Goal: Task Accomplishment & Management: Use online tool/utility

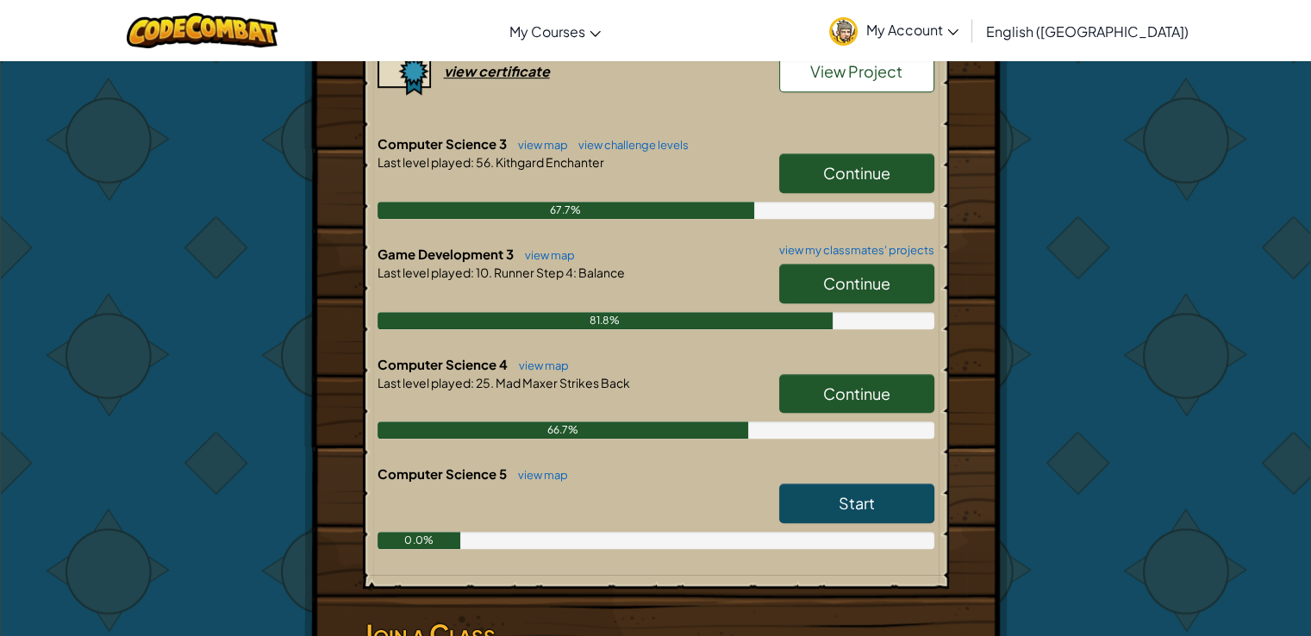
scroll to position [1167, 0]
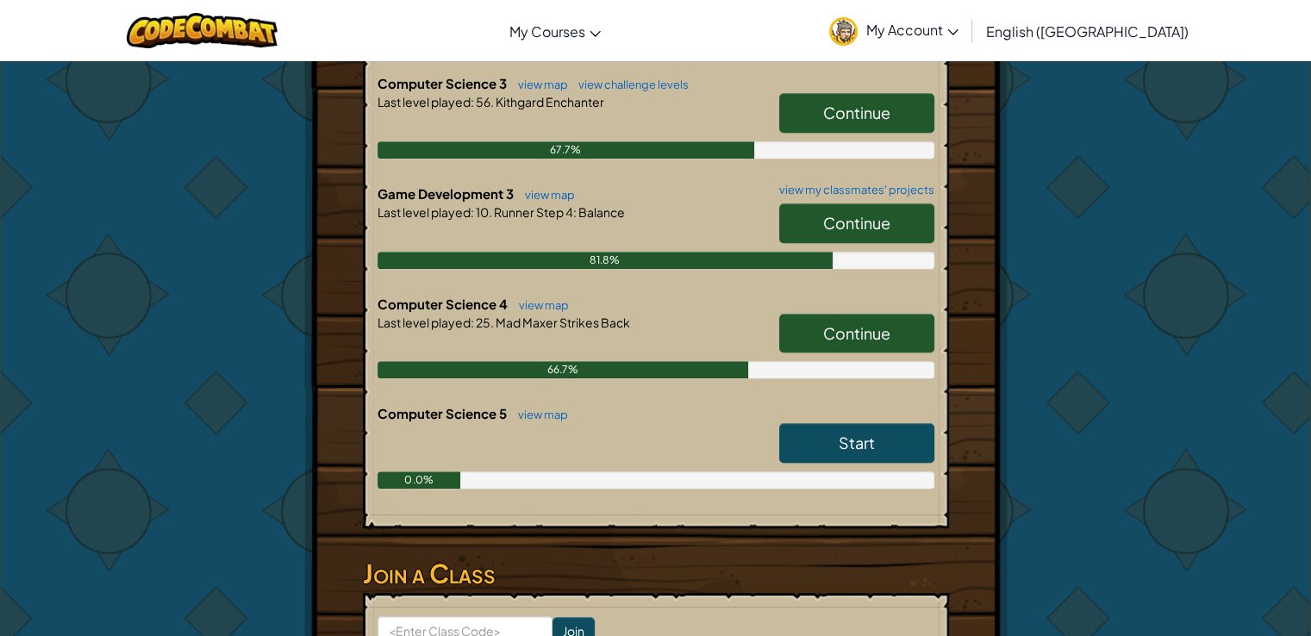
click at [881, 445] on link "Start" at bounding box center [856, 443] width 155 height 40
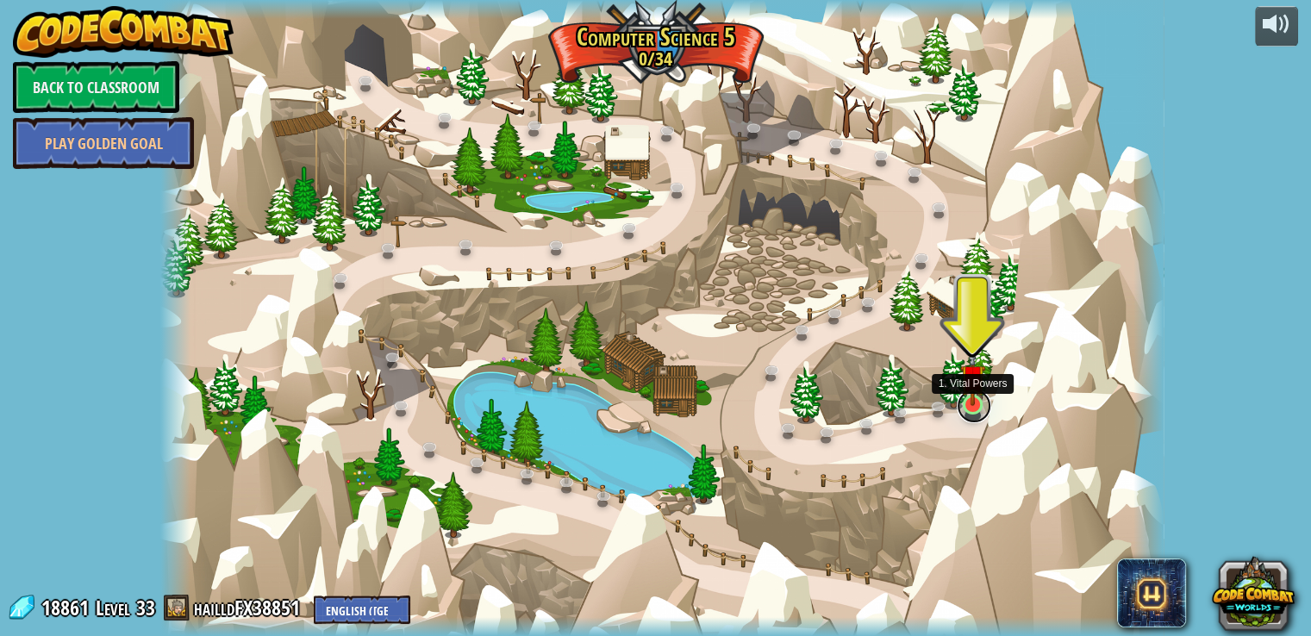
click at [966, 408] on link at bounding box center [973, 406] width 34 height 34
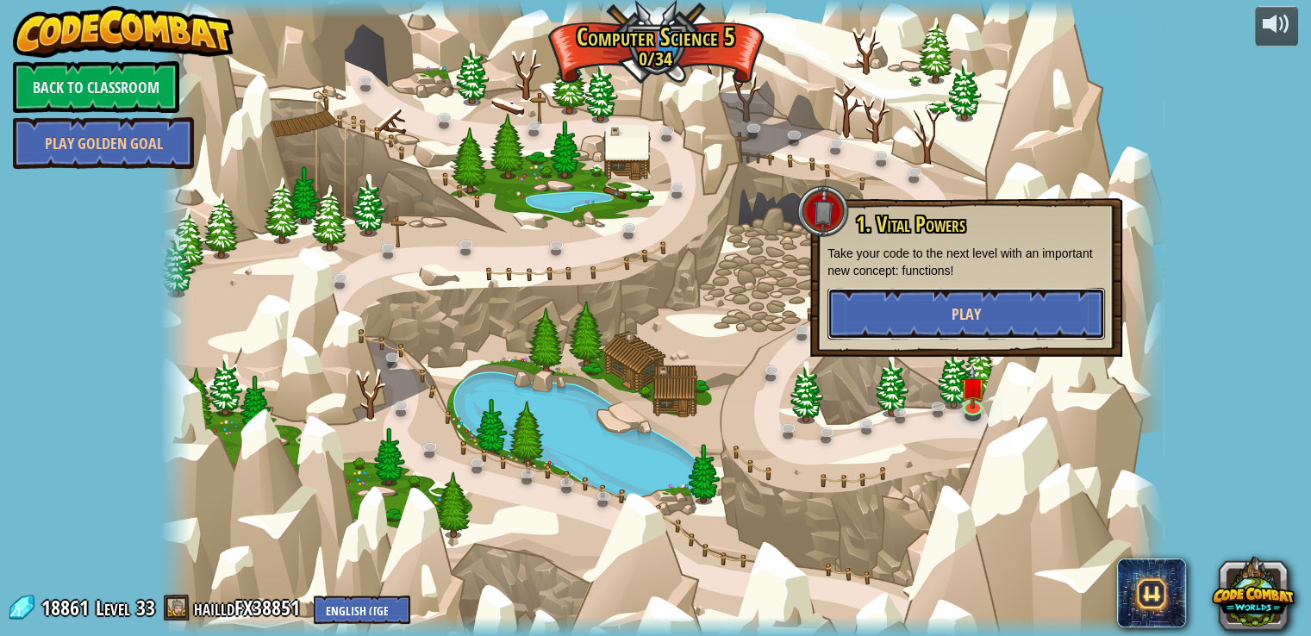
click at [927, 321] on button "Play" at bounding box center [965, 314] width 277 height 52
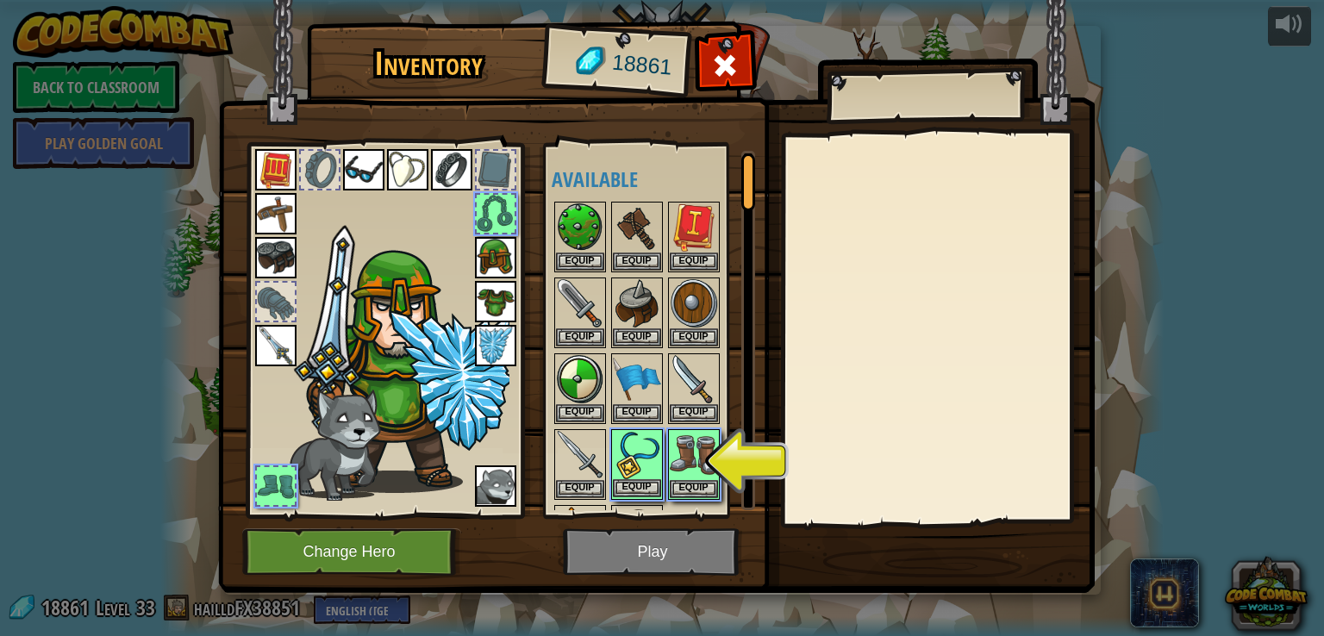
click at [642, 495] on div "Equip" at bounding box center [637, 464] width 52 height 71
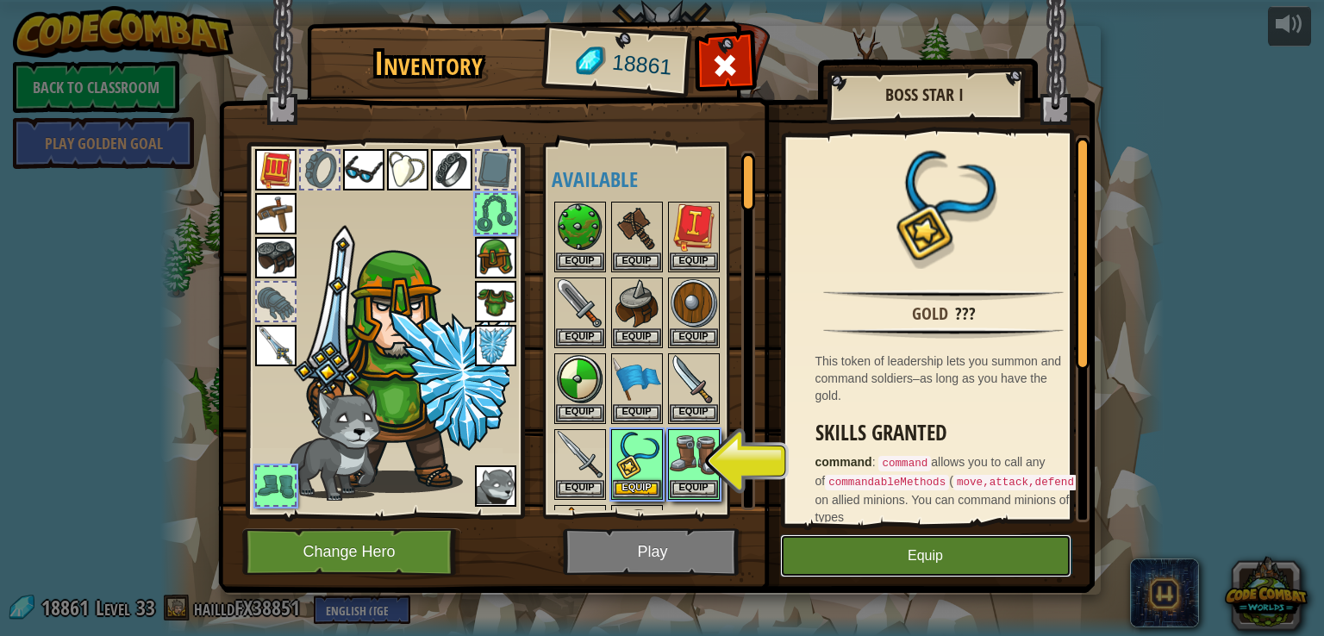
click at [915, 563] on button "Equip" at bounding box center [925, 555] width 291 height 43
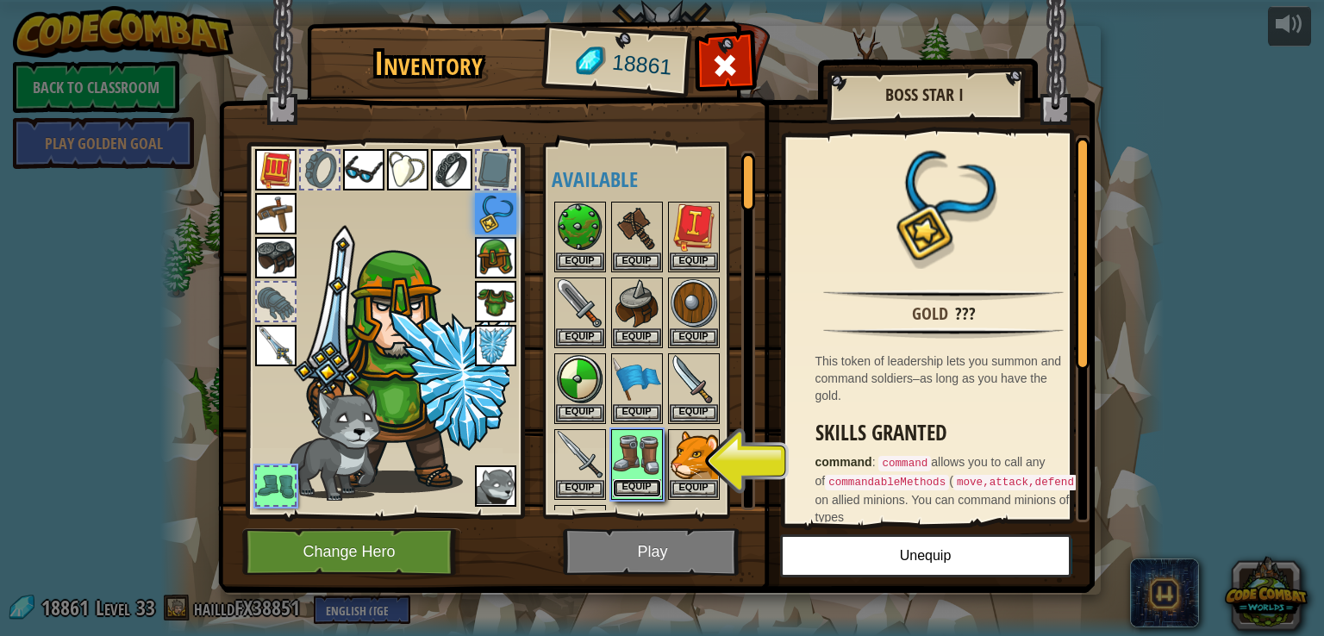
click at [645, 482] on button "Equip" at bounding box center [637, 488] width 48 height 18
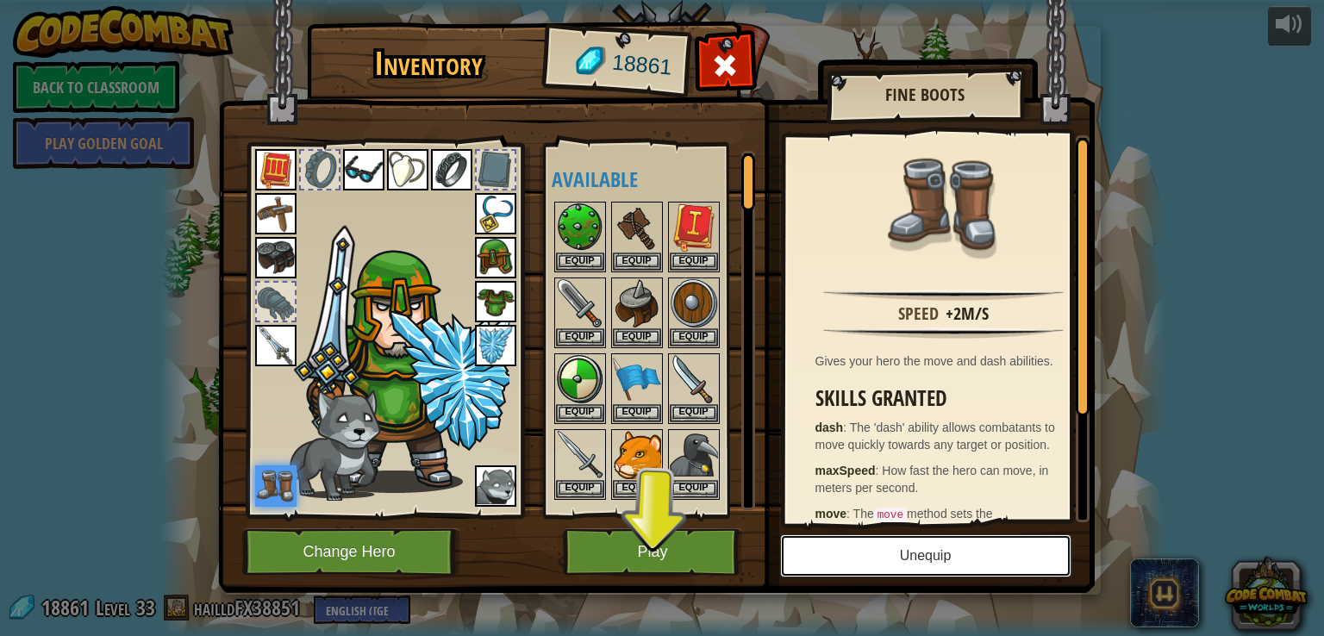
click at [893, 535] on button "Unequip" at bounding box center [925, 555] width 291 height 43
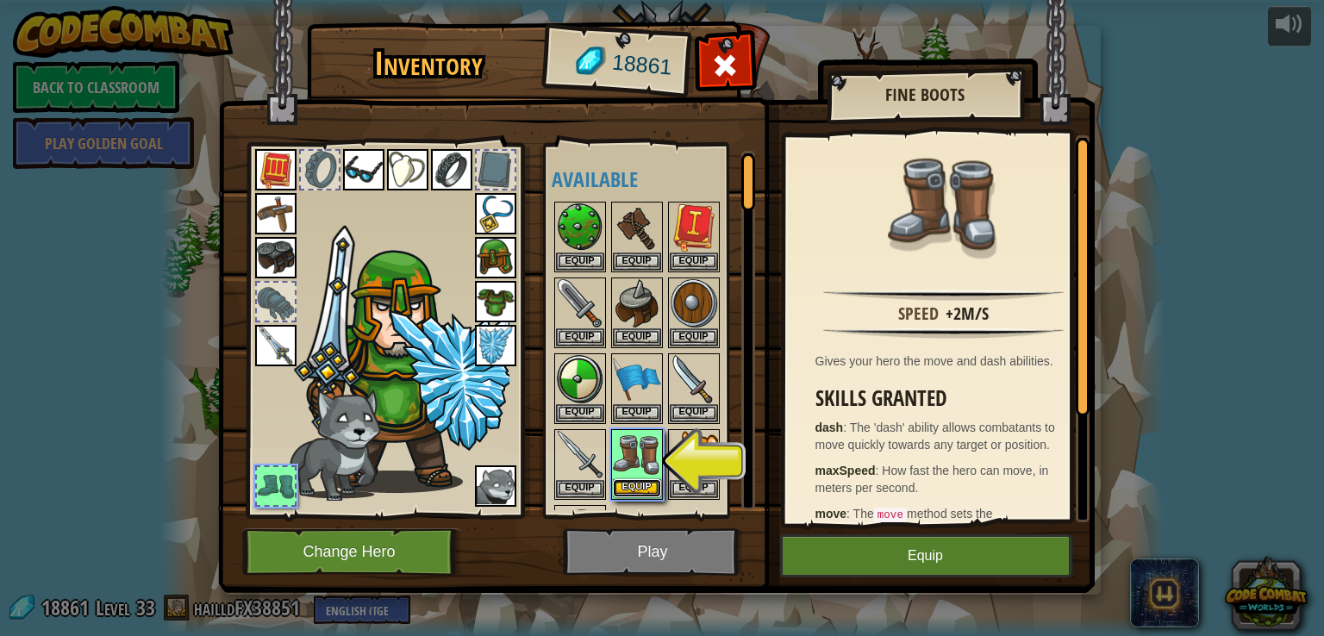
click at [655, 479] on button "Equip" at bounding box center [637, 488] width 48 height 18
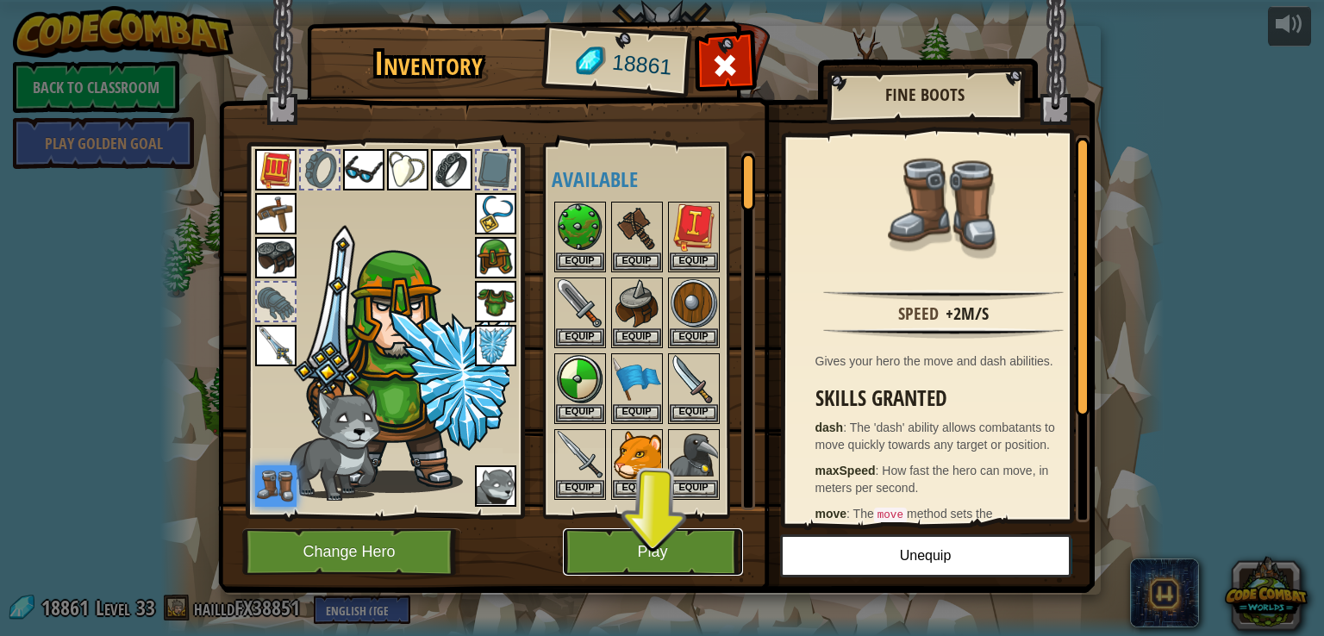
click at [649, 559] on button "Play" at bounding box center [653, 551] width 180 height 47
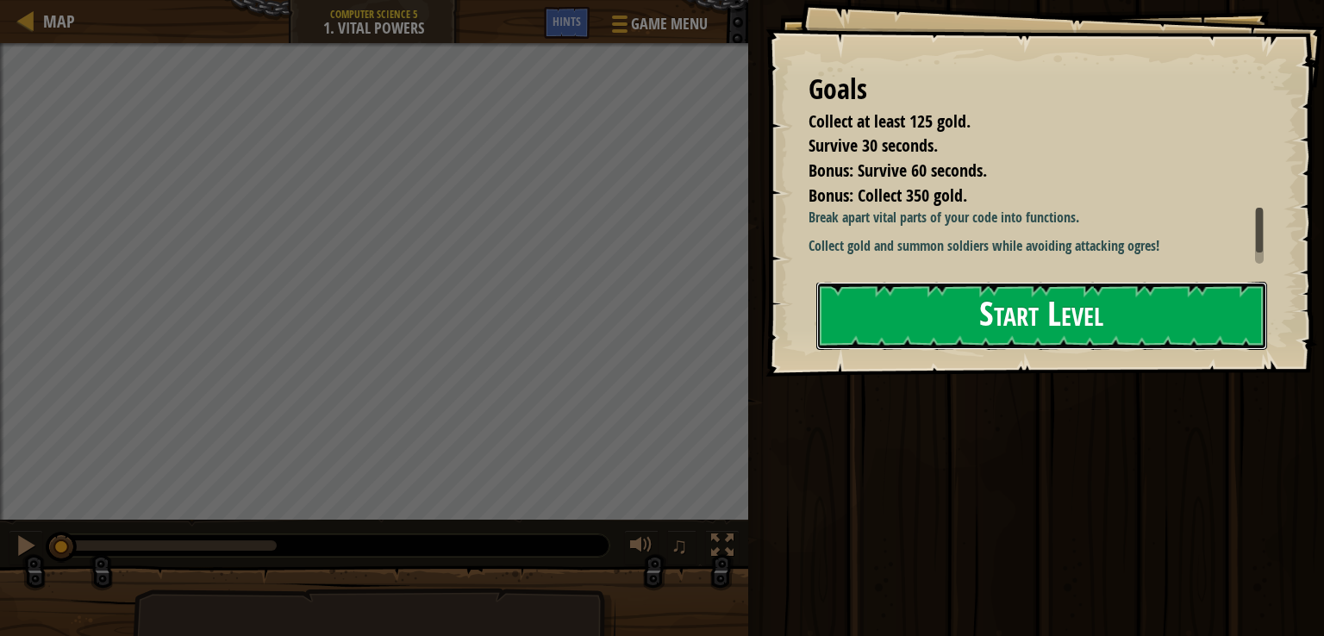
click at [1044, 328] on button "Start Level" at bounding box center [1041, 316] width 451 height 68
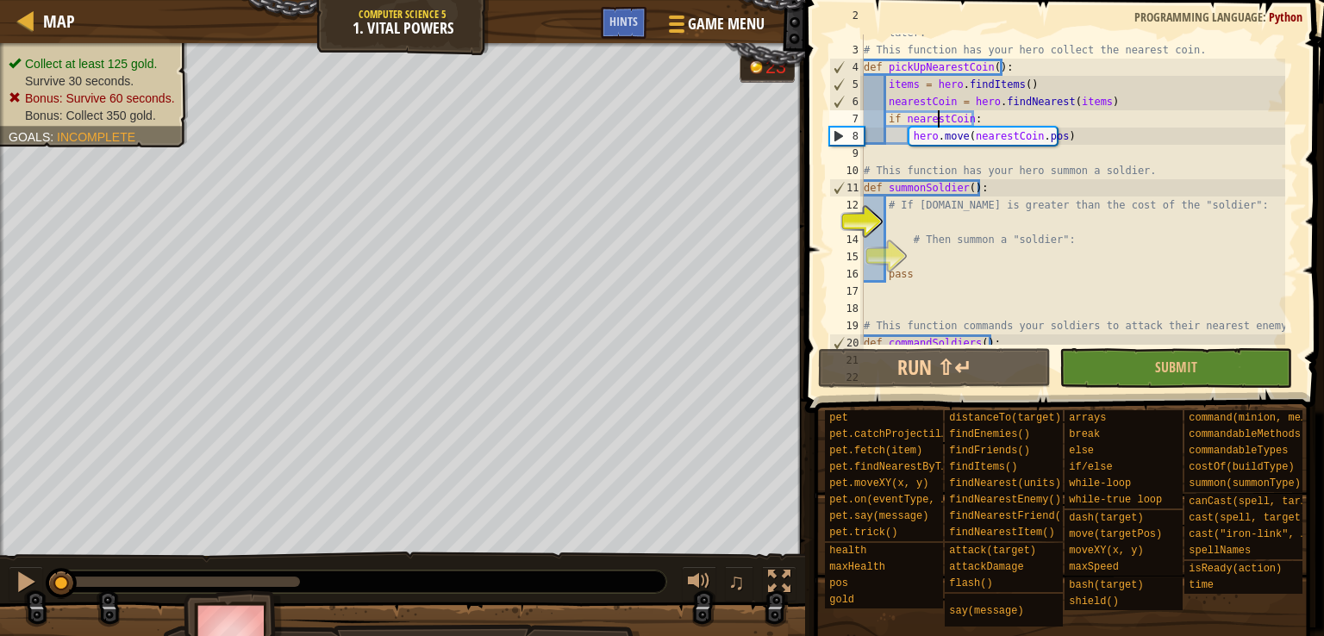
scroll to position [78, 0]
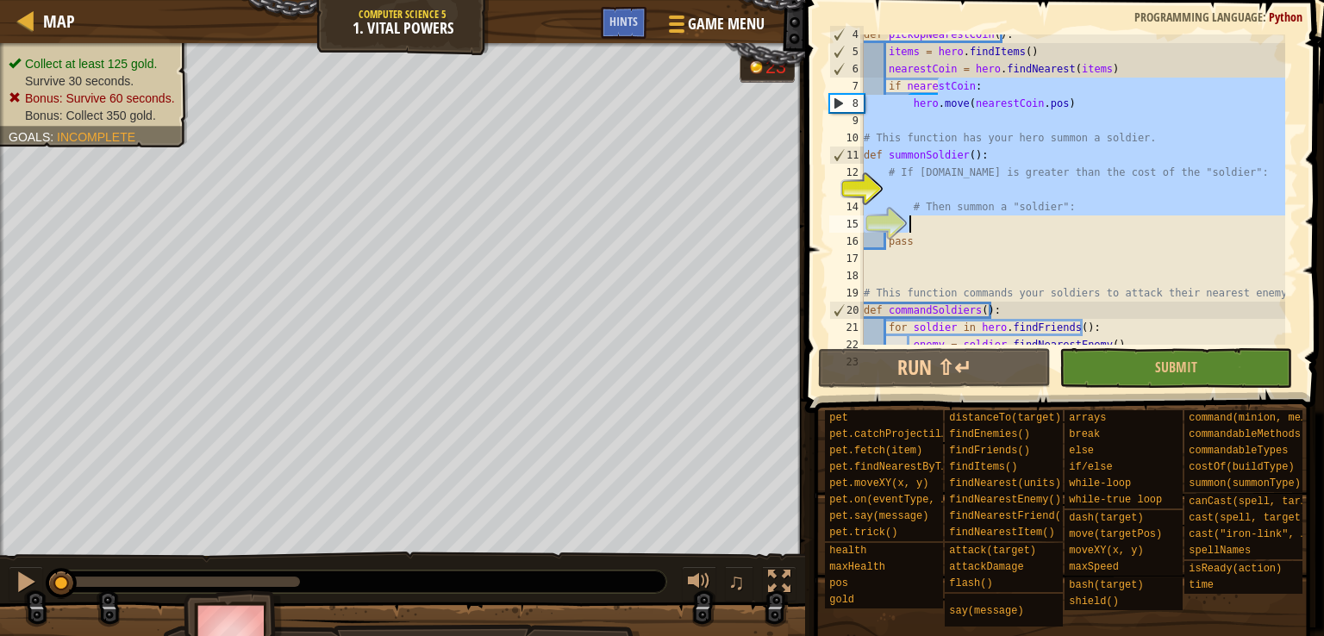
drag, startPoint x: 935, startPoint y: 140, endPoint x: 950, endPoint y: 193, distance: 54.6
click at [950, 193] on div "def pickUpNearestCoin ( ) : items = hero . findItems ( ) nearestCoin = hero . f…" at bounding box center [1072, 198] width 425 height 345
type textarea "# If [DOMAIN_NAME] is greater than the cost of the "soldier":"
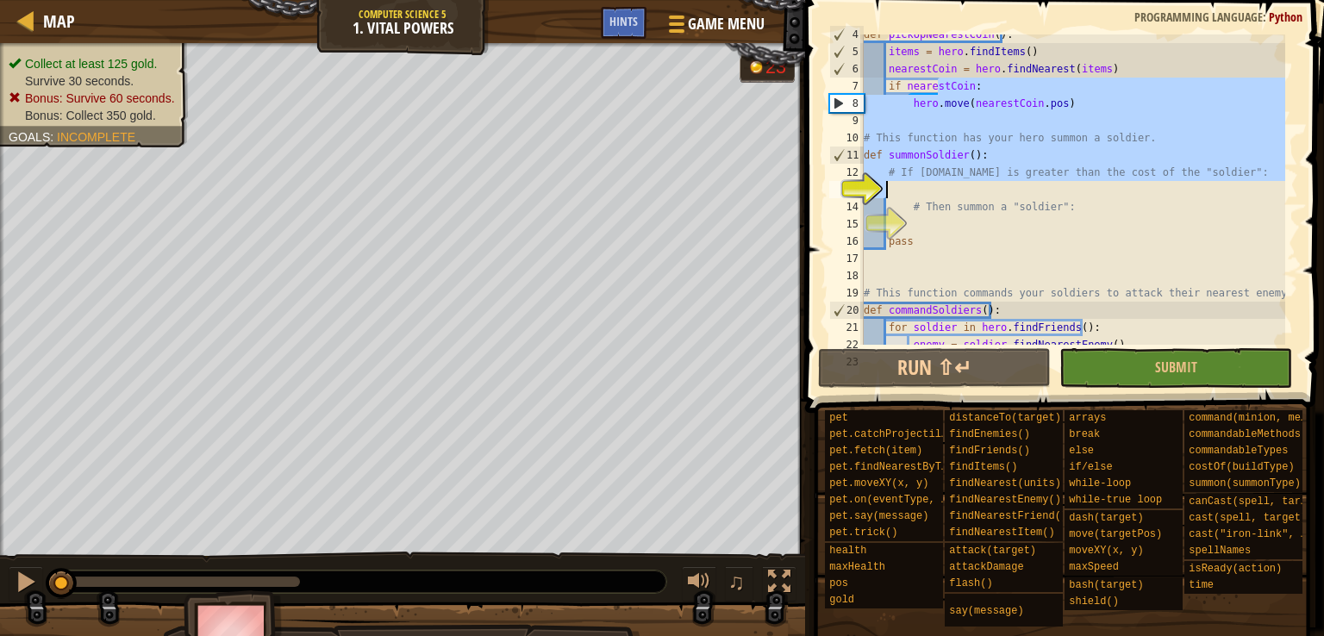
click at [950, 193] on div "def pickUpNearestCoin ( ) : items = hero . findItems ( ) nearestCoin = hero . f…" at bounding box center [1072, 189] width 425 height 310
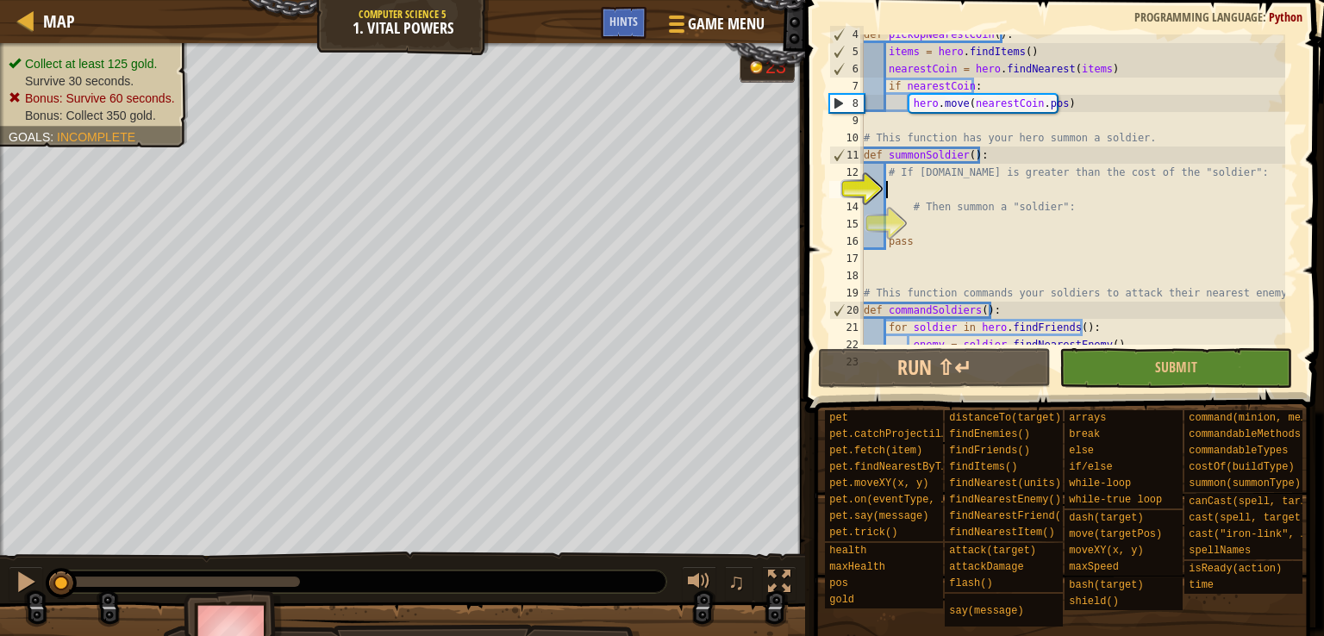
type textarea "i"
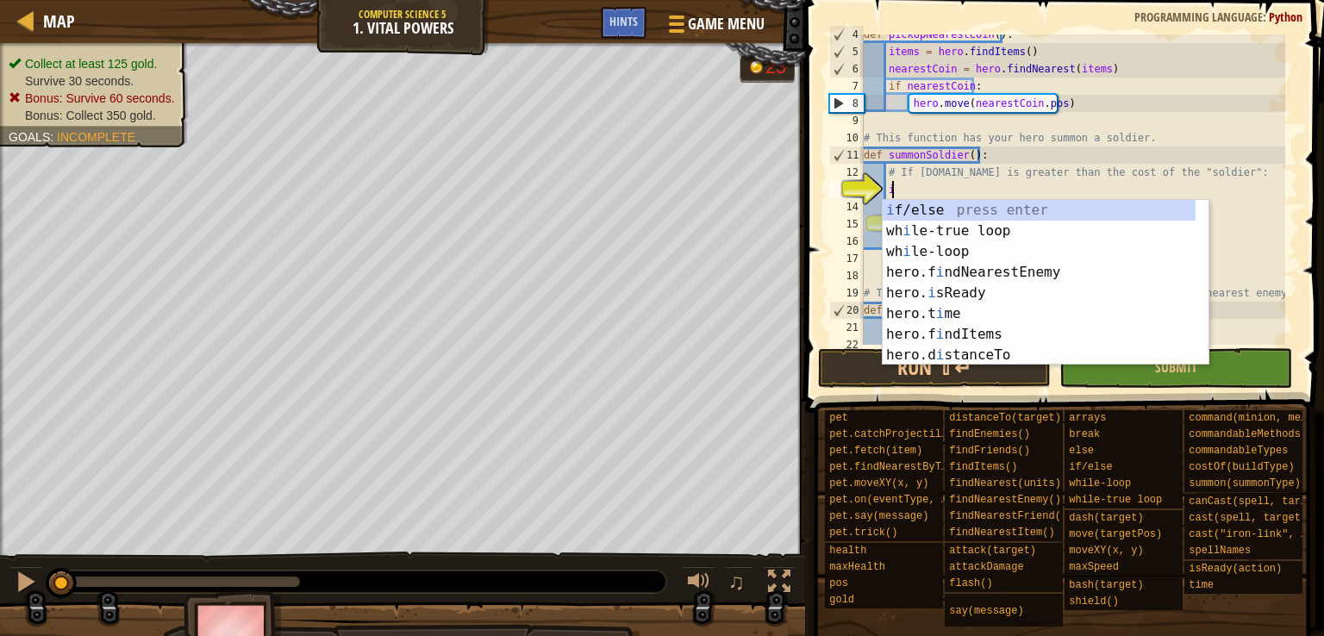
scroll to position [8, 1]
type textarea "ì"
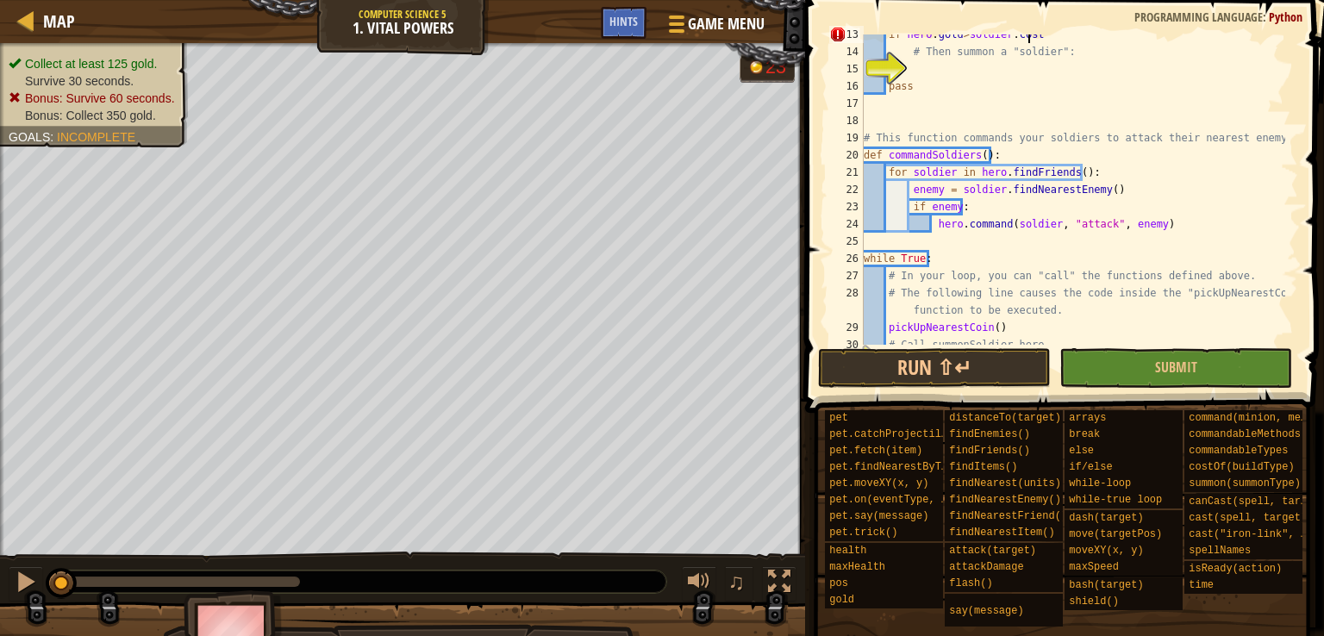
scroll to position [239, 0]
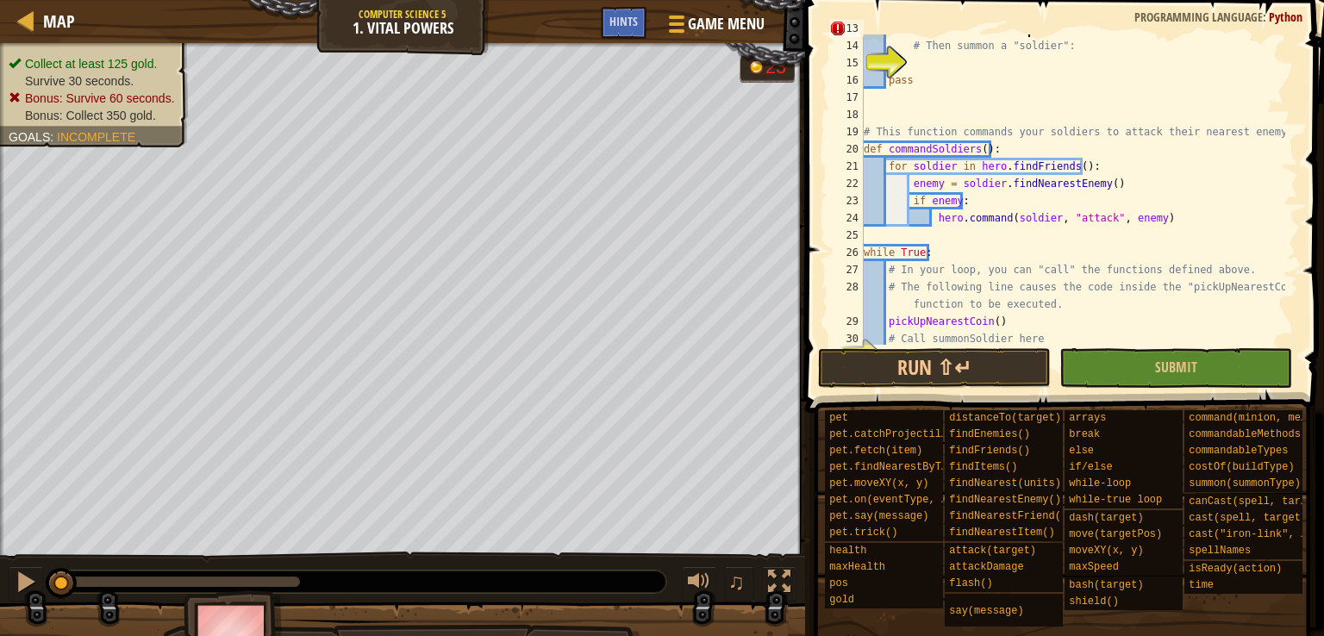
type textarea "if [DOMAIN_NAME]>[DOMAIN_NAME]:"
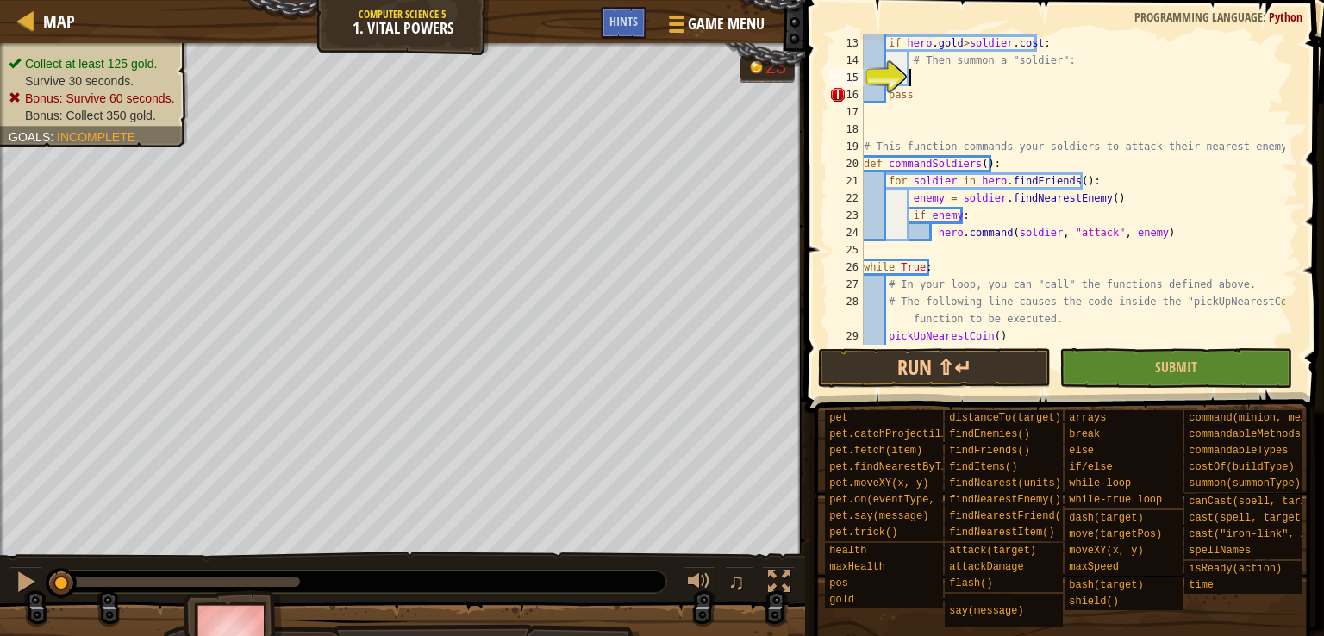
click at [956, 75] on div "if hero . gold > soldier . cost : # Then summon a "soldier": pass # This functi…" at bounding box center [1072, 206] width 425 height 345
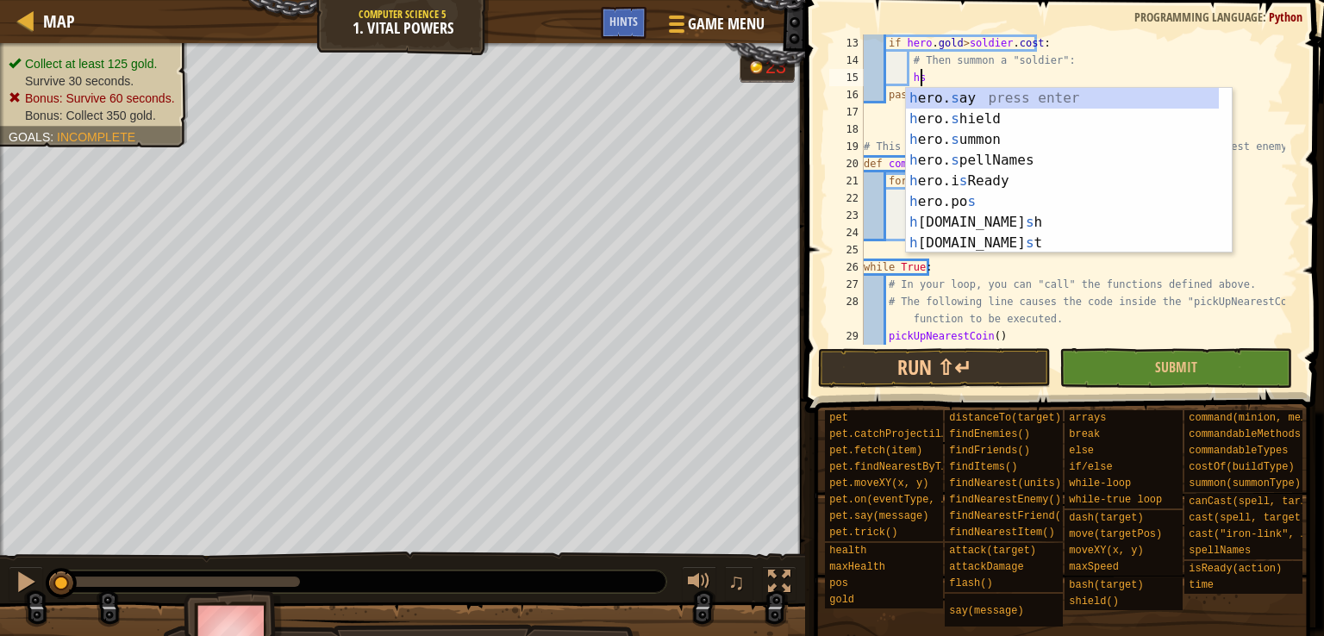
type textarea "h"
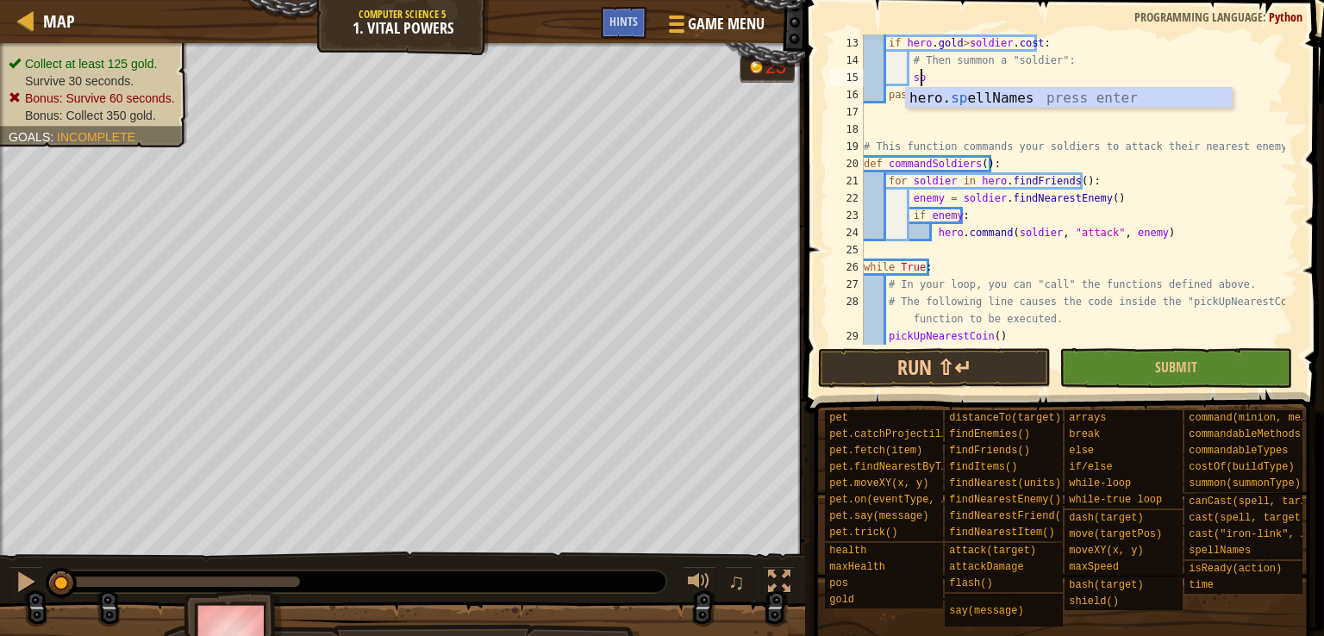
type textarea "s"
type textarea "G"
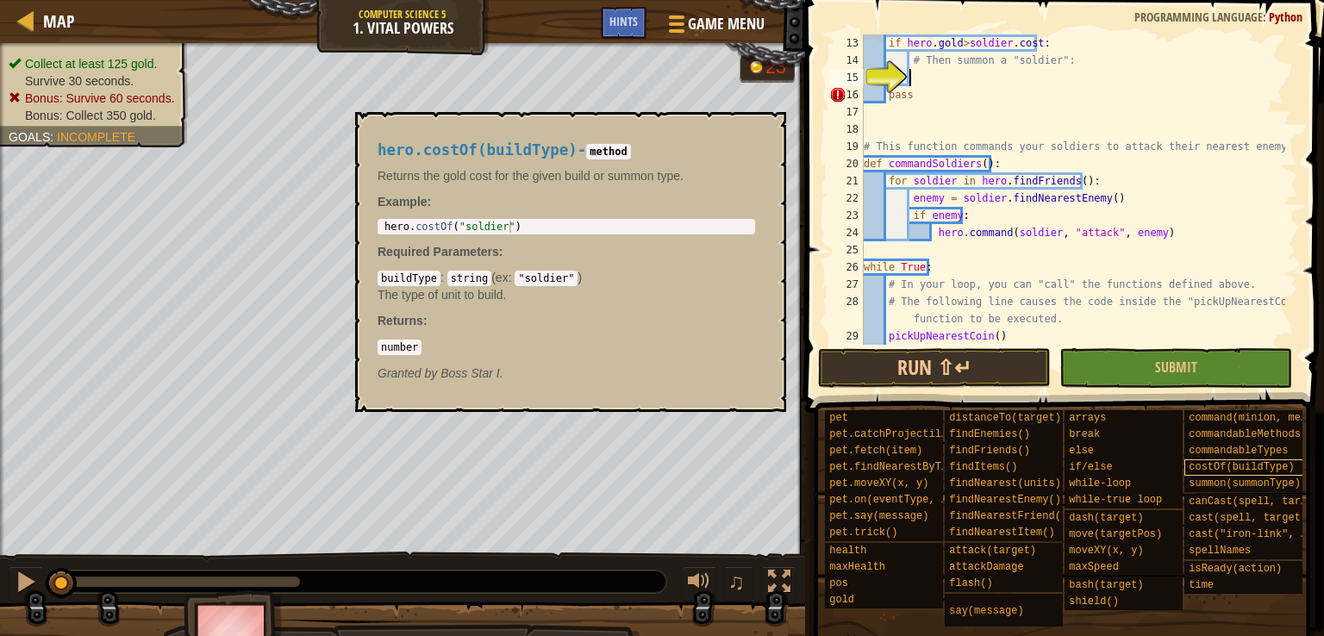
scroll to position [3, 0]
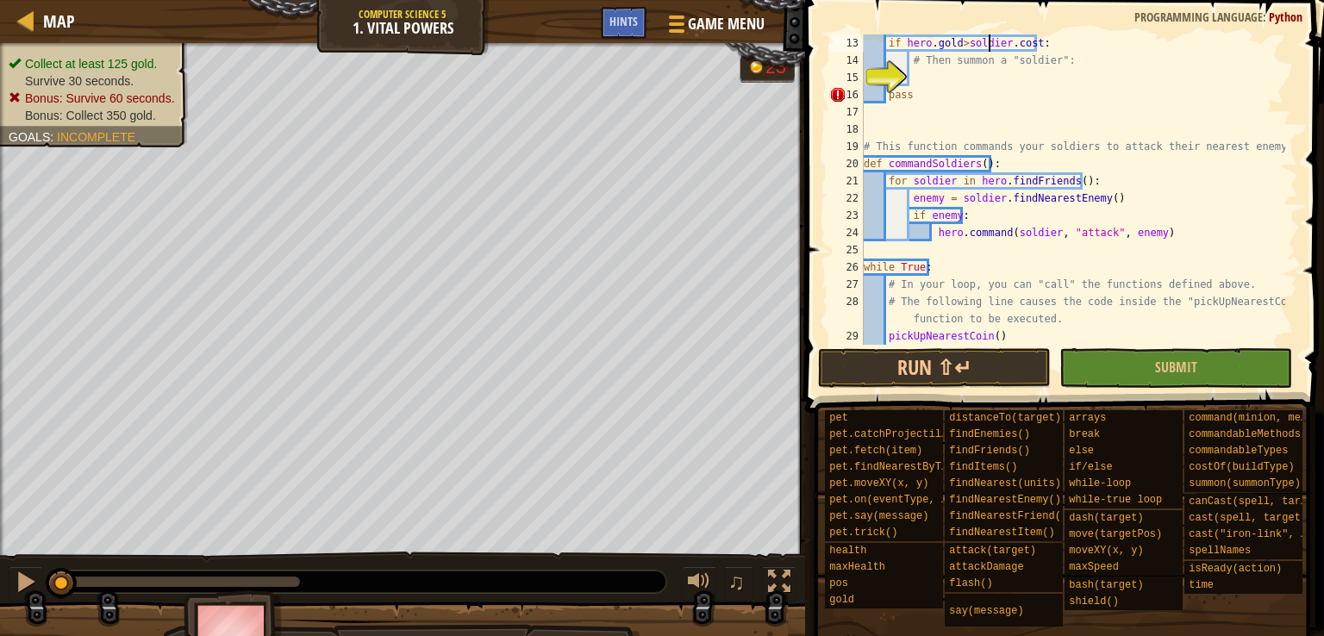
click at [989, 46] on div "if hero . gold > soldier . cost : # Then summon a "soldier": pass # This functi…" at bounding box center [1072, 206] width 425 height 345
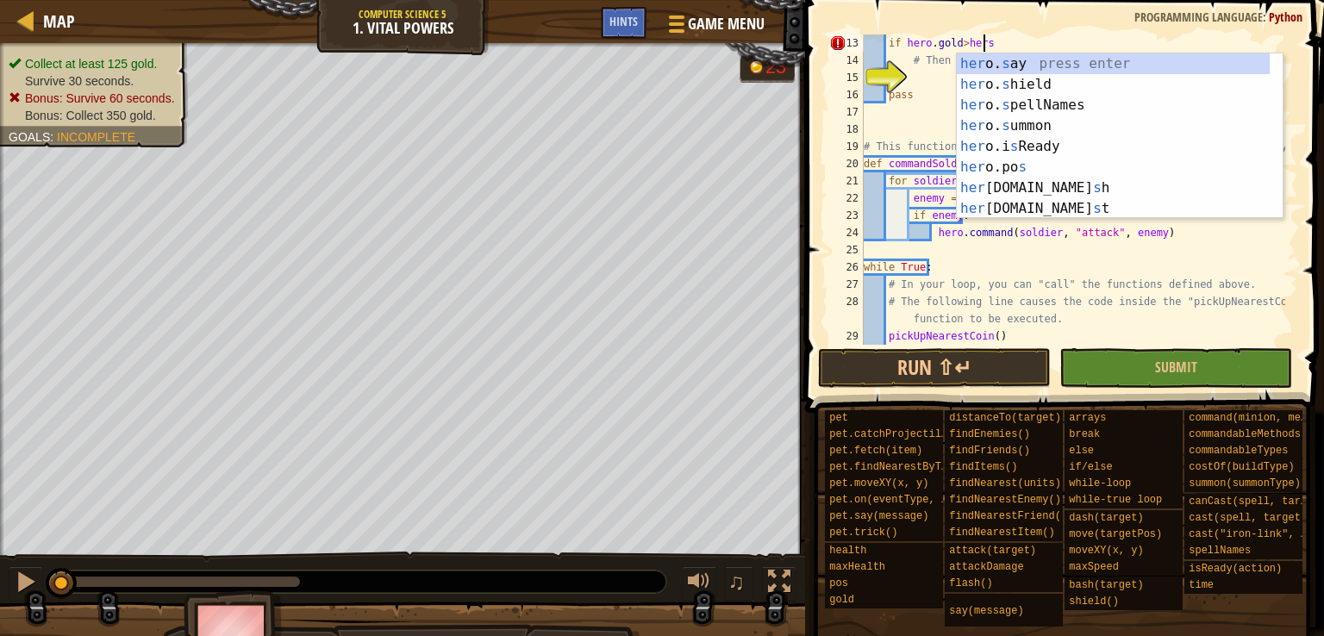
scroll to position [8, 9]
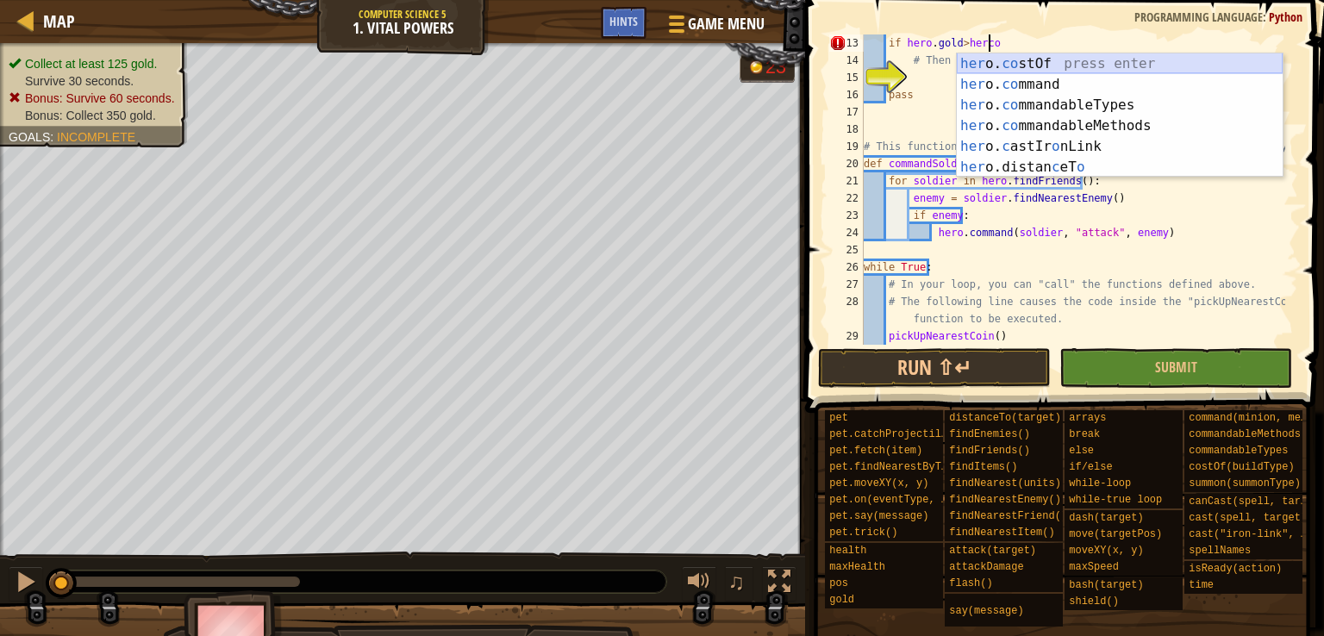
click at [1017, 64] on div "her o. co stOf press enter her o. co mmand press enter her o. co mmandableTypes…" at bounding box center [1119, 135] width 326 height 165
type textarea "if [DOMAIN_NAME]>hero.costOf("soldier")"
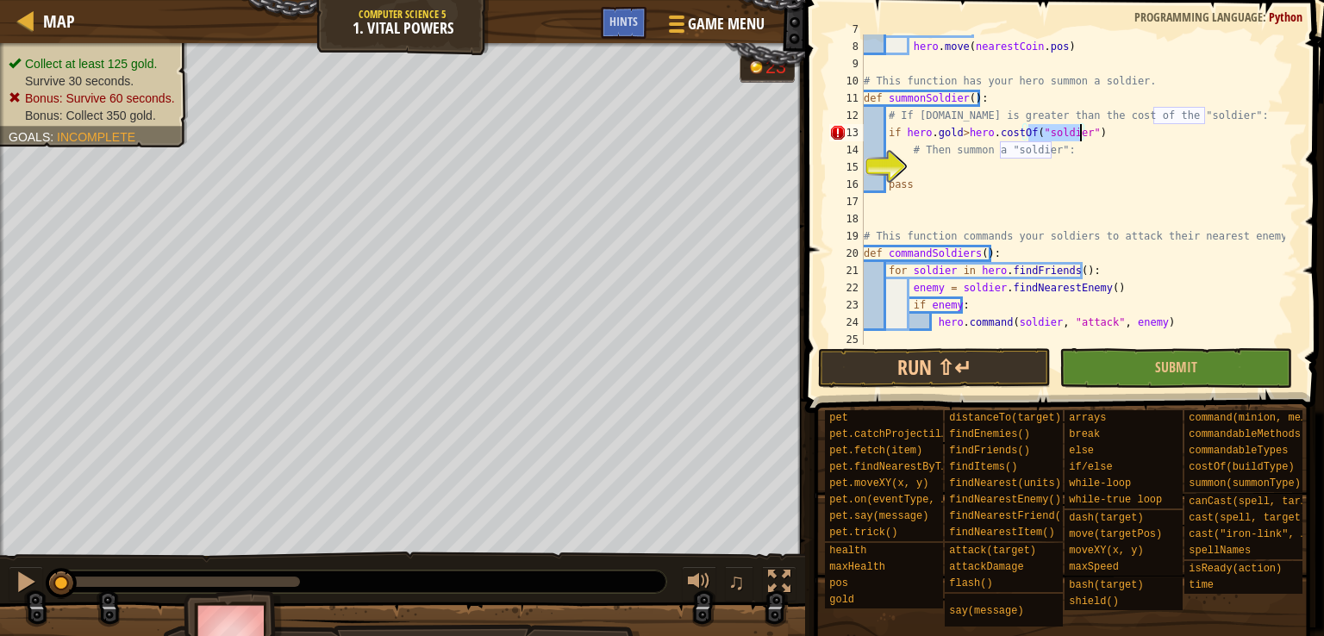
scroll to position [134, 0]
click at [952, 171] on div "if nearestCoin : hero . move ( nearestCoin . pos ) # This function has your her…" at bounding box center [1072, 193] width 425 height 345
type textarea "d"
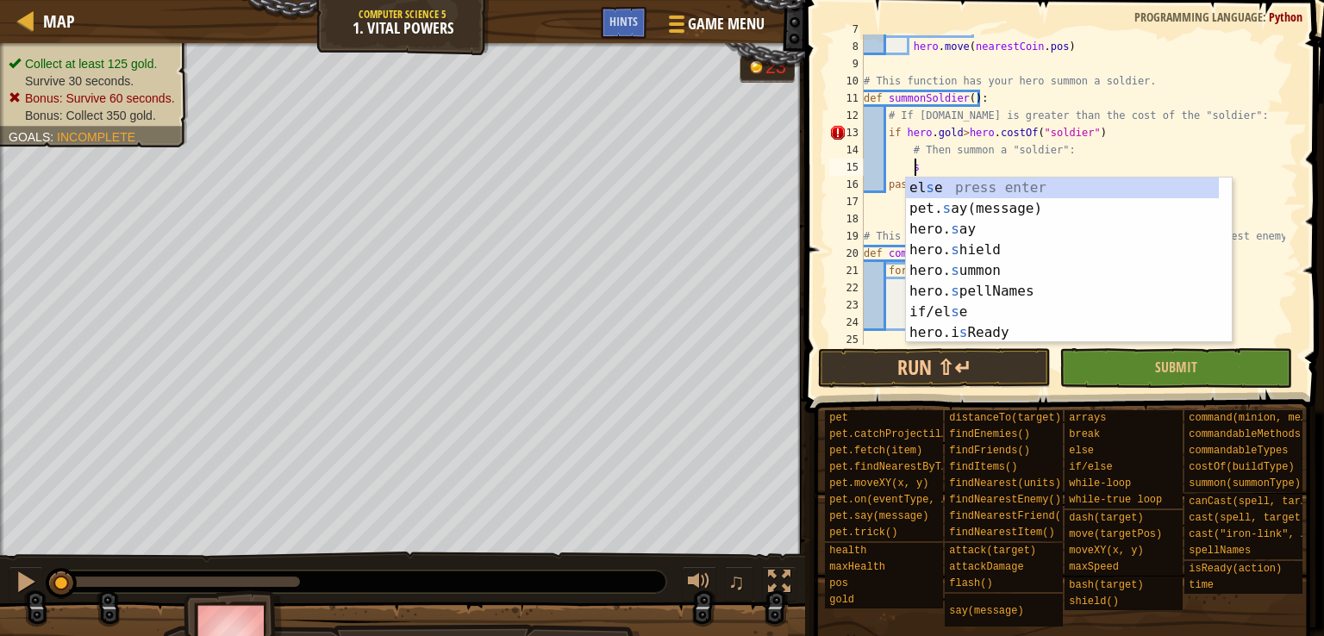
scroll to position [8, 3]
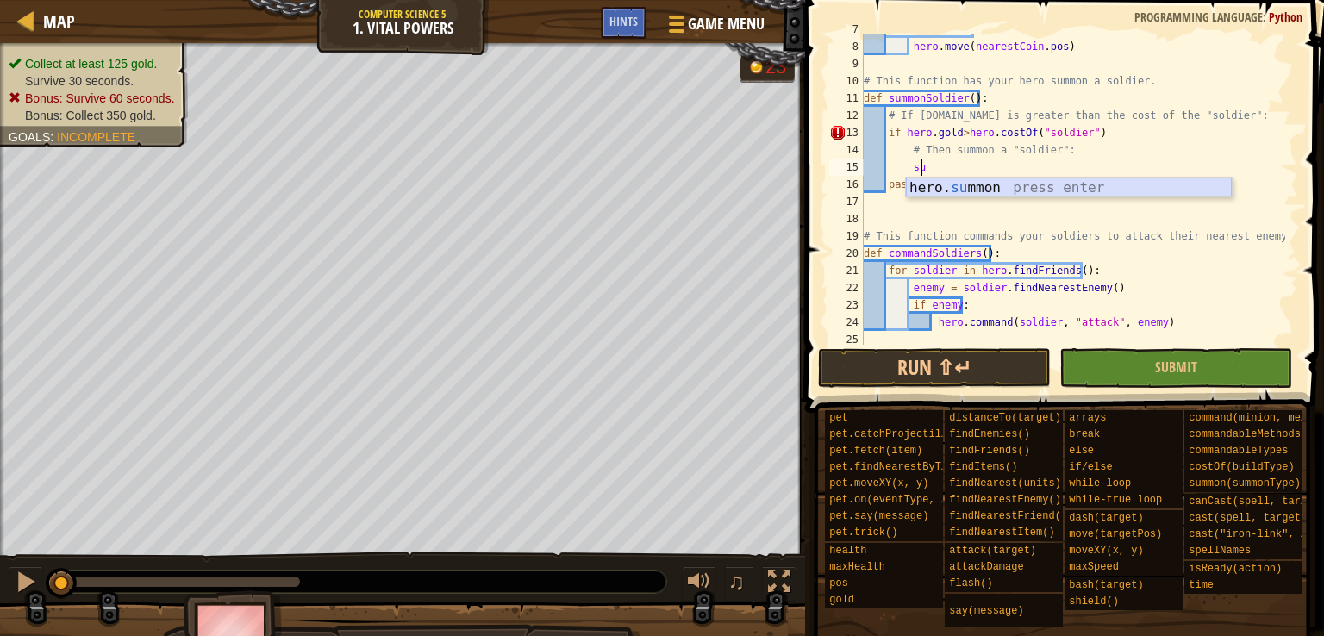
click at [1024, 179] on div "hero. su mmon press enter" at bounding box center [1069, 209] width 326 height 62
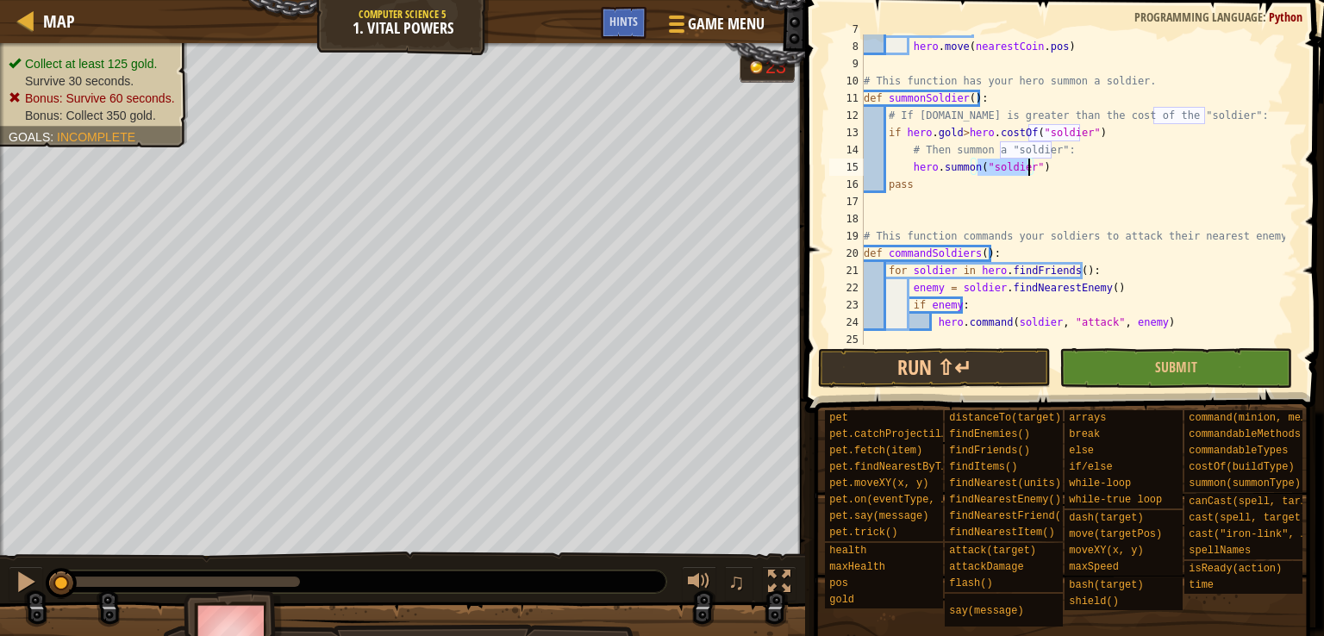
click at [986, 189] on div "if nearestCoin : hero . move ( nearestCoin . pos ) # This function has your her…" at bounding box center [1072, 193] width 425 height 345
click at [1097, 142] on div "if nearestCoin : hero . move ( nearestCoin . pos ) # This function has your her…" at bounding box center [1072, 193] width 425 height 345
click at [1100, 130] on div "if nearestCoin : hero . move ( nearestCoin . pos ) # This function has your her…" at bounding box center [1072, 193] width 425 height 345
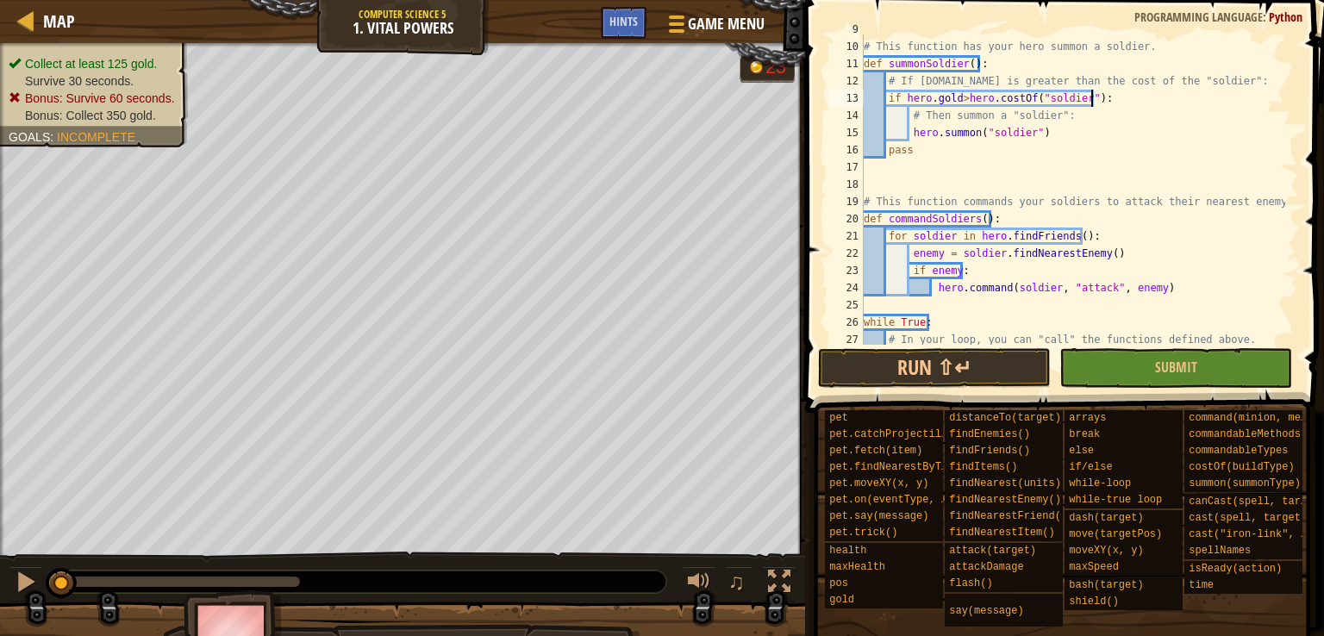
scroll to position [169, 0]
click at [941, 215] on div "# This function has your hero summon a soldier. def summonSoldier ( ) : # If [D…" at bounding box center [1072, 193] width 425 height 345
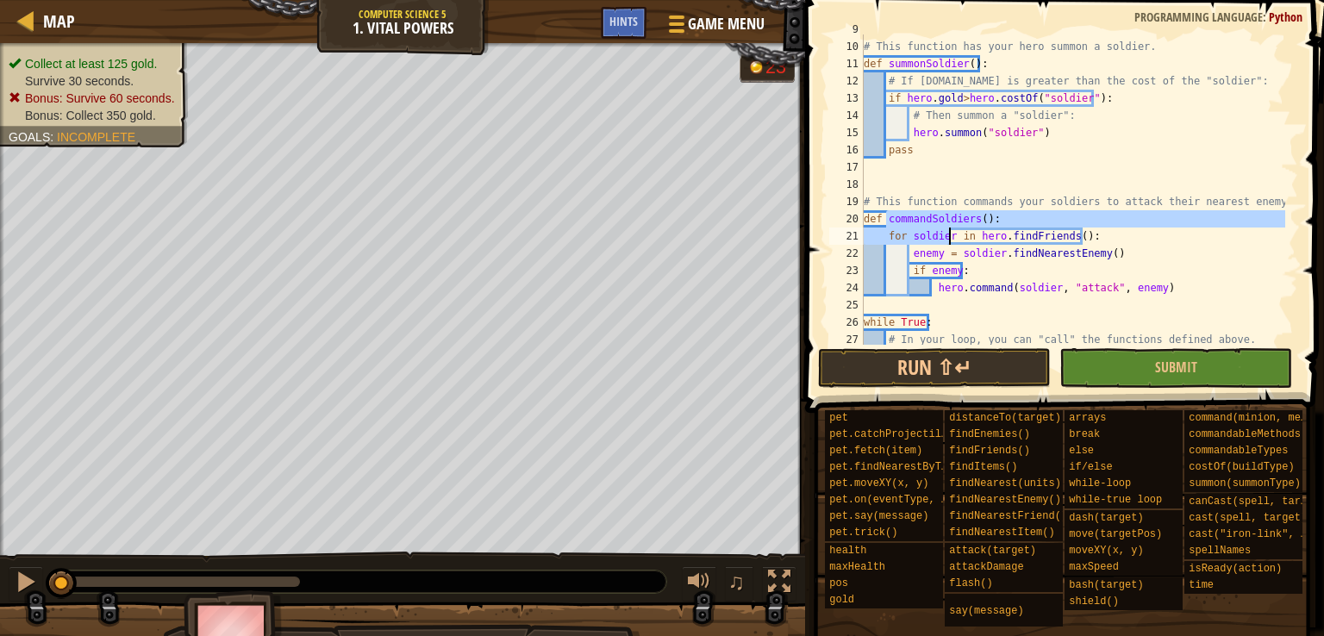
drag, startPoint x: 941, startPoint y: 215, endPoint x: 948, endPoint y: 246, distance: 31.8
click at [948, 246] on div "# This function has your hero summon a soldier. def summonSoldier ( ) : # If [D…" at bounding box center [1072, 193] width 425 height 345
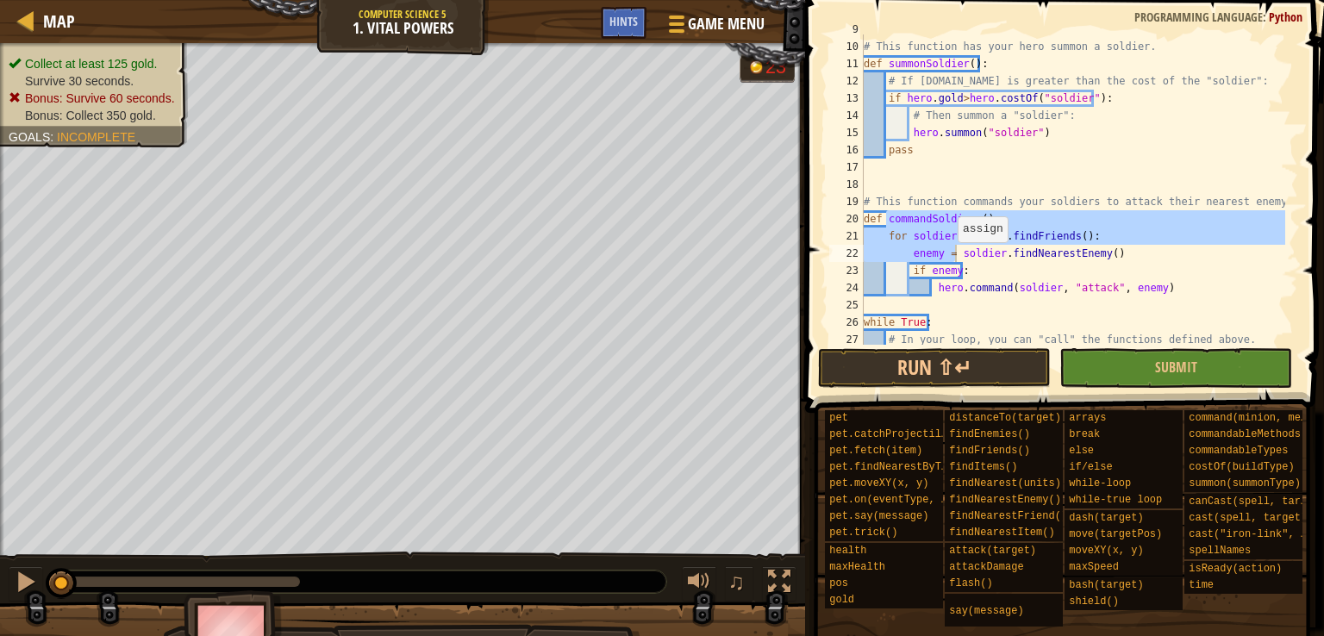
click at [948, 246] on div "# This function has your hero summon a soldier. def summonSoldier ( ) : # If [D…" at bounding box center [1072, 189] width 425 height 310
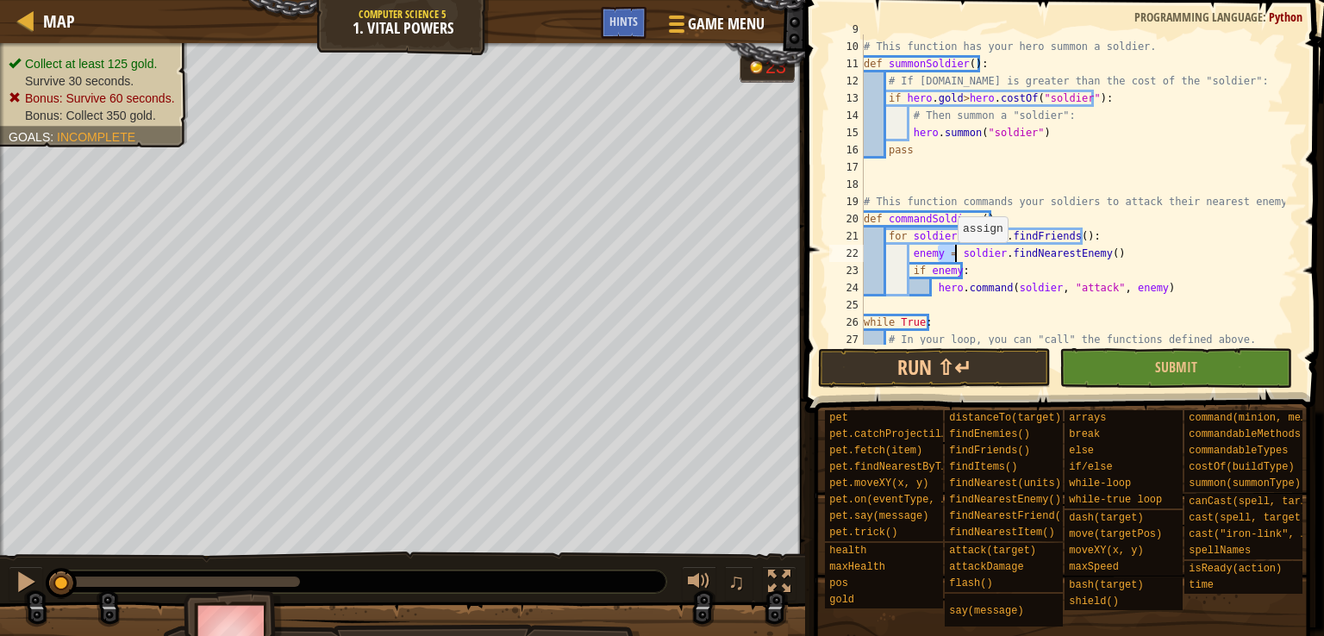
click at [948, 246] on div "# This function has your hero summon a soldier. def summonSoldier ( ) : # If [D…" at bounding box center [1072, 193] width 425 height 345
click at [975, 246] on div "# This function has your hero summon a soldier. def summonSoldier ( ) : # If [D…" at bounding box center [1072, 193] width 425 height 345
drag, startPoint x: 975, startPoint y: 246, endPoint x: 1014, endPoint y: 252, distance: 39.2
click at [1014, 252] on div "# This function has your hero summon a soldier. def summonSoldier ( ) : # If [D…" at bounding box center [1072, 193] width 425 height 345
click at [1014, 252] on div "# This function has your hero summon a soldier. def summonSoldier ( ) : # If [D…" at bounding box center [1072, 189] width 425 height 310
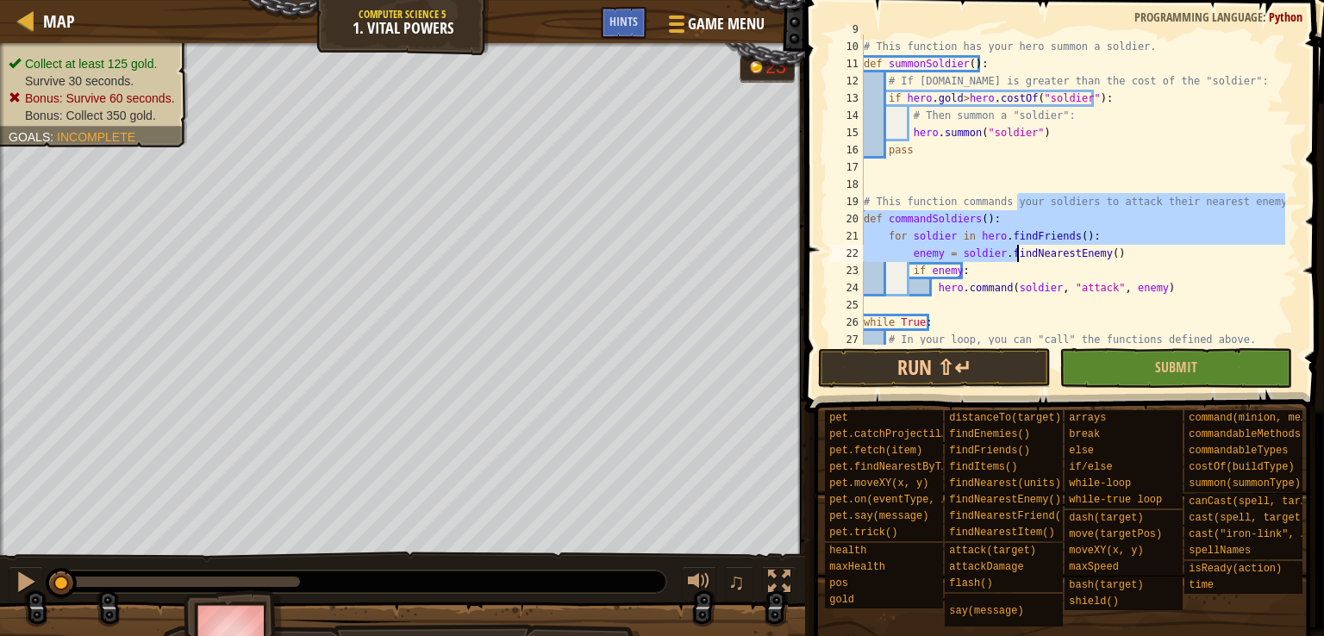
drag, startPoint x: 1017, startPoint y: 205, endPoint x: 1013, endPoint y: 259, distance: 53.5
click at [1013, 259] on div "# This function has your hero summon a soldier. def summonSoldier ( ) : # If [D…" at bounding box center [1072, 193] width 425 height 345
click at [1013, 259] on div "# This function has your hero summon a soldier. def summonSoldier ( ) : # If [D…" at bounding box center [1072, 189] width 425 height 310
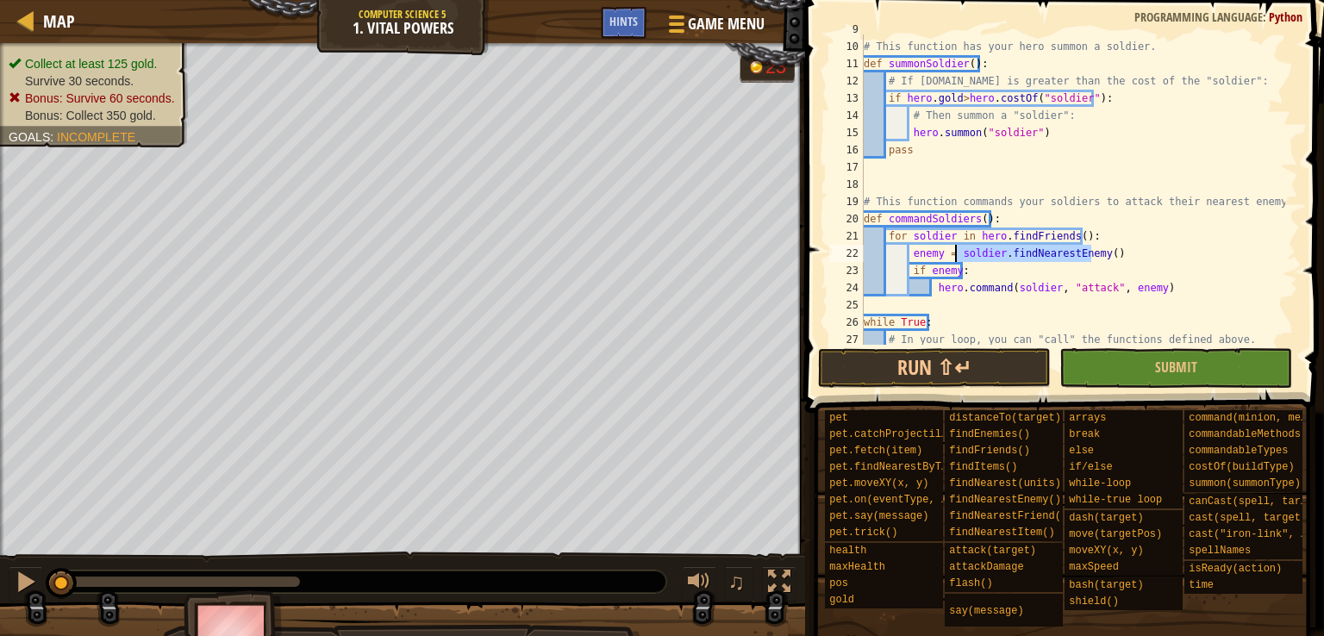
drag, startPoint x: 1013, startPoint y: 259, endPoint x: 971, endPoint y: 252, distance: 42.7
click at [971, 252] on div "# This function has your hero summon a soldier. def summonSoldier ( ) : # If [D…" at bounding box center [1072, 193] width 425 height 345
click at [971, 252] on div "# This function has your hero summon a soldier. def summonSoldier ( ) : # If [D…" at bounding box center [1072, 189] width 425 height 310
drag, startPoint x: 971, startPoint y: 252, endPoint x: 1037, endPoint y: 259, distance: 65.8
click at [1037, 259] on div "# This function has your hero summon a soldier. def summonSoldier ( ) : # If [D…" at bounding box center [1072, 193] width 425 height 345
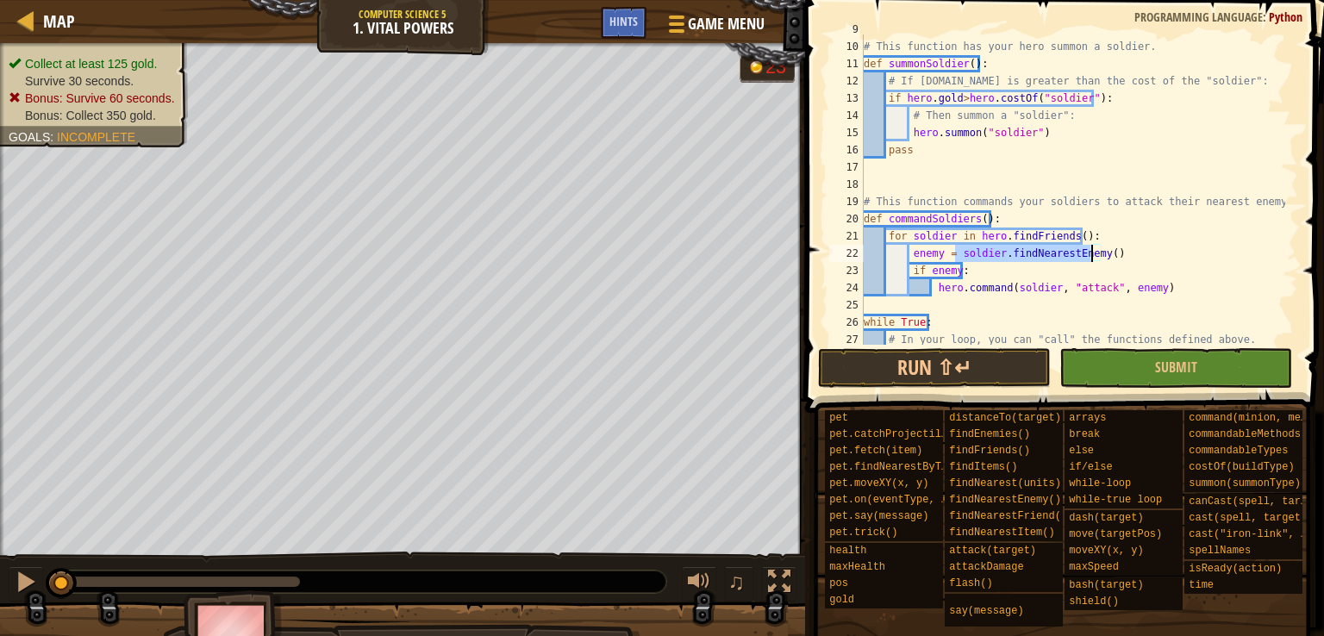
click at [1037, 259] on div "# This function has your hero summon a soldier. def summonSoldier ( ) : # If [D…" at bounding box center [1072, 189] width 425 height 310
drag, startPoint x: 1037, startPoint y: 259, endPoint x: 994, endPoint y: 260, distance: 42.3
click at [994, 260] on div "# This function has your hero summon a soldier. def summonSoldier ( ) : # If [D…" at bounding box center [1072, 193] width 425 height 345
click at [994, 260] on div "# This function has your hero summon a soldier. def summonSoldier ( ) : # If [D…" at bounding box center [1072, 189] width 425 height 310
drag, startPoint x: 994, startPoint y: 260, endPoint x: 1030, endPoint y: 258, distance: 35.4
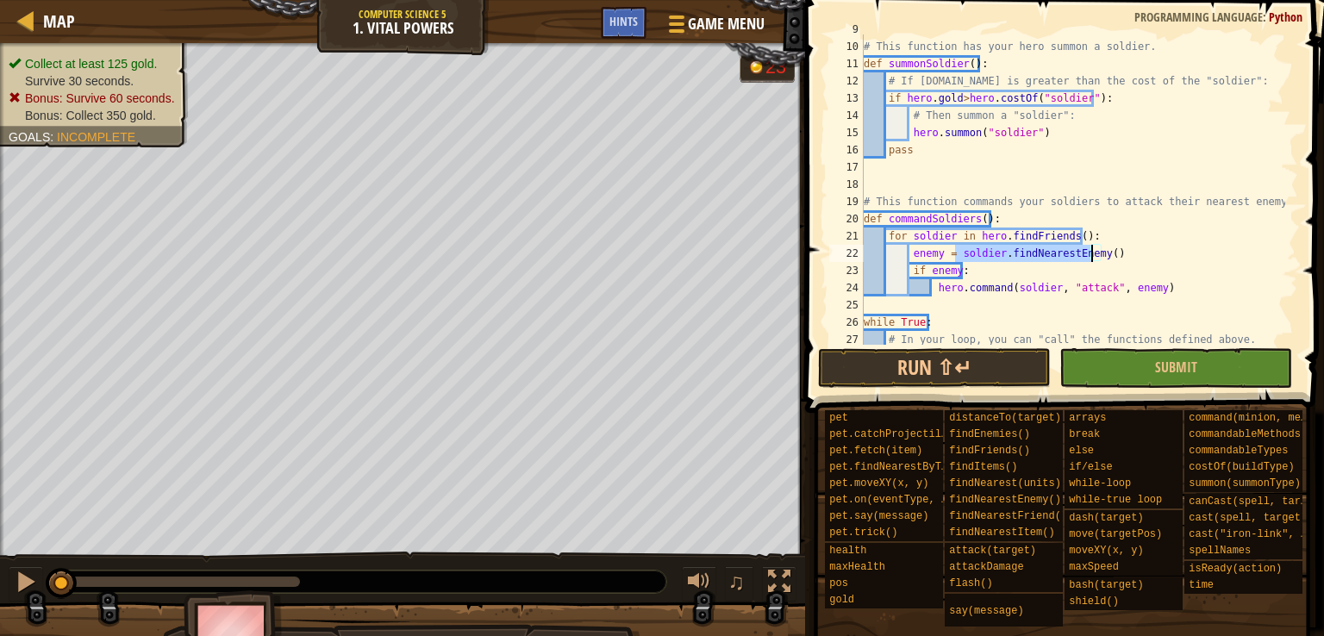
click at [1030, 258] on div "# This function has your hero summon a soldier. def summonSoldier ( ) : # If [D…" at bounding box center [1072, 193] width 425 height 345
click at [1030, 258] on div "# This function has your hero summon a soldier. def summonSoldier ( ) : # If [D…" at bounding box center [1072, 189] width 425 height 310
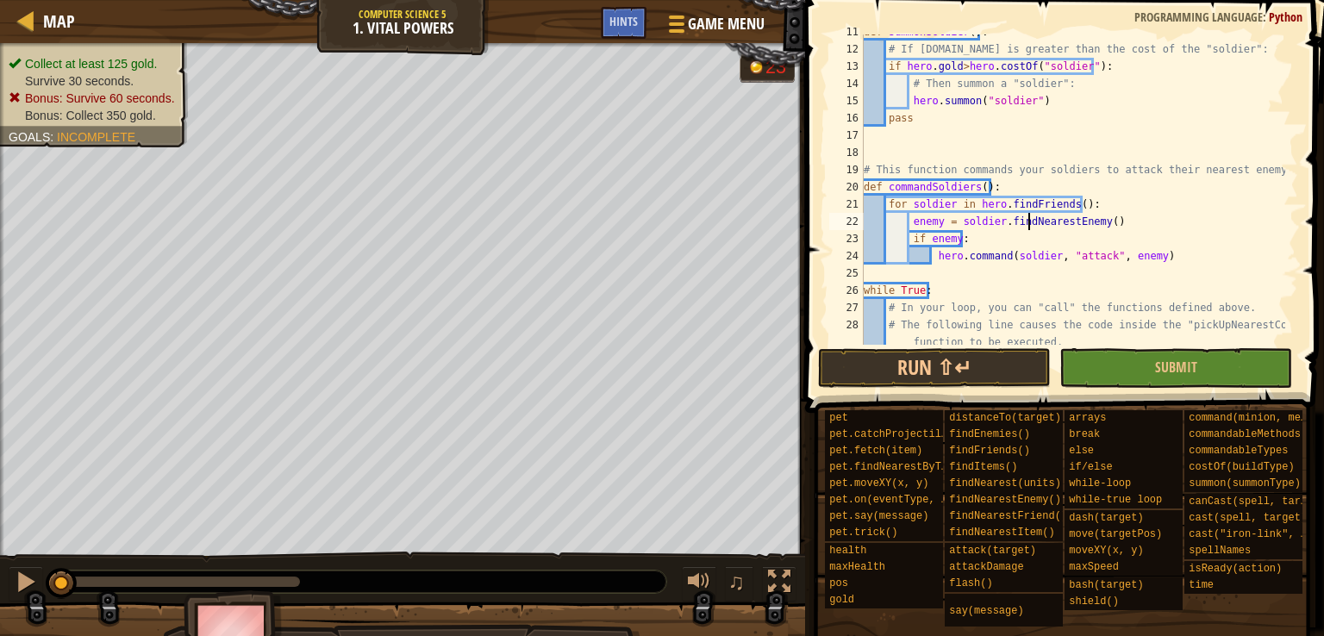
scroll to position [222, 0]
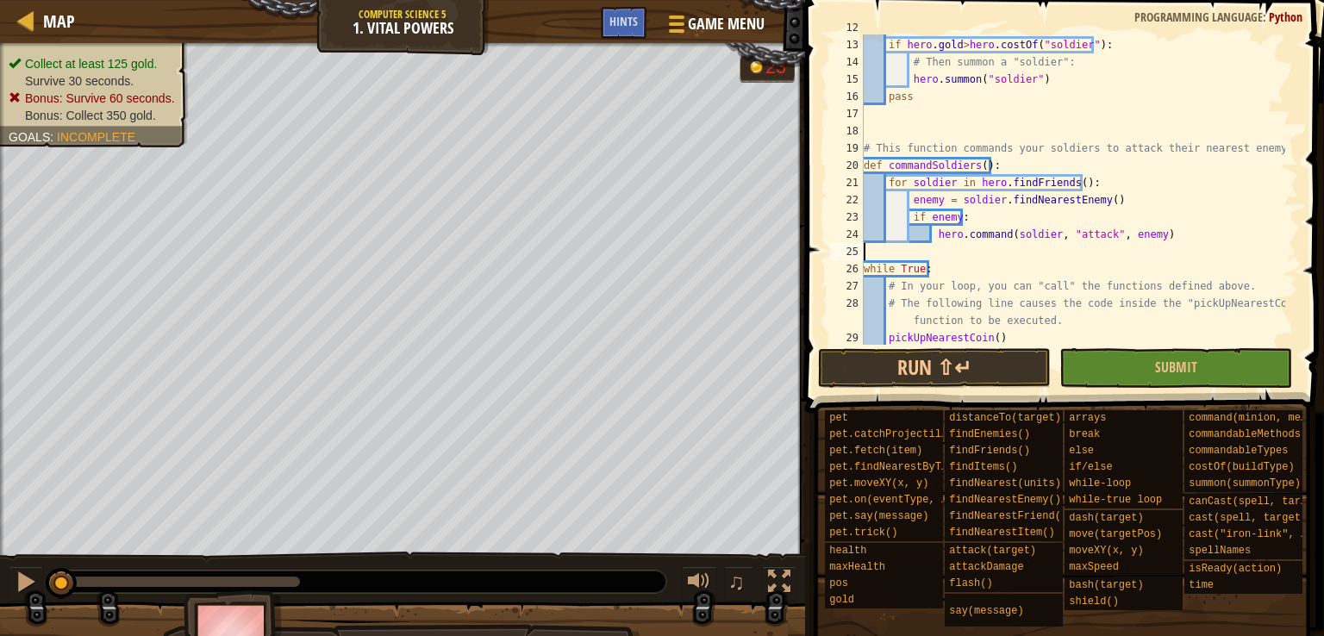
drag, startPoint x: 1013, startPoint y: 252, endPoint x: 1098, endPoint y: 242, distance: 85.1
click at [1098, 242] on div "# If [DOMAIN_NAME] is greater than the cost of the "soldier": if hero . gold > …" at bounding box center [1072, 191] width 425 height 345
click at [1098, 242] on div "# If [DOMAIN_NAME] is greater than the cost of the "soldier": if hero . gold > …" at bounding box center [1072, 189] width 425 height 310
type textarea "hero.command(soldier, "attack", enemy)"
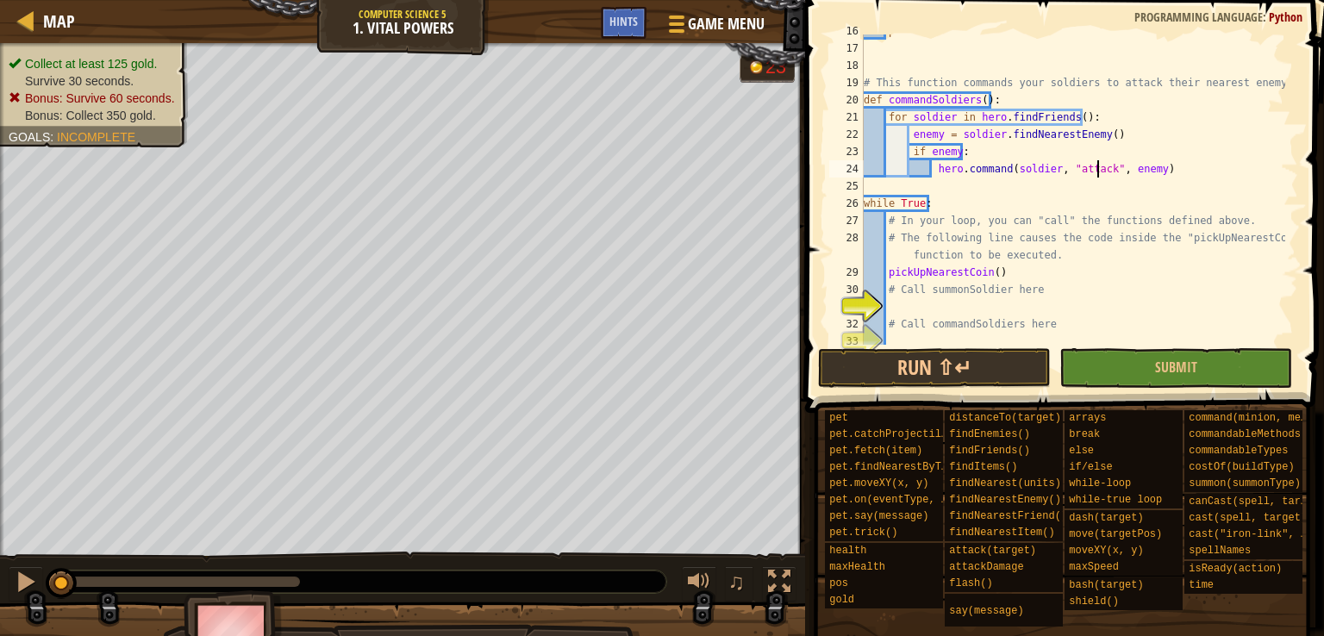
scroll to position [293, 0]
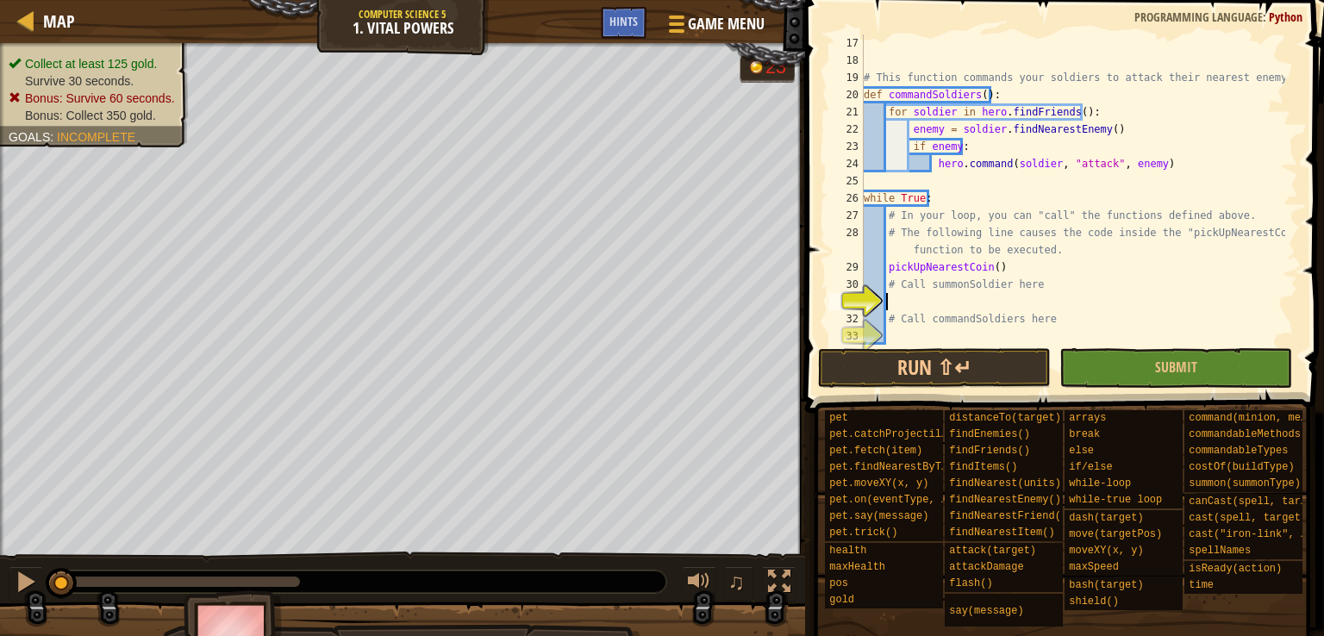
click at [901, 307] on div "# This function commands your soldiers to attack their nearest enemy. def comma…" at bounding box center [1072, 206] width 425 height 345
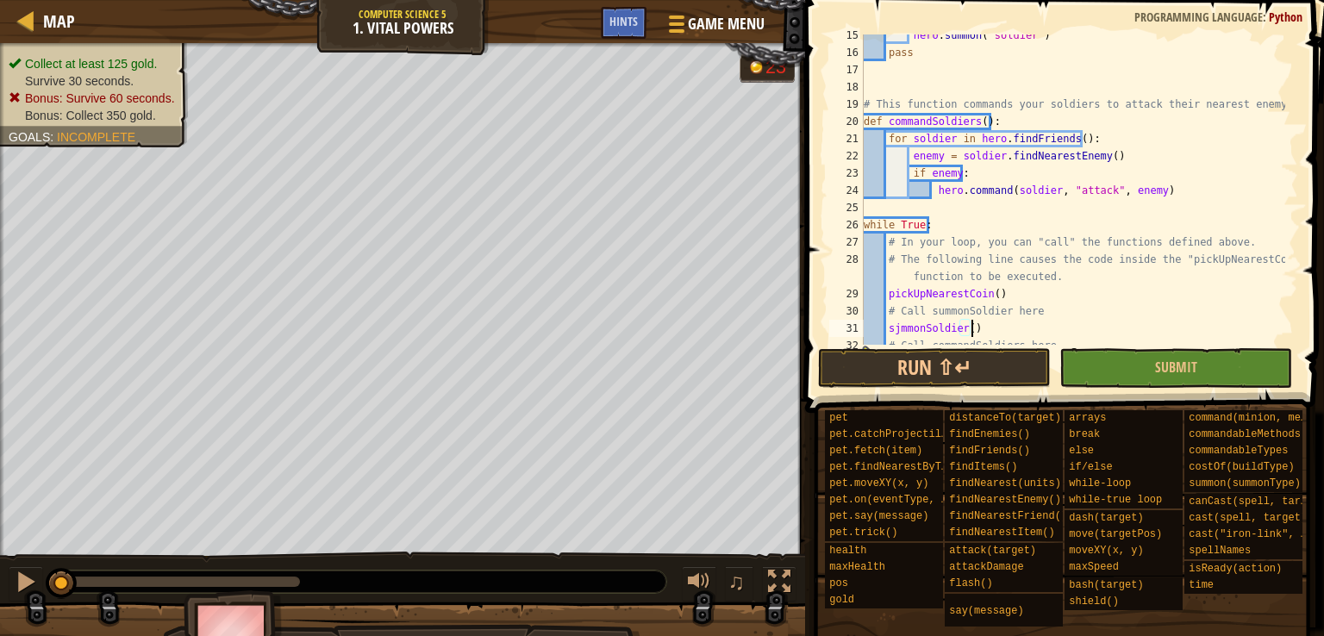
scroll to position [265, 0]
click at [897, 321] on div "hero . summon ( "soldier" ) pass # This function commands your soldiers to atta…" at bounding box center [1072, 199] width 425 height 345
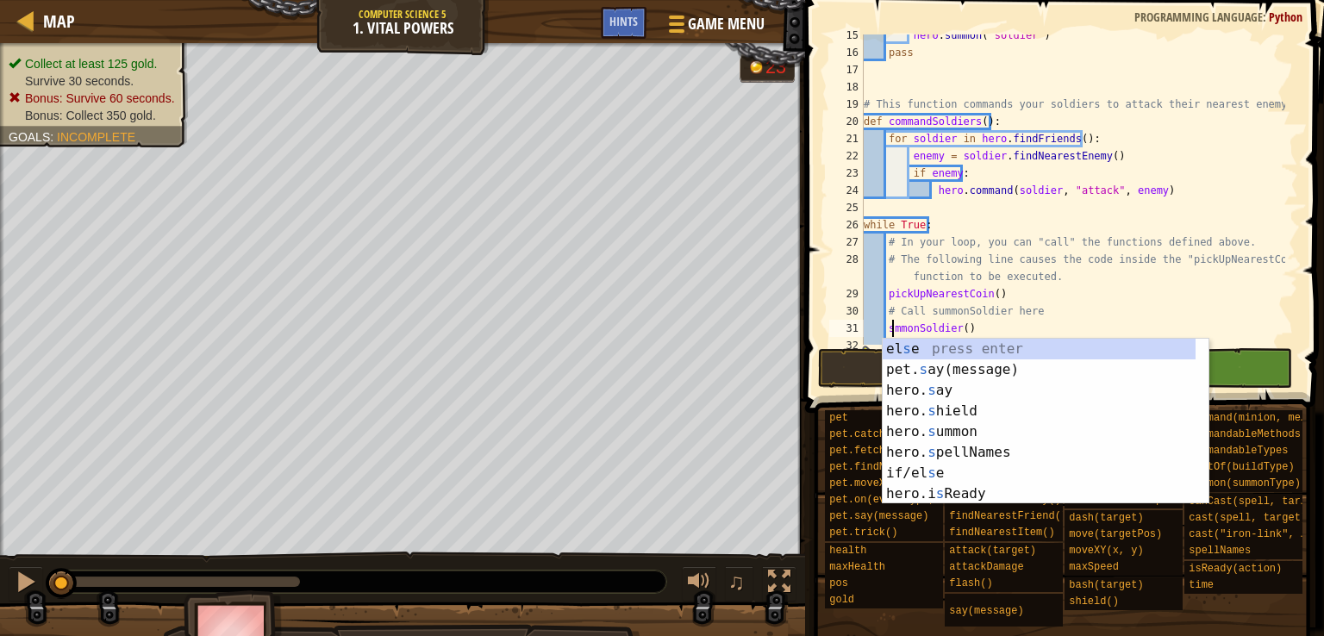
type textarea "summonSoldier()"
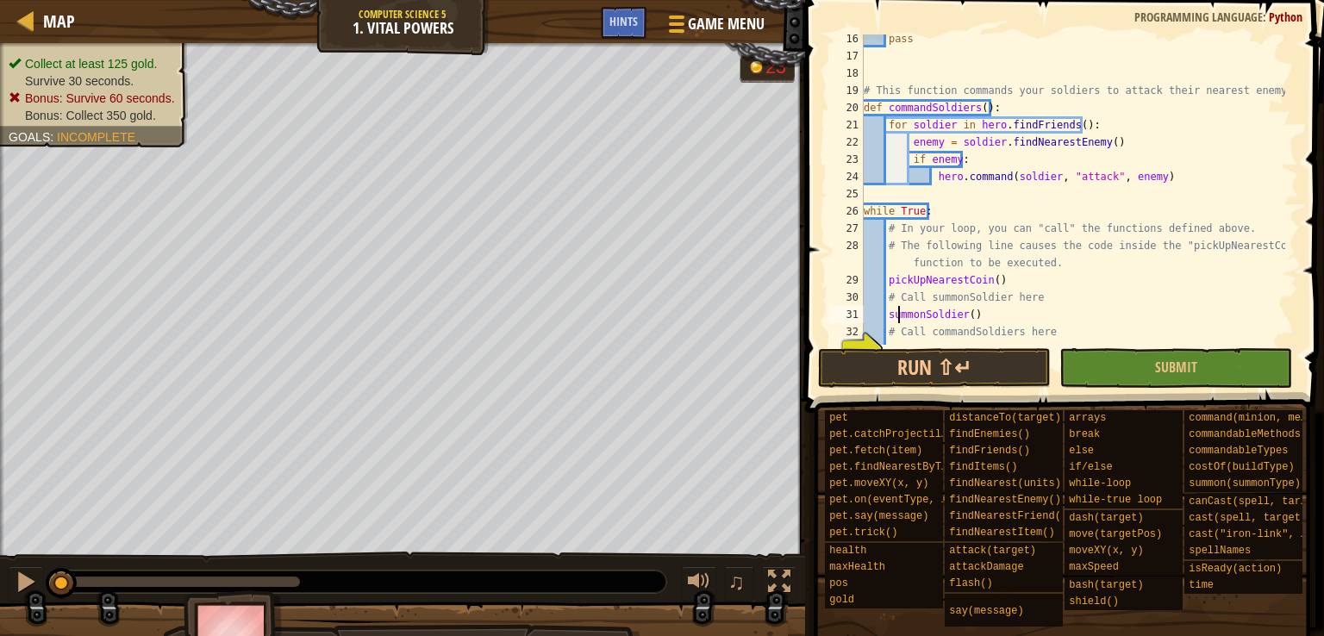
scroll to position [293, 0]
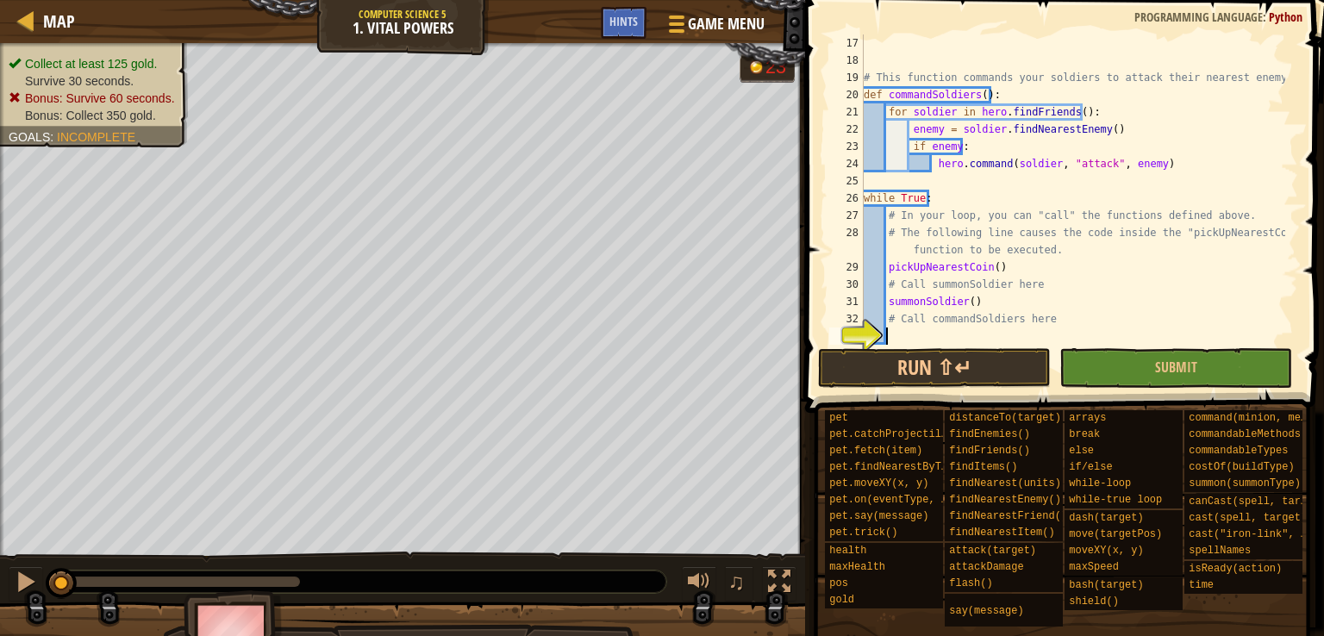
click at [892, 339] on div "# This function commands your soldiers to attack their nearest enemy. def comma…" at bounding box center [1072, 206] width 425 height 345
type textarea "commandSoldiers()"
click at [1168, 359] on span "Submit" at bounding box center [1176, 367] width 42 height 19
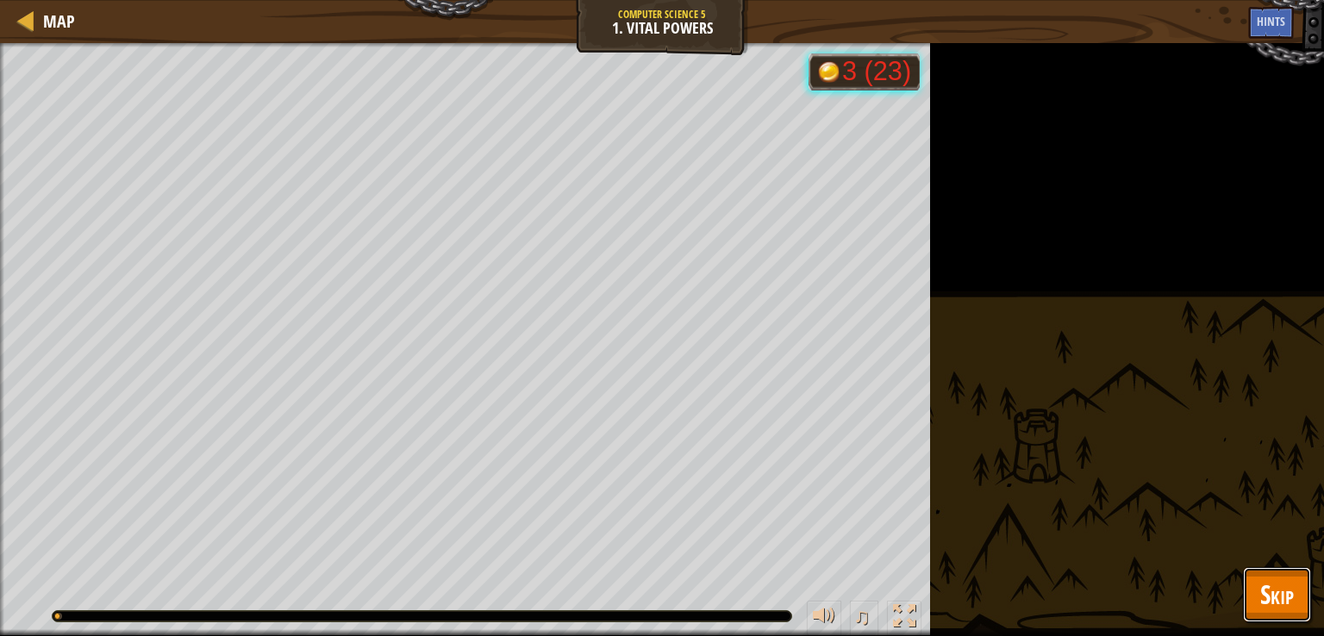
click at [1274, 611] on button "Skip" at bounding box center [1277, 594] width 68 height 55
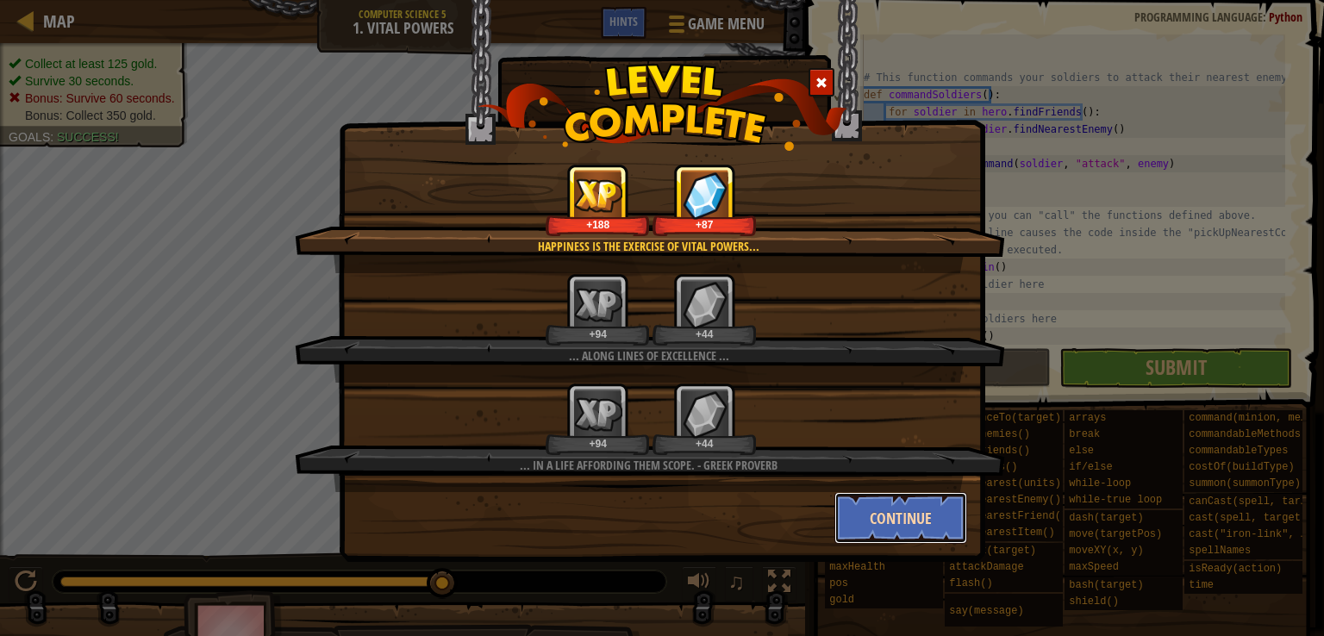
click at [882, 518] on button "Continue" at bounding box center [901, 518] width 134 height 52
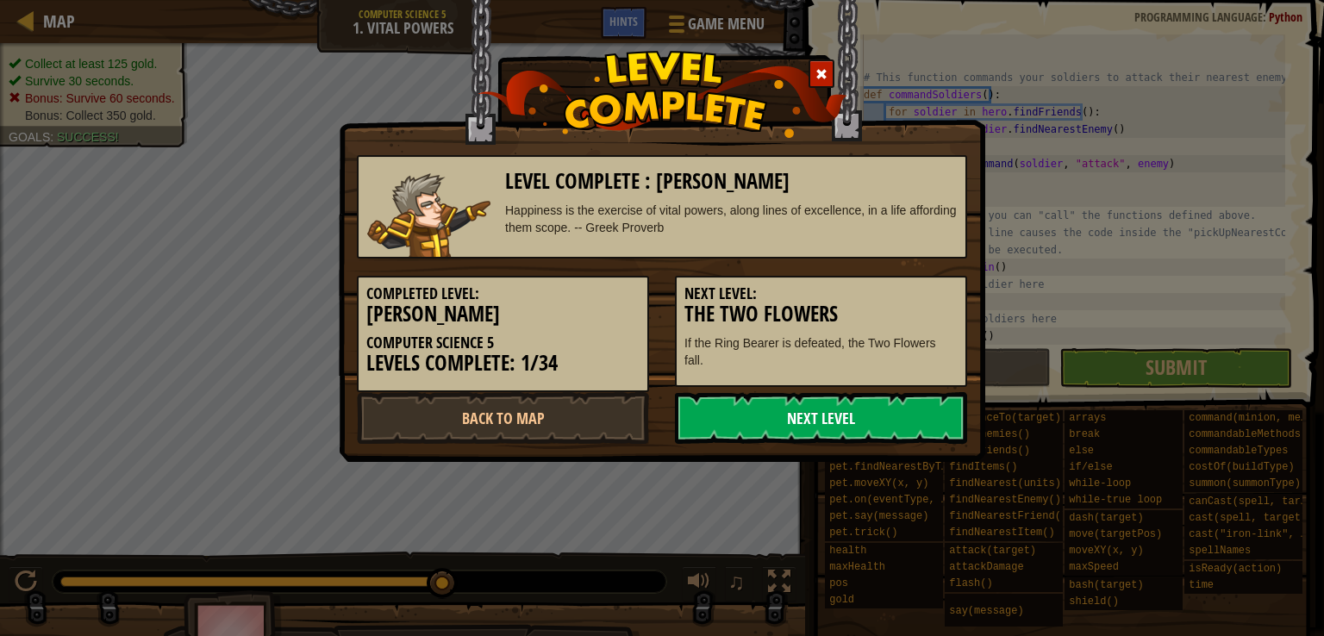
click at [864, 439] on link "Next Level" at bounding box center [821, 418] width 292 height 52
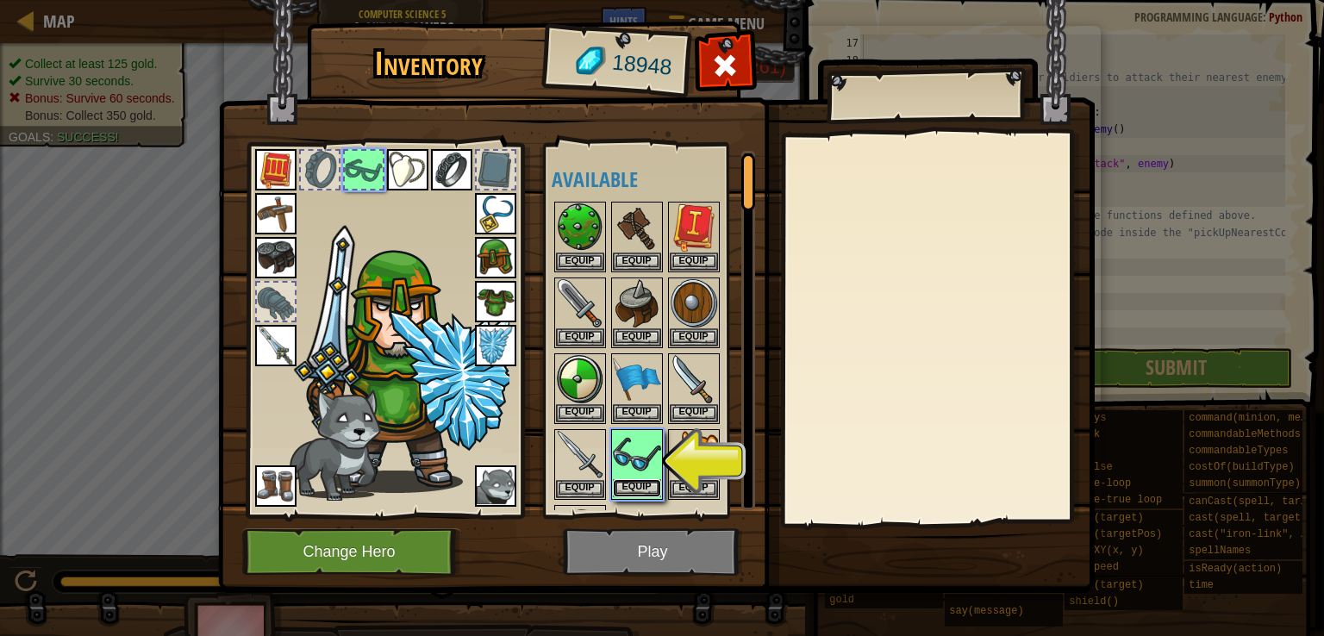
click at [645, 480] on button "Equip" at bounding box center [637, 488] width 48 height 18
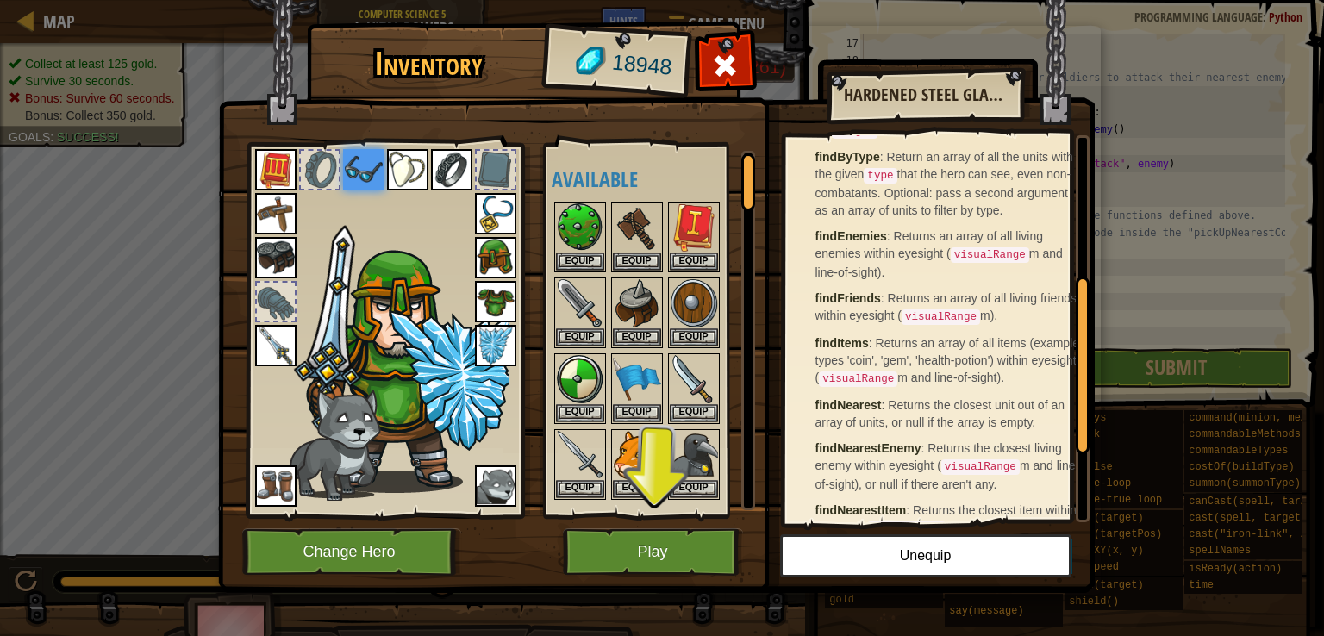
scroll to position [338, 0]
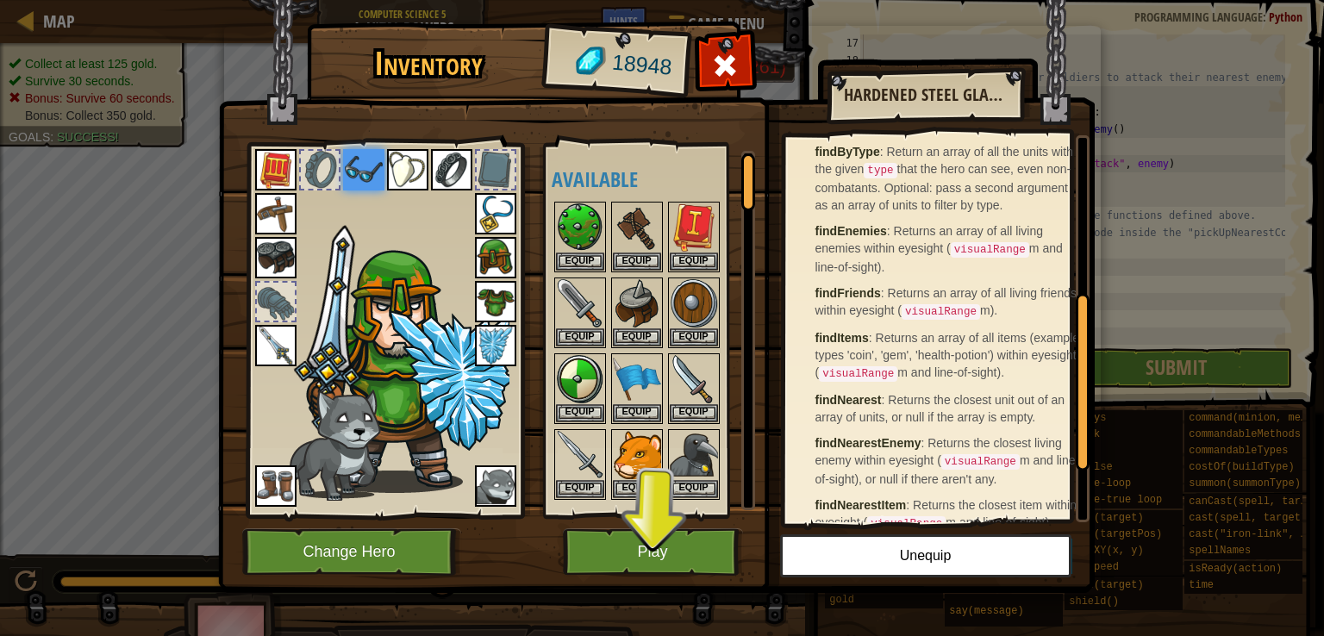
click at [695, 582] on img at bounding box center [656, 280] width 876 height 626
click at [685, 567] on button "Play" at bounding box center [653, 551] width 180 height 47
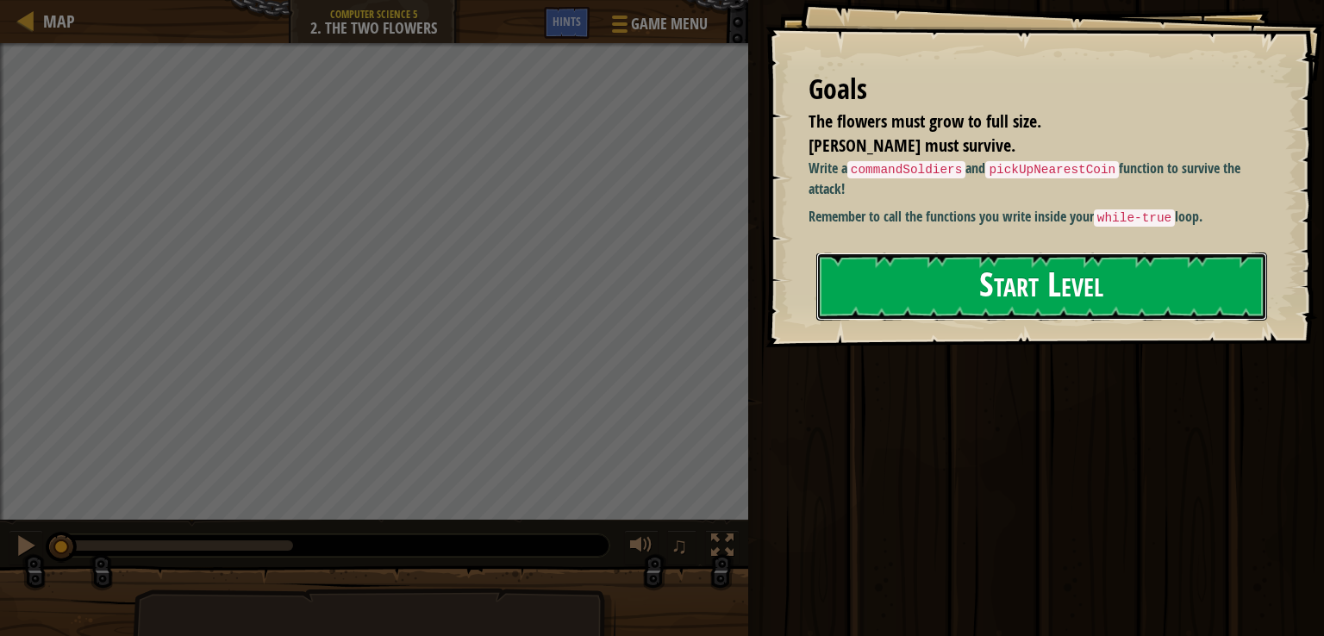
click at [993, 298] on button "Start Level" at bounding box center [1041, 286] width 451 height 68
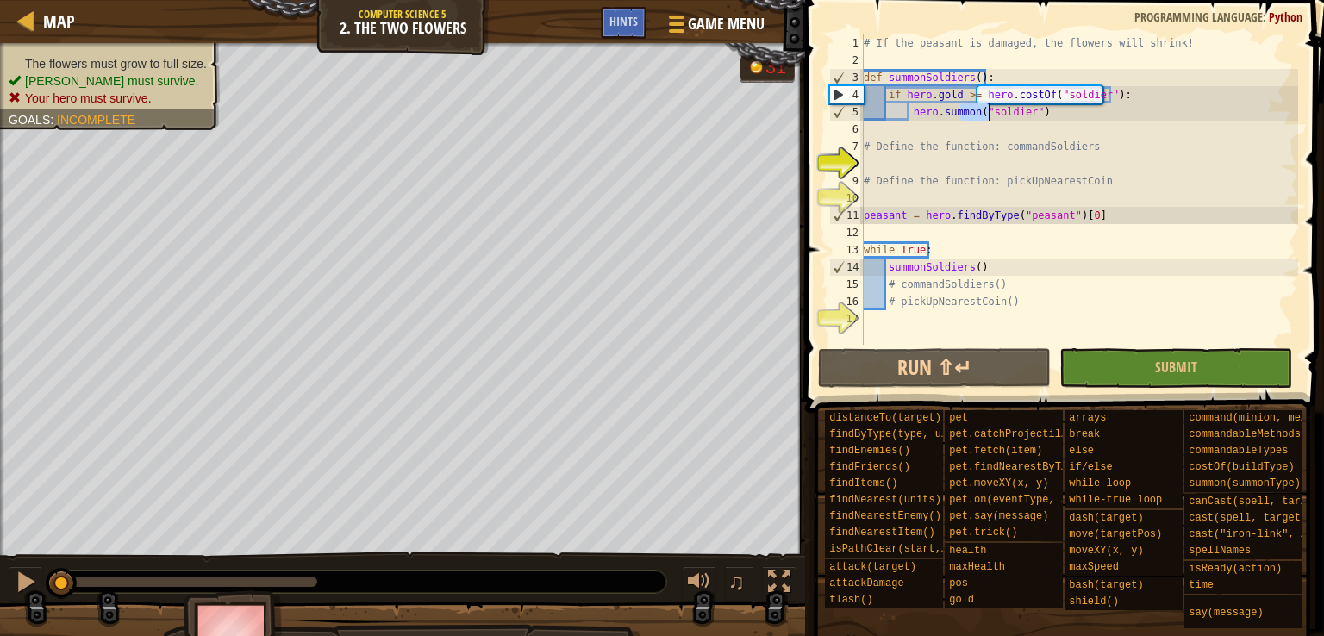
drag, startPoint x: 958, startPoint y: 112, endPoint x: 1000, endPoint y: 118, distance: 42.7
click at [1000, 118] on div "# If the peasant is damaged, the flowers will shrink! def summonSoldiers ( ) : …" at bounding box center [1079, 206] width 438 height 345
click at [1000, 118] on div "# If the peasant is damaged, the flowers will shrink! def summonSoldiers ( ) : …" at bounding box center [1079, 189] width 438 height 310
click at [894, 173] on div "# If the peasant is damaged, the flowers will shrink! def summonSoldiers ( ) : …" at bounding box center [1079, 206] width 438 height 345
type textarea "# Define the function: pickUpNearestCoin"
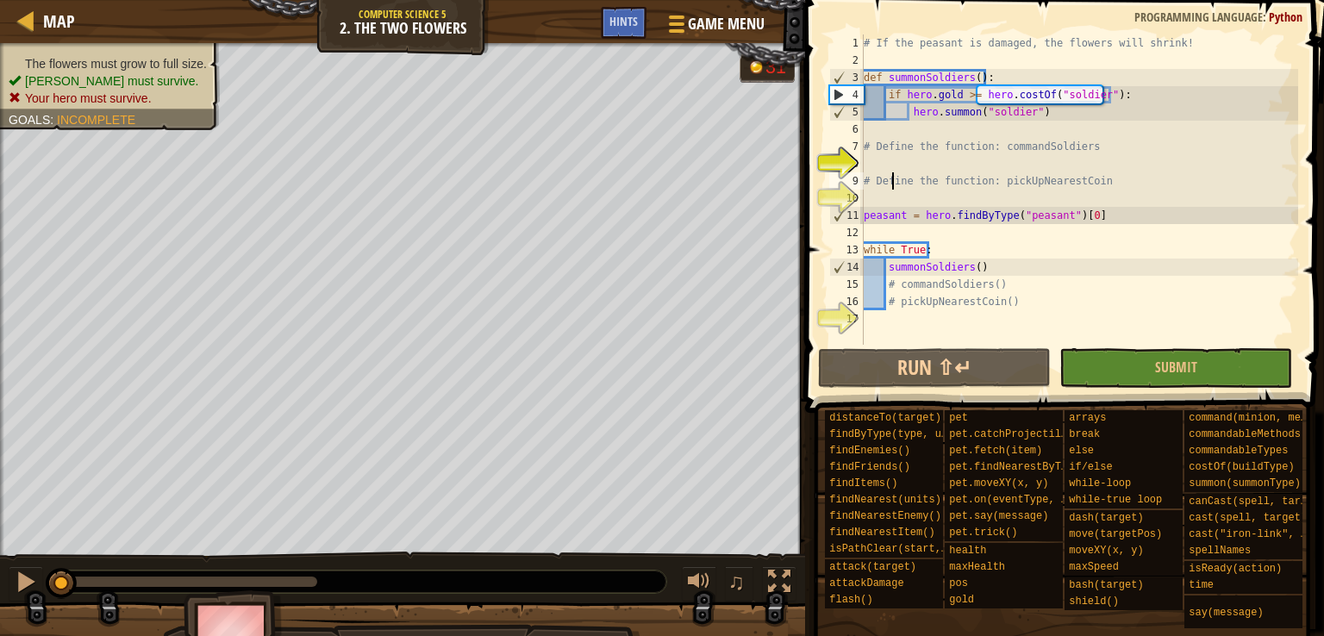
click at [872, 163] on div "# If the peasant is damaged, the flowers will shrink! def summonSoldiers ( ) : …" at bounding box center [1079, 206] width 438 height 345
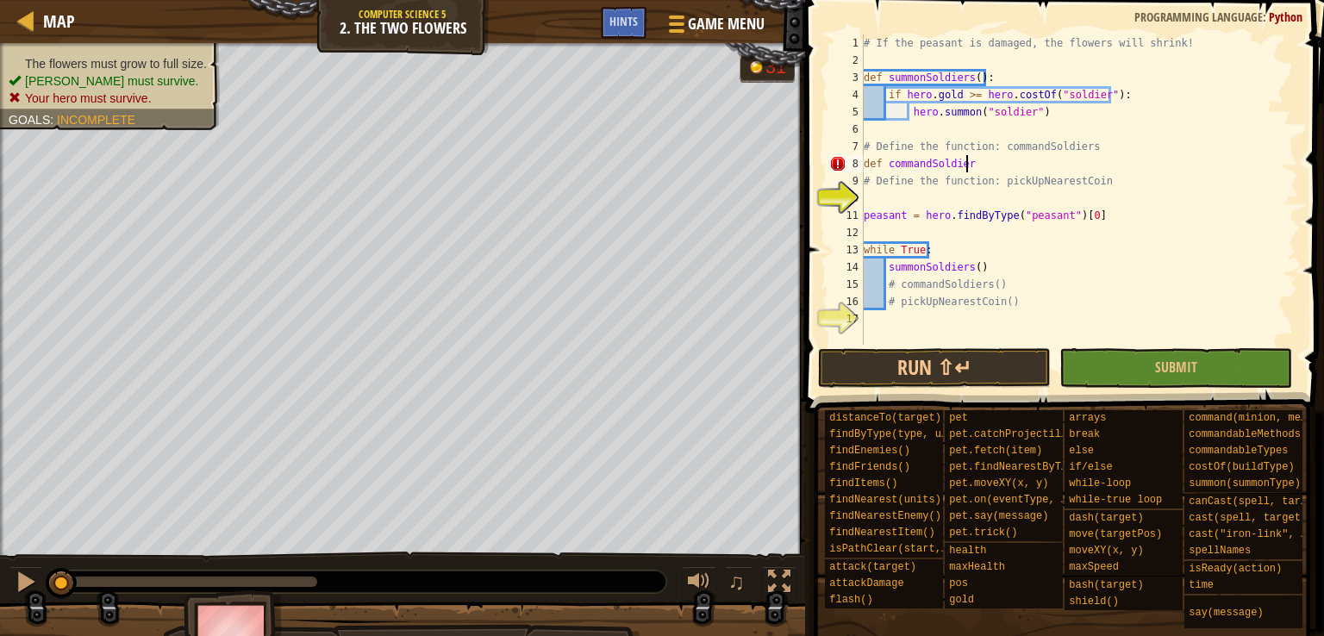
scroll to position [8, 7]
type textarea "def commandSoldier():"
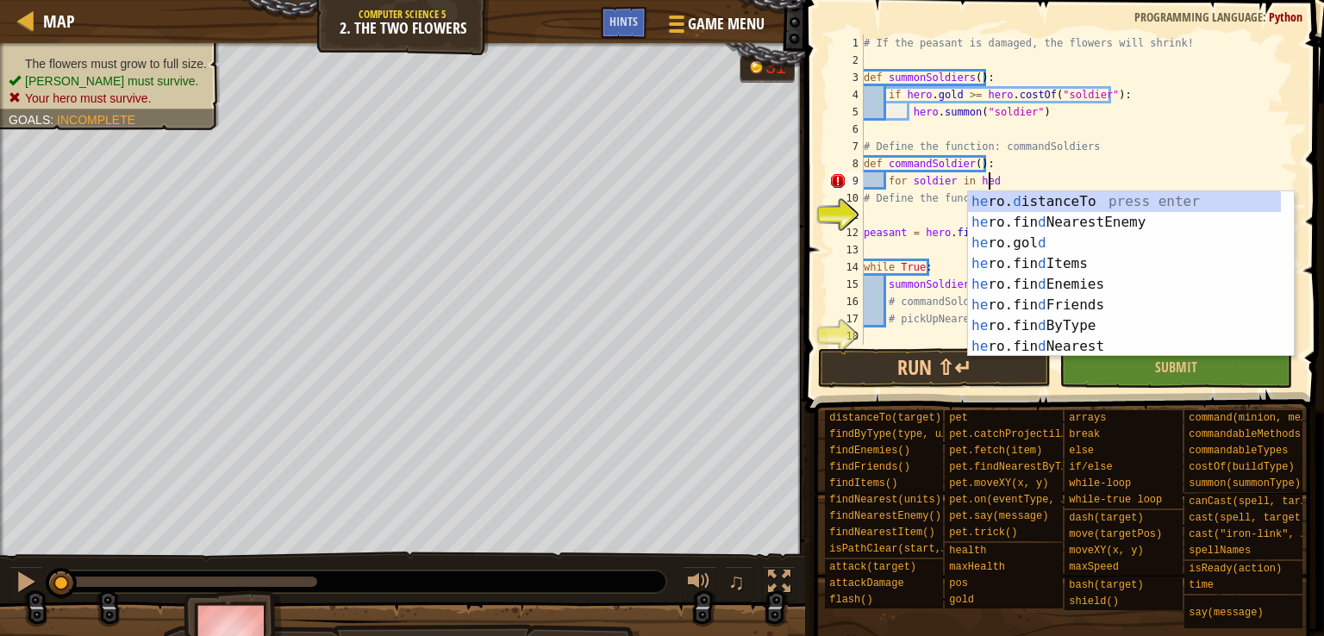
scroll to position [8, 9]
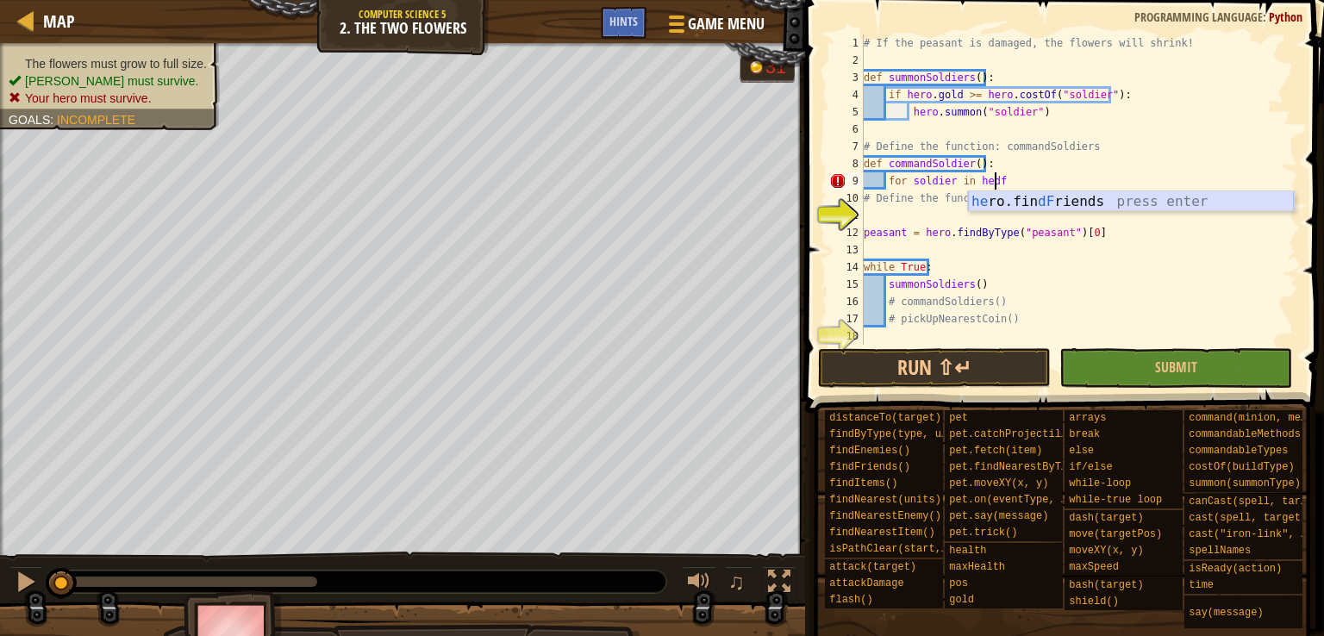
click at [1024, 200] on div "he ro.fin dF riends press enter" at bounding box center [1131, 222] width 326 height 62
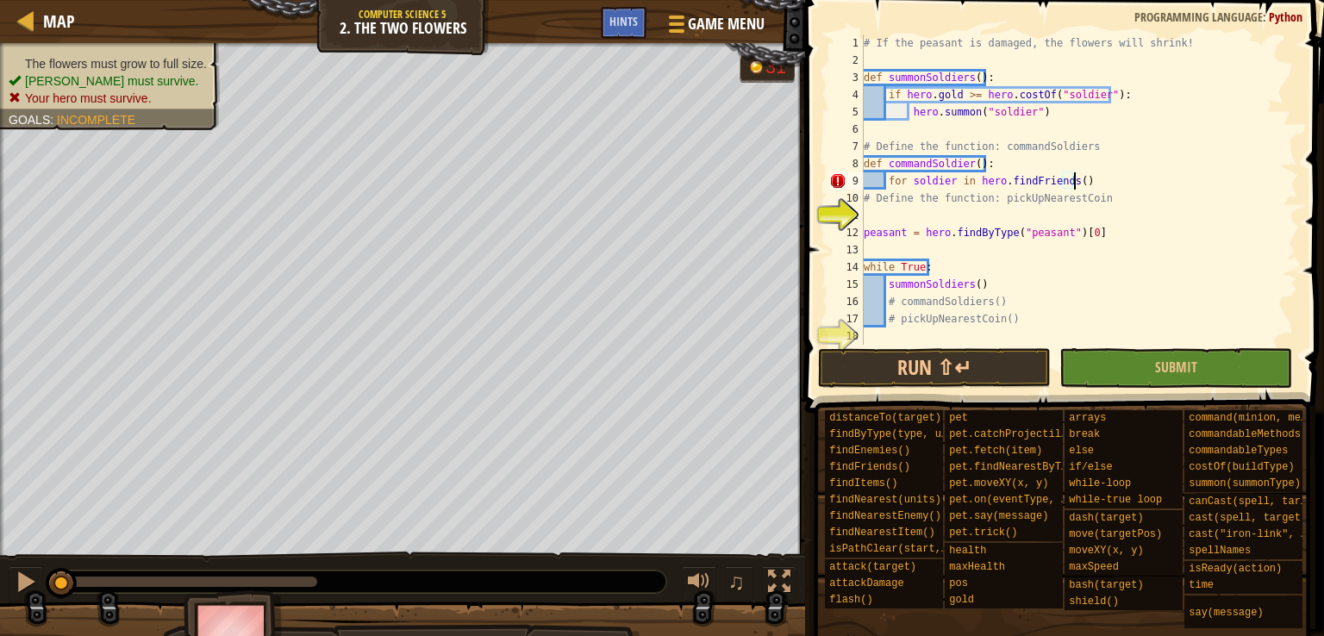
type textarea "for soldier in hero.findFriends():"
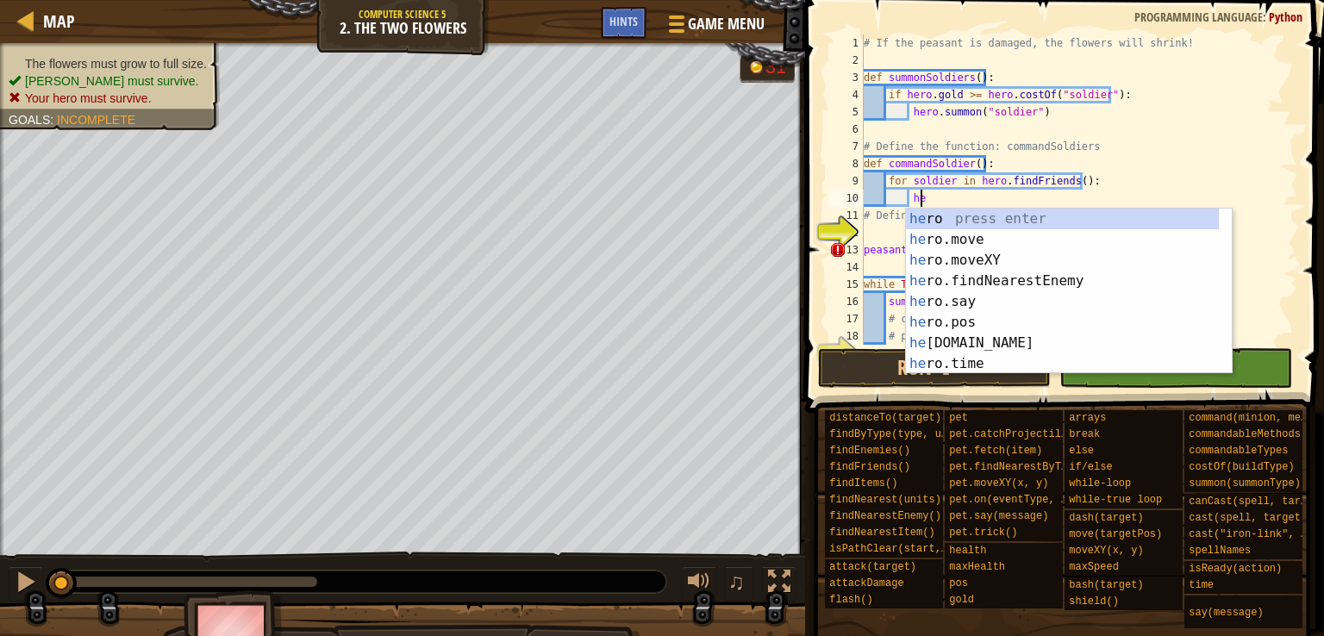
scroll to position [8, 3]
type textarea "h"
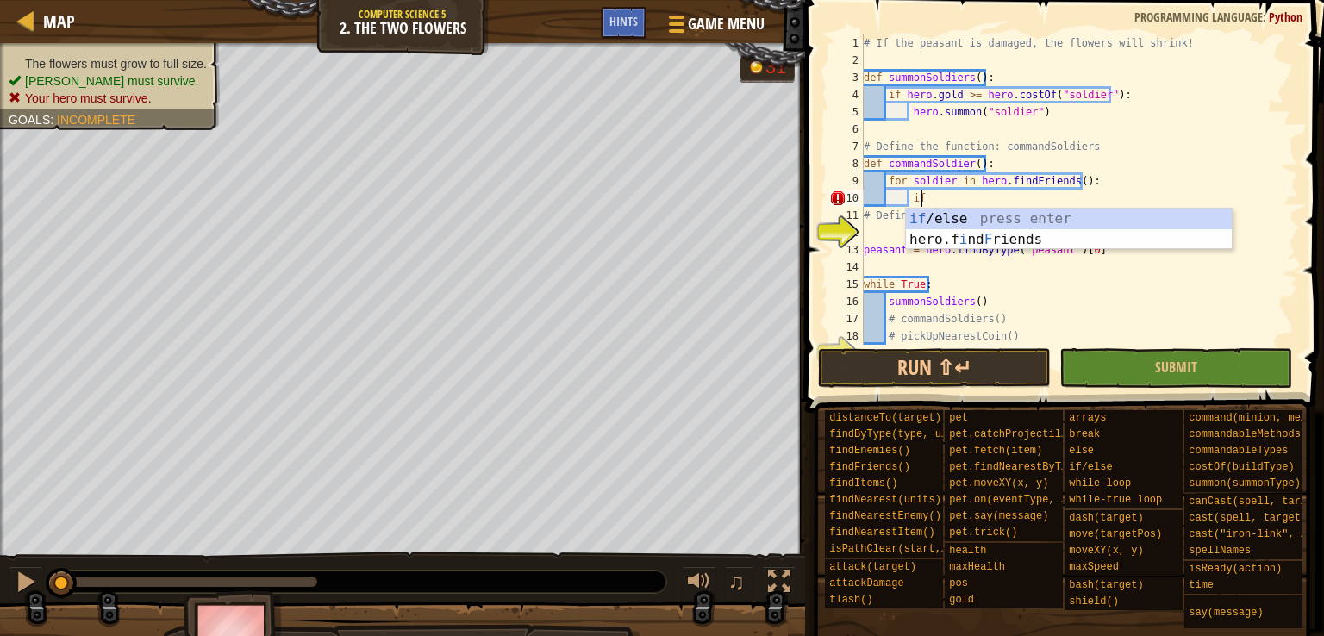
type textarea "i"
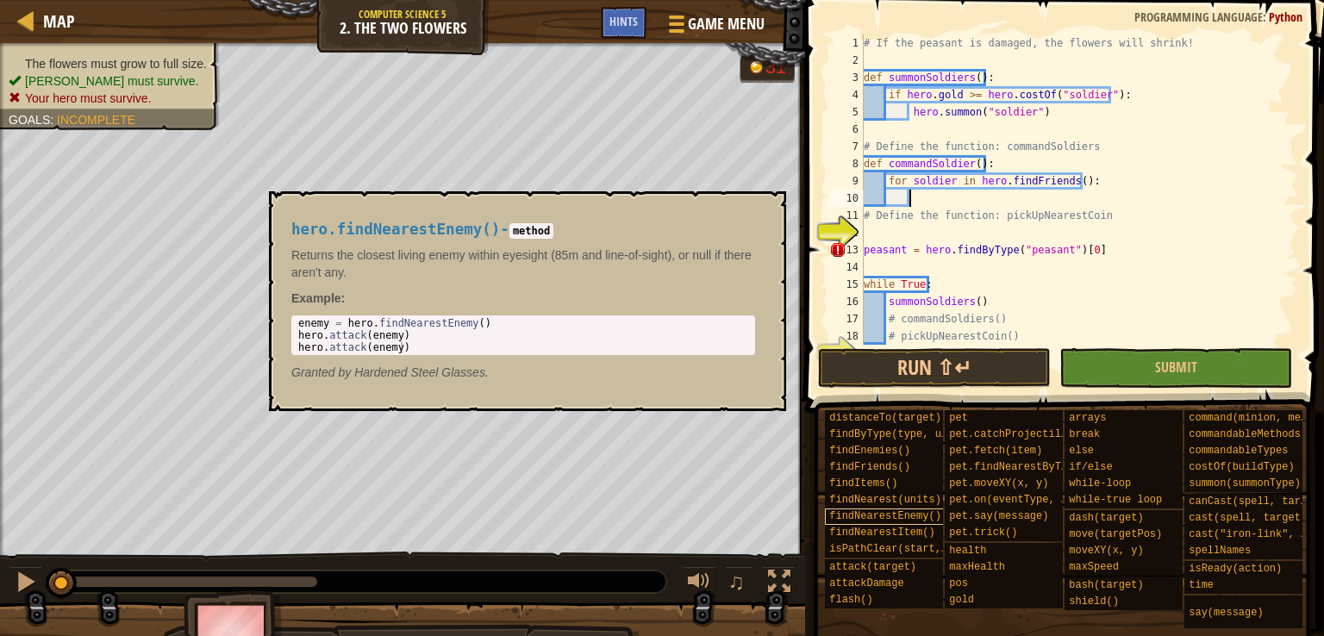
scroll to position [0, 0]
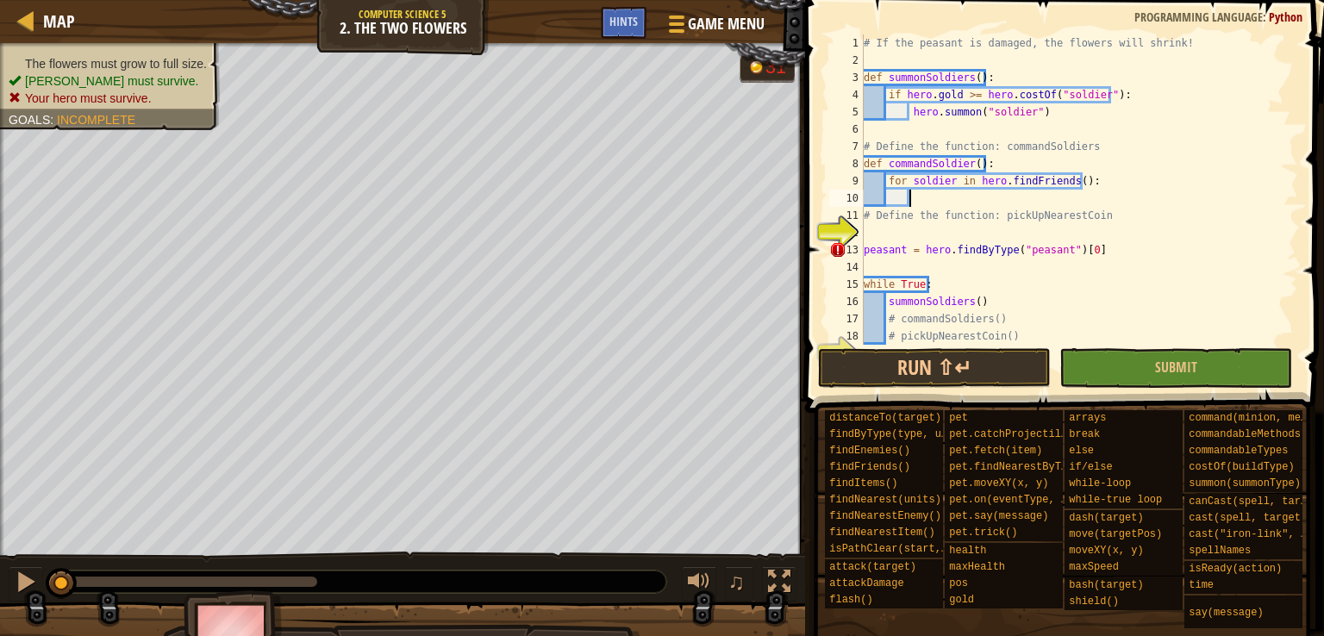
click at [911, 196] on div "# If the peasant is damaged, the flowers will shrink! def summonSoldiers ( ) : …" at bounding box center [1072, 206] width 425 height 345
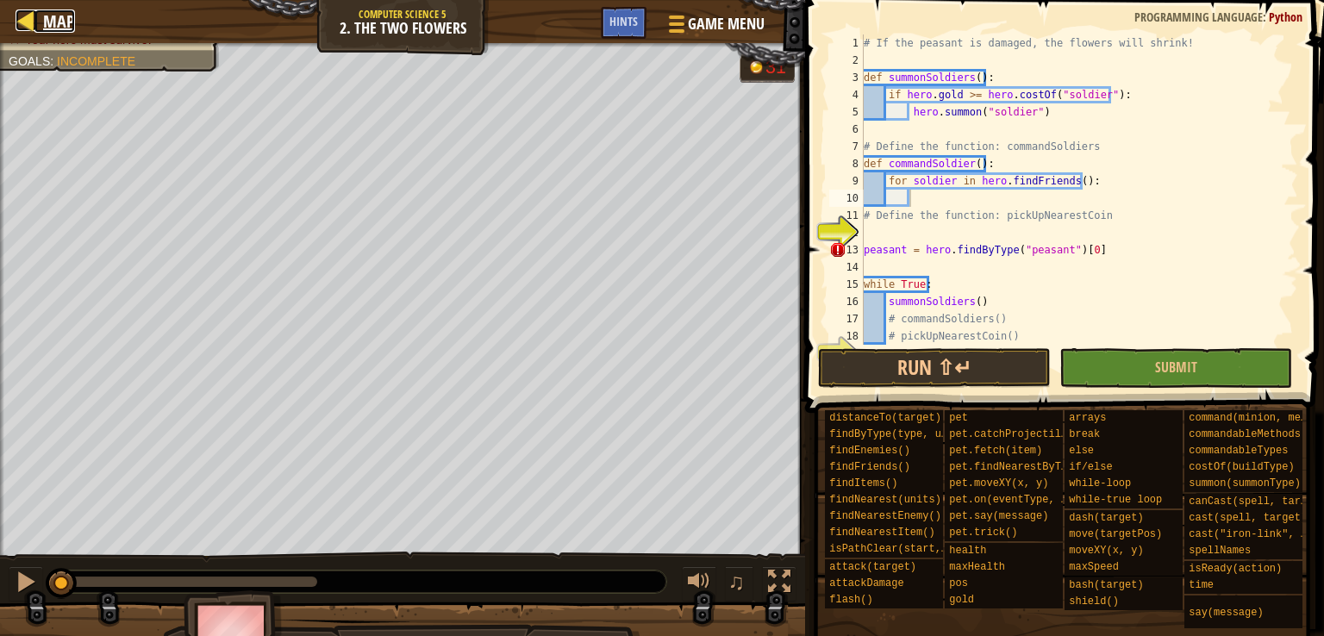
click at [45, 28] on span "Map" at bounding box center [59, 20] width 32 height 23
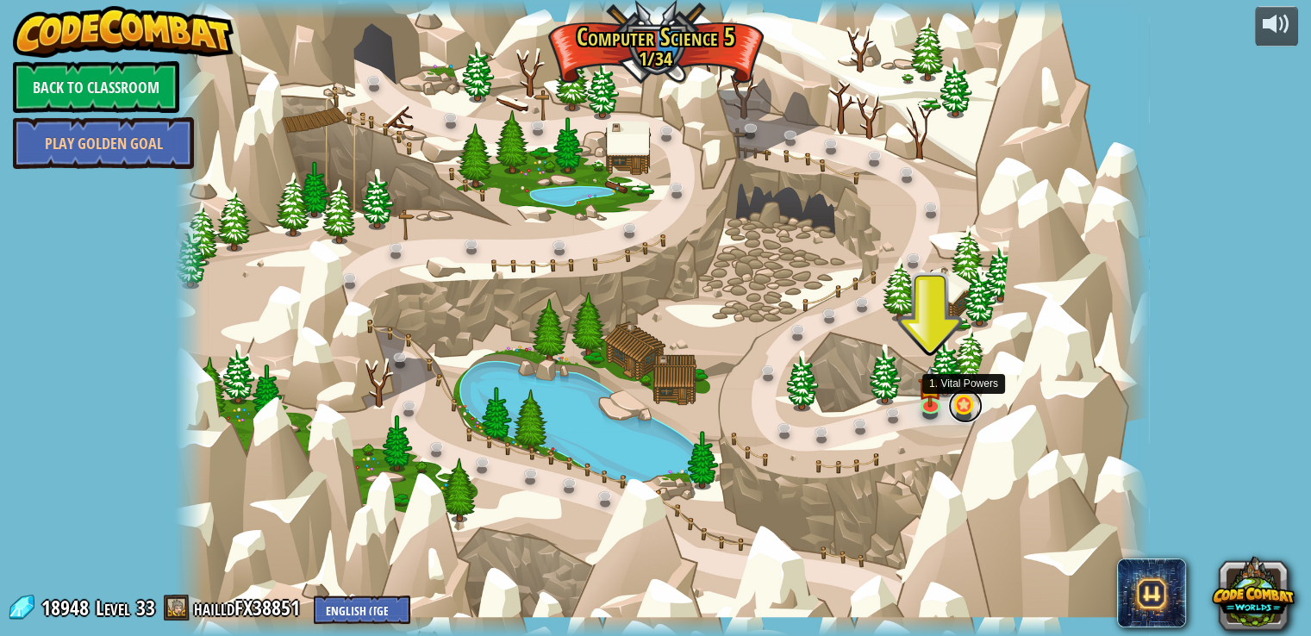
click at [964, 396] on link at bounding box center [965, 406] width 34 height 34
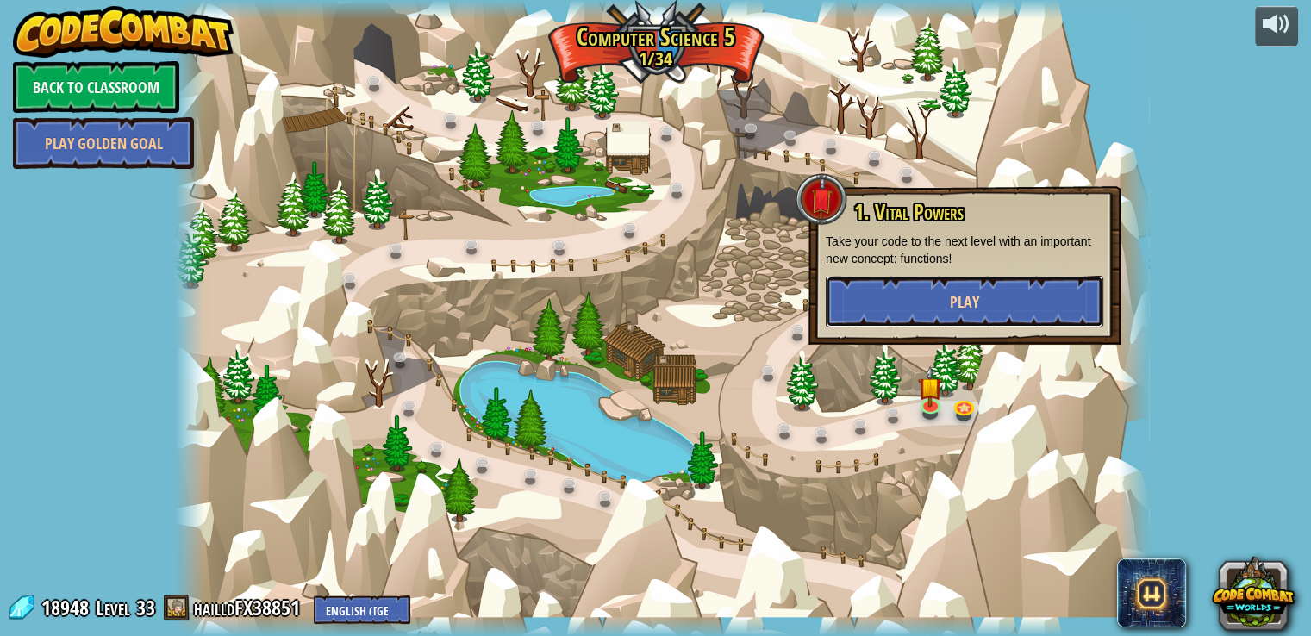
click at [918, 284] on button "Play" at bounding box center [963, 302] width 277 height 52
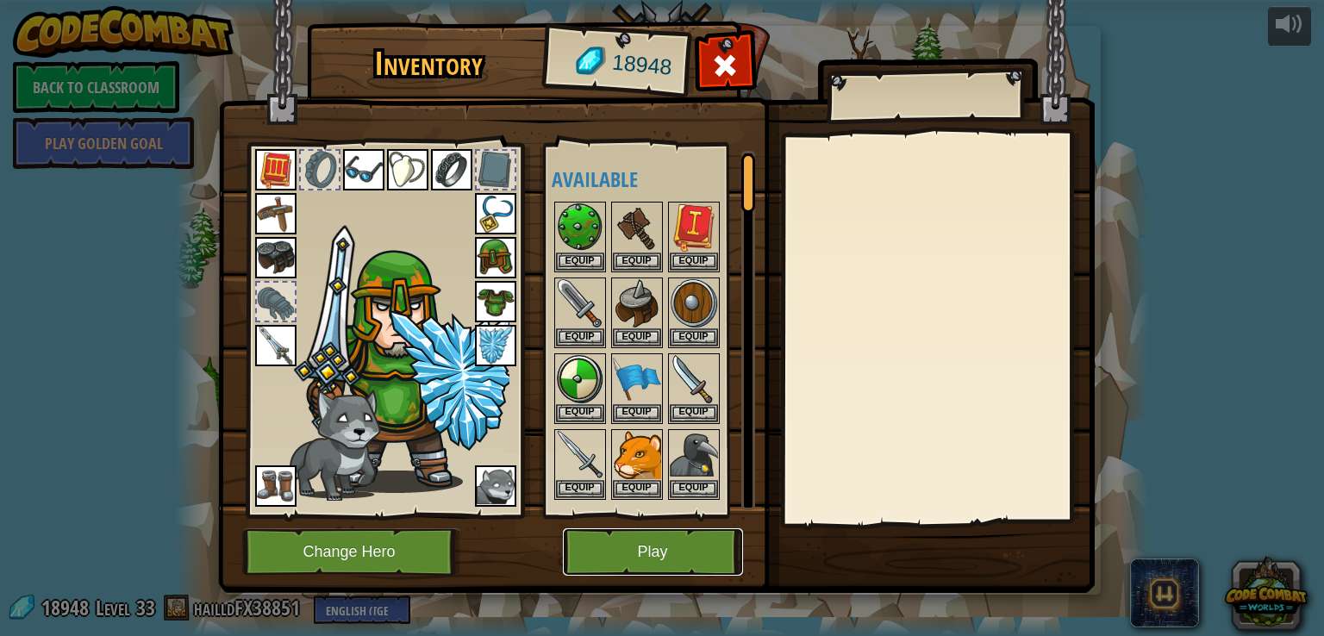
click at [692, 551] on button "Play" at bounding box center [653, 551] width 180 height 47
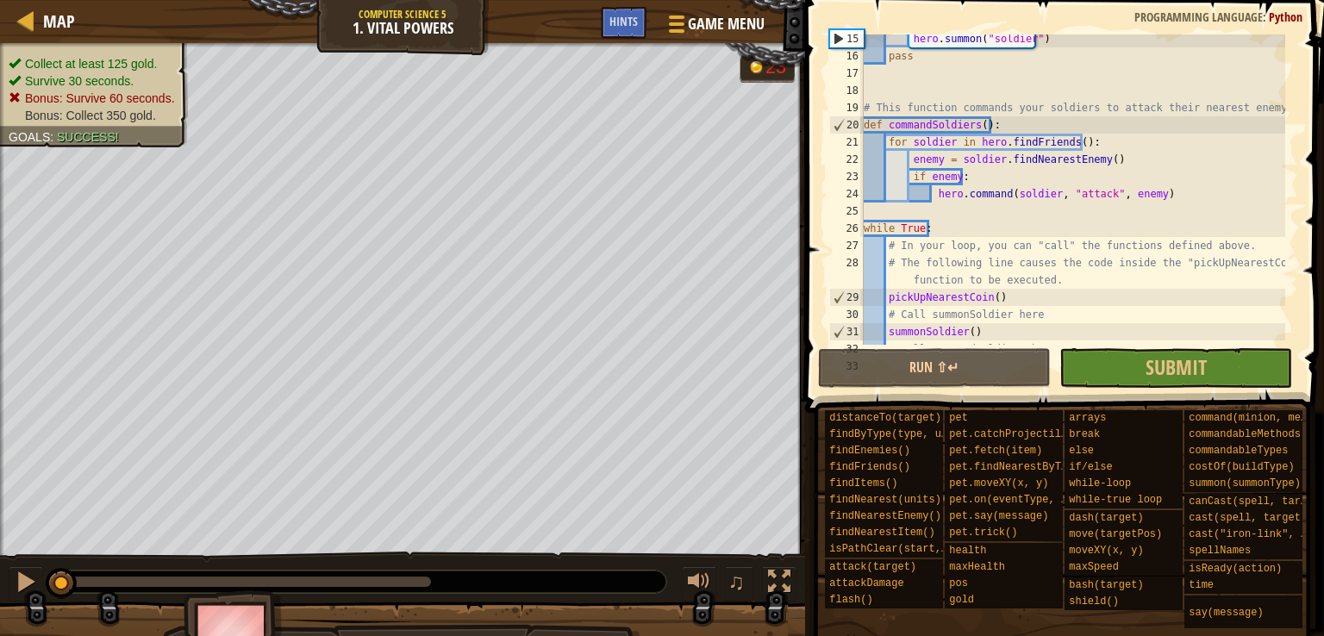
scroll to position [264, 0]
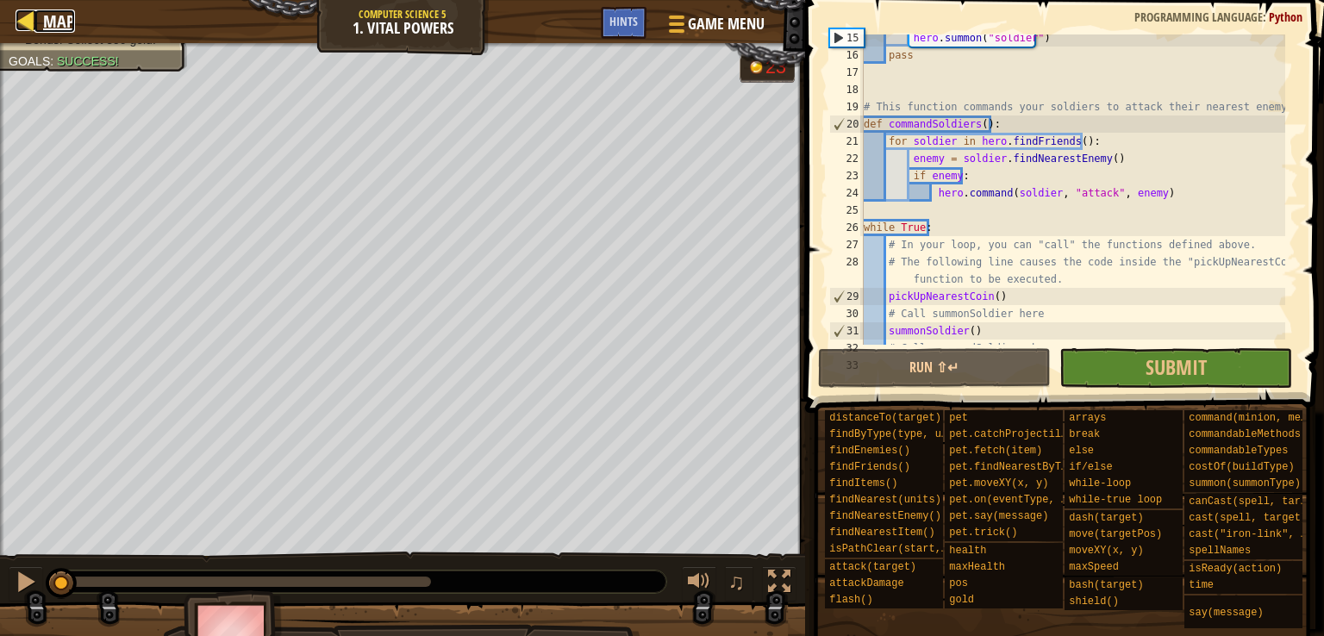
click at [48, 30] on span "Map" at bounding box center [59, 20] width 32 height 23
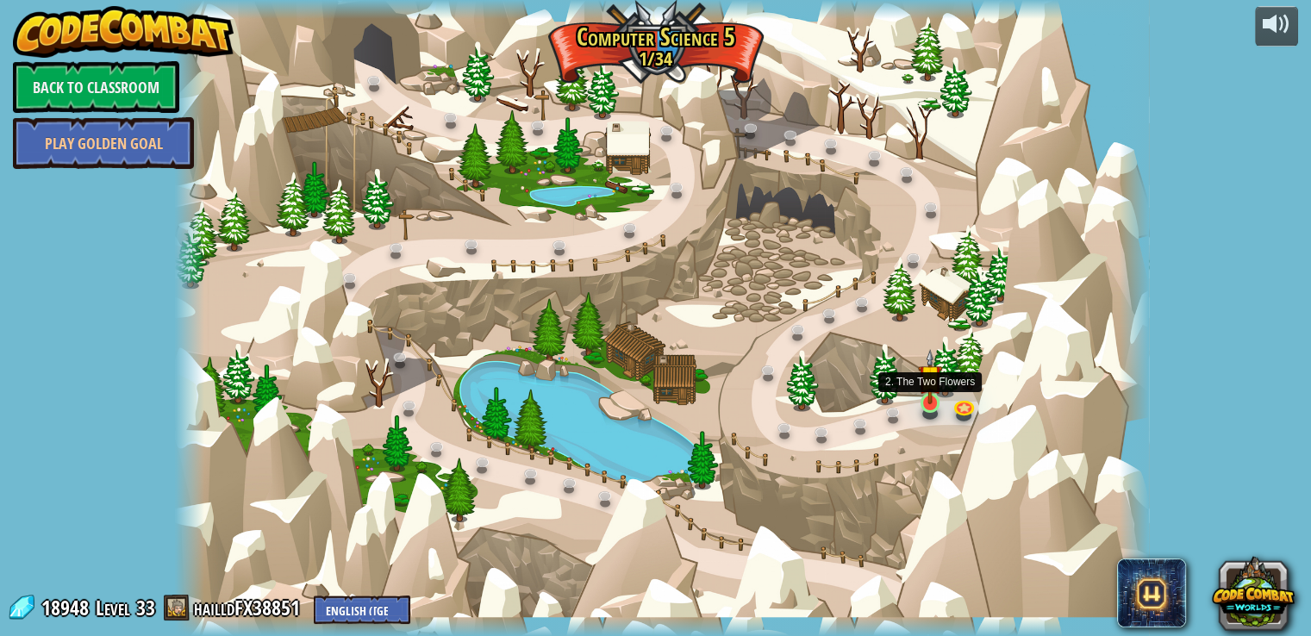
click at [927, 390] on img at bounding box center [930, 377] width 24 height 56
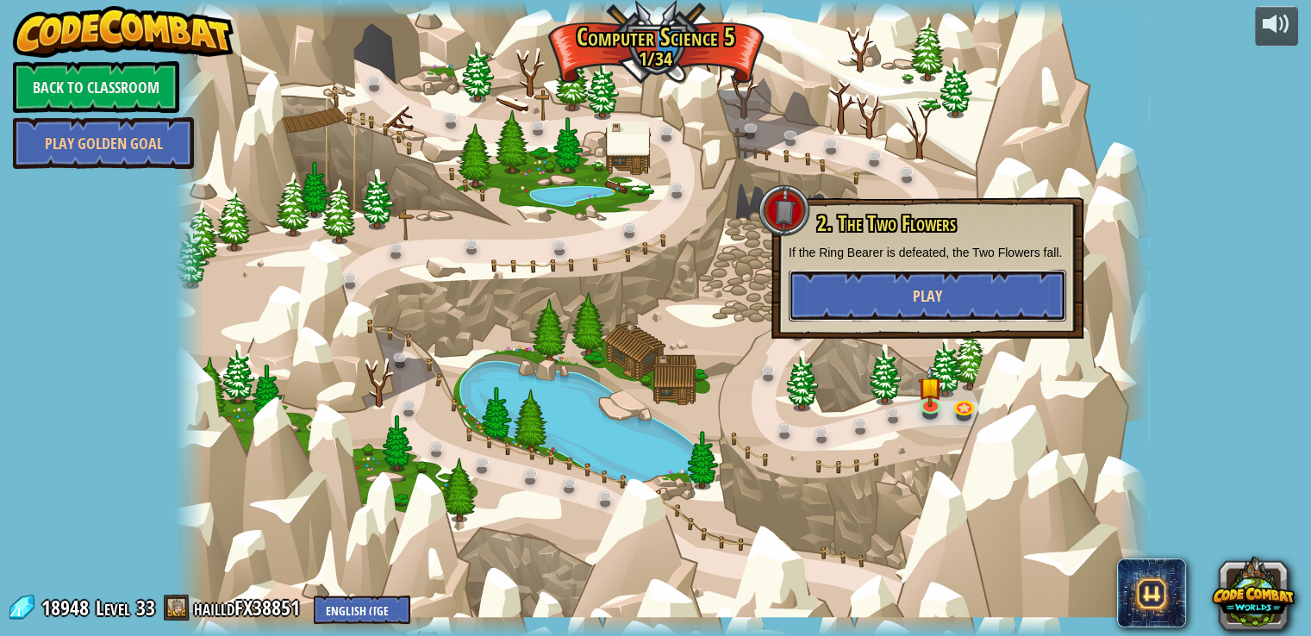
click at [884, 310] on button "Play" at bounding box center [926, 296] width 277 height 52
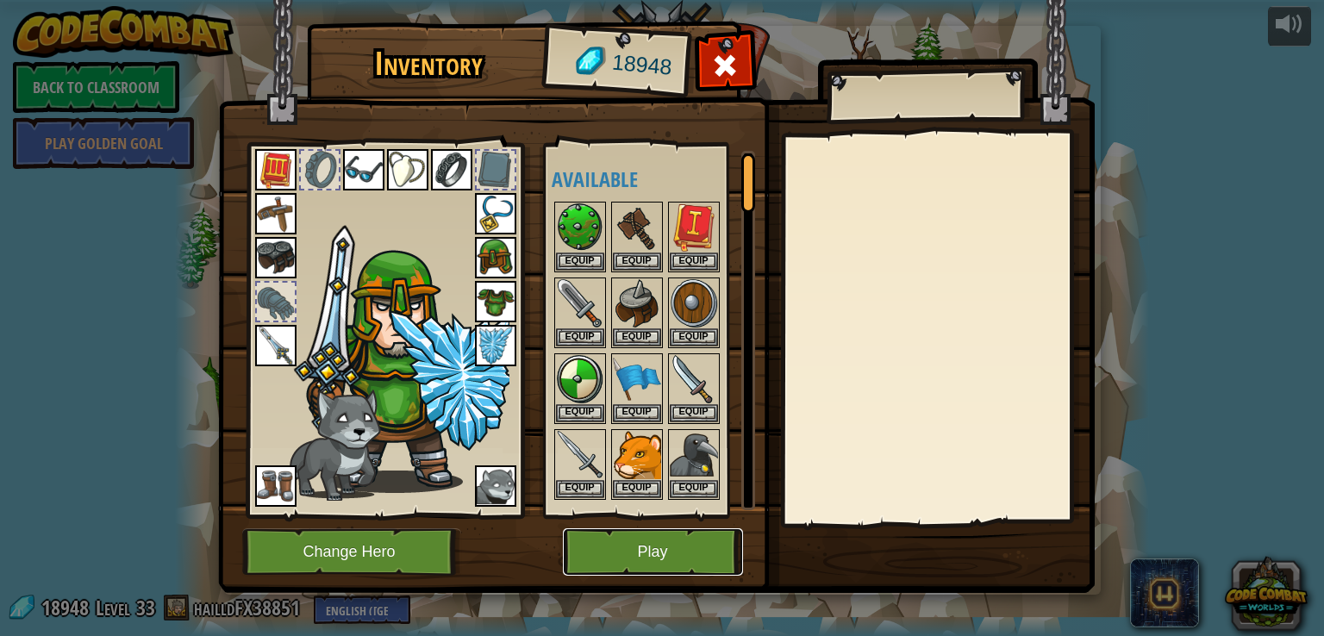
click at [635, 563] on button "Play" at bounding box center [653, 551] width 180 height 47
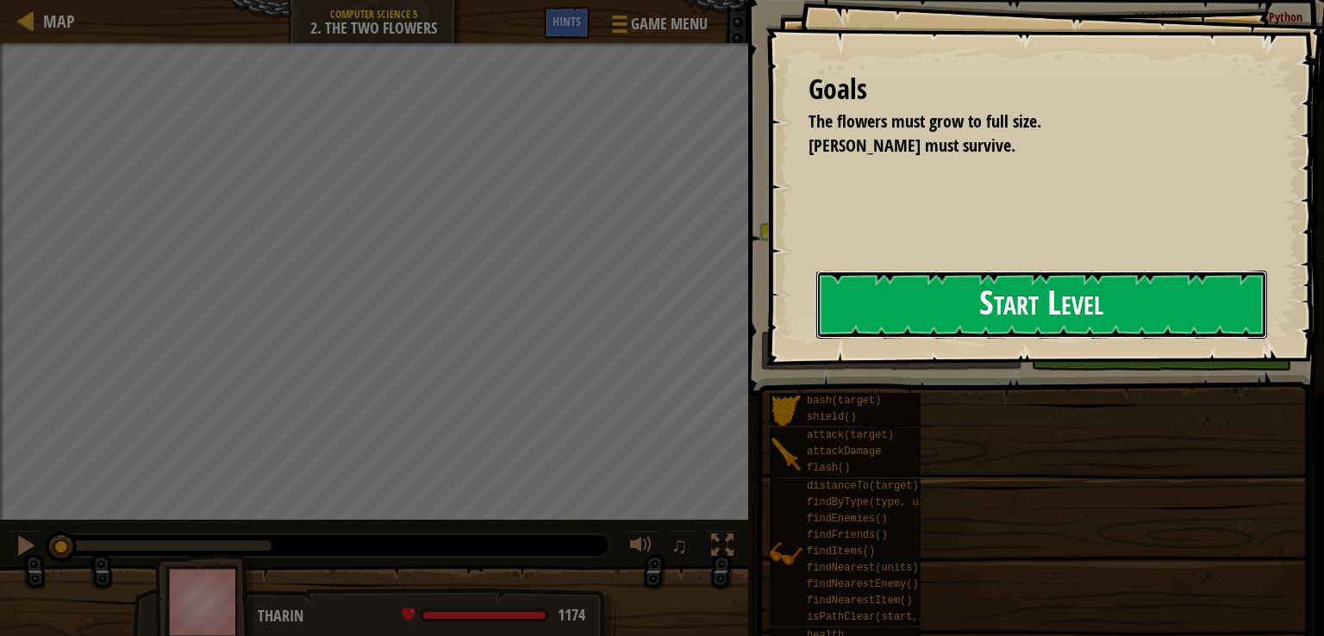
click at [816, 336] on button "Start Level" at bounding box center [1041, 305] width 451 height 68
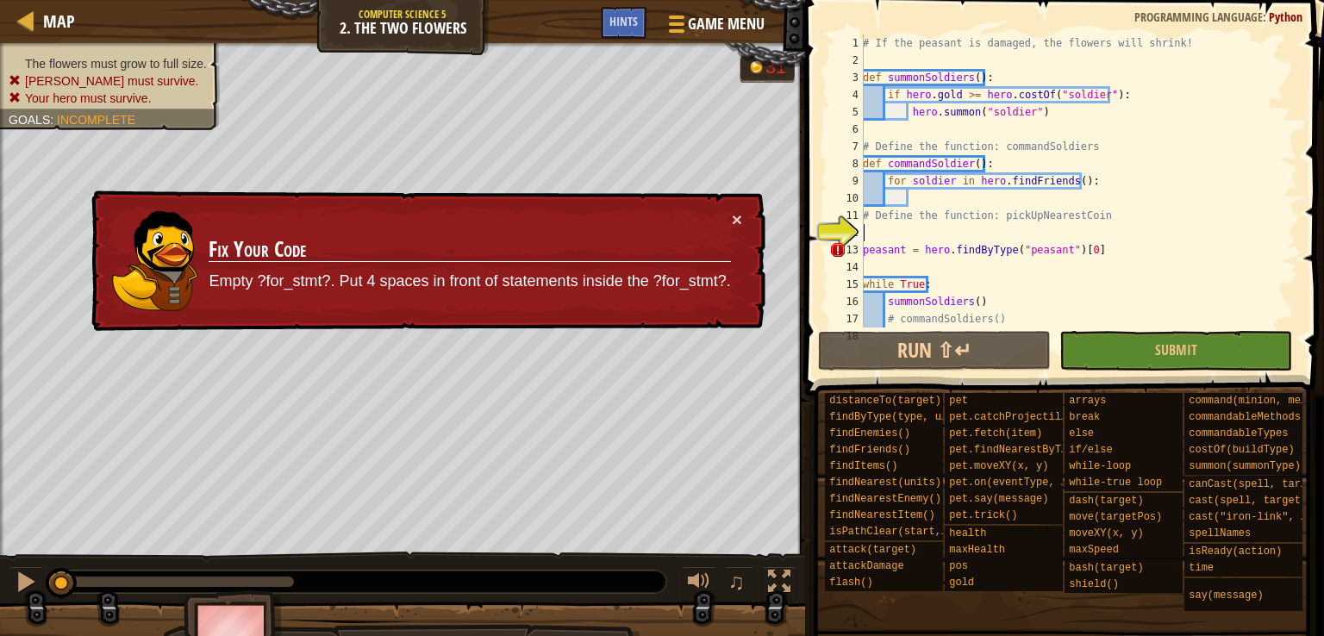
scroll to position [17, 0]
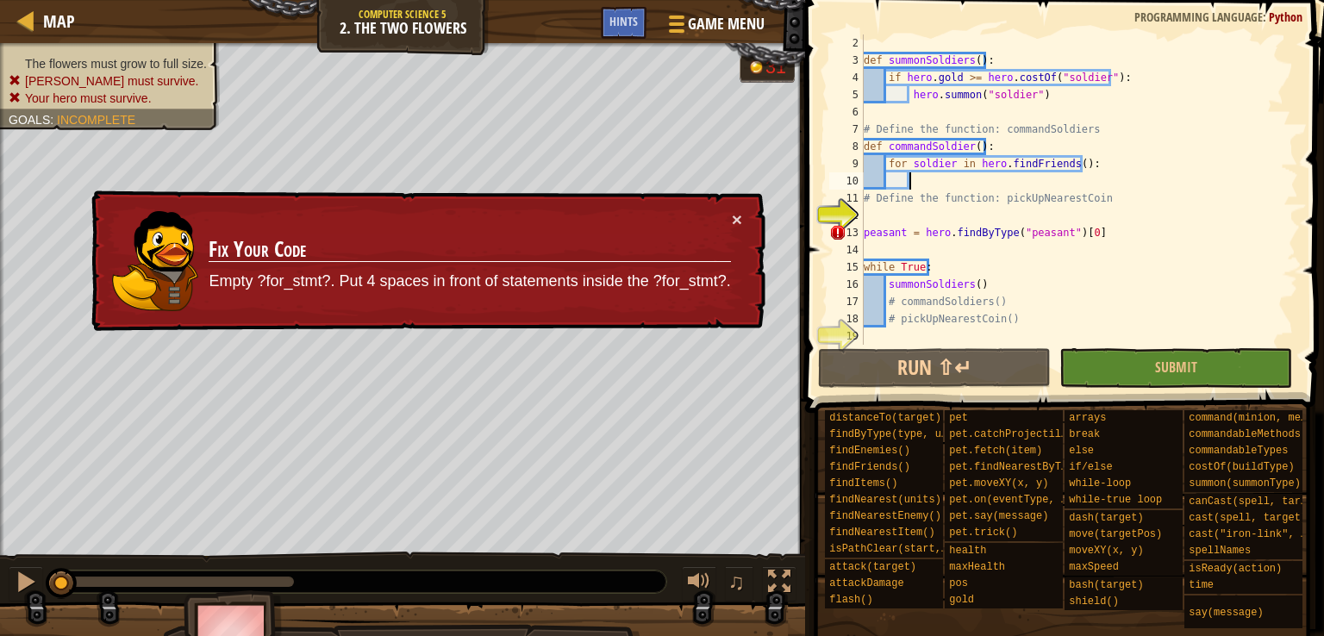
click at [914, 186] on div "def summonSoldiers ( ) : if hero . gold >= hero . costOf ( "soldier" ) : hero .…" at bounding box center [1072, 206] width 425 height 345
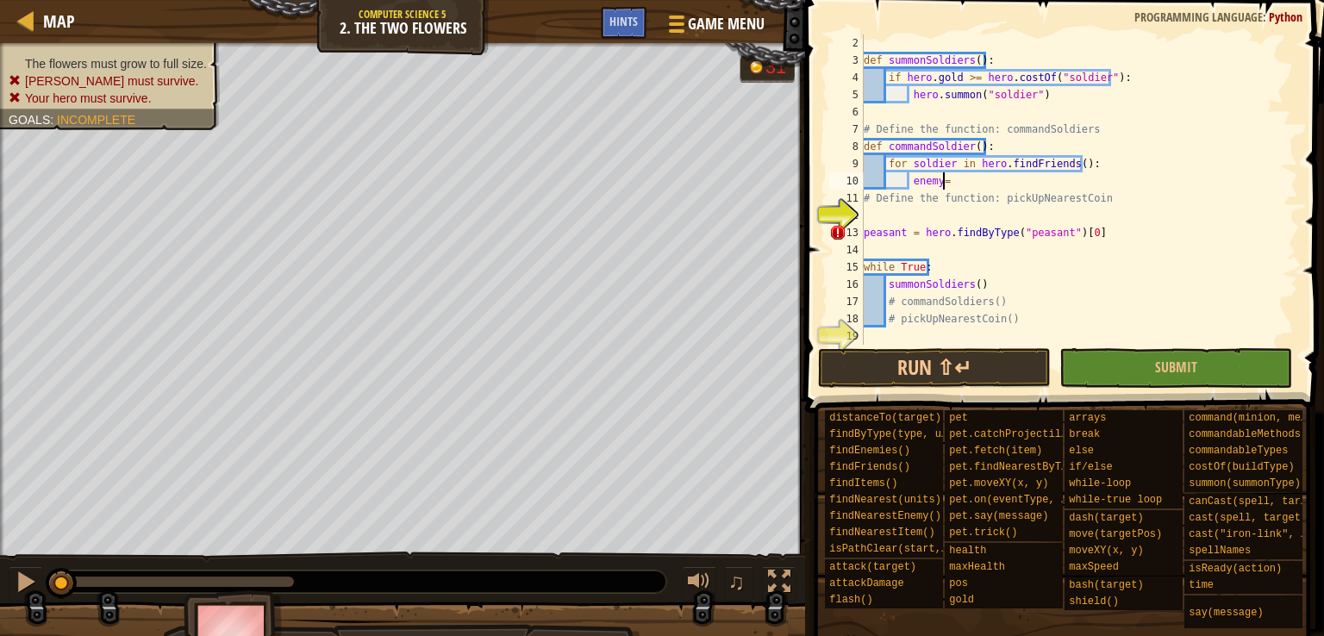
scroll to position [8, 6]
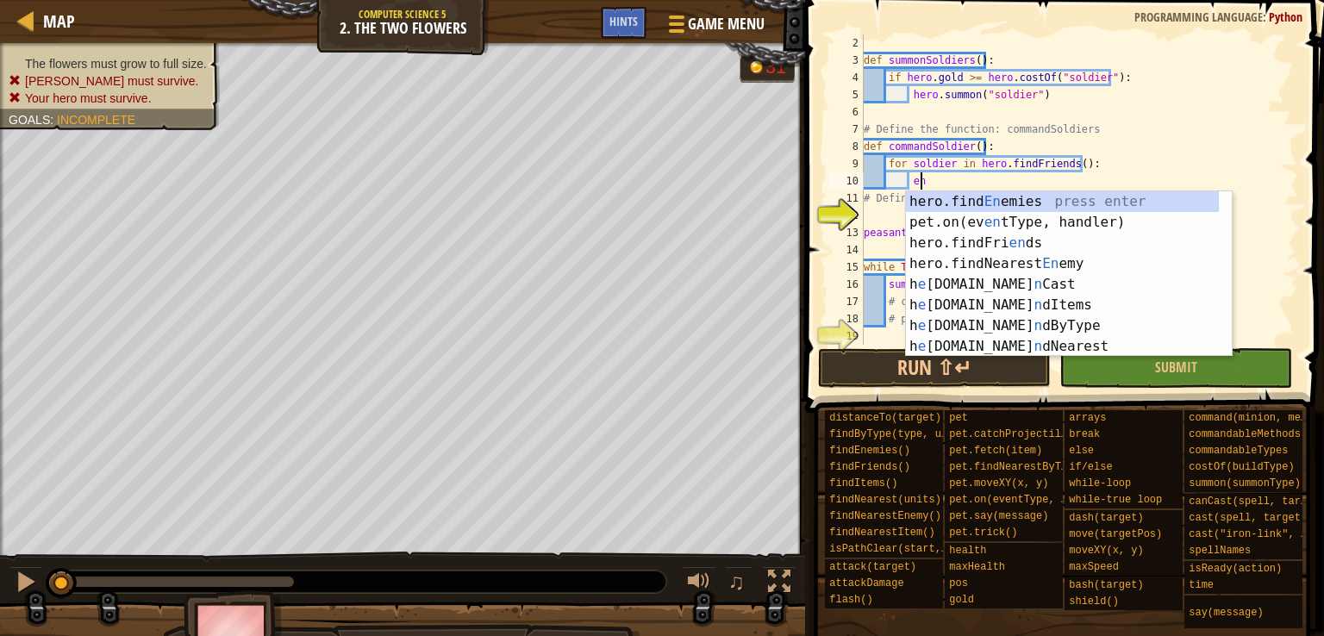
type textarea "e"
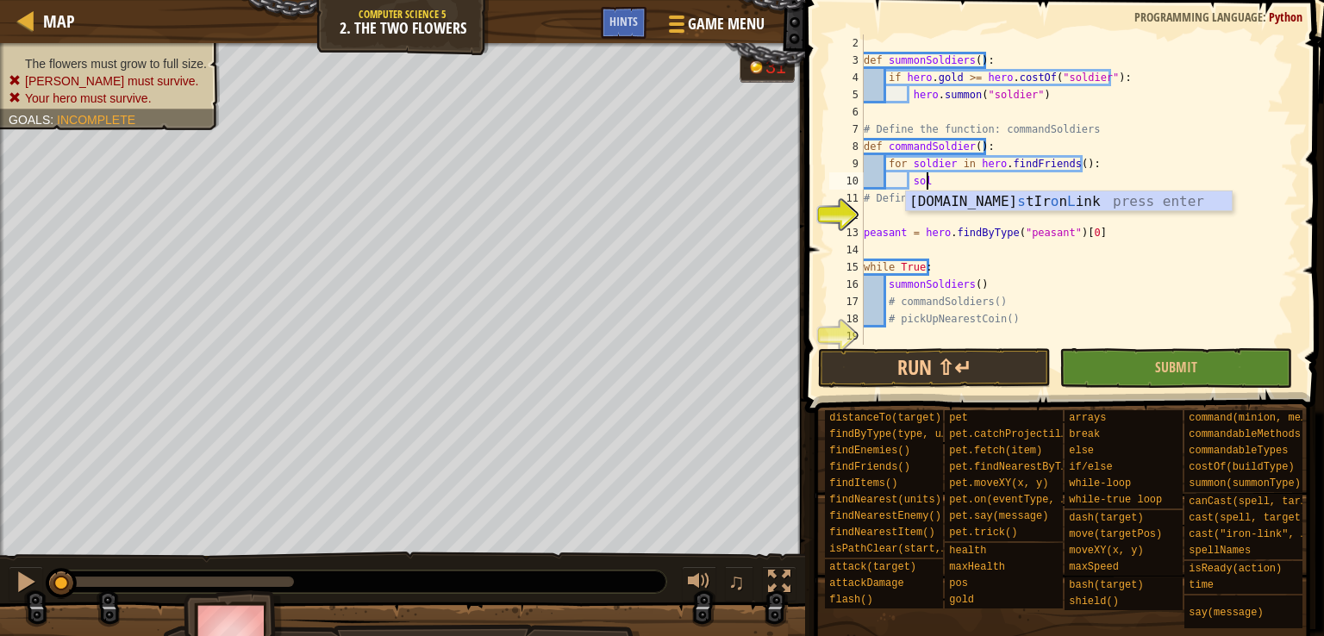
scroll to position [8, 4]
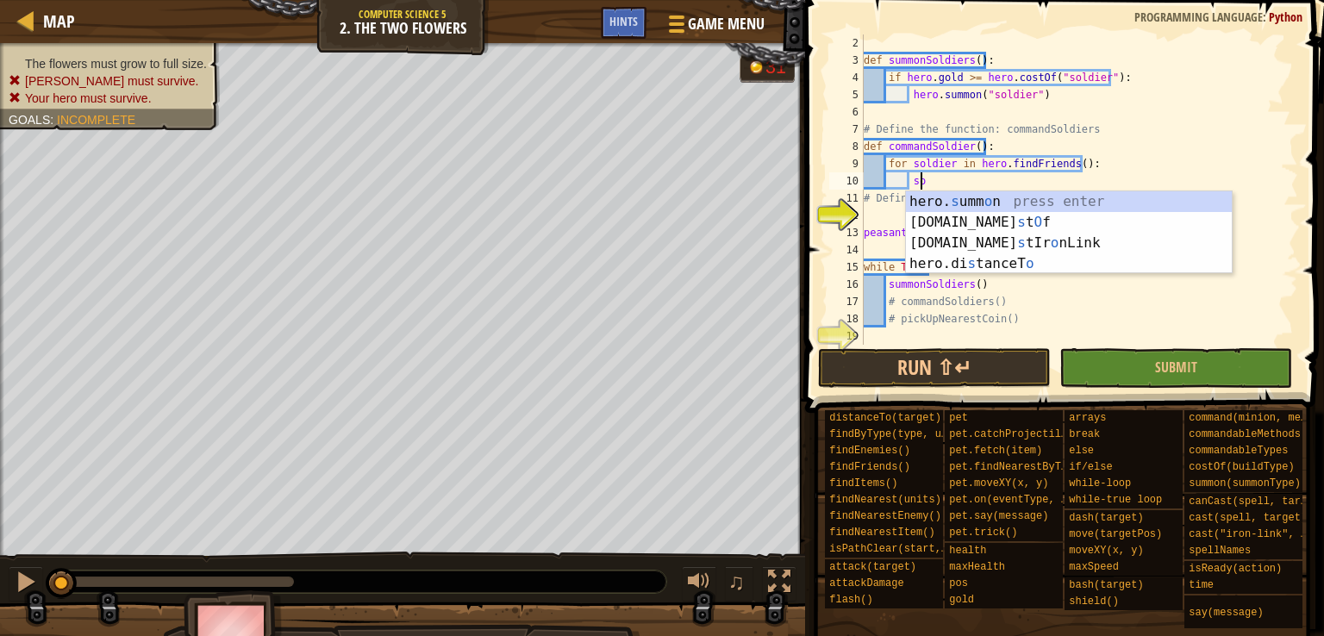
type textarea "s"
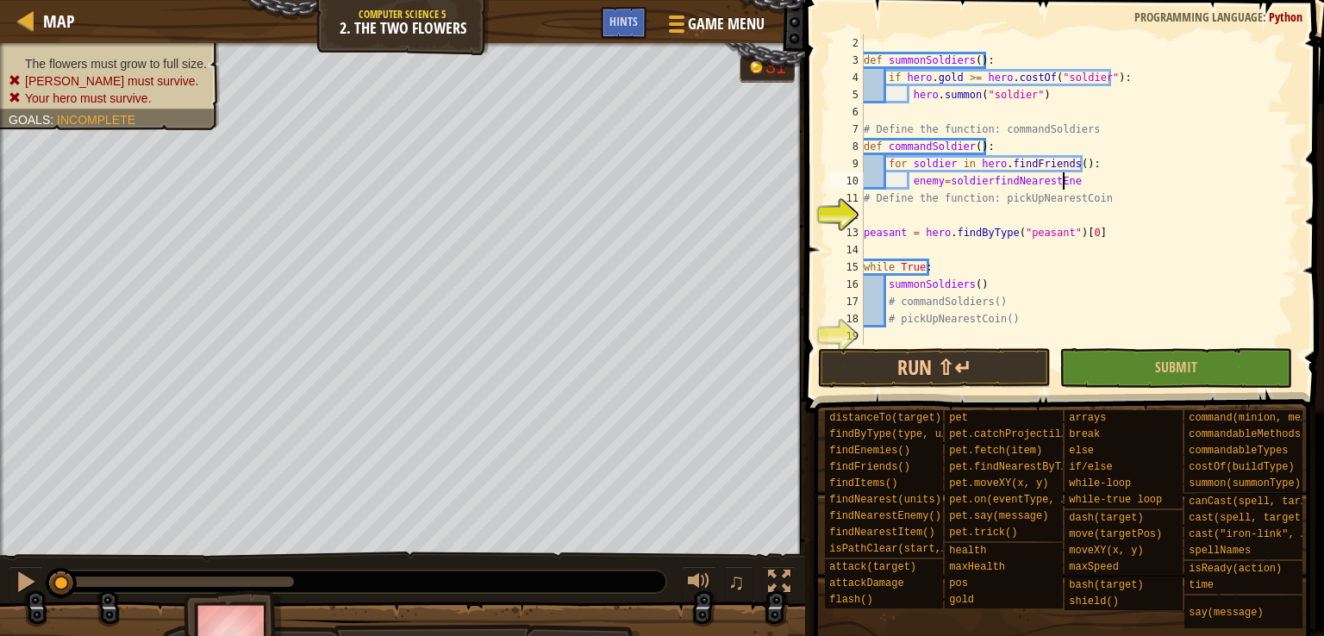
scroll to position [8, 16]
type textarea "enemy=soldierfindNearestEnemy"
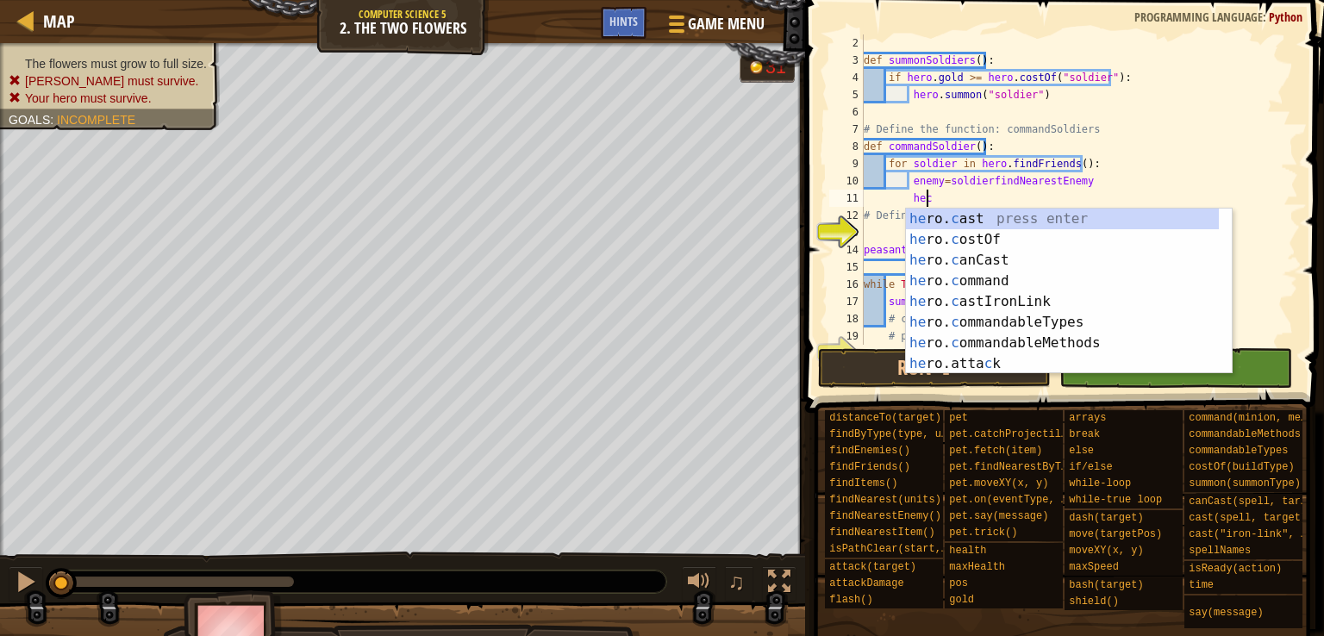
scroll to position [8, 4]
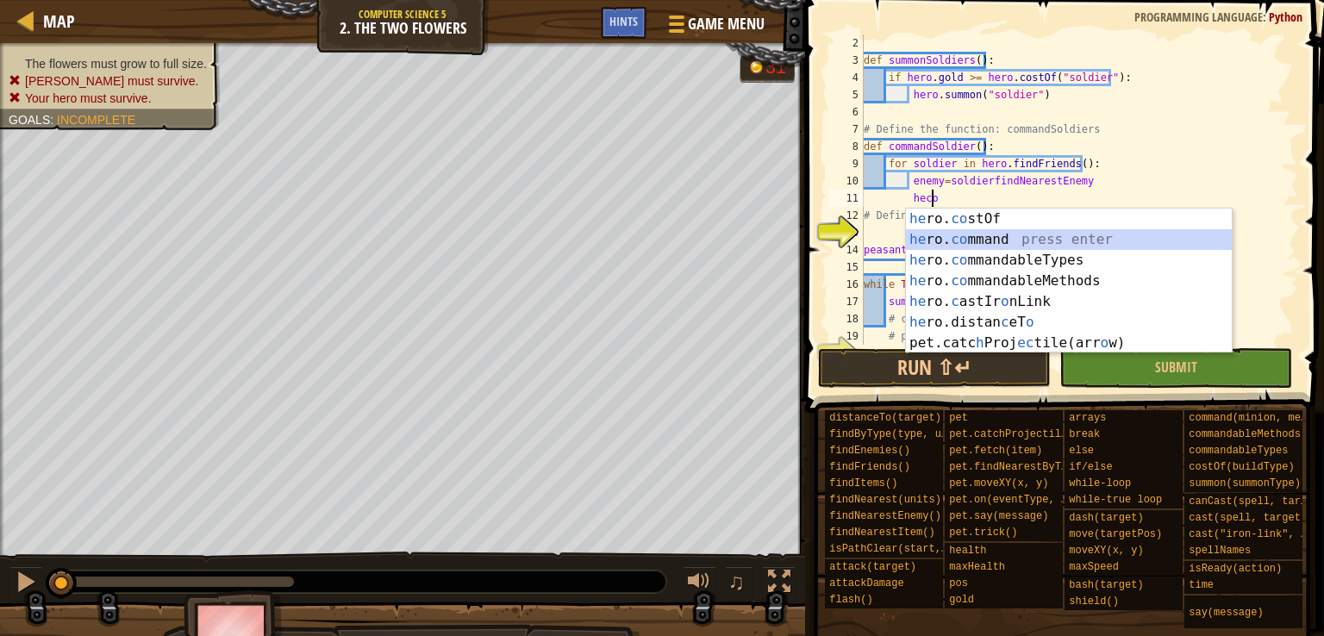
click at [1000, 232] on div "he ro. co stOf press enter he ro. co mmand press enter he ro. co mmandableTypes…" at bounding box center [1069, 302] width 326 height 186
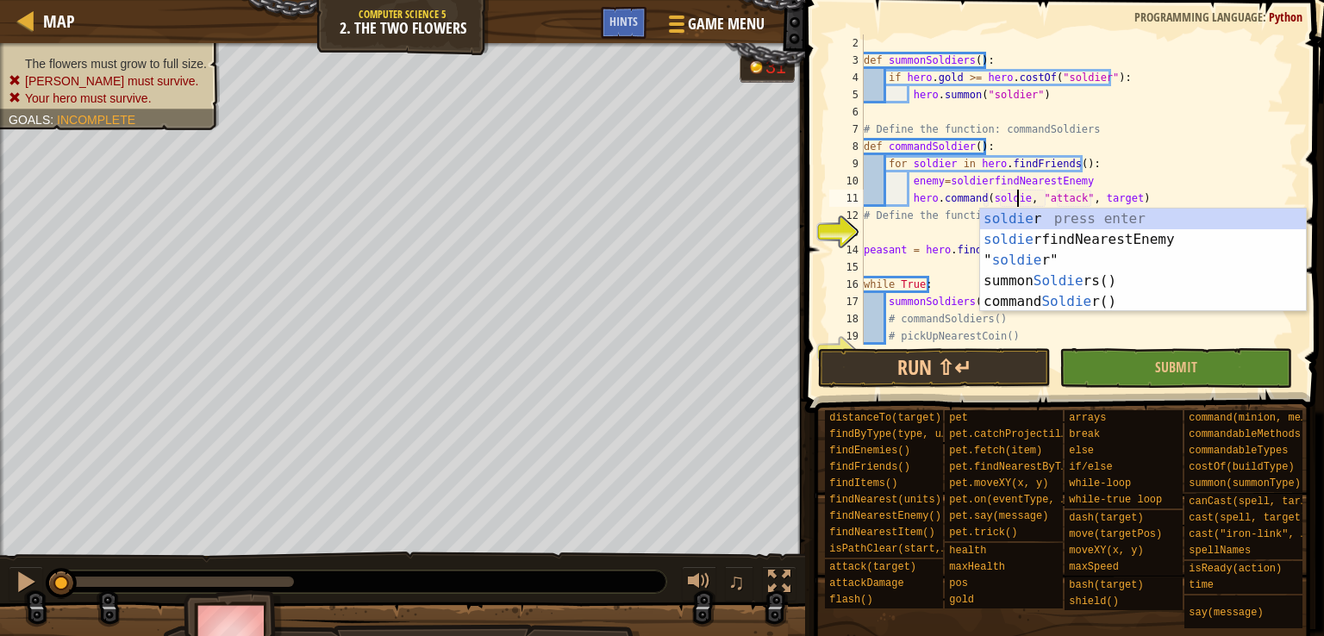
scroll to position [8, 14]
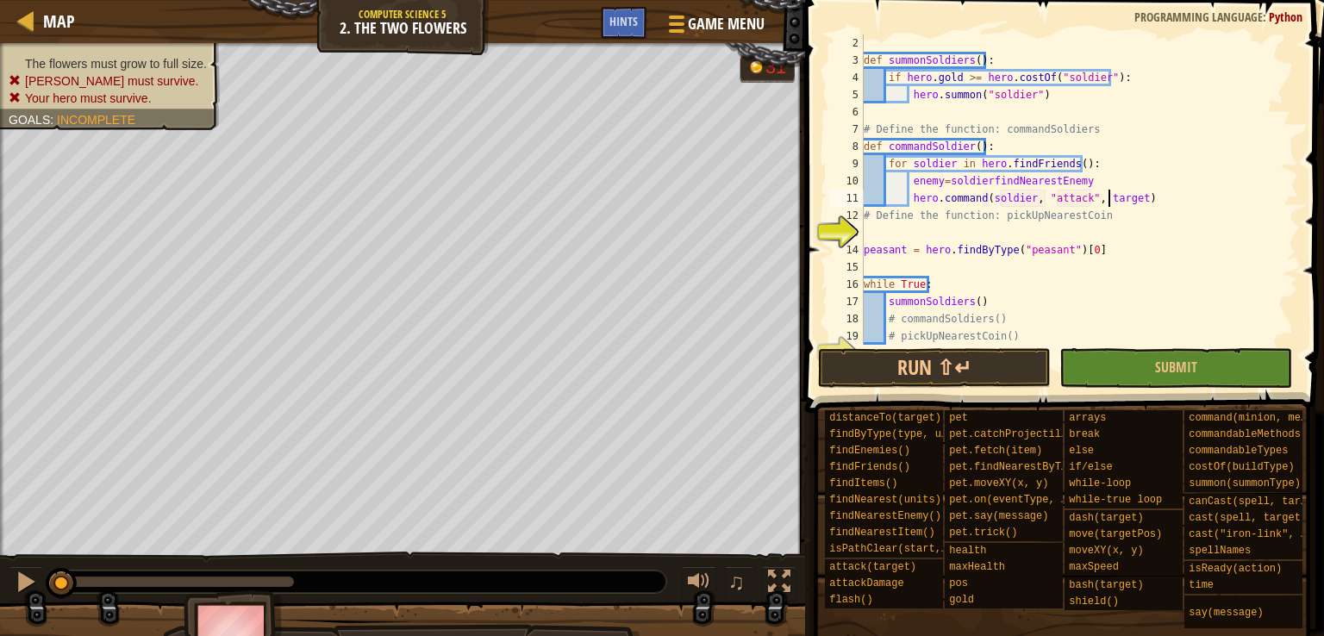
click at [1106, 190] on div "def summonSoldiers ( ) : if hero . gold >= hero . costOf ( "soldier" ) : hero .…" at bounding box center [1072, 206] width 425 height 345
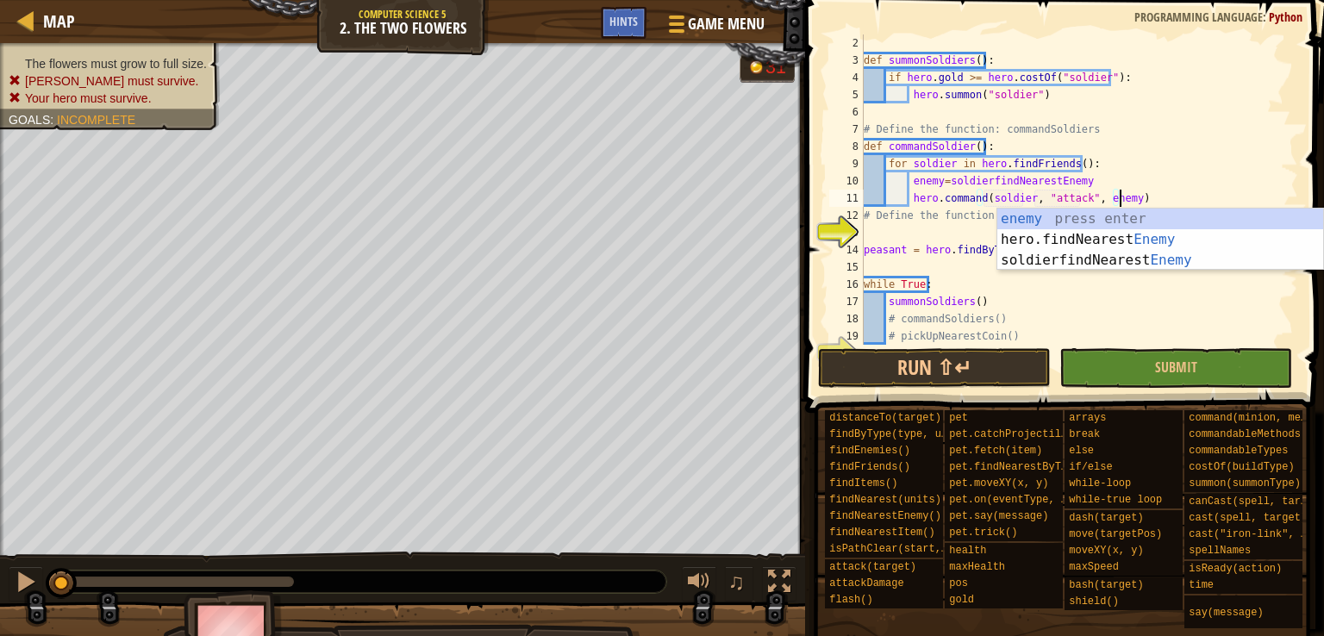
scroll to position [8, 21]
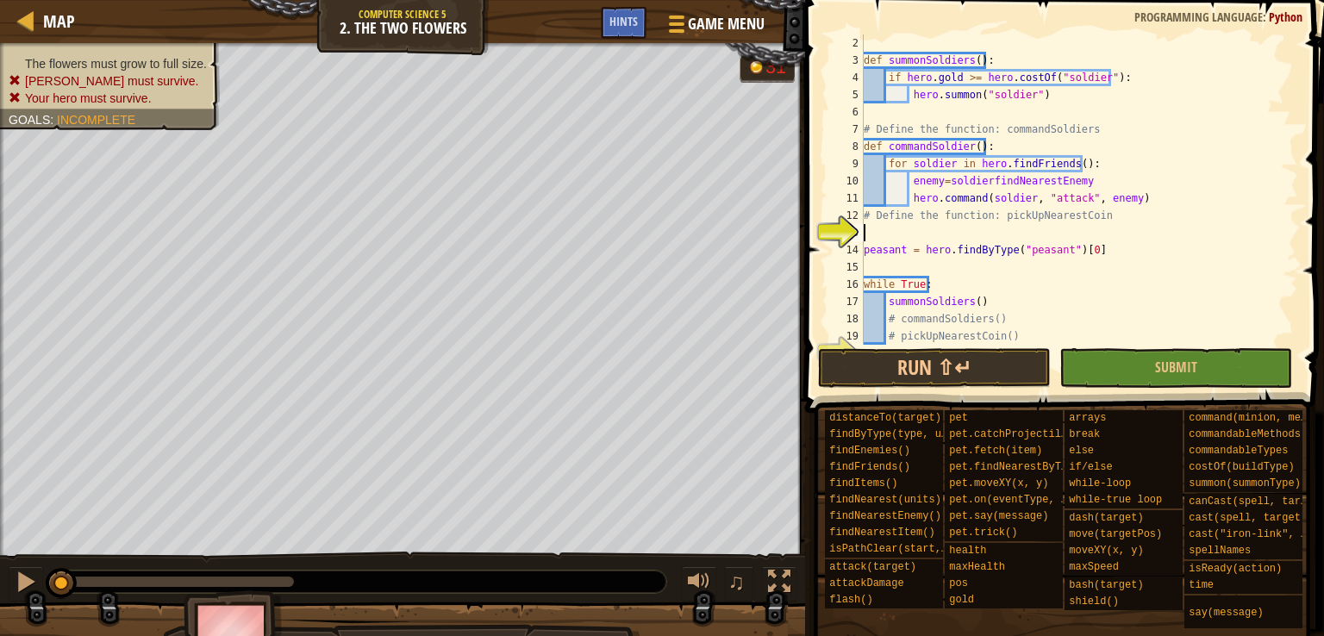
click at [888, 228] on div "def summonSoldiers ( ) : if hero . gold >= hero . costOf ( "soldier" ) : hero .…" at bounding box center [1072, 206] width 425 height 345
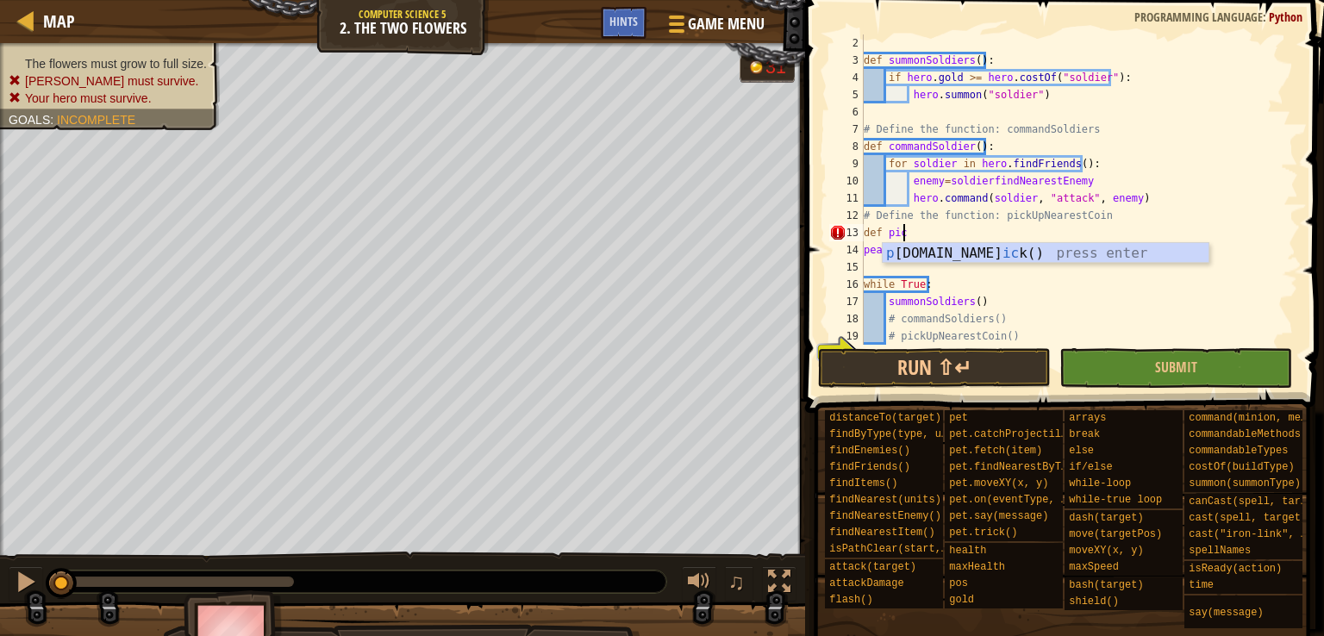
scroll to position [8, 3]
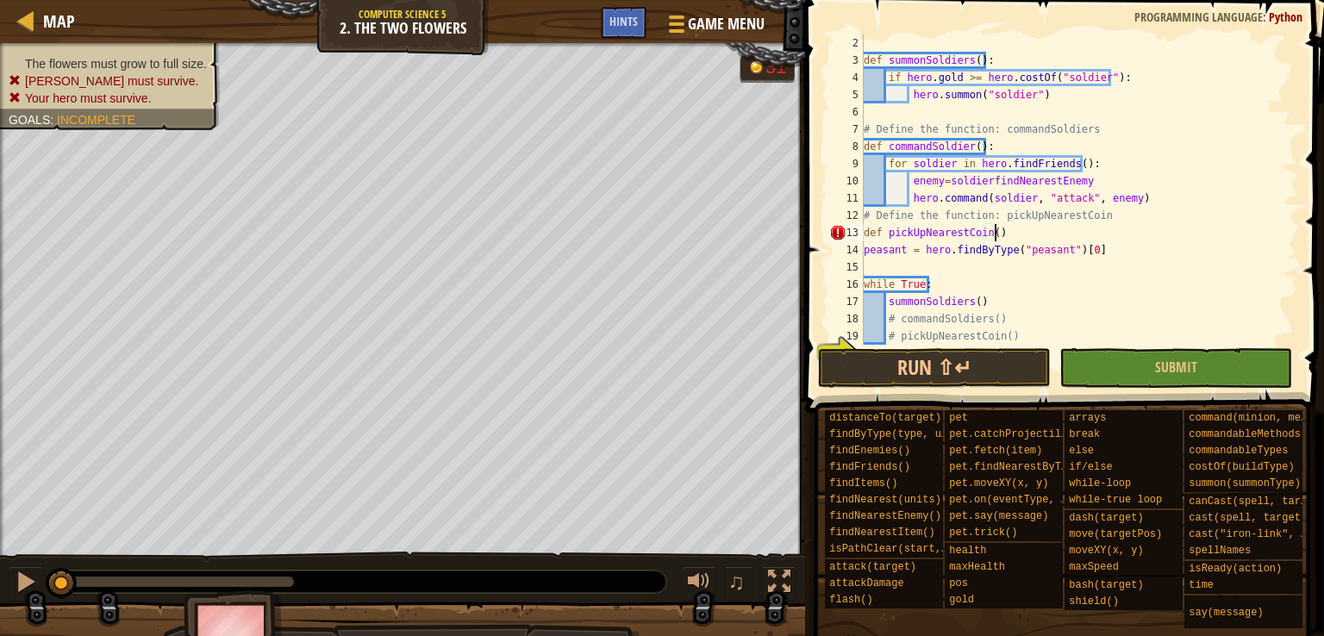
type textarea "def pickUpNearestCoin():"
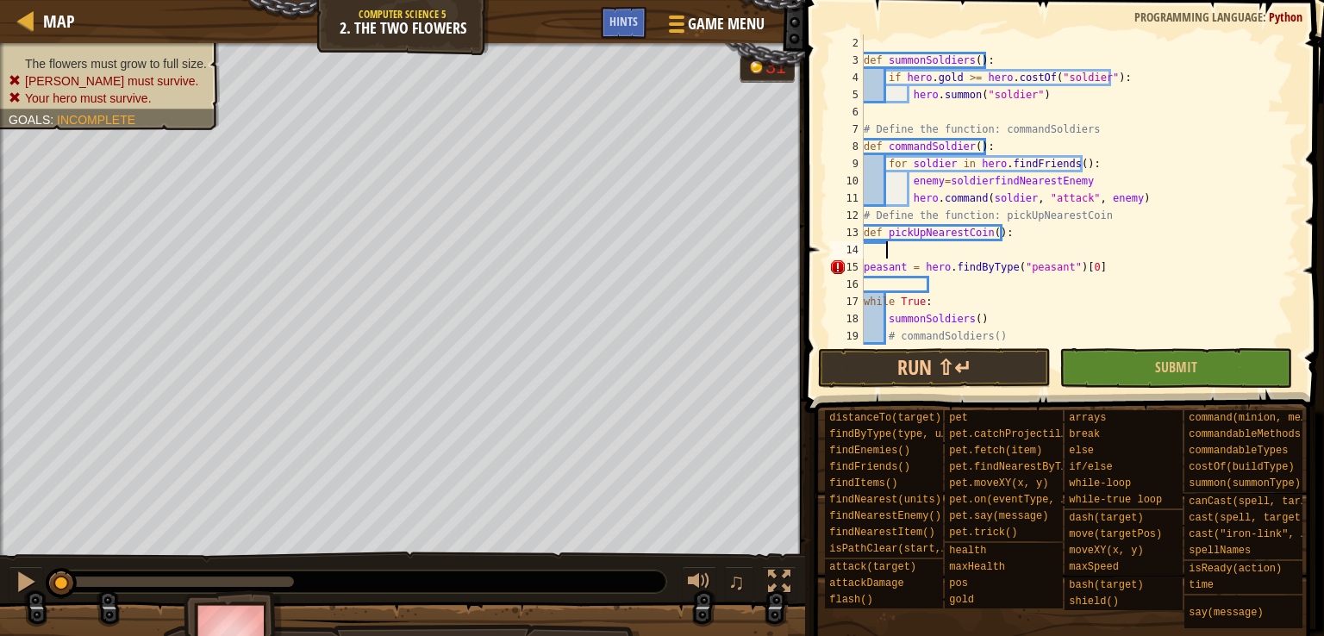
scroll to position [8, 1]
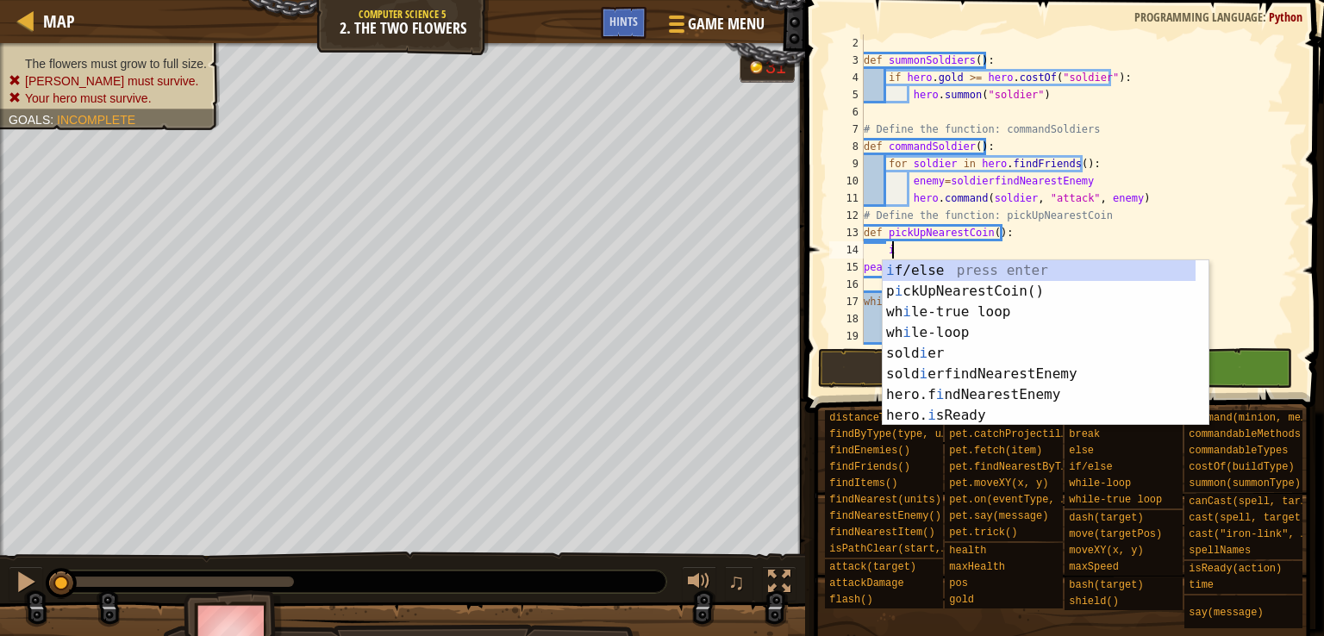
type textarea "it"
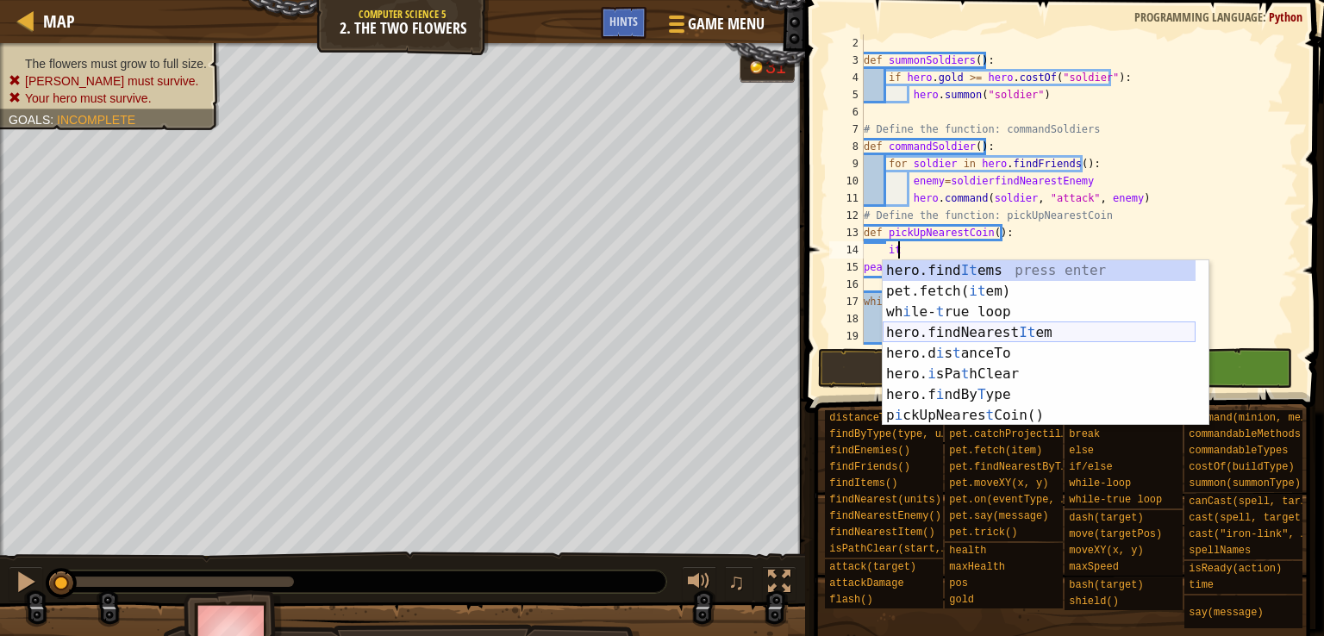
click at [910, 340] on div "hero.find It ems press enter pet.fetch( it em) press enter wh i le- t rue loop …" at bounding box center [1038, 363] width 313 height 207
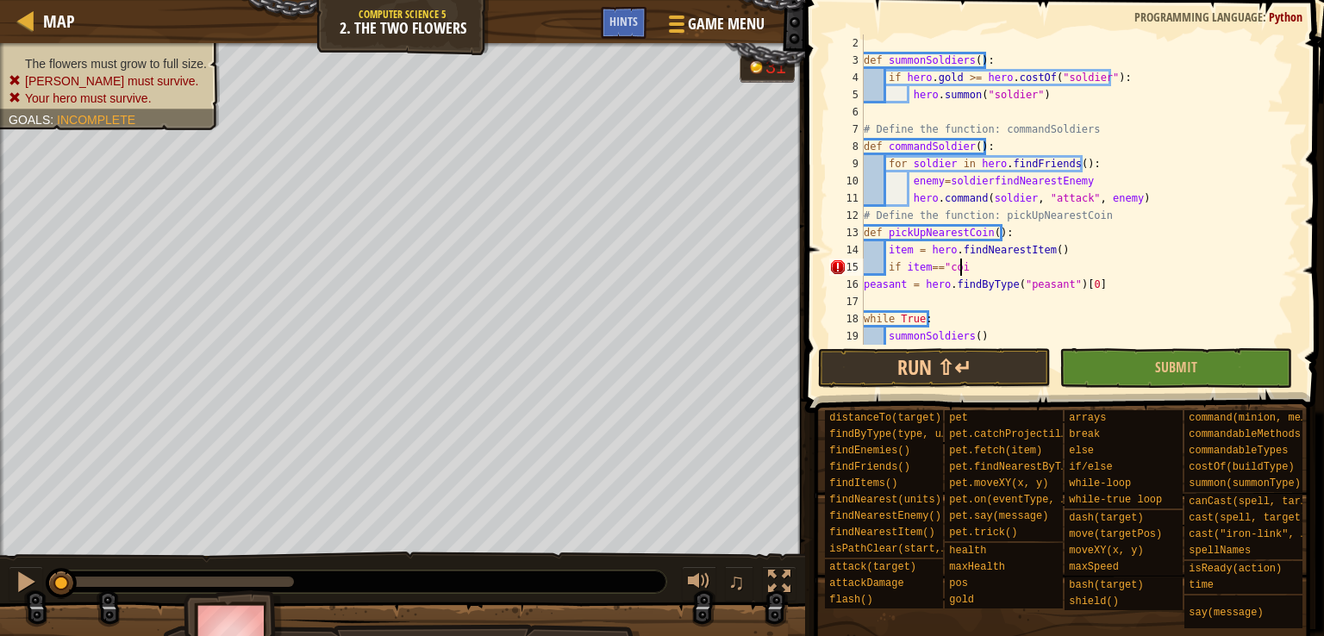
scroll to position [8, 7]
type textarea "if item=="coin":"
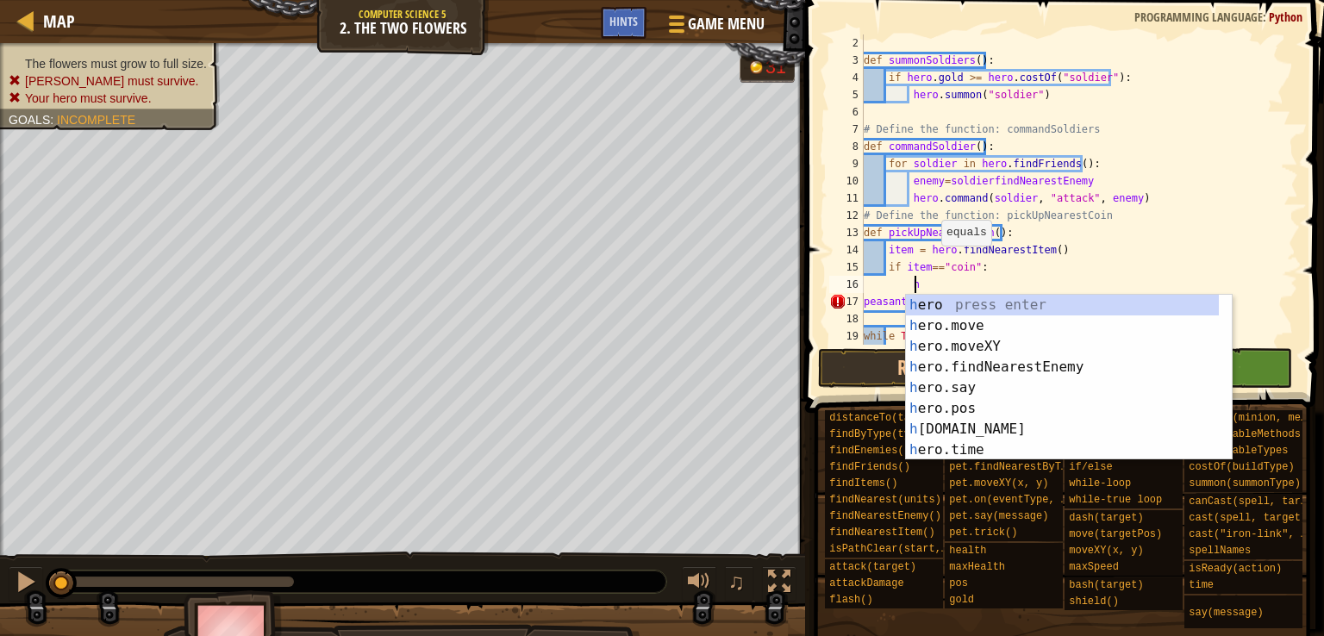
scroll to position [8, 3]
click at [962, 345] on div "he ro press enter he ro.move press enter he ro.moveXY press enter he ro.findNea…" at bounding box center [1062, 398] width 313 height 207
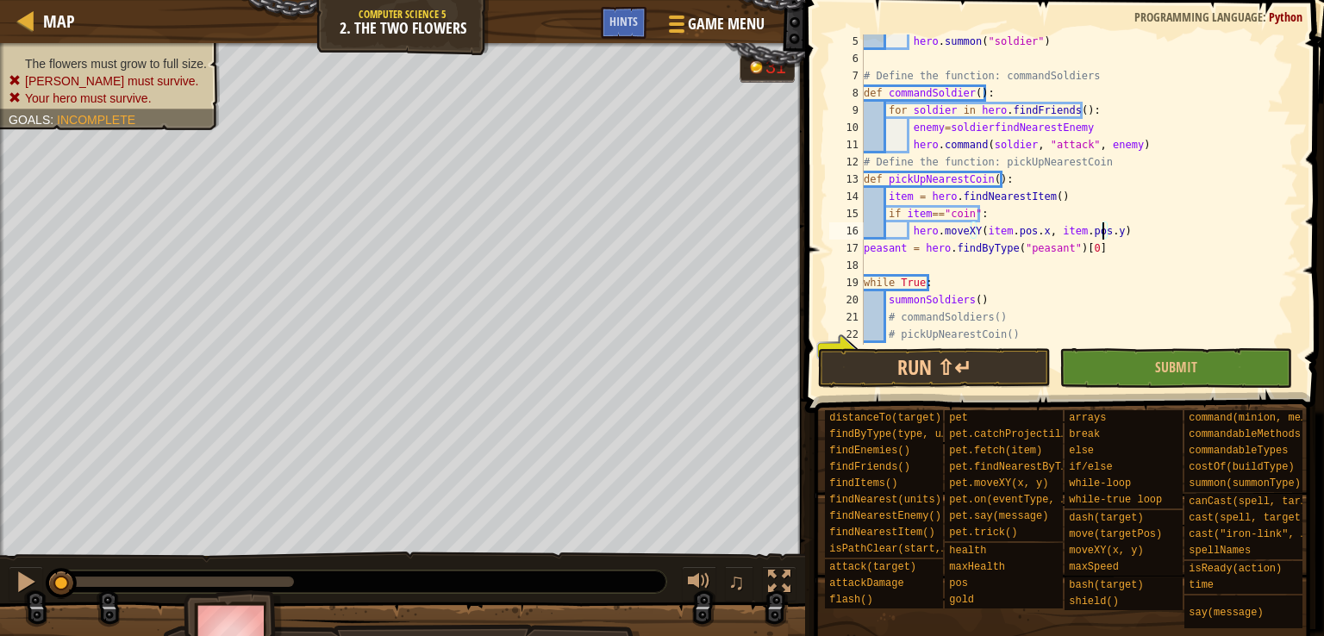
scroll to position [86, 0]
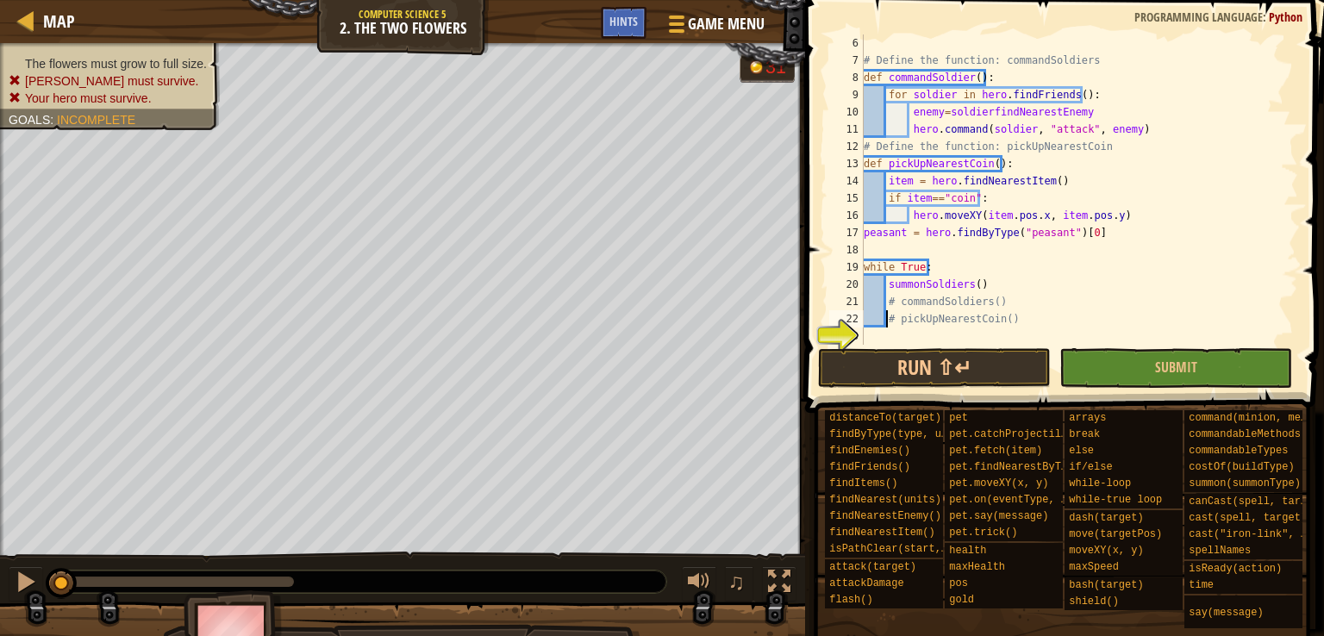
click at [887, 324] on div "# Define the function: commandSoldiers def commandSoldier ( ) : for soldier in …" at bounding box center [1072, 206] width 425 height 345
type textarea "# pickUpNearestCoin()"
click at [892, 318] on div "# Define the function: commandSoldiers def commandSoldier ( ) : for soldier in …" at bounding box center [1072, 206] width 425 height 345
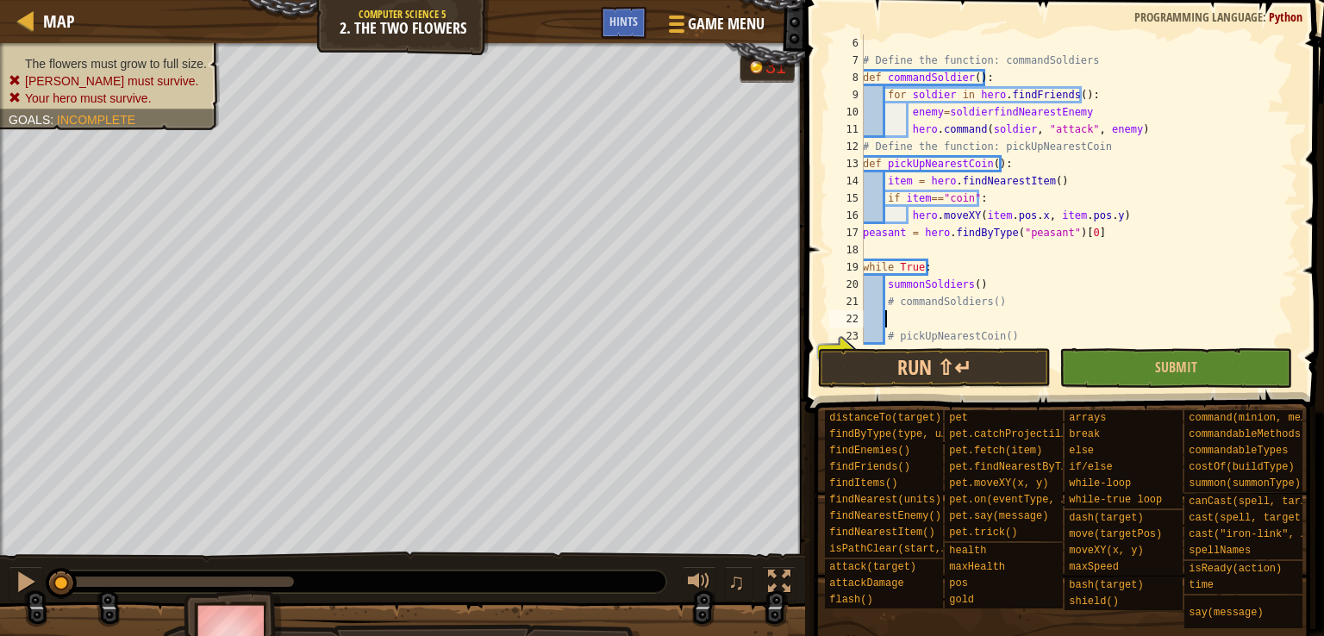
click at [900, 315] on div "# Define the function: commandSoldiers def commandSoldier ( ) : for soldier in …" at bounding box center [1072, 206] width 426 height 345
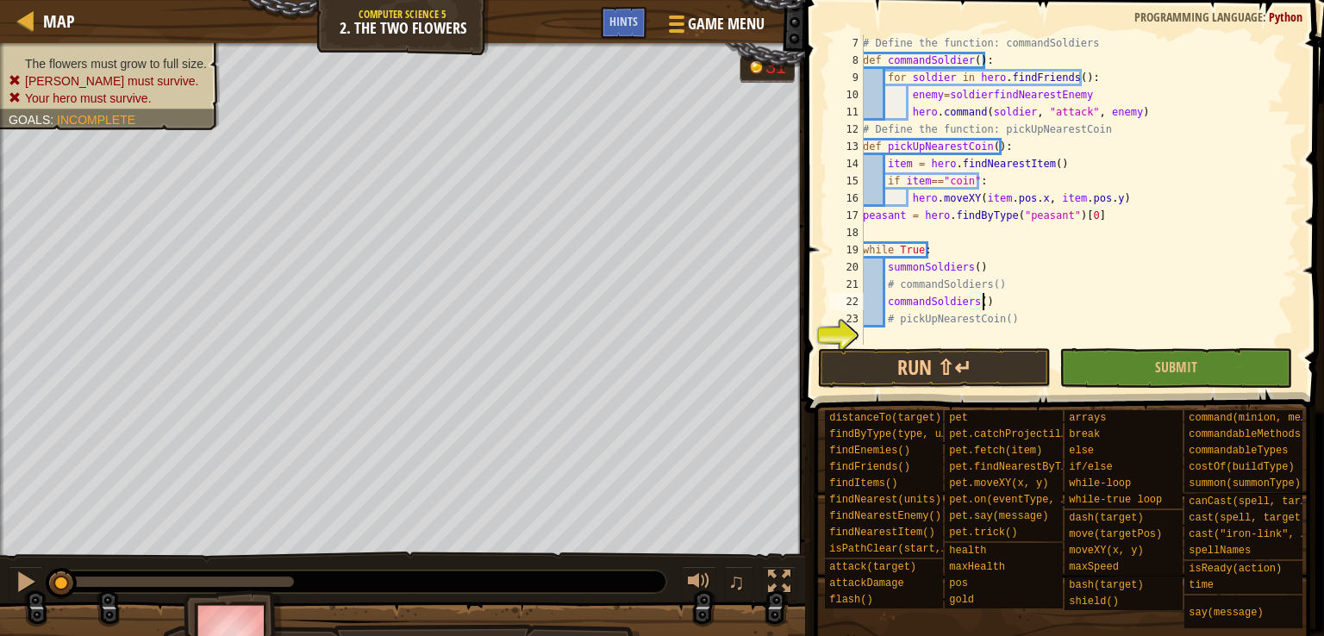
scroll to position [103, 0]
click at [886, 322] on div "# Define the function: commandSoldiers def commandSoldier ( ) : for soldier in …" at bounding box center [1072, 206] width 426 height 345
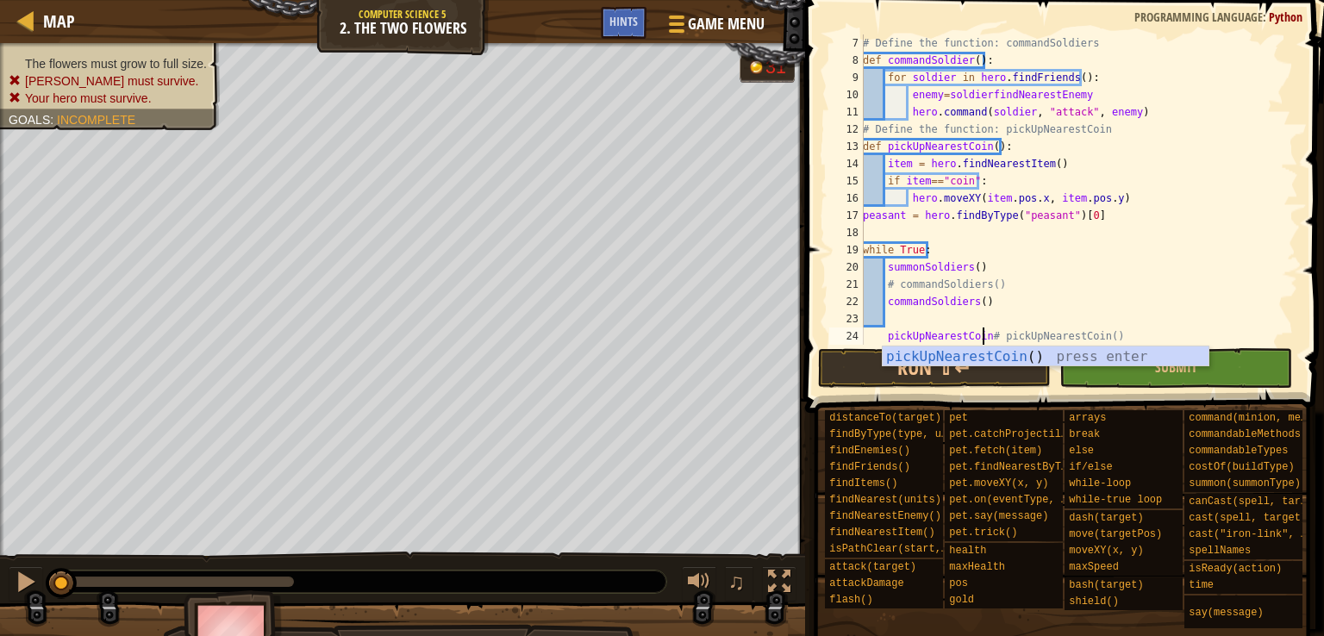
scroll to position [8, 10]
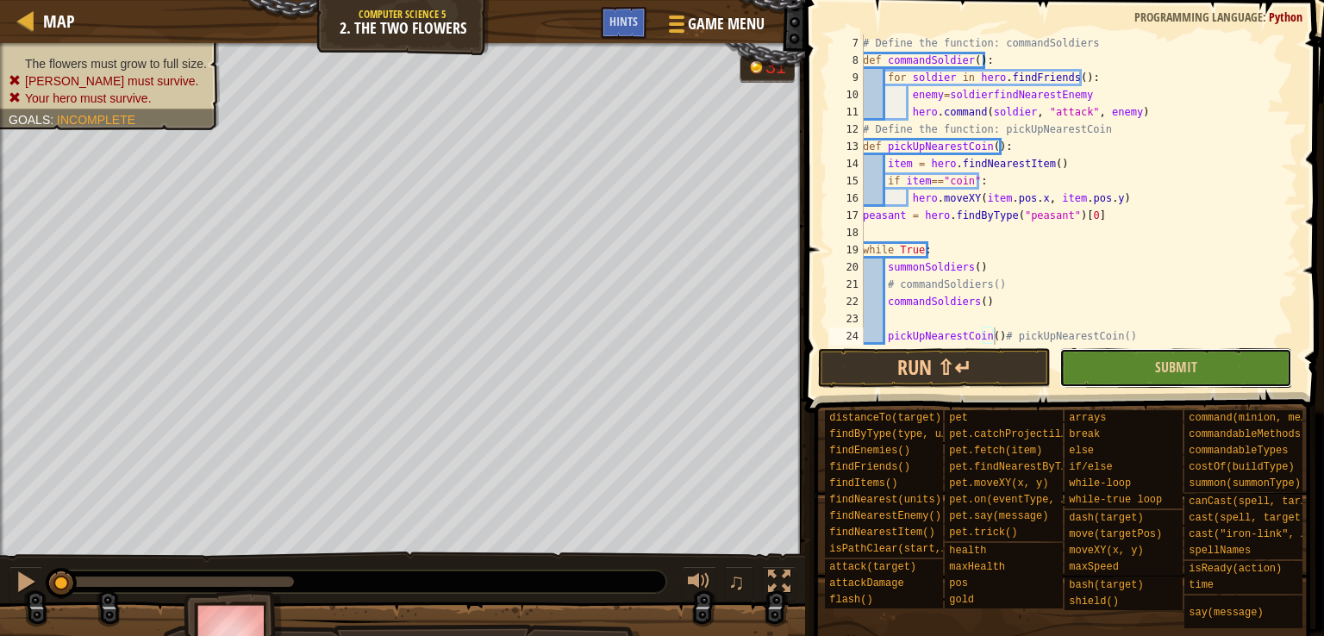
click at [1079, 352] on button "Submit" at bounding box center [1175, 368] width 233 height 40
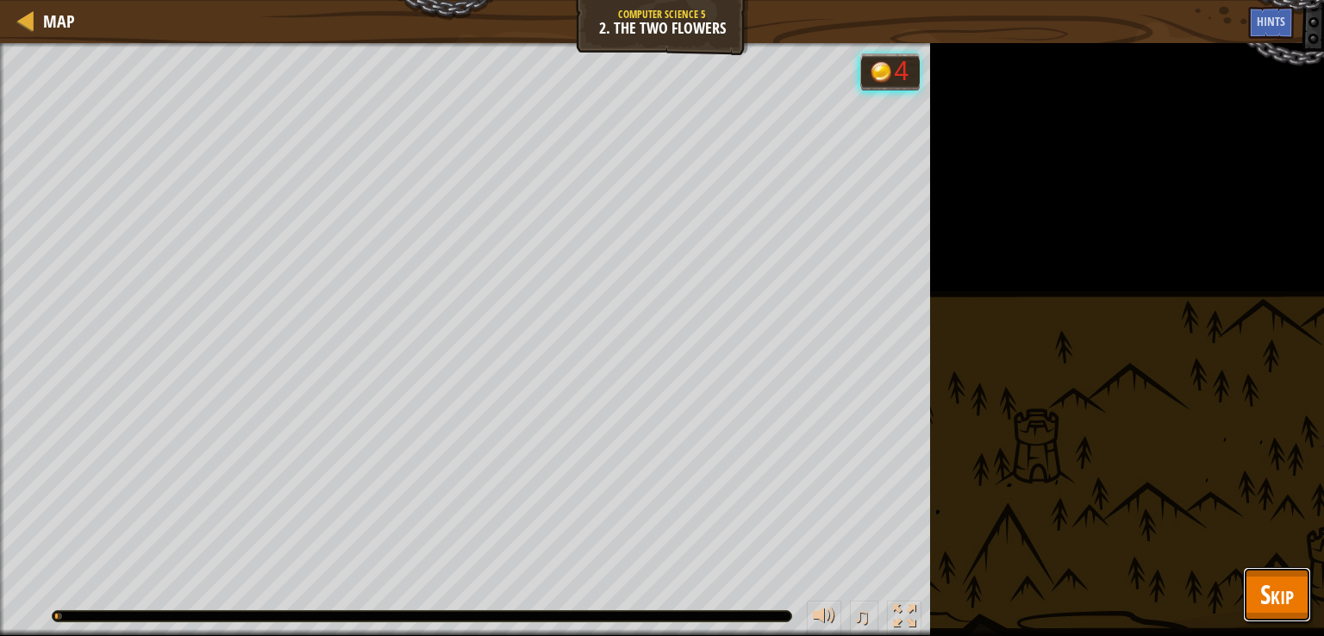
drag, startPoint x: 1266, startPoint y: 567, endPoint x: 1274, endPoint y: 614, distance: 47.3
click at [1274, 614] on button "Skip" at bounding box center [1277, 594] width 68 height 55
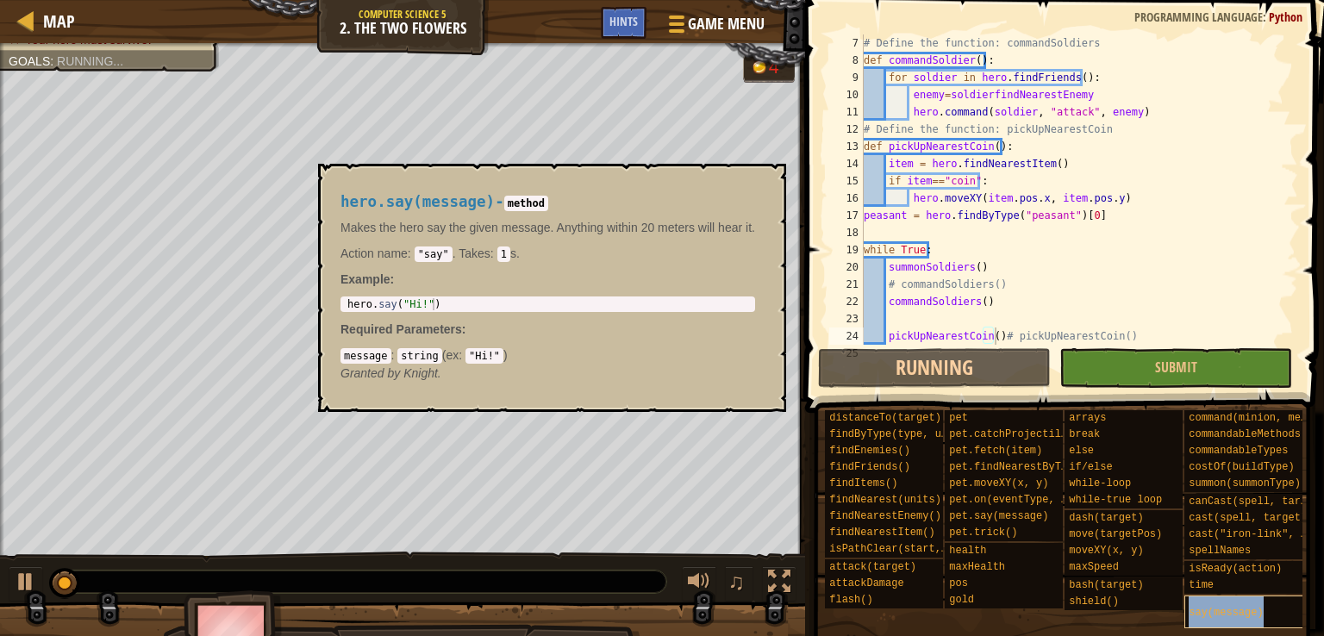
click at [1274, 614] on div "say(message)" at bounding box center [1250, 611] width 133 height 33
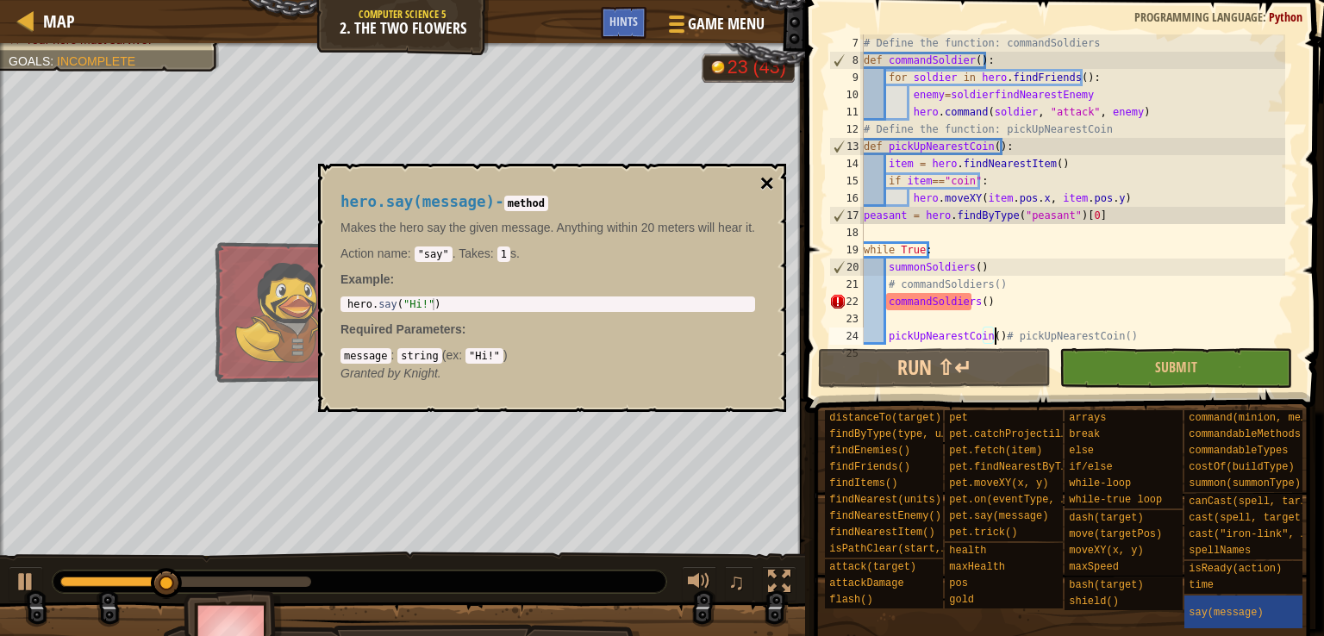
click at [764, 184] on button "×" at bounding box center [767, 183] width 14 height 24
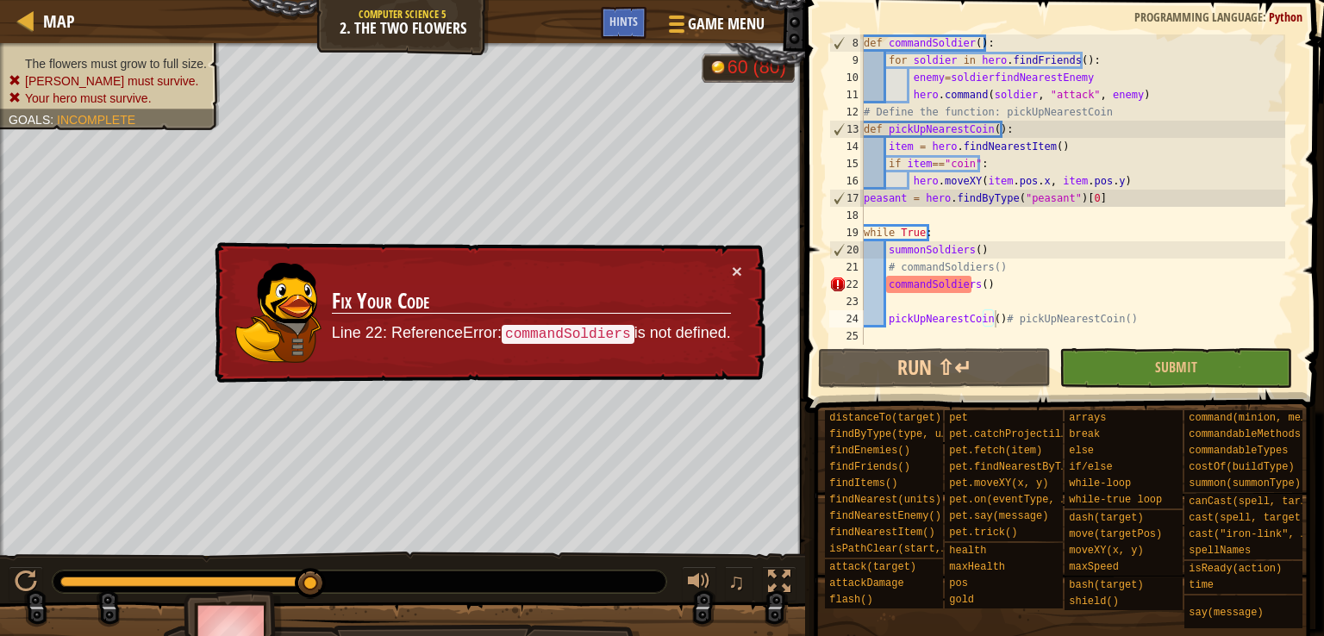
scroll to position [121, 0]
type textarea "commandSoldiers()"
click at [898, 284] on div "def commandSoldier ( ) : for soldier in hero . findFriends ( ) : enemy = soldie…" at bounding box center [1072, 206] width 425 height 345
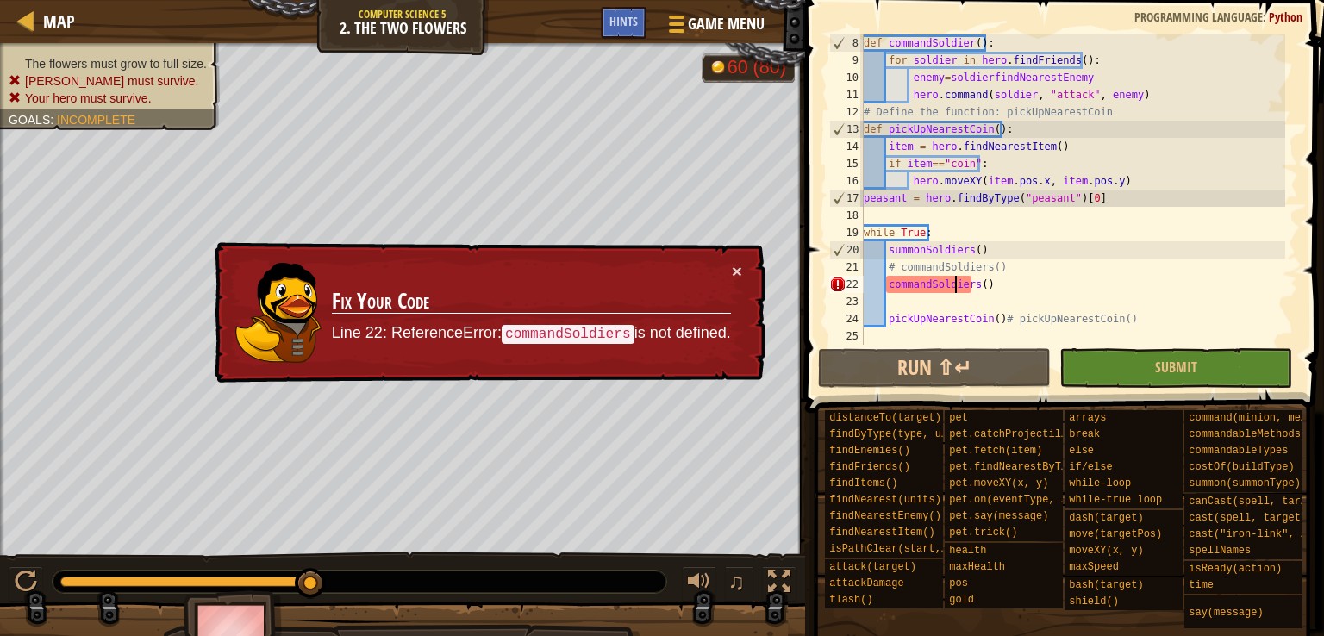
drag, startPoint x: 938, startPoint y: 296, endPoint x: 954, endPoint y: 290, distance: 17.2
click at [954, 290] on div "def commandSoldier ( ) : for soldier in hero . findFriends ( ) : enemy = soldie…" at bounding box center [1072, 206] width 425 height 345
click at [969, 287] on div "def commandSoldier ( ) : for soldier in hero . findFriends ( ) : enemy = soldie…" at bounding box center [1072, 206] width 425 height 345
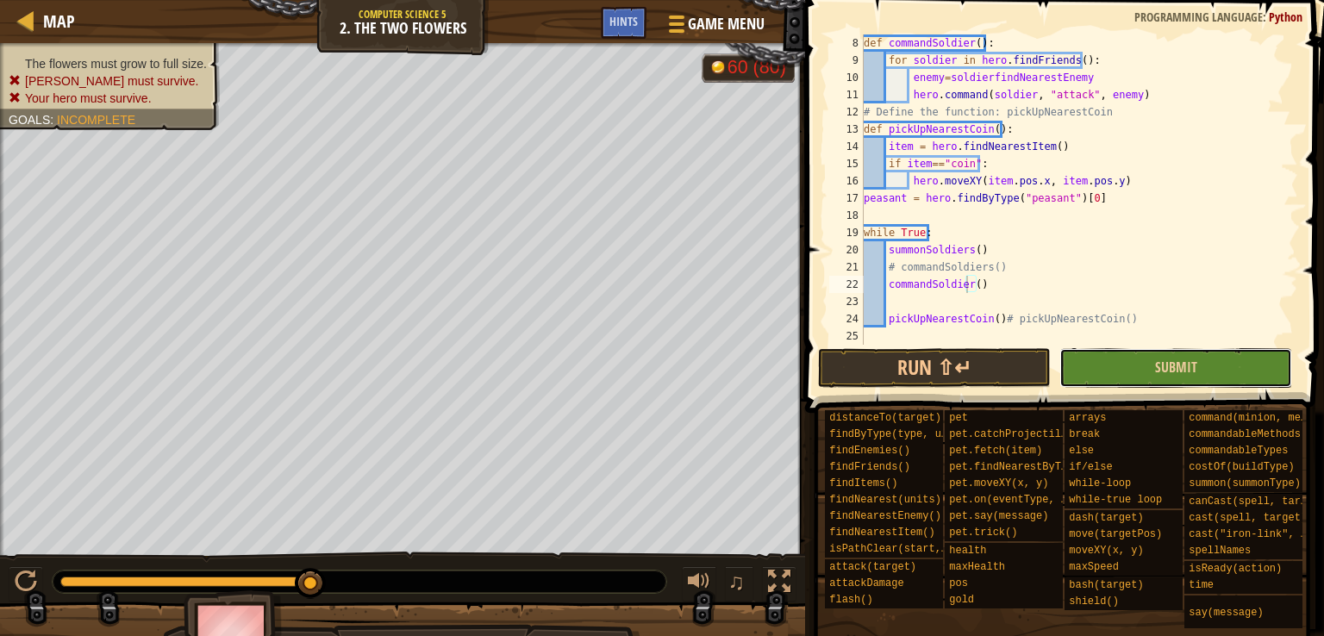
click at [1117, 360] on button "Submit" at bounding box center [1175, 368] width 233 height 40
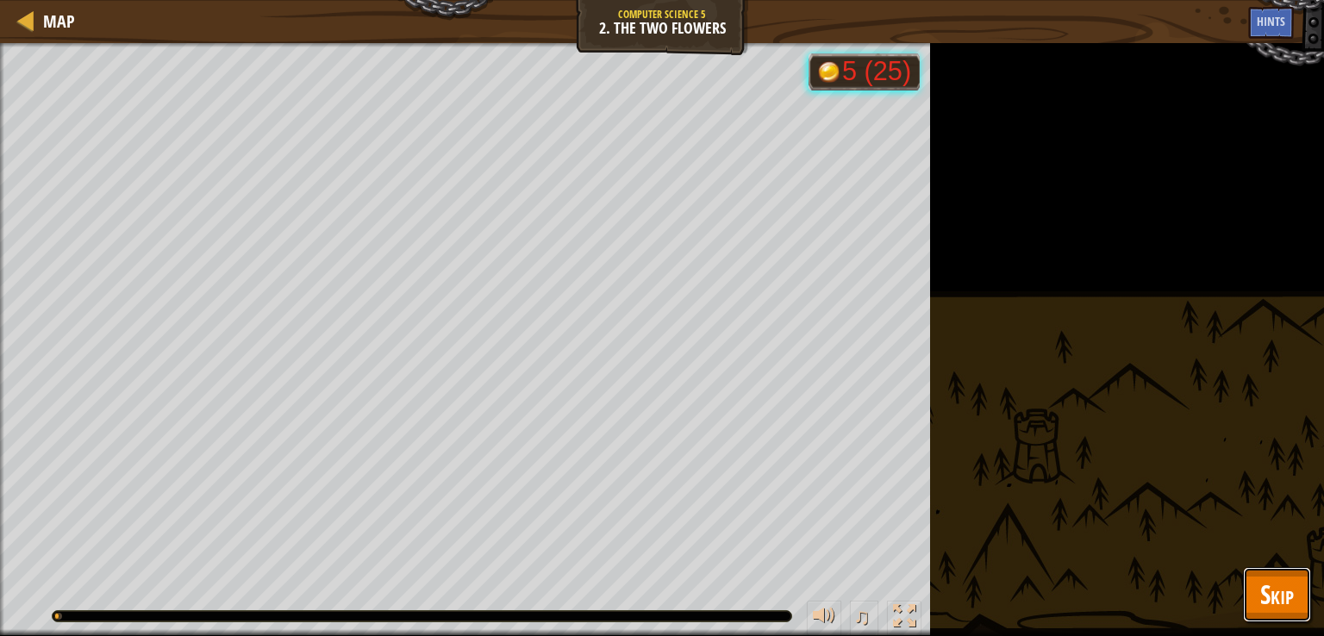
click at [1279, 576] on span "Skip" at bounding box center [1277, 593] width 34 height 35
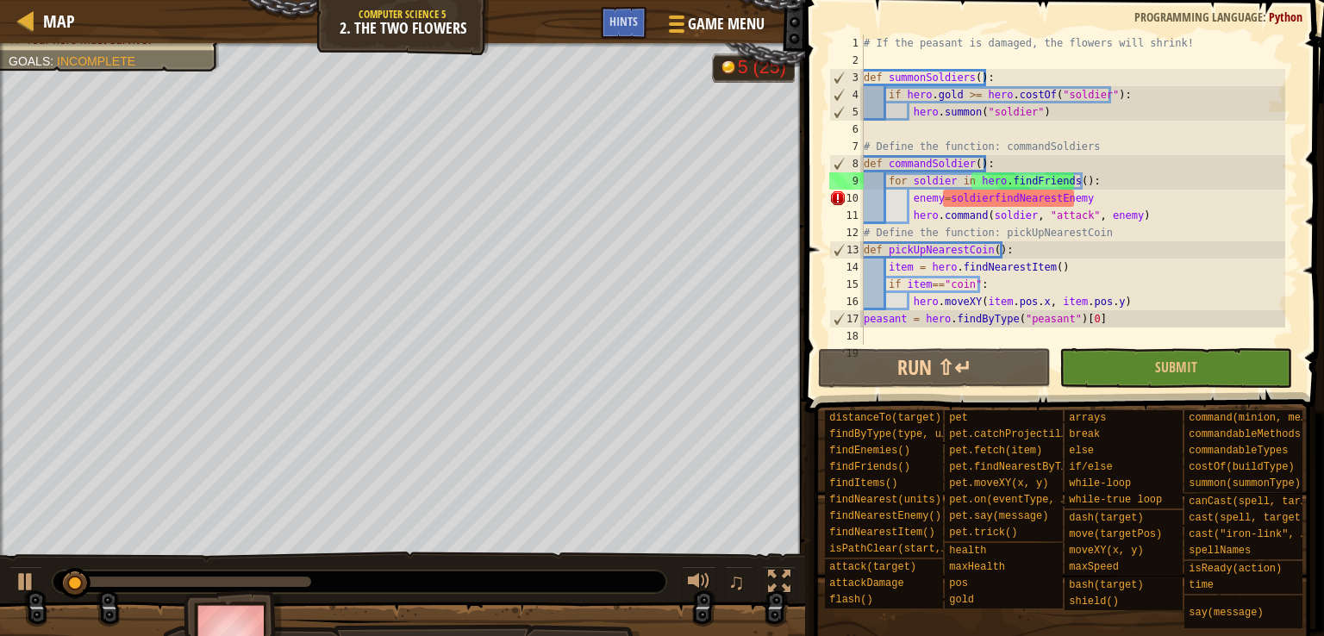
scroll to position [0, 0]
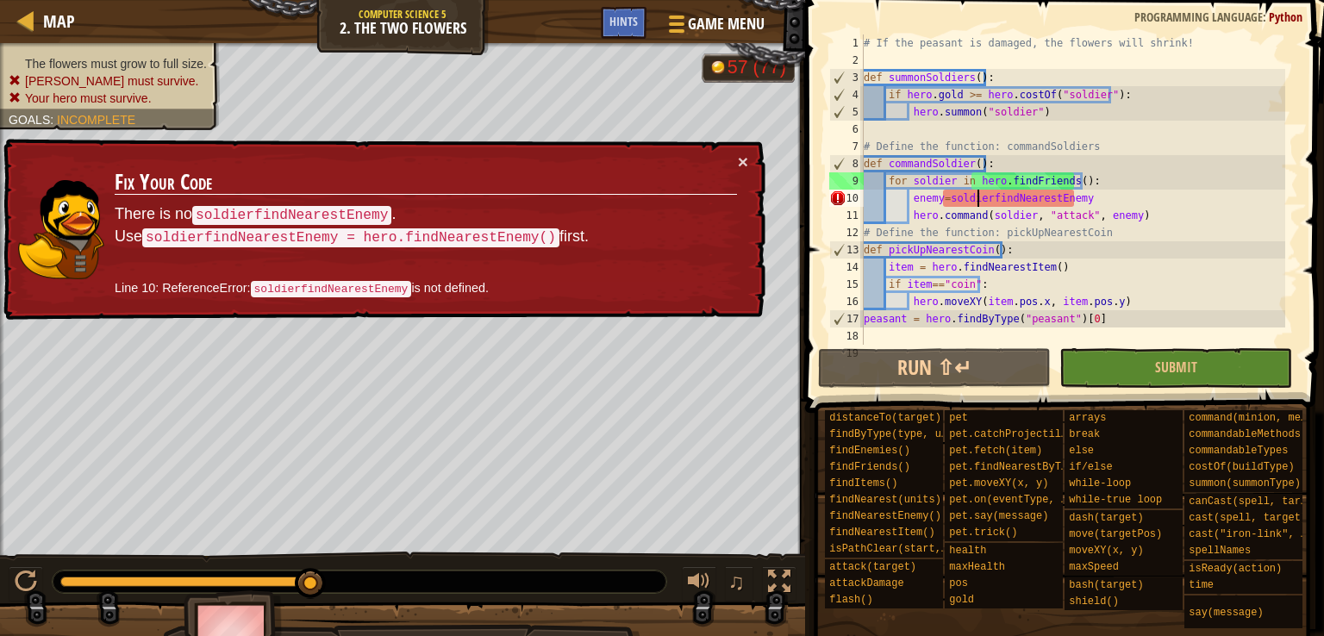
click at [980, 201] on div "# If the peasant is damaged, the flowers will shrink! def summonSoldiers ( ) : …" at bounding box center [1072, 206] width 425 height 345
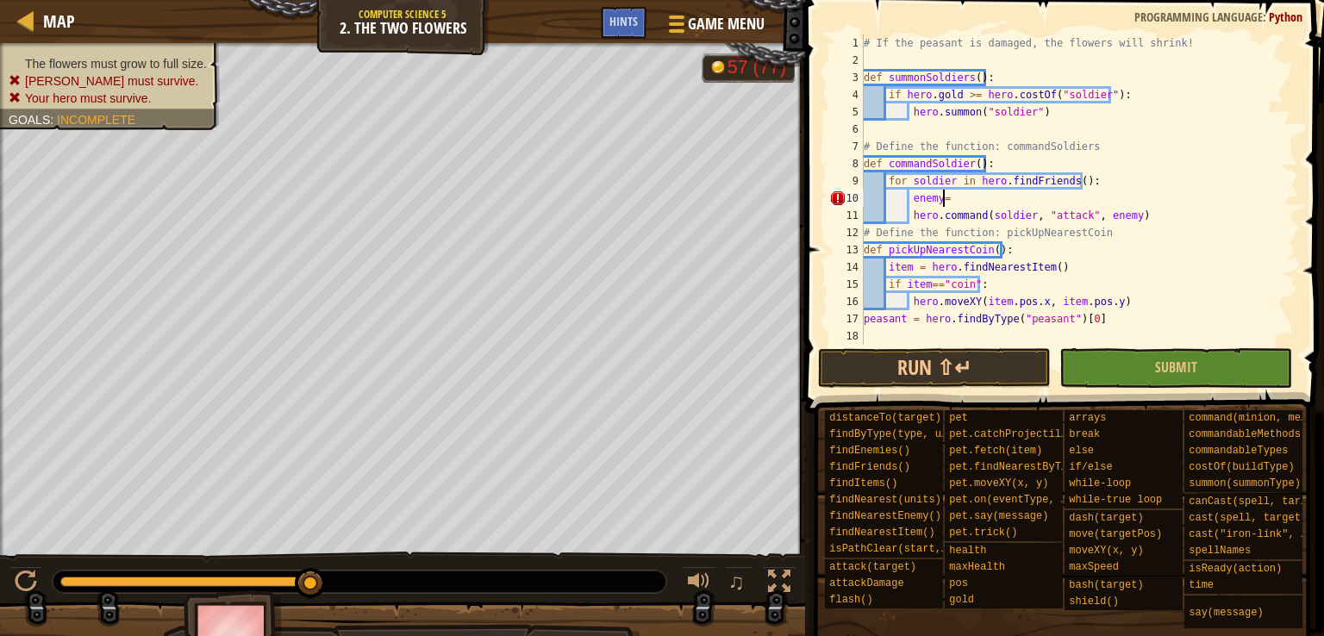
scroll to position [8, 5]
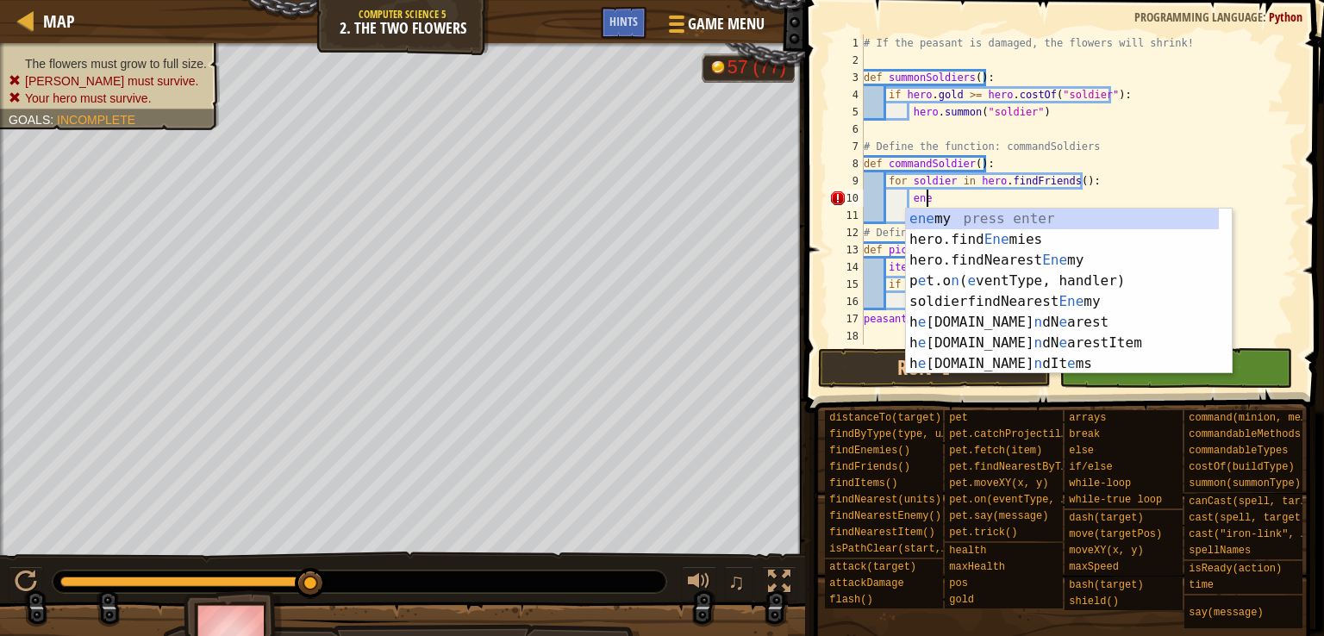
type textarea "e"
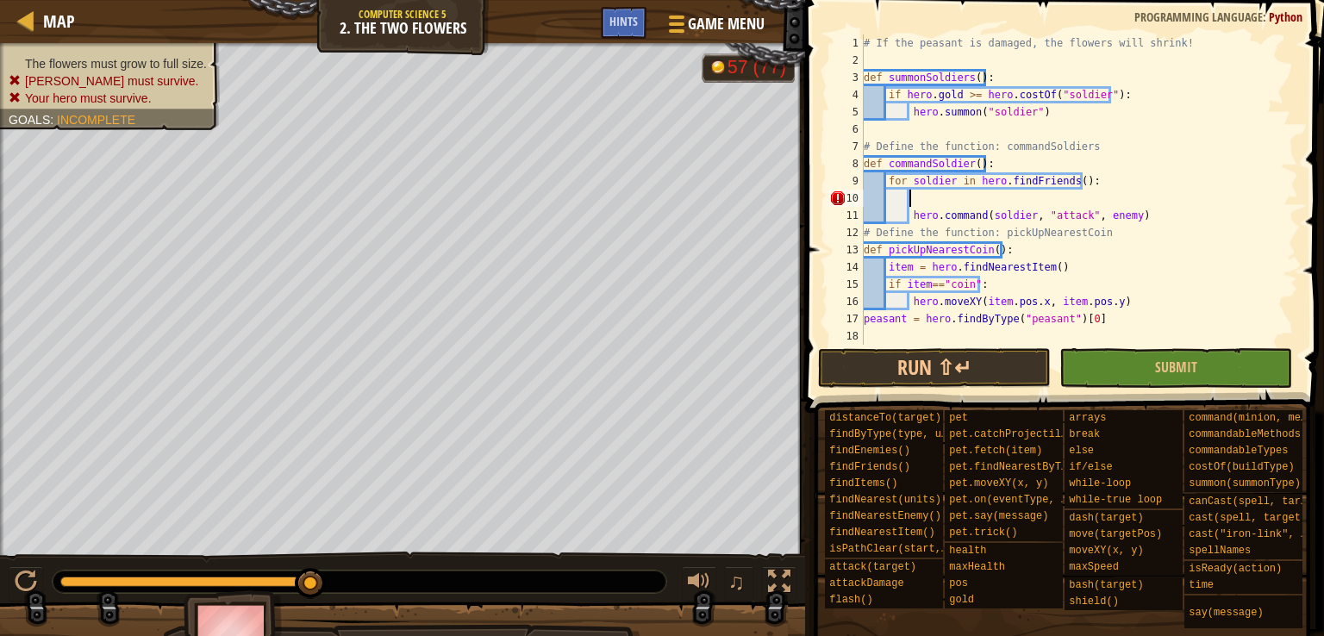
type textarea "he"
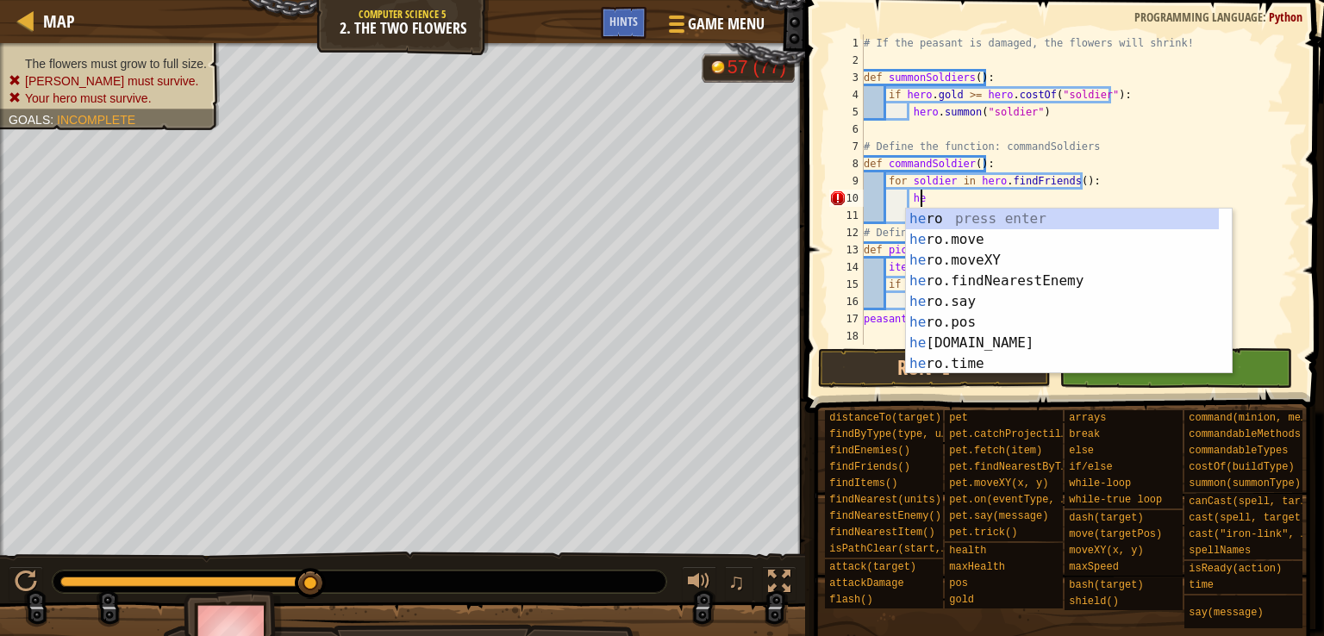
scroll to position [8, 3]
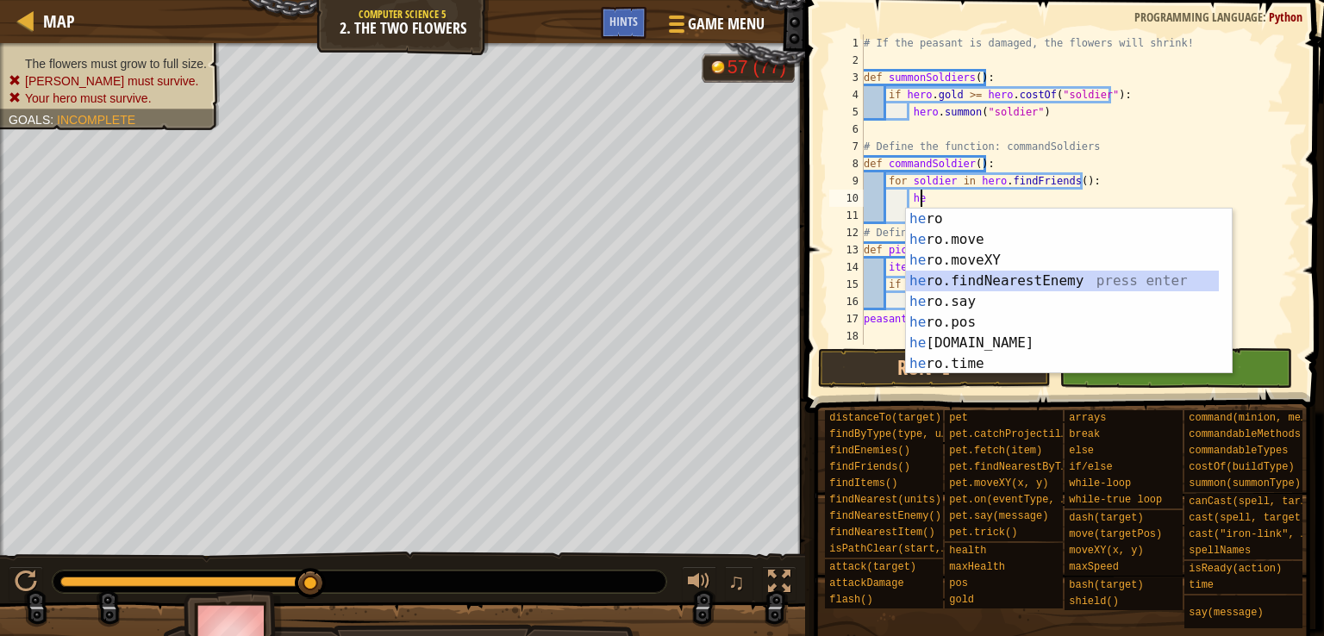
click at [979, 280] on div "he ro press enter he ro.move press enter he ro.moveXY press enter he ro.findNea…" at bounding box center [1062, 312] width 313 height 207
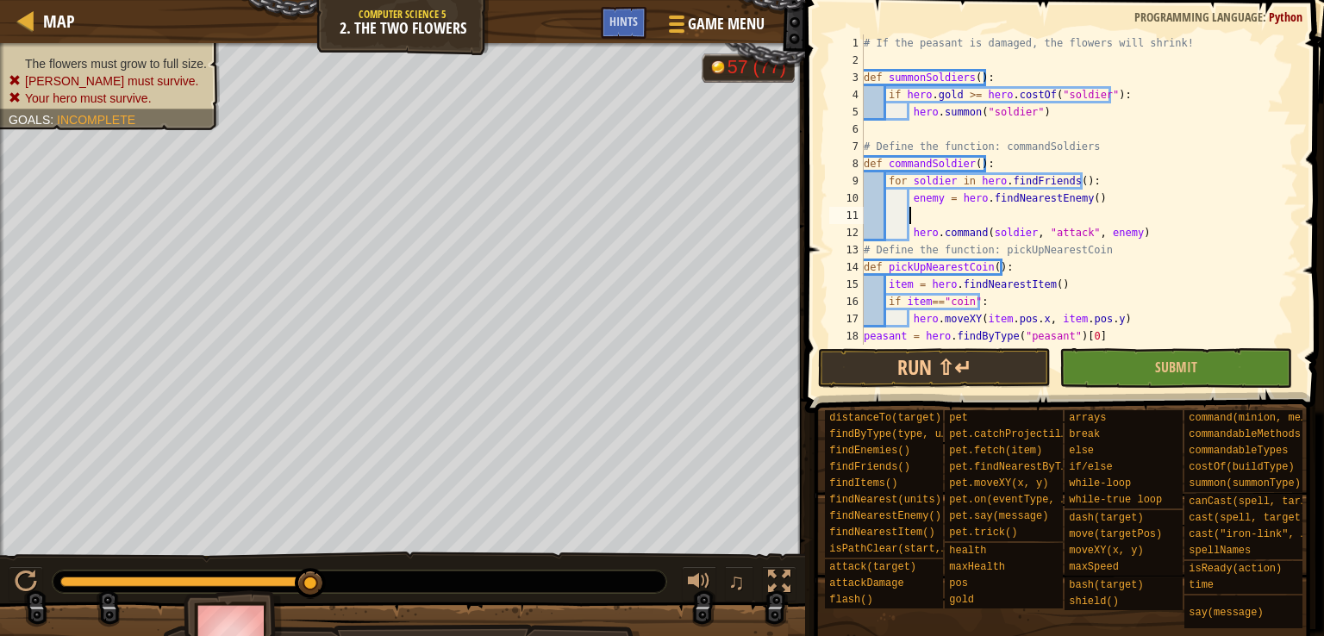
scroll to position [8, 3]
click at [1092, 200] on div "# If the peasant is damaged, the flowers will shrink! def summonSoldiers ( ) : …" at bounding box center [1072, 206] width 425 height 345
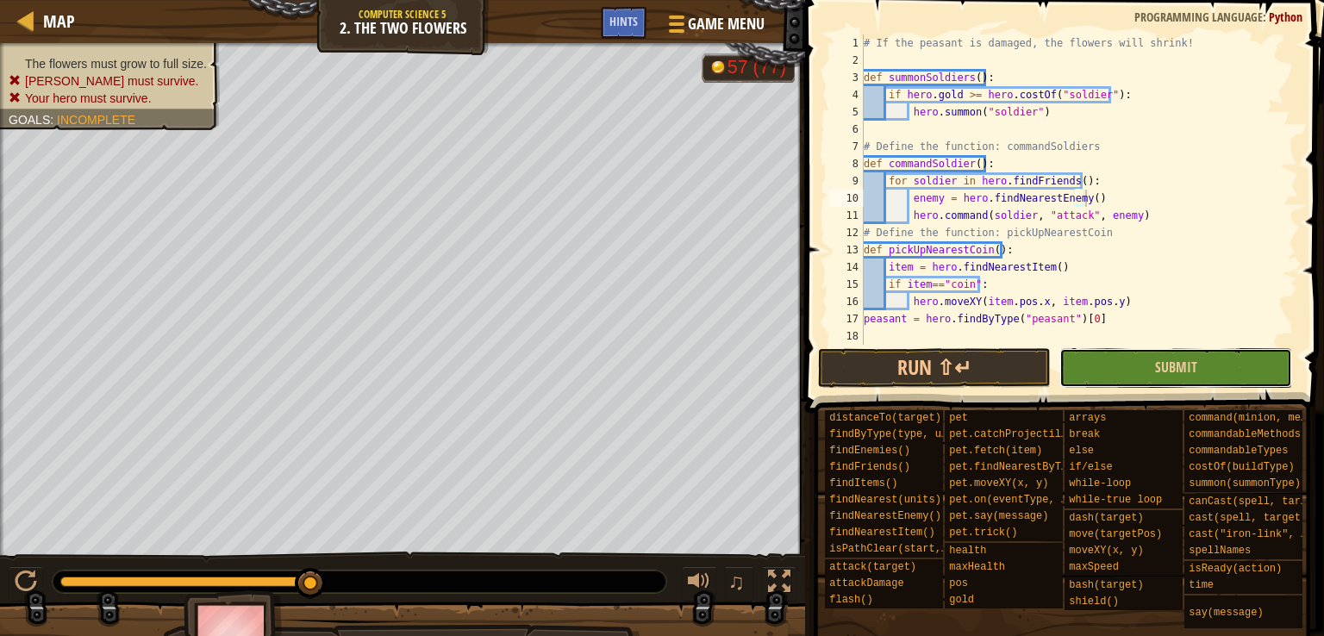
click at [1085, 352] on button "Submit" at bounding box center [1175, 368] width 233 height 40
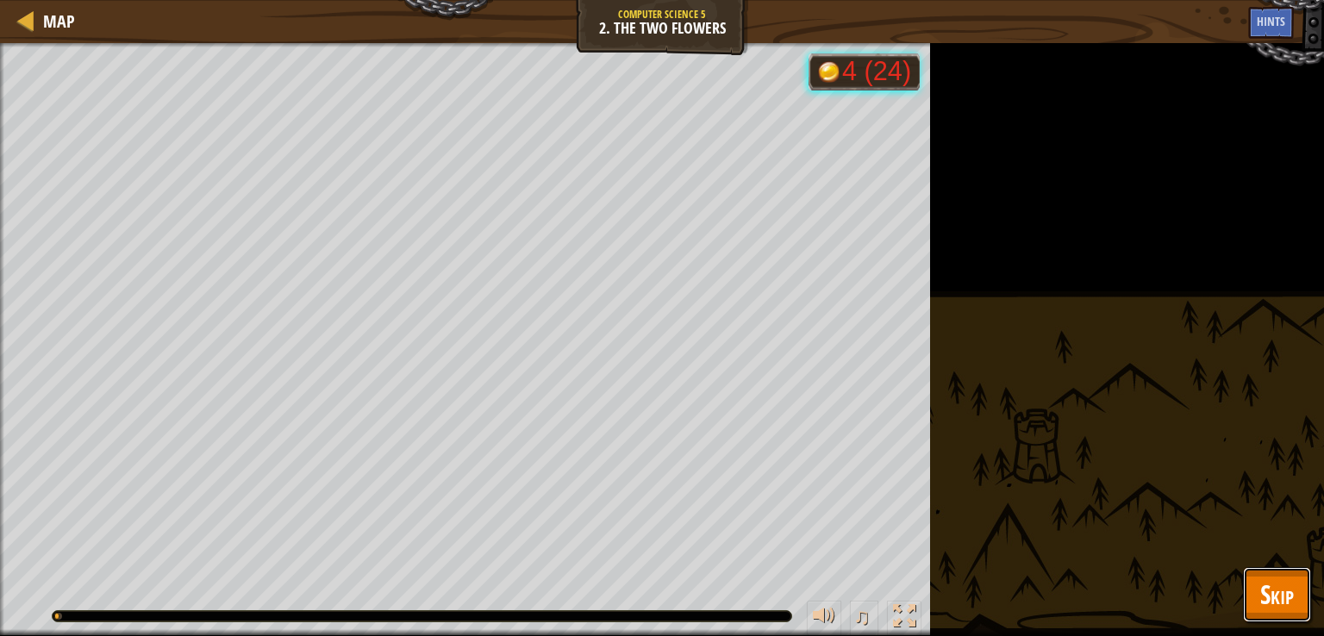
click at [1255, 602] on button "Skip" at bounding box center [1277, 594] width 68 height 55
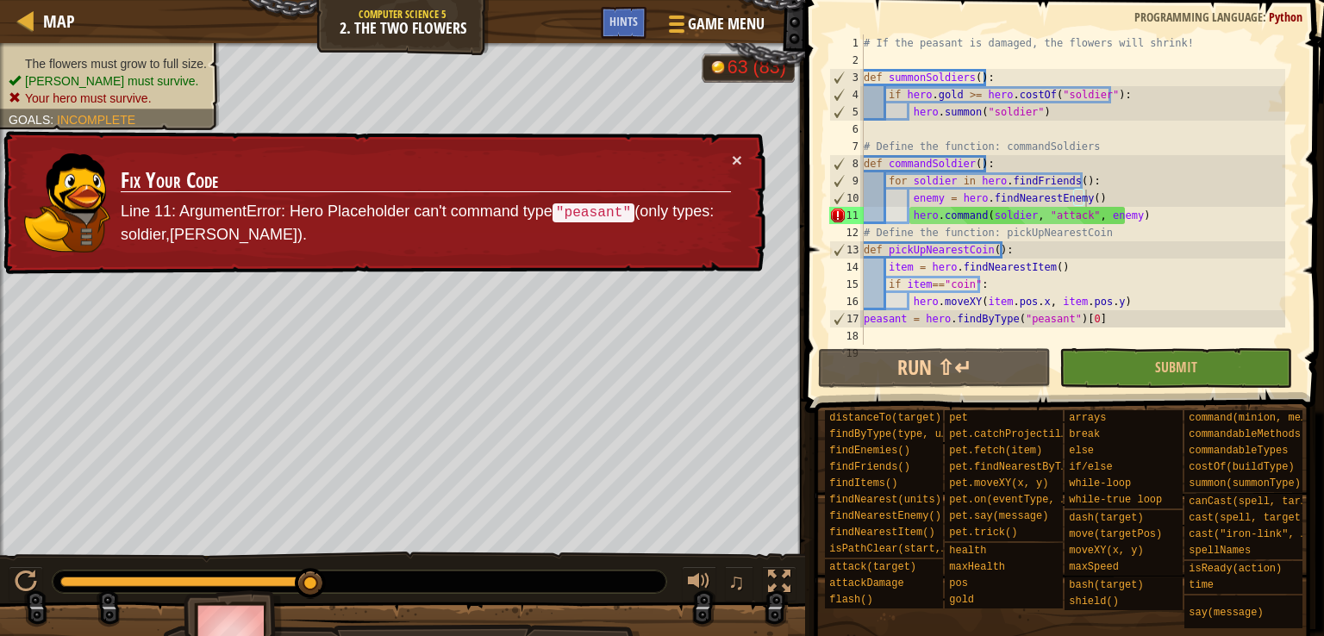
click at [1002, 221] on div "# If the peasant is damaged, the flowers will shrink! def summonSoldiers ( ) : …" at bounding box center [1072, 206] width 425 height 345
click at [1002, 221] on div "# If the peasant is damaged, the flowers will shrink! def summonSoldiers ( ) : …" at bounding box center [1072, 189] width 425 height 310
click at [969, 254] on div "# If the peasant is damaged, the flowers will shrink! def summonSoldiers ( ) : …" at bounding box center [1072, 206] width 425 height 345
click at [914, 209] on div "# If the peasant is damaged, the flowers will shrink! def summonSoldiers ( ) : …" at bounding box center [1072, 206] width 425 height 345
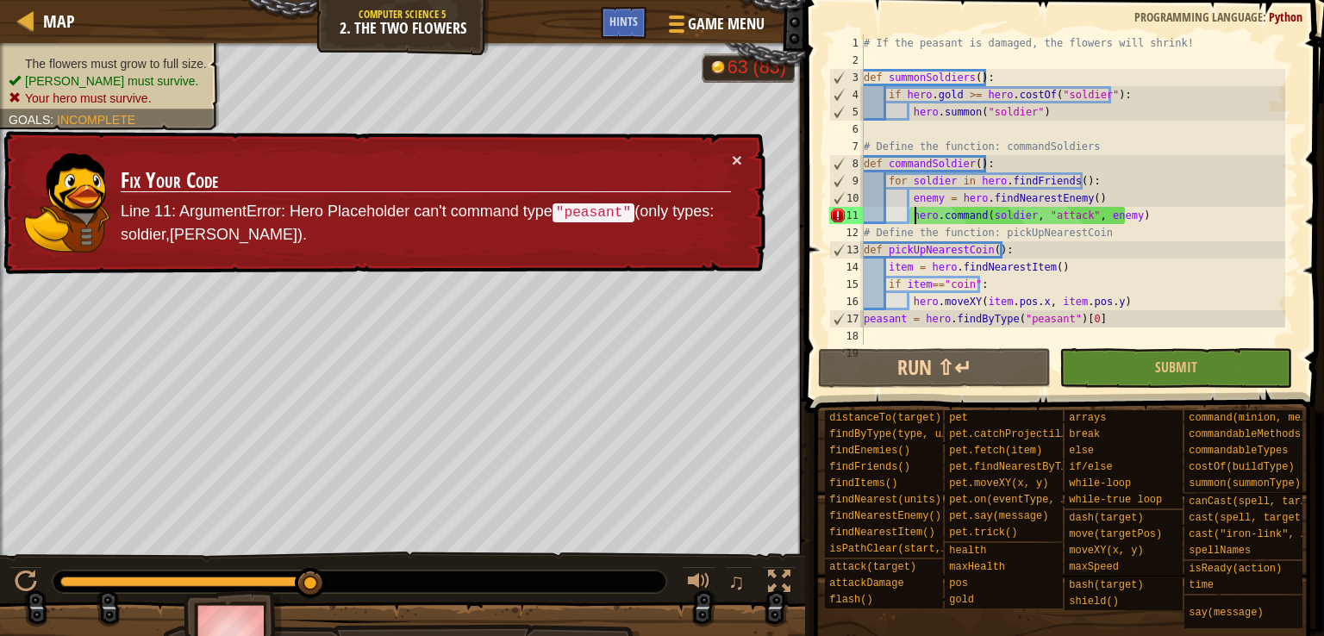
click at [956, 227] on div "# If the peasant is damaged, the flowers will shrink! def summonSoldiers ( ) : …" at bounding box center [1072, 206] width 425 height 345
drag, startPoint x: 956, startPoint y: 227, endPoint x: 1007, endPoint y: 244, distance: 53.7
click at [1007, 244] on div "# If the peasant is damaged, the flowers will shrink! def summonSoldiers ( ) : …" at bounding box center [1072, 206] width 425 height 345
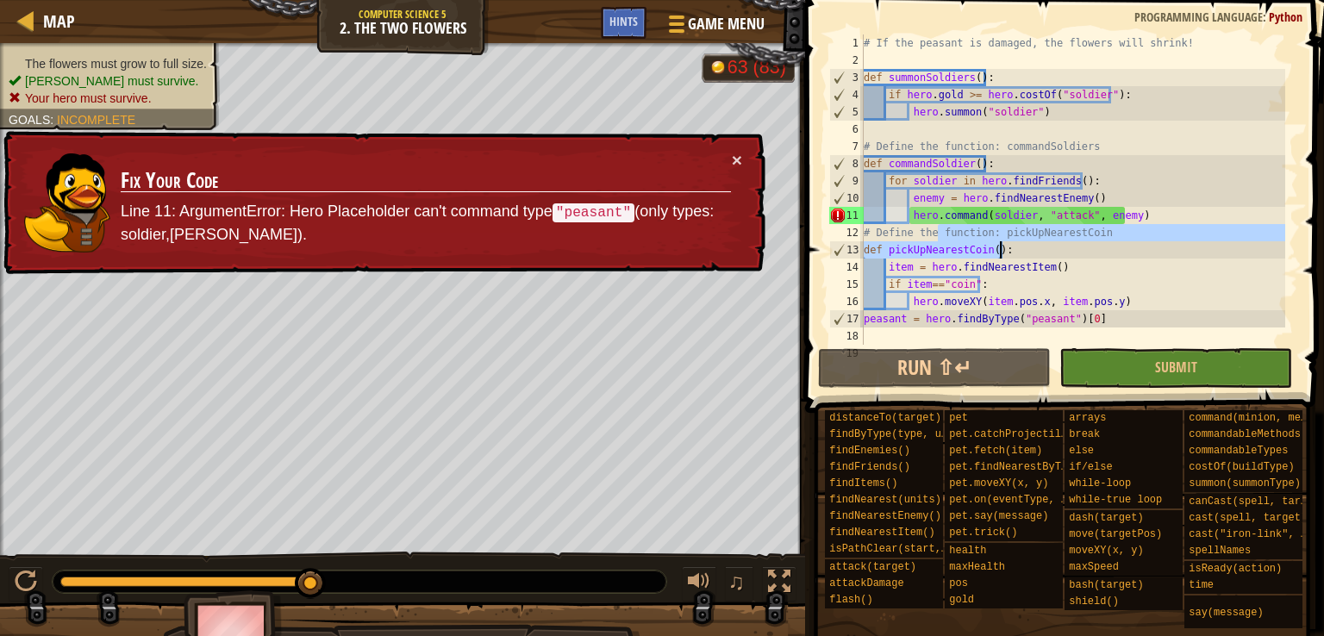
click at [1007, 244] on div "# If the peasant is damaged, the flowers will shrink! def summonSoldiers ( ) : …" at bounding box center [1072, 189] width 425 height 310
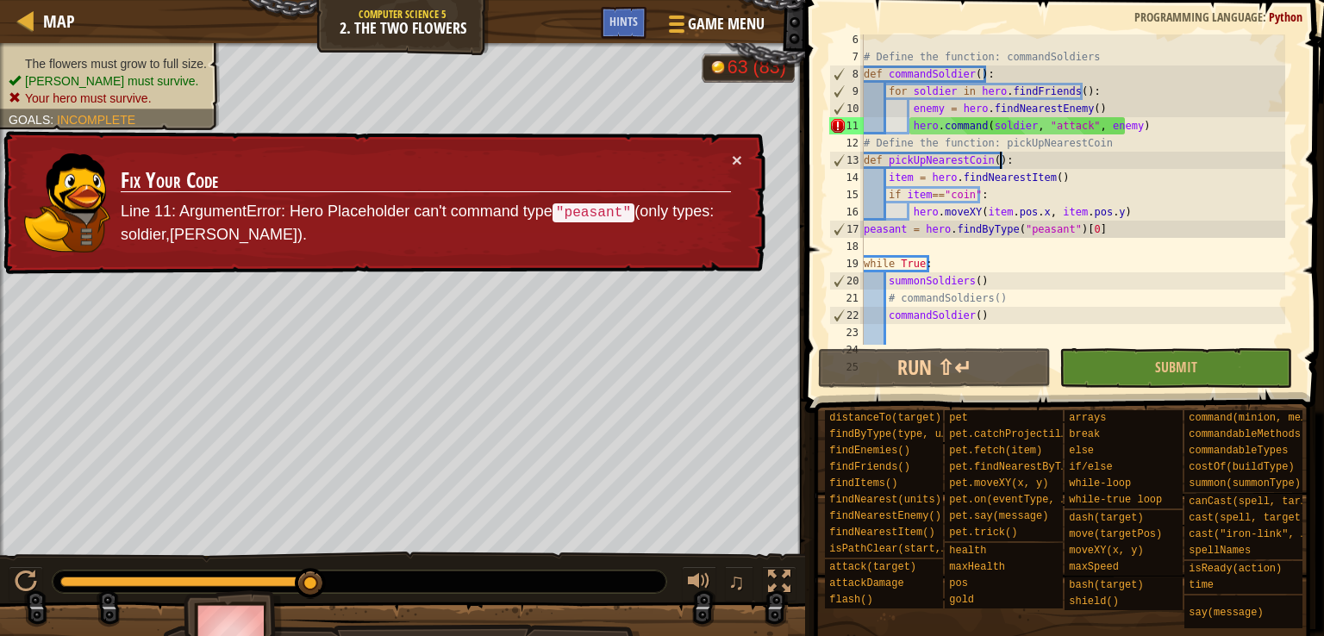
scroll to position [89, 0]
click at [1000, 135] on div "# Define the function: commandSoldiers def commandSoldier ( ) : for soldier in …" at bounding box center [1072, 204] width 425 height 345
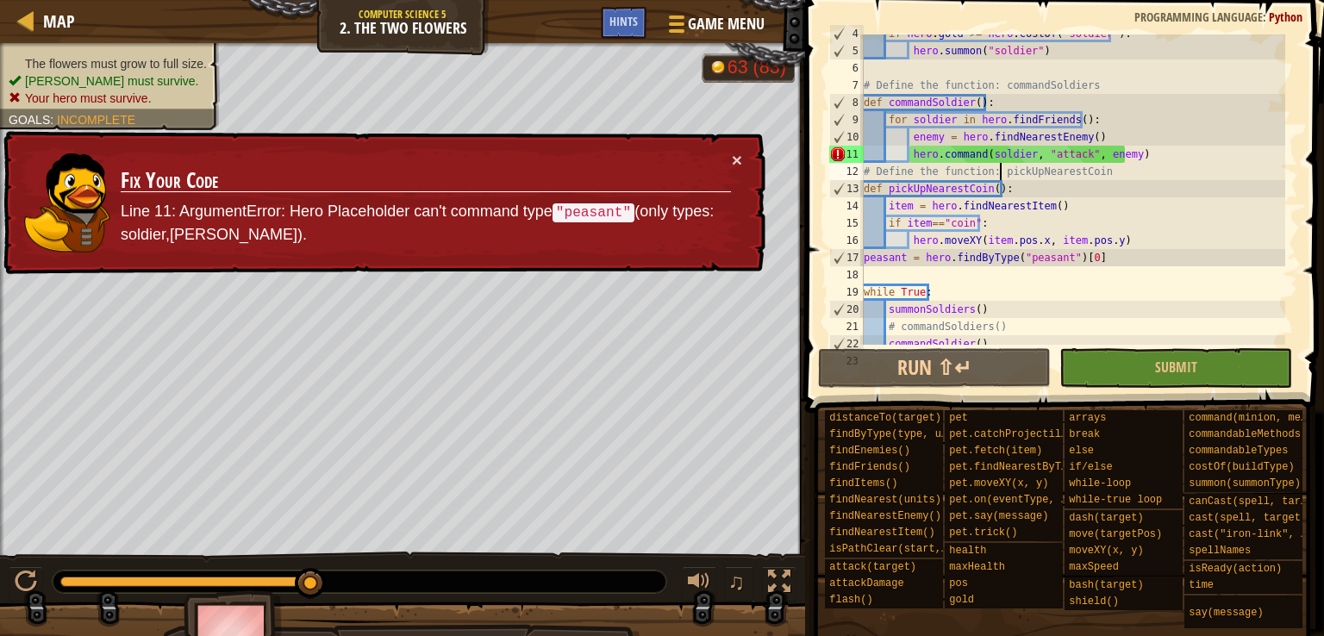
scroll to position [0, 0]
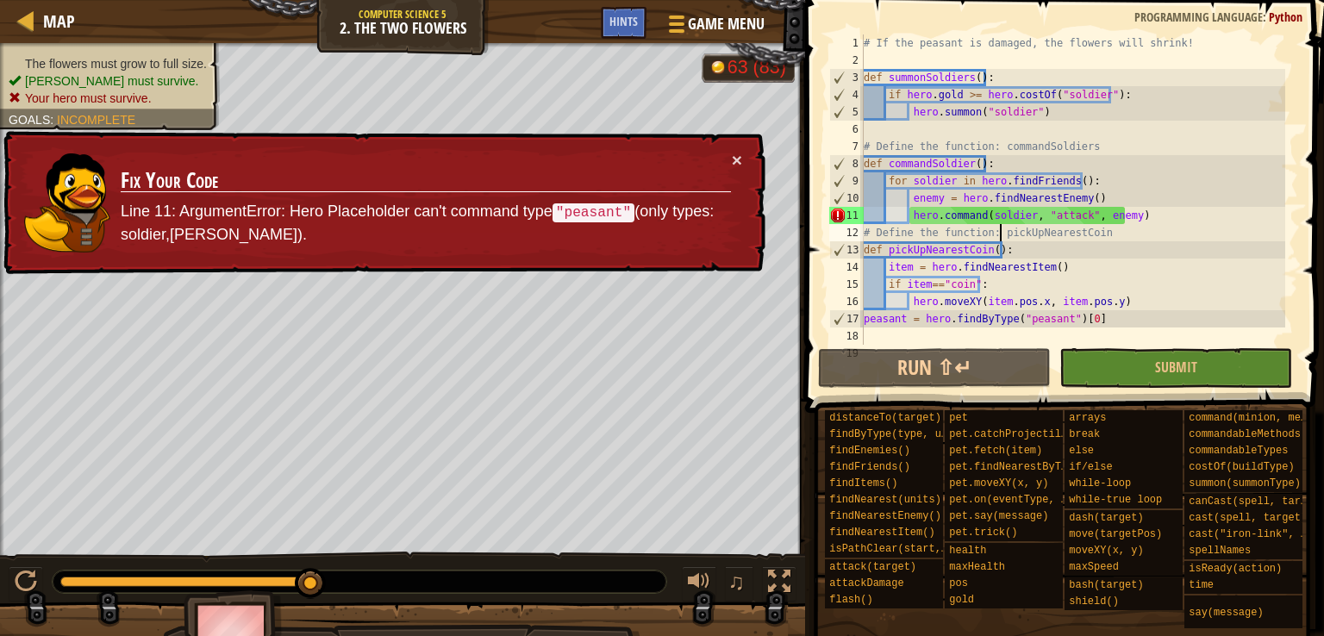
click at [1000, 214] on div "# If the peasant is damaged, the flowers will shrink! def summonSoldiers ( ) : …" at bounding box center [1072, 206] width 425 height 345
click at [872, 175] on div "# If the peasant is damaged, the flowers will shrink! def summonSoldiers ( ) : …" at bounding box center [1072, 206] width 425 height 345
click at [1012, 218] on div "# If the peasant is damaged, the flowers will shrink! def summonSoldiers ( ) : …" at bounding box center [1072, 206] width 425 height 345
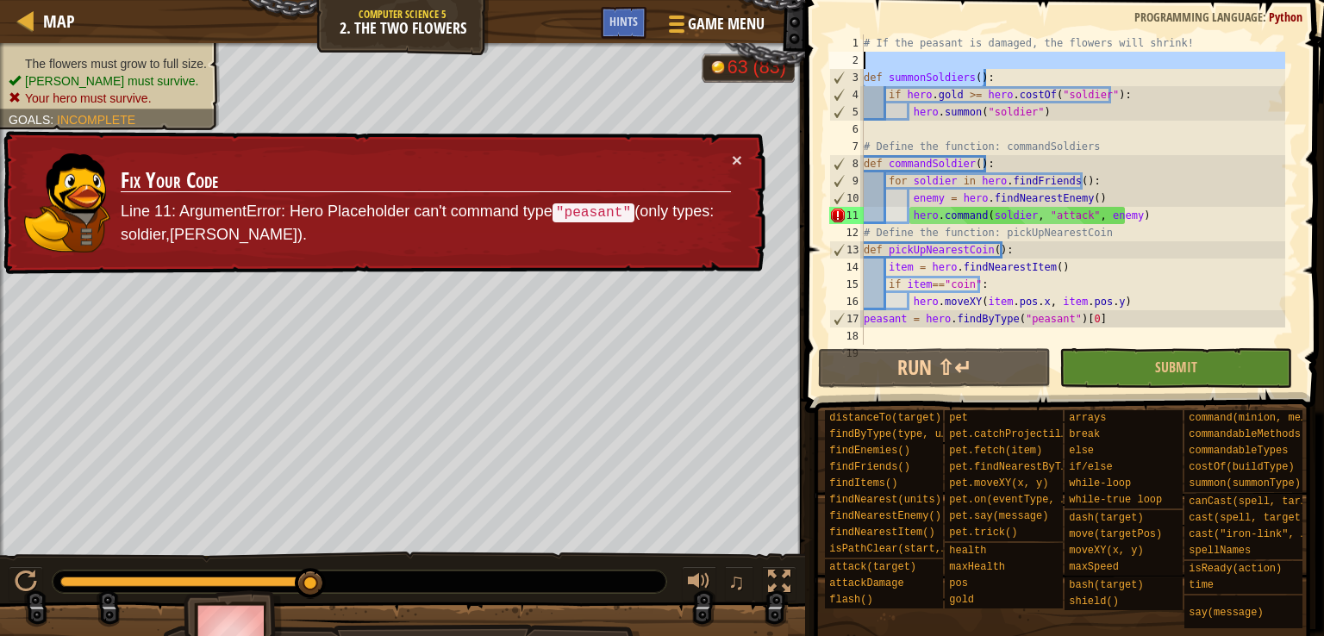
drag, startPoint x: 989, startPoint y: 70, endPoint x: 1032, endPoint y: 53, distance: 46.4
click at [1032, 53] on div "# If the peasant is damaged, the flowers will shrink! def summonSoldiers ( ) : …" at bounding box center [1072, 206] width 425 height 345
type textarea "def summonSoldiers():"
click at [1032, 53] on div "# If the peasant is damaged, the flowers will shrink! def summonSoldiers ( ) : …" at bounding box center [1072, 189] width 425 height 310
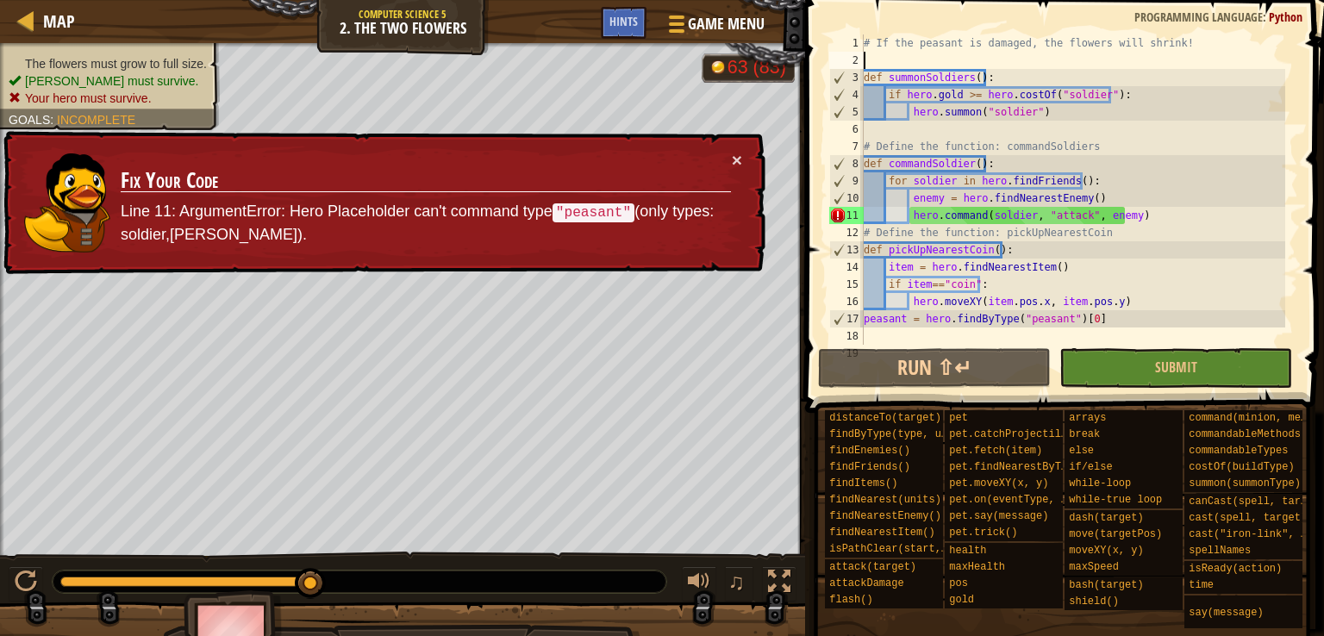
scroll to position [8, 0]
click at [1142, 352] on button "Submit" at bounding box center [1175, 368] width 233 height 40
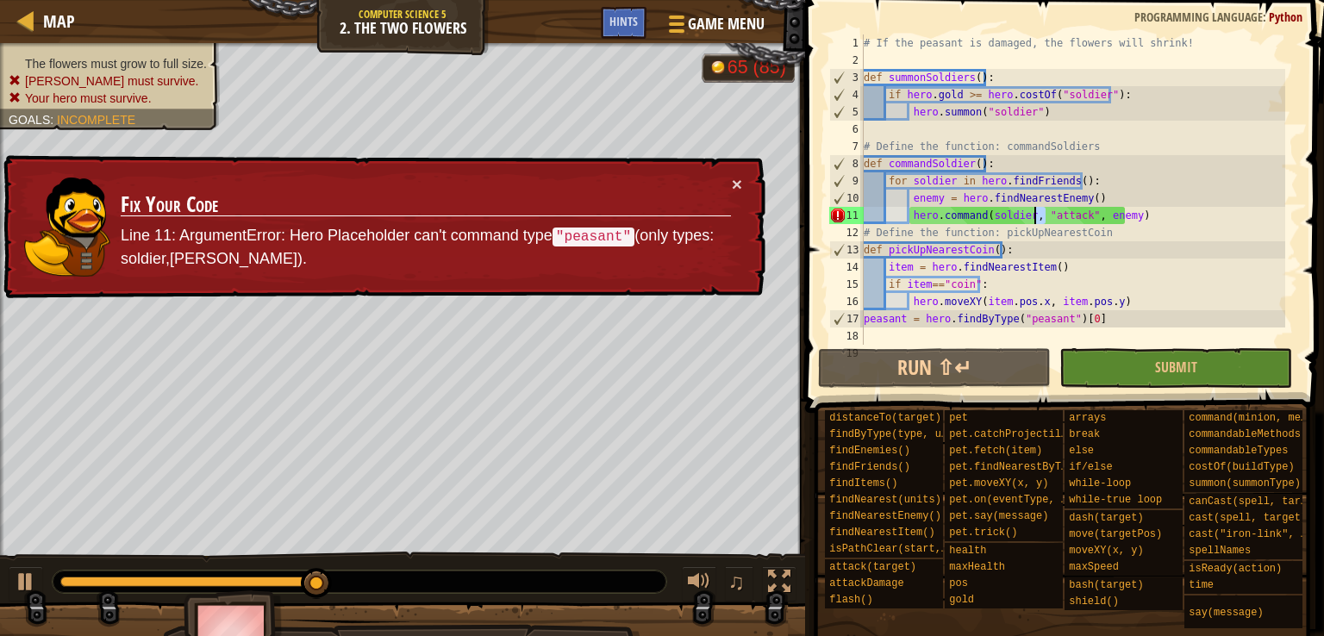
drag, startPoint x: 1044, startPoint y: 217, endPoint x: 1010, endPoint y: 225, distance: 35.3
click at [1010, 225] on div "# If the peasant is damaged, the flowers will shrink! def summonSoldiers ( ) : …" at bounding box center [1072, 206] width 425 height 345
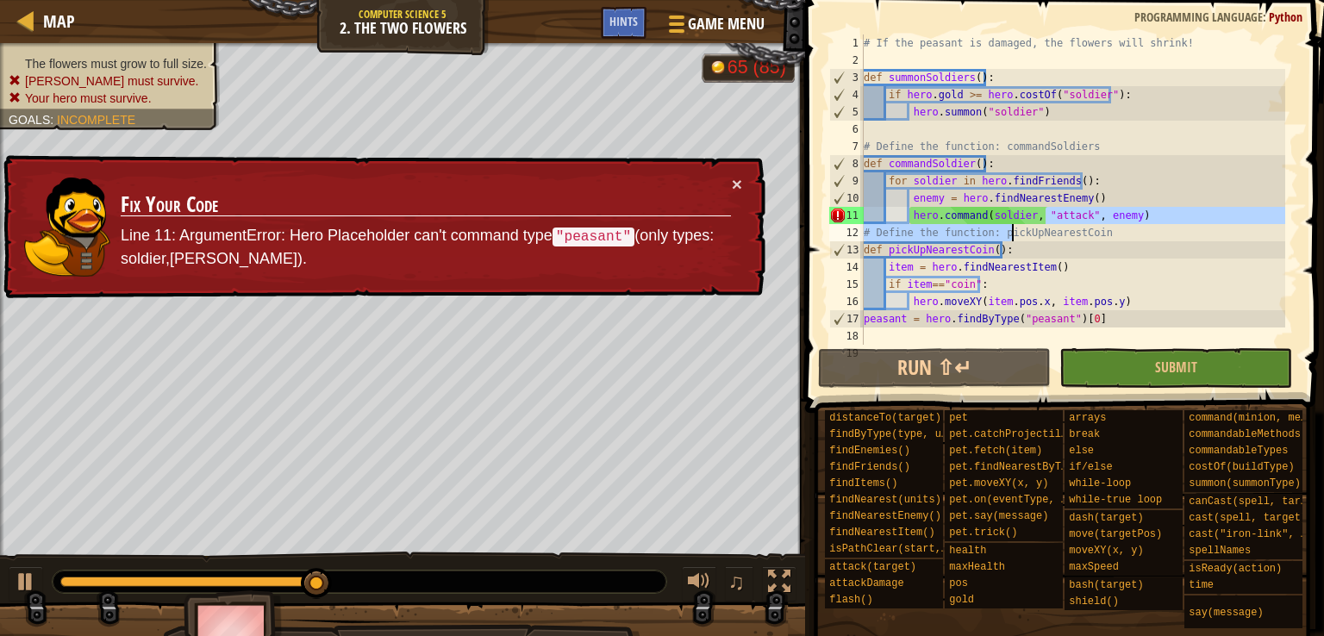
click at [1010, 225] on div "# If the peasant is damaged, the flowers will shrink! def summonSoldiers ( ) : …" at bounding box center [1072, 189] width 425 height 310
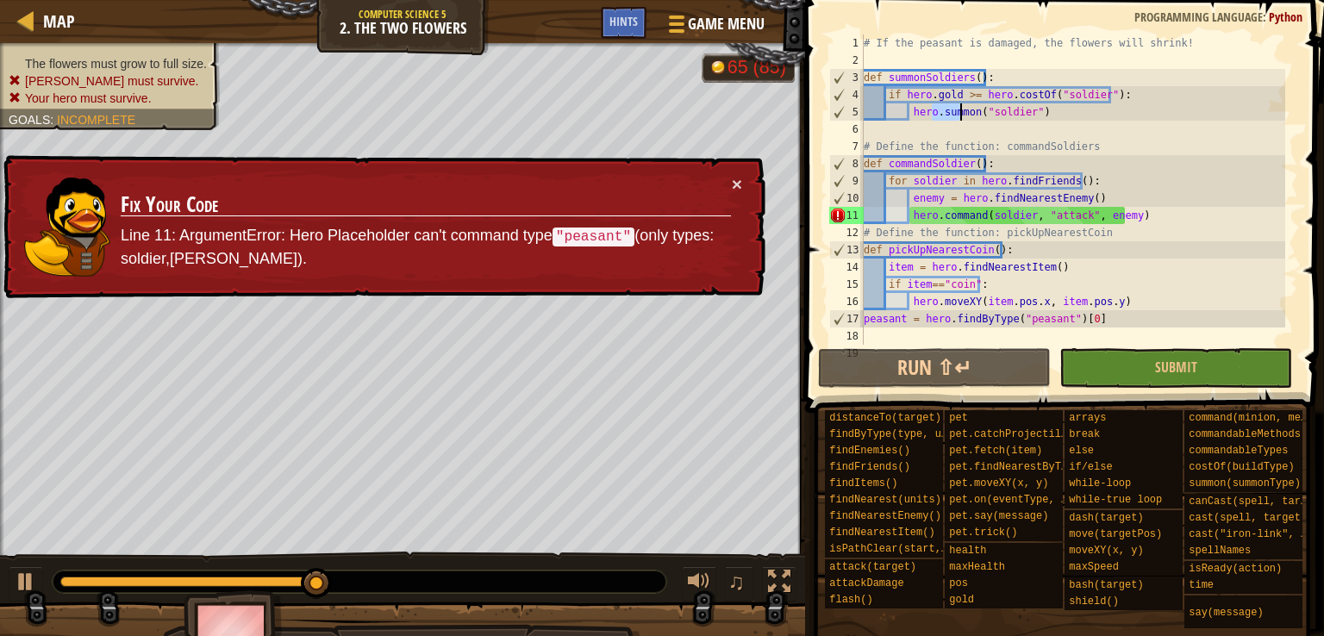
drag, startPoint x: 931, startPoint y: 105, endPoint x: 971, endPoint y: 114, distance: 40.6
click at [971, 114] on div "# If the peasant is damaged, the flowers will shrink! def summonSoldiers ( ) : …" at bounding box center [1072, 206] width 425 height 345
click at [971, 114] on div "# If the peasant is damaged, the flowers will shrink! def summonSoldiers ( ) : …" at bounding box center [1072, 189] width 425 height 310
drag, startPoint x: 971, startPoint y: 114, endPoint x: 996, endPoint y: 110, distance: 25.2
click at [996, 110] on div "# If the peasant is damaged, the flowers will shrink! def summonSoldiers ( ) : …" at bounding box center [1072, 206] width 425 height 345
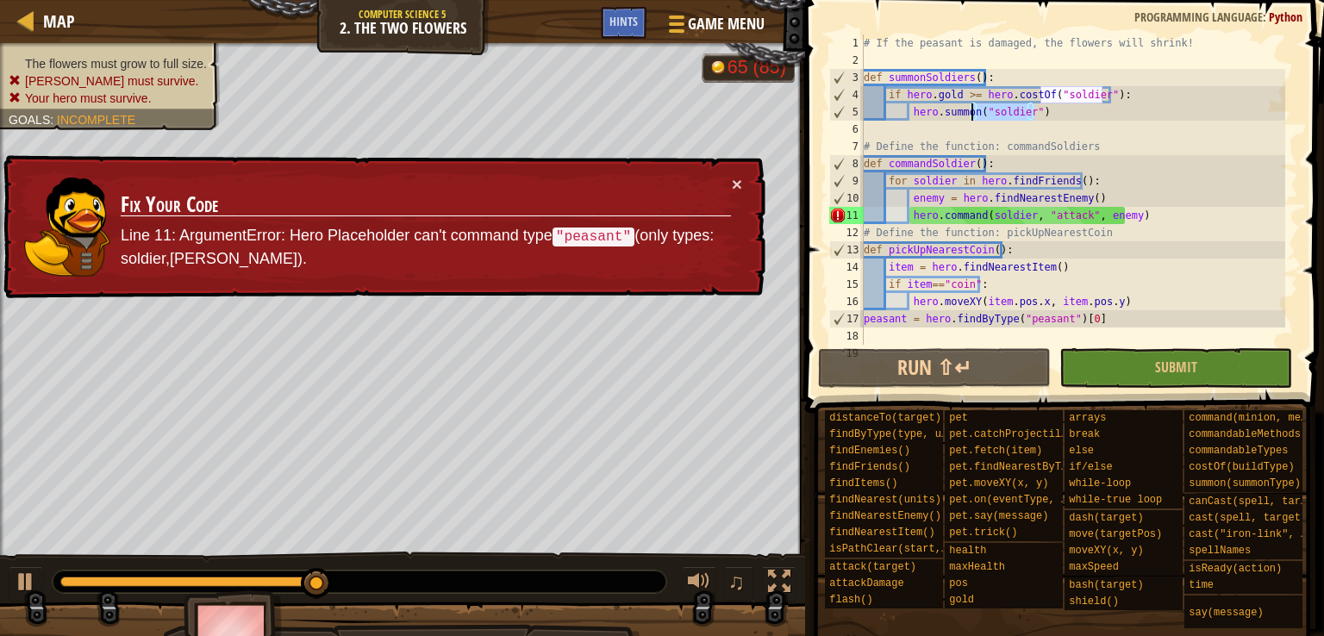
click at [996, 110] on div "# If the peasant is damaged, the flowers will shrink! def summonSoldiers ( ) : …" at bounding box center [1072, 189] width 425 height 310
click at [979, 144] on div "# If the peasant is damaged, the flowers will shrink! def summonSoldiers ( ) : …" at bounding box center [1072, 206] width 425 height 345
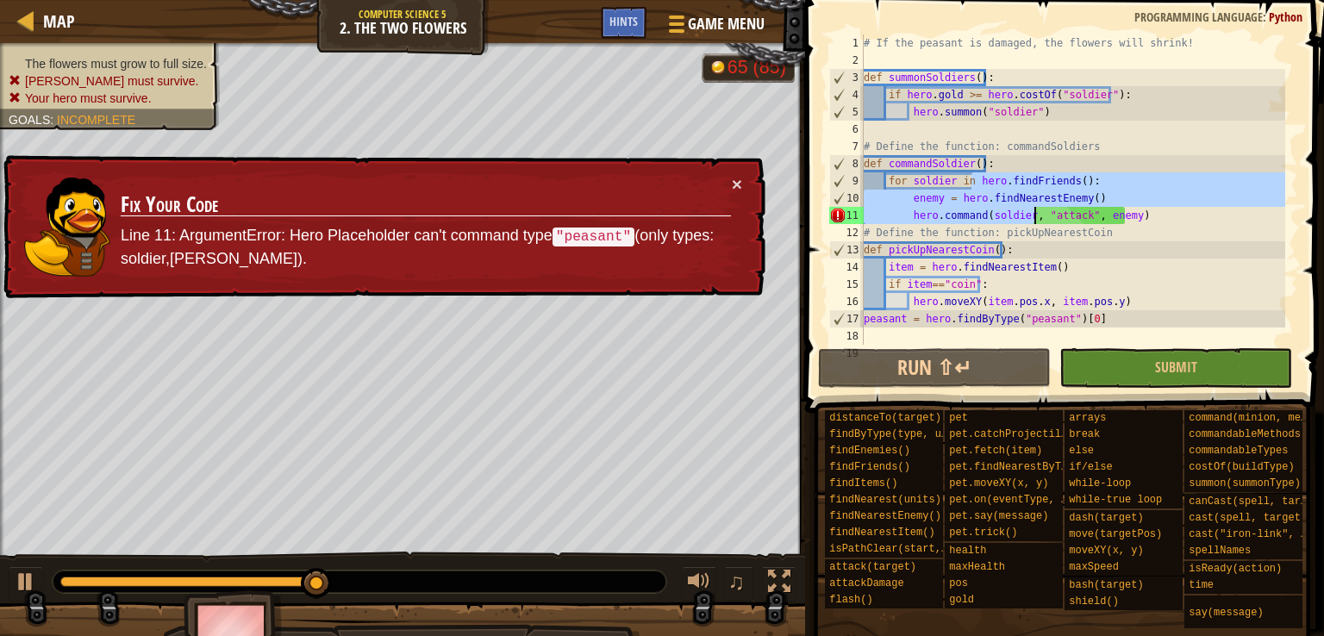
drag, startPoint x: 972, startPoint y: 184, endPoint x: 1034, endPoint y: 224, distance: 73.6
click at [1034, 224] on div "# If the peasant is damaged, the flowers will shrink! def summonSoldiers ( ) : …" at bounding box center [1072, 206] width 425 height 345
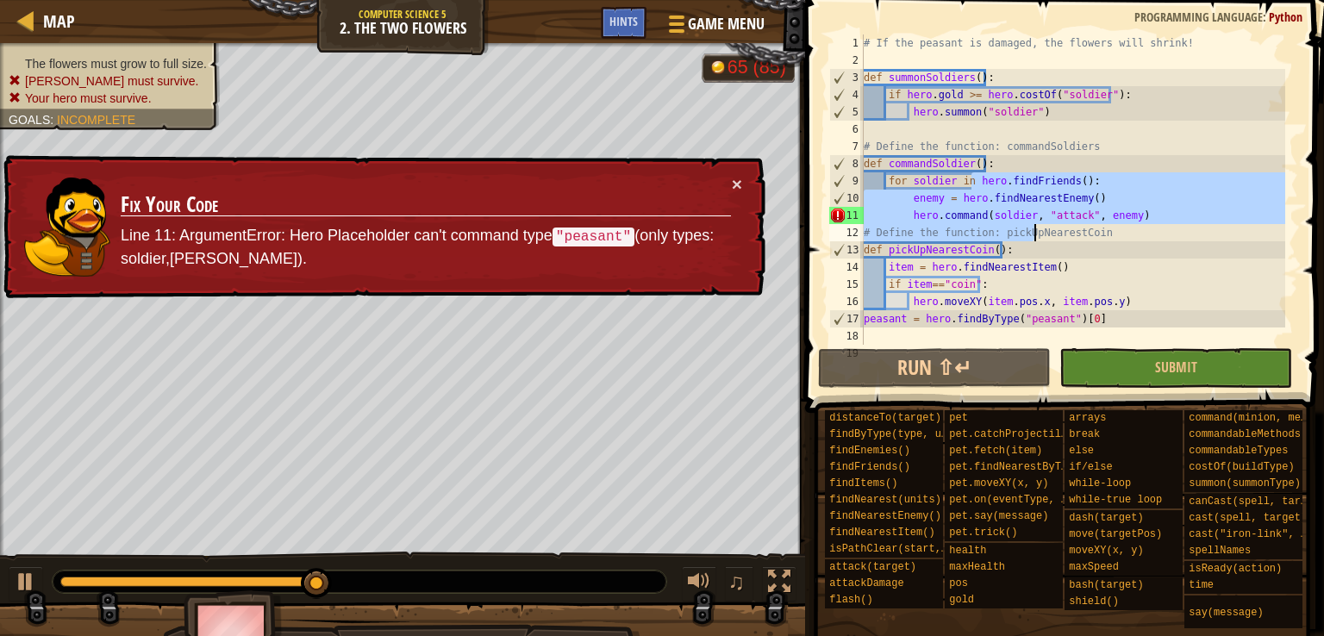
click at [1034, 224] on div "# If the peasant is damaged, the flowers will shrink! def summonSoldiers ( ) : …" at bounding box center [1072, 189] width 425 height 310
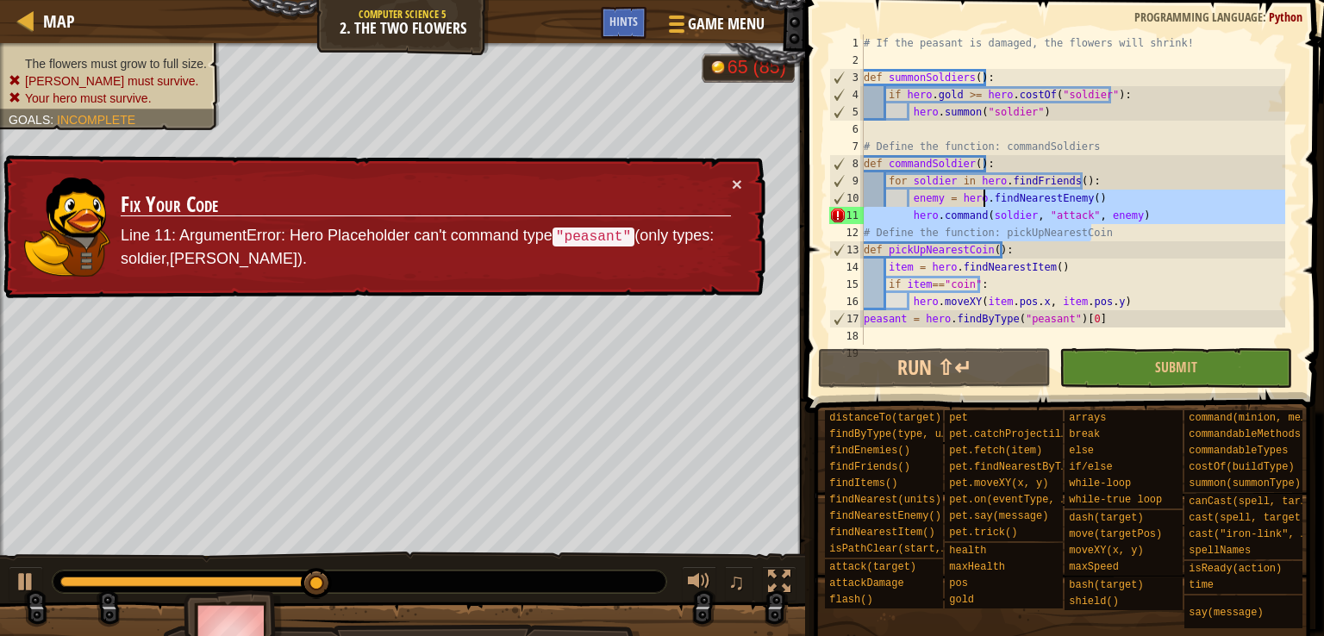
drag, startPoint x: 1034, startPoint y: 224, endPoint x: 1006, endPoint y: 204, distance: 34.0
click at [1006, 204] on div "# If the peasant is damaged, the flowers will shrink! def summonSoldiers ( ) : …" at bounding box center [1072, 206] width 425 height 345
click at [1006, 204] on div "# If the peasant is damaged, the flowers will shrink! def summonSoldiers ( ) : …" at bounding box center [1072, 189] width 425 height 310
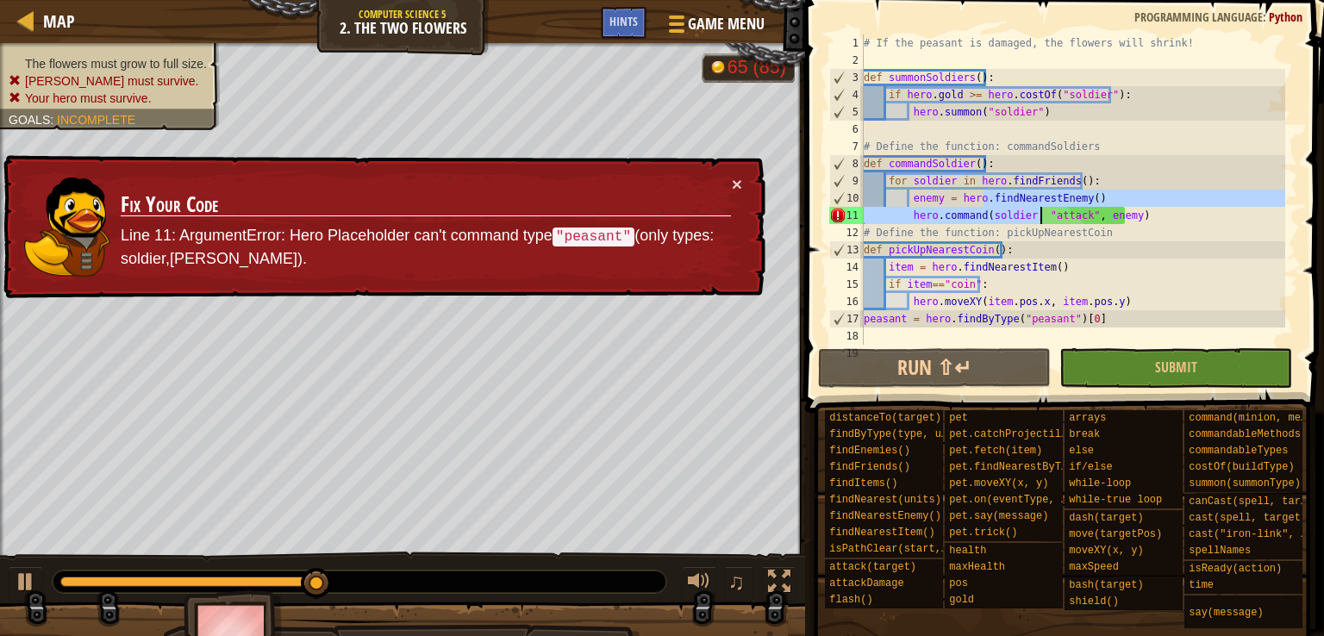
drag, startPoint x: 1006, startPoint y: 204, endPoint x: 1046, endPoint y: 209, distance: 40.0
click at [1046, 209] on div "# If the peasant is damaged, the flowers will shrink! def summonSoldiers ( ) : …" at bounding box center [1072, 206] width 425 height 345
click at [1046, 209] on div "# If the peasant is damaged, the flowers will shrink! def summonSoldiers ( ) : …" at bounding box center [1072, 189] width 425 height 310
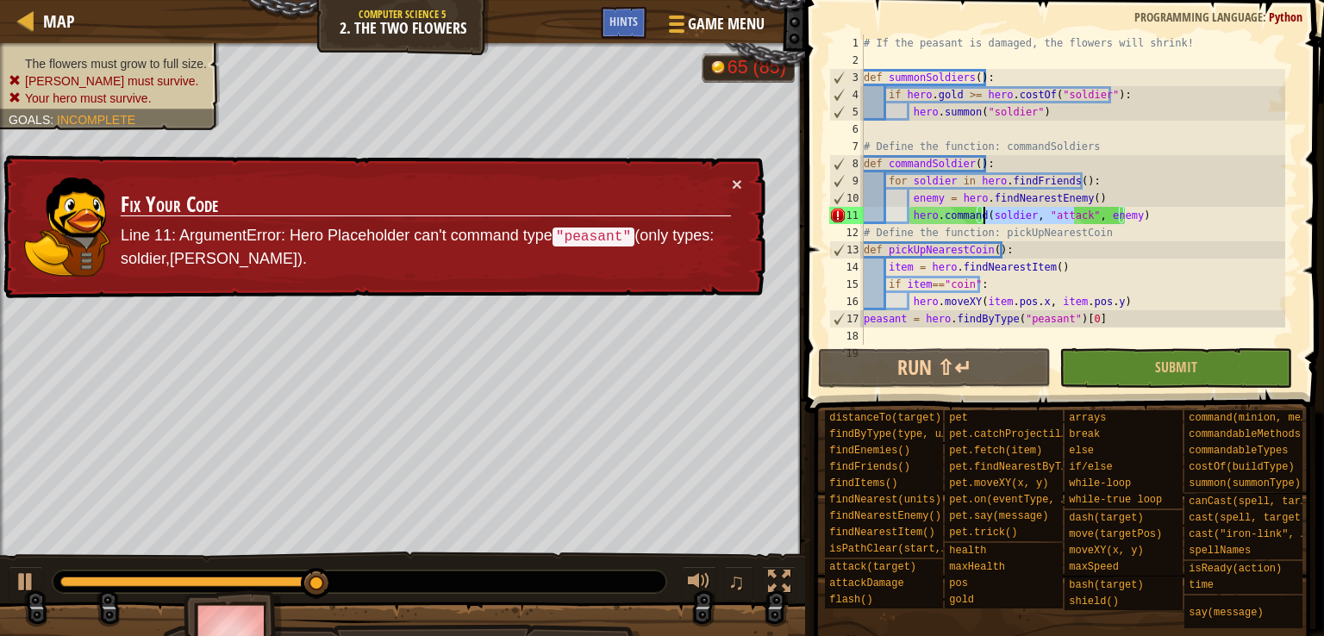
drag, startPoint x: 1046, startPoint y: 209, endPoint x: 1008, endPoint y: 214, distance: 38.2
click at [1008, 214] on div "# If the peasant is damaged, the flowers will shrink! def summonSoldiers ( ) : …" at bounding box center [1072, 206] width 425 height 345
click at [1008, 214] on div "# If the peasant is damaged, the flowers will shrink! def summonSoldiers ( ) : …" at bounding box center [1072, 189] width 425 height 310
click at [1008, 214] on div "# If the peasant is damaged, the flowers will shrink! def summonSoldiers ( ) : …" at bounding box center [1072, 206] width 425 height 345
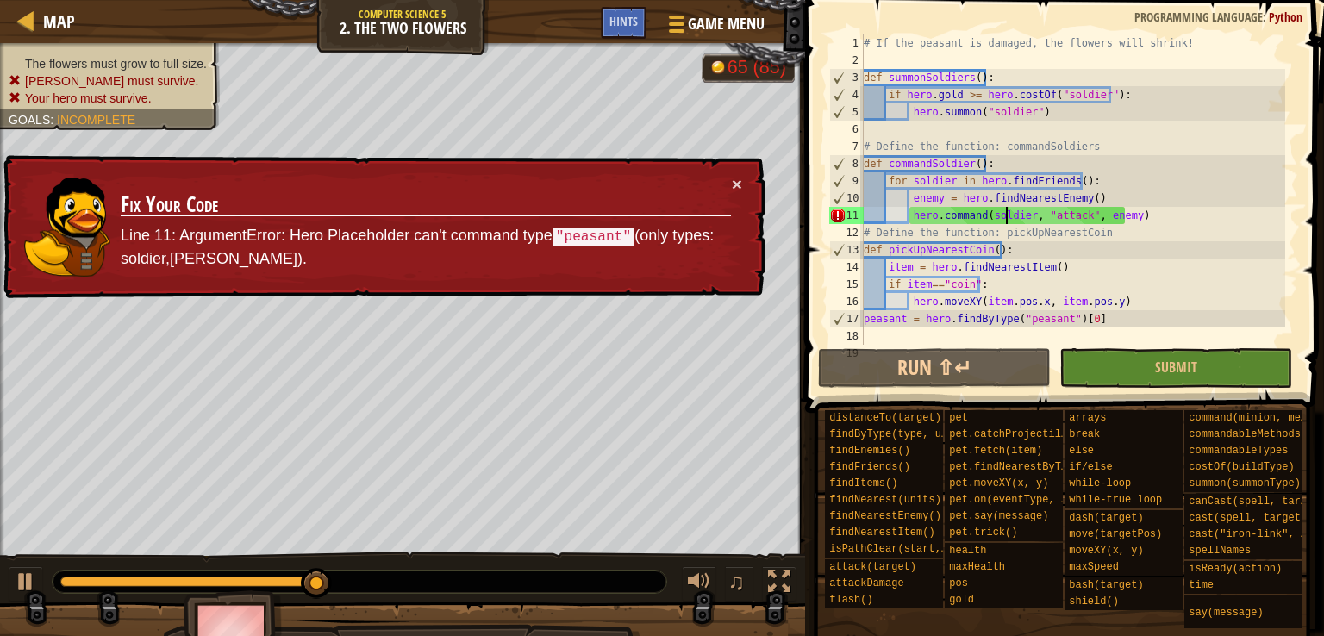
click at [1008, 214] on div "# If the peasant is damaged, the flowers will shrink! def summonSoldiers ( ) : …" at bounding box center [1072, 206] width 425 height 345
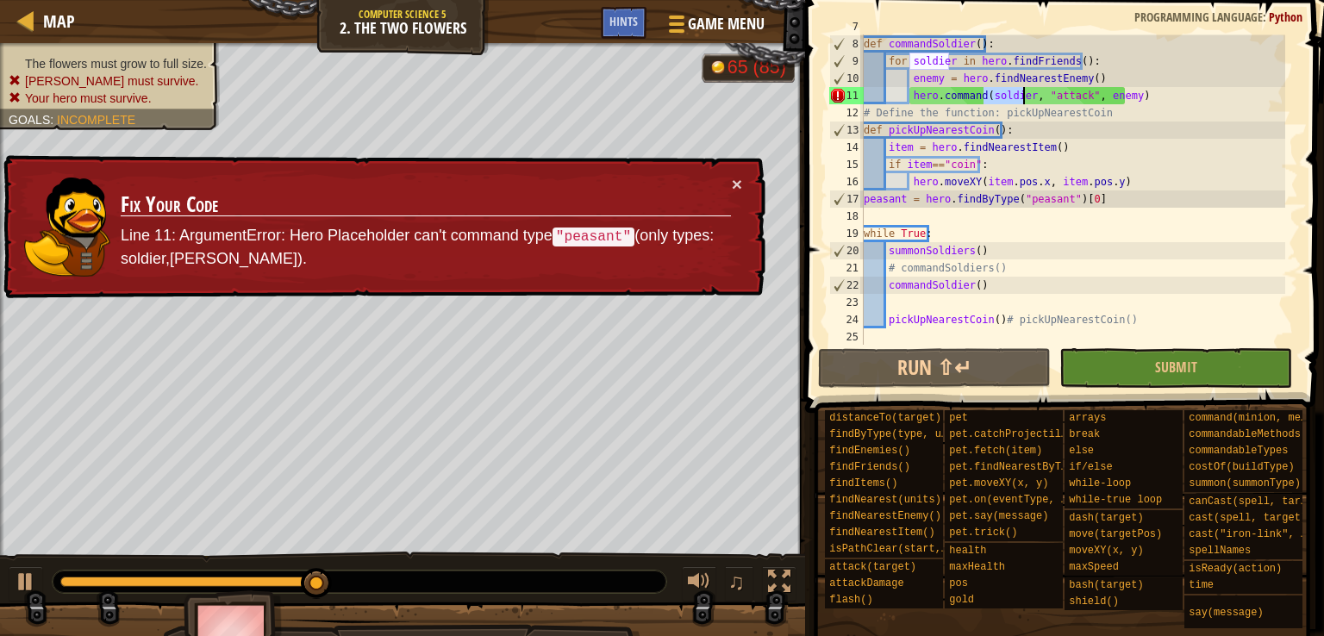
scroll to position [120, 0]
drag, startPoint x: 886, startPoint y: 204, endPoint x: 994, endPoint y: 199, distance: 107.8
click at [994, 199] on div "# Define the function: commandSoldiers def commandSoldier ( ) : for soldier in …" at bounding box center [1072, 190] width 425 height 345
click at [994, 199] on div "# Define the function: commandSoldiers def commandSoldier ( ) : for soldier in …" at bounding box center [1072, 189] width 425 height 310
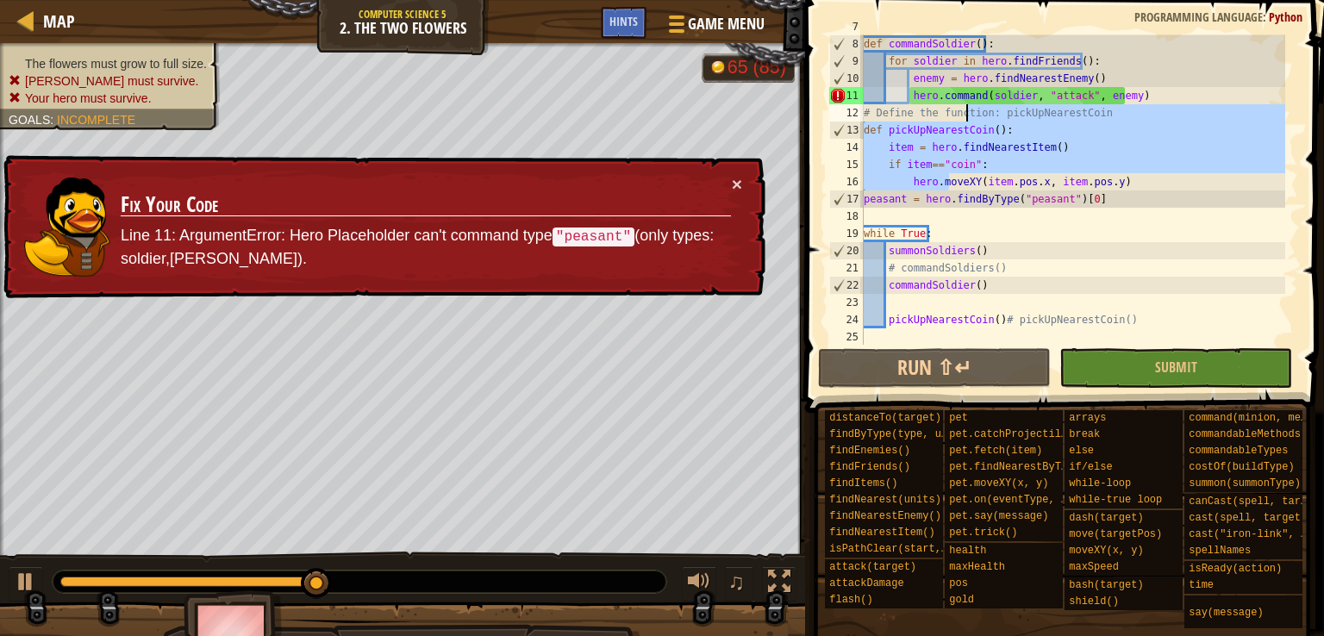
drag, startPoint x: 948, startPoint y: 177, endPoint x: 971, endPoint y: 111, distance: 69.5
click at [971, 111] on div "# Define the function: commandSoldiers def commandSoldier ( ) : for soldier in …" at bounding box center [1072, 190] width 425 height 345
click at [971, 111] on div "# Define the function: commandSoldiers def commandSoldier ( ) : for soldier in …" at bounding box center [1072, 189] width 425 height 310
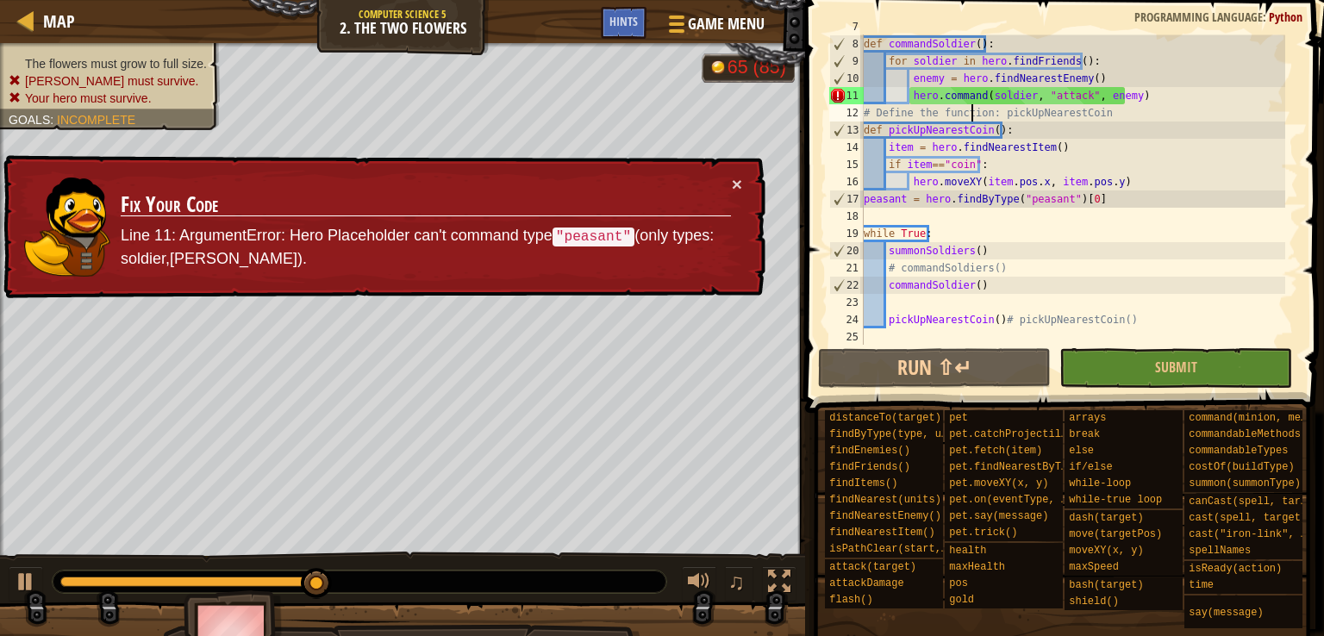
click at [1004, 94] on div "# Define the function: commandSoldiers def commandSoldier ( ) : for soldier in …" at bounding box center [1072, 190] width 425 height 345
type textarea "hero.command(soldier, "attack", enemy)"
click at [1004, 94] on div "# Define the function: commandSoldiers def commandSoldier ( ) : for soldier in …" at bounding box center [1072, 190] width 425 height 345
click at [1058, 213] on div "# Define the function: commandSoldiers def commandSoldier ( ) : for soldier in …" at bounding box center [1072, 190] width 425 height 345
click at [1138, 350] on button "Submit" at bounding box center [1175, 368] width 233 height 40
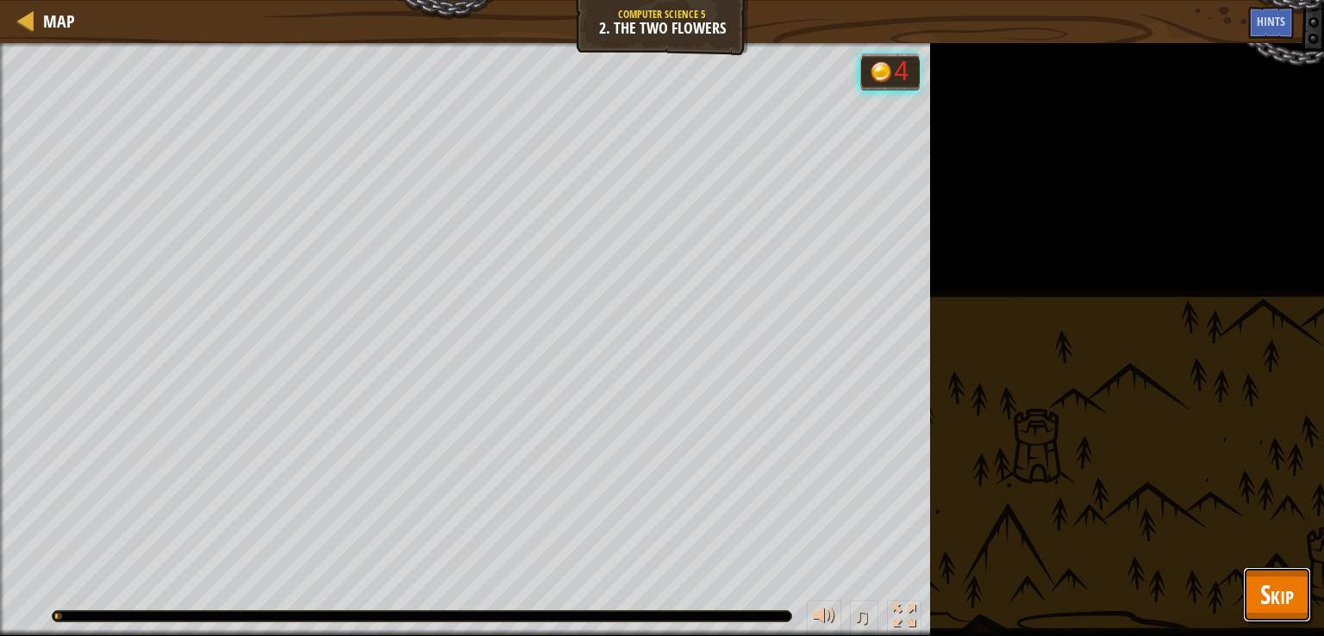
click at [1276, 590] on span "Skip" at bounding box center [1277, 593] width 34 height 35
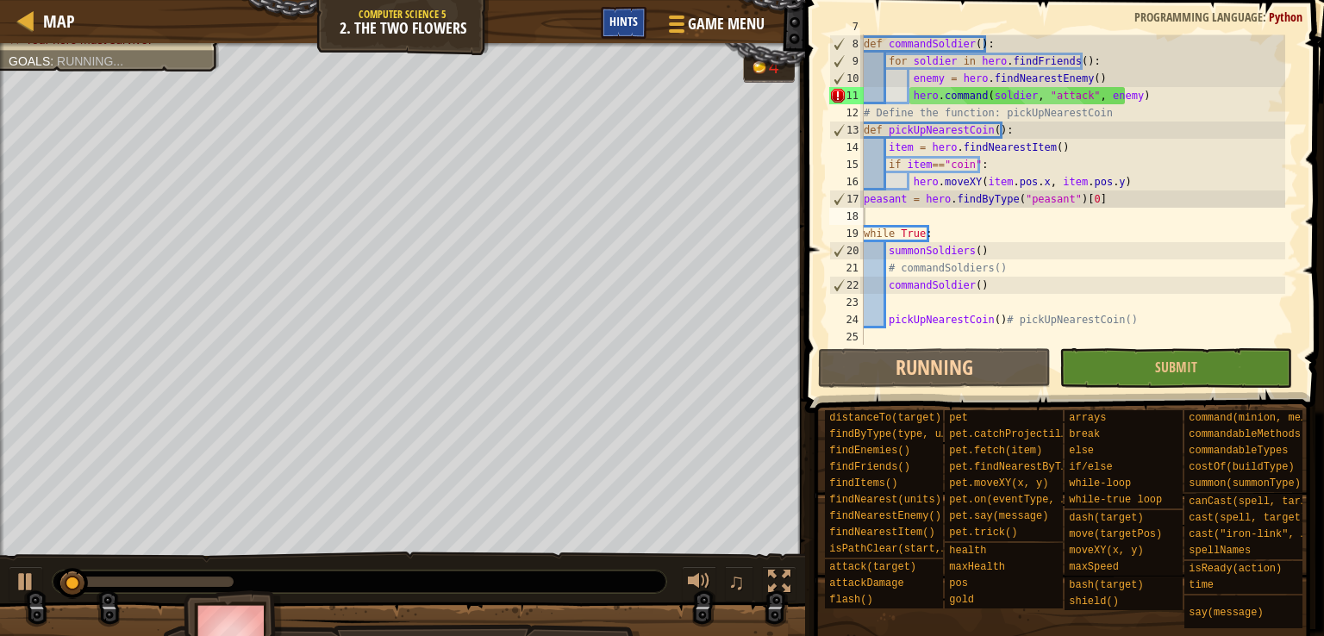
click at [614, 11] on div "Hints" at bounding box center [624, 23] width 46 height 32
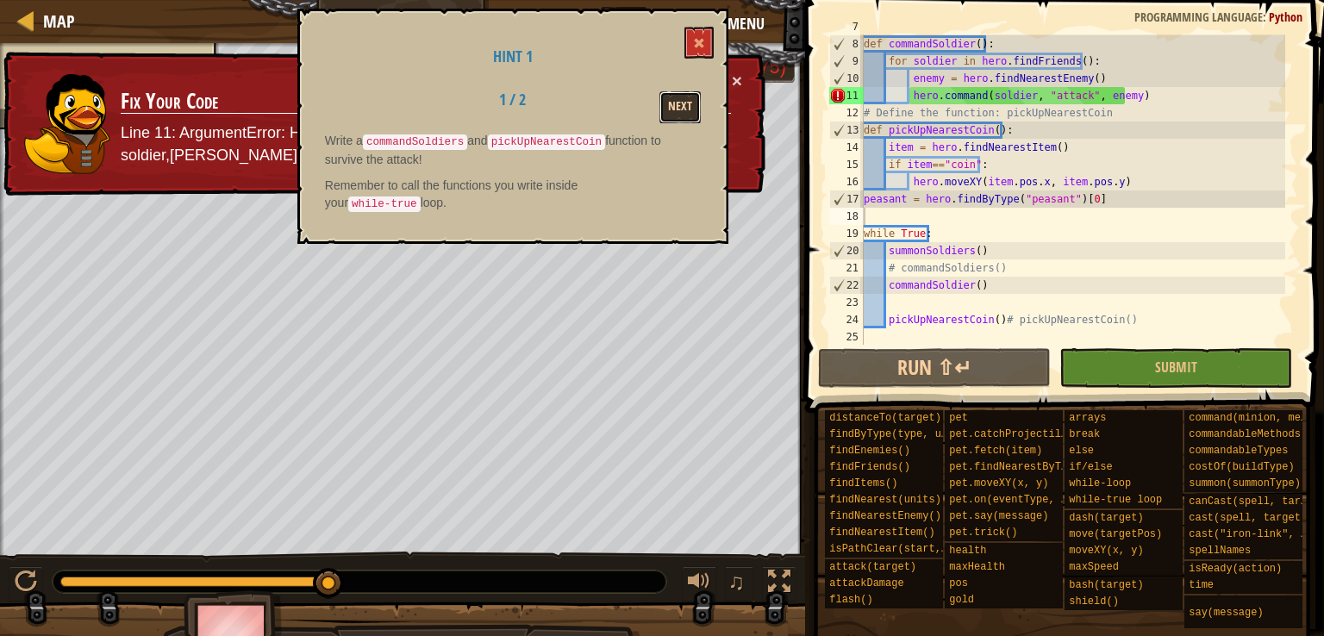
click at [669, 117] on button "Next" at bounding box center [679, 107] width 41 height 32
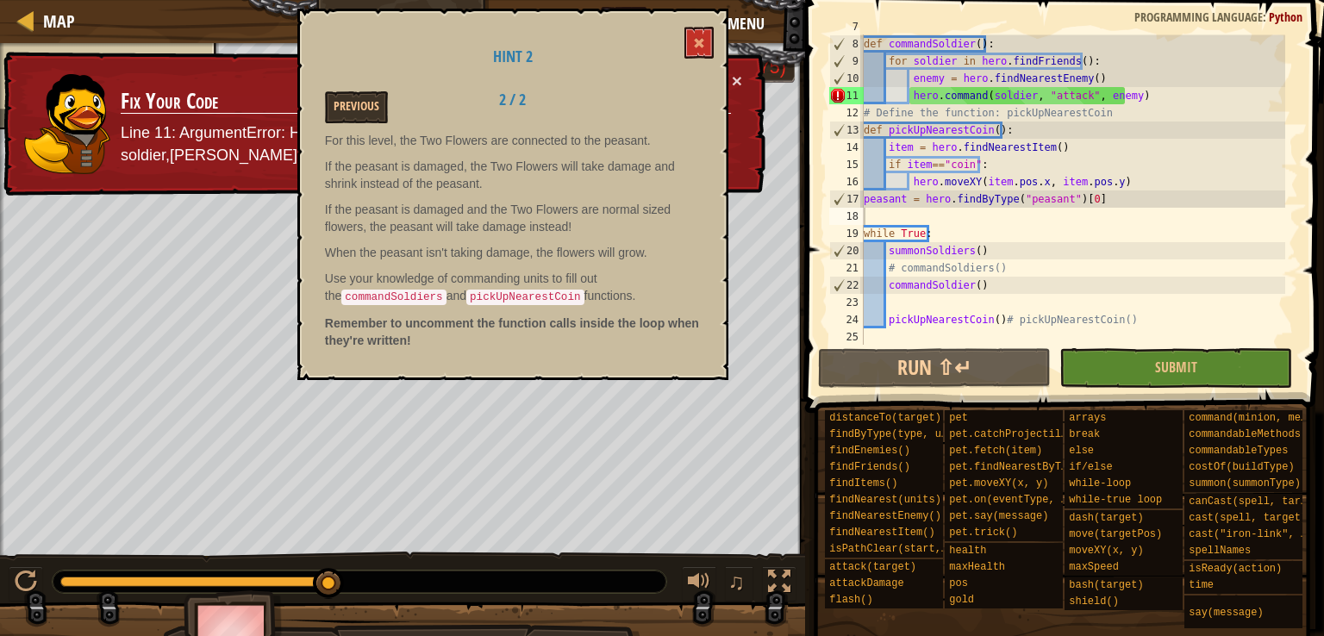
click at [723, 53] on div "Hint 2 Previous 2 / 2 For this level, the Two Flowers are connected to the peas…" at bounding box center [512, 194] width 431 height 371
click at [703, 47] on span at bounding box center [699, 43] width 12 height 12
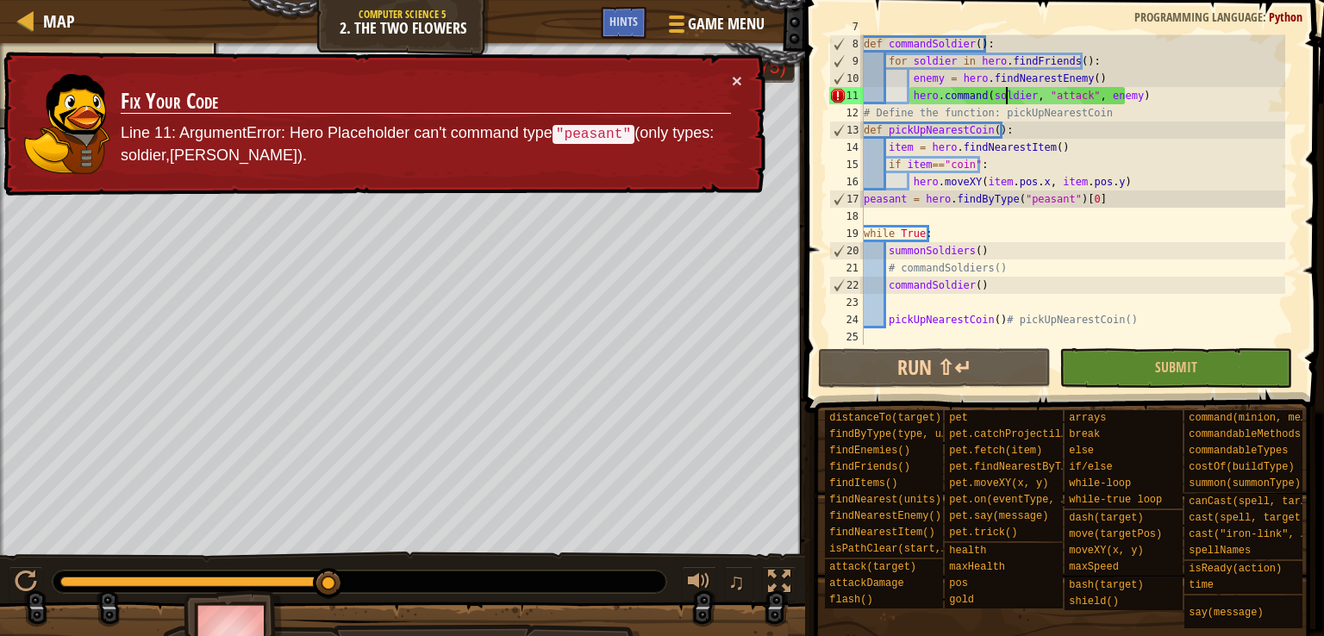
click at [1008, 100] on div "# Define the function: commandSoldiers def commandSoldier ( ) : for soldier in …" at bounding box center [1072, 190] width 425 height 345
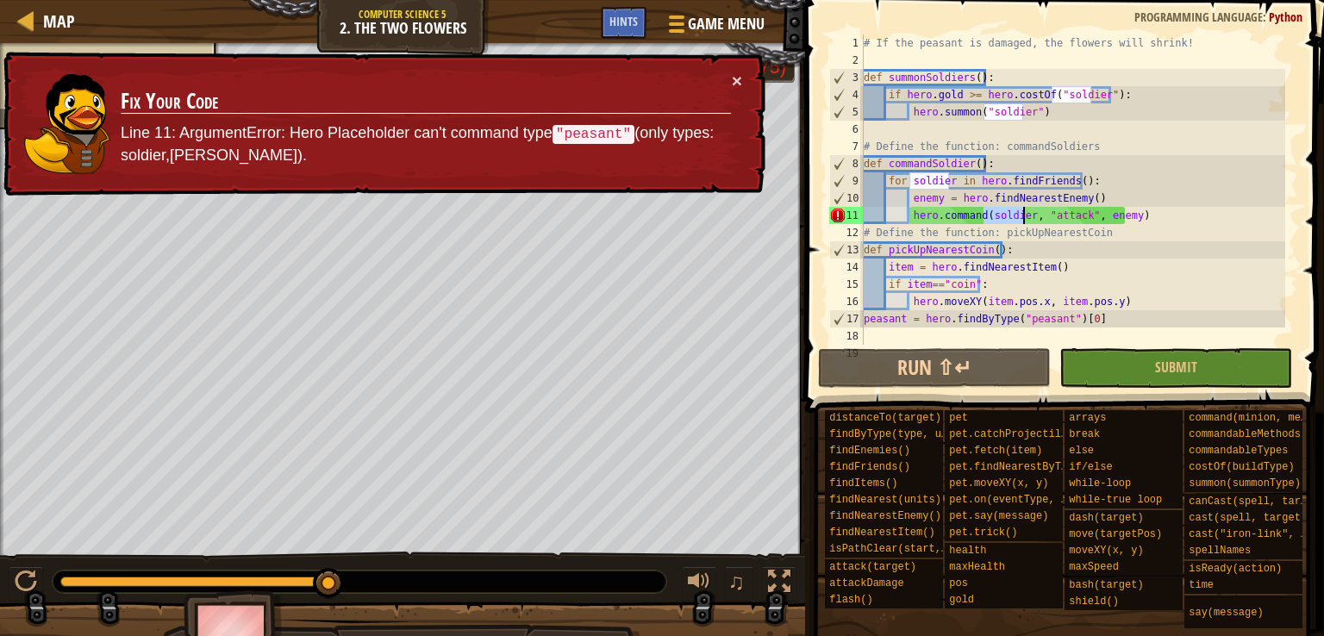
scroll to position [0, 0]
click at [925, 95] on div "# If the peasant is damaged, the flowers will shrink! def summonSoldiers ( ) : …" at bounding box center [1072, 206] width 425 height 345
type textarea "if [DOMAIN_NAME] >= hero.costOf("soldier"):"
drag, startPoint x: 925, startPoint y: 95, endPoint x: 1003, endPoint y: 96, distance: 78.4
click at [1003, 96] on div "# If the peasant is damaged, the flowers will shrink! def summonSoldiers ( ) : …" at bounding box center [1072, 206] width 425 height 345
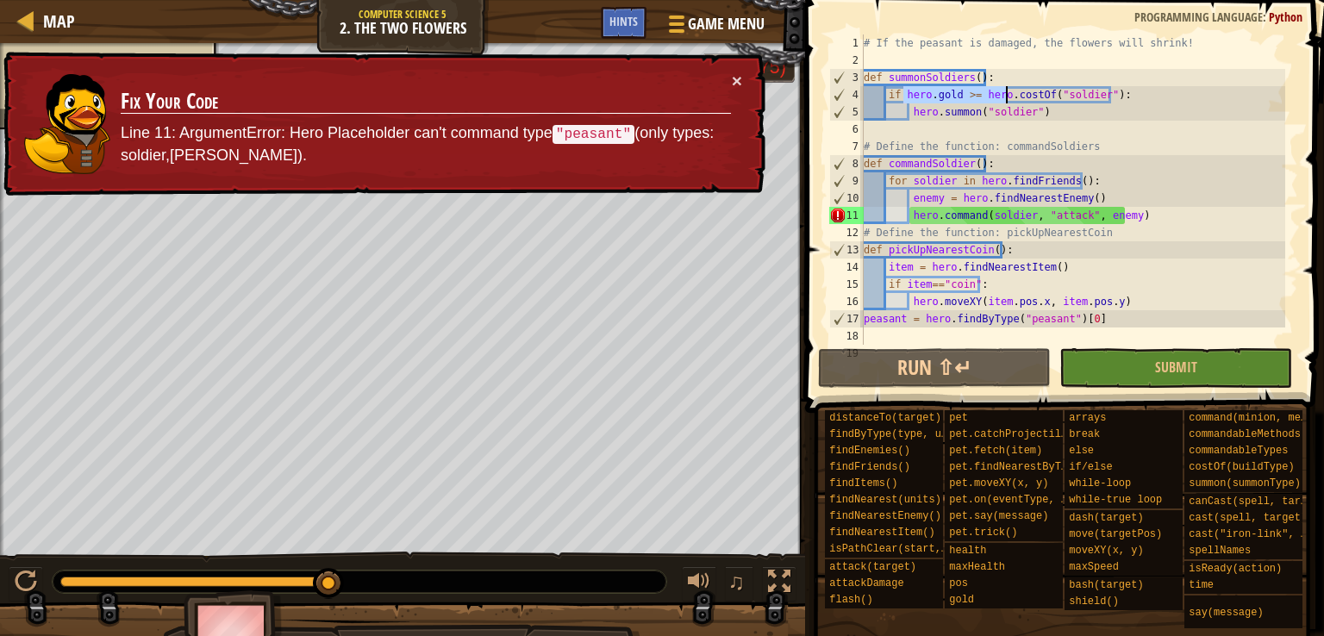
click at [1003, 96] on div "# If the peasant is damaged, the flowers will shrink! def summonSoldiers ( ) : …" at bounding box center [1072, 189] width 425 height 310
drag, startPoint x: 1003, startPoint y: 96, endPoint x: 1027, endPoint y: 92, distance: 24.4
click at [1027, 92] on div "# If the peasant is damaged, the flowers will shrink! def summonSoldiers ( ) : …" at bounding box center [1072, 206] width 425 height 345
click at [1027, 92] on div "# If the peasant is damaged, the flowers will shrink! def summonSoldiers ( ) : …" at bounding box center [1072, 189] width 425 height 310
drag, startPoint x: 1027, startPoint y: 92, endPoint x: 1051, endPoint y: 102, distance: 25.9
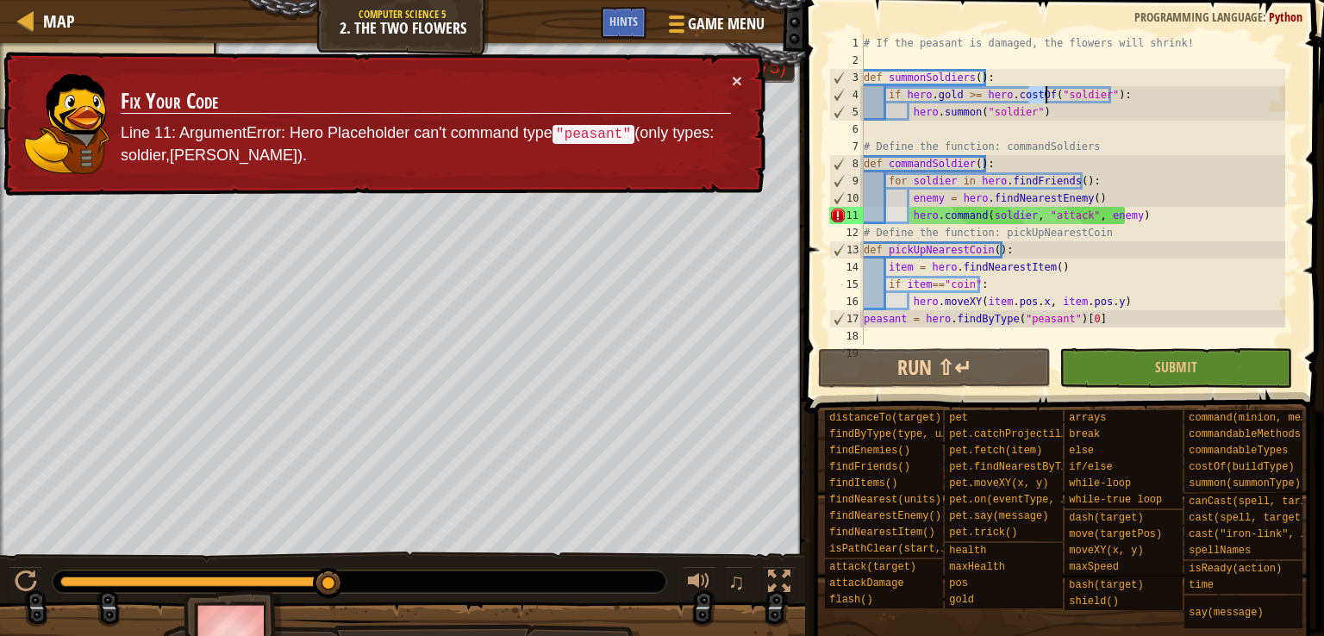
click at [1051, 102] on div "# If the peasant is damaged, the flowers will shrink! def summonSoldiers ( ) : …" at bounding box center [1072, 206] width 425 height 345
click at [1051, 102] on div "# If the peasant is damaged, the flowers will shrink! def summonSoldiers ( ) : …" at bounding box center [1072, 189] width 425 height 310
click at [1100, 121] on div "# If the peasant is damaged, the flowers will shrink! def summonSoldiers ( ) : …" at bounding box center [1072, 206] width 425 height 345
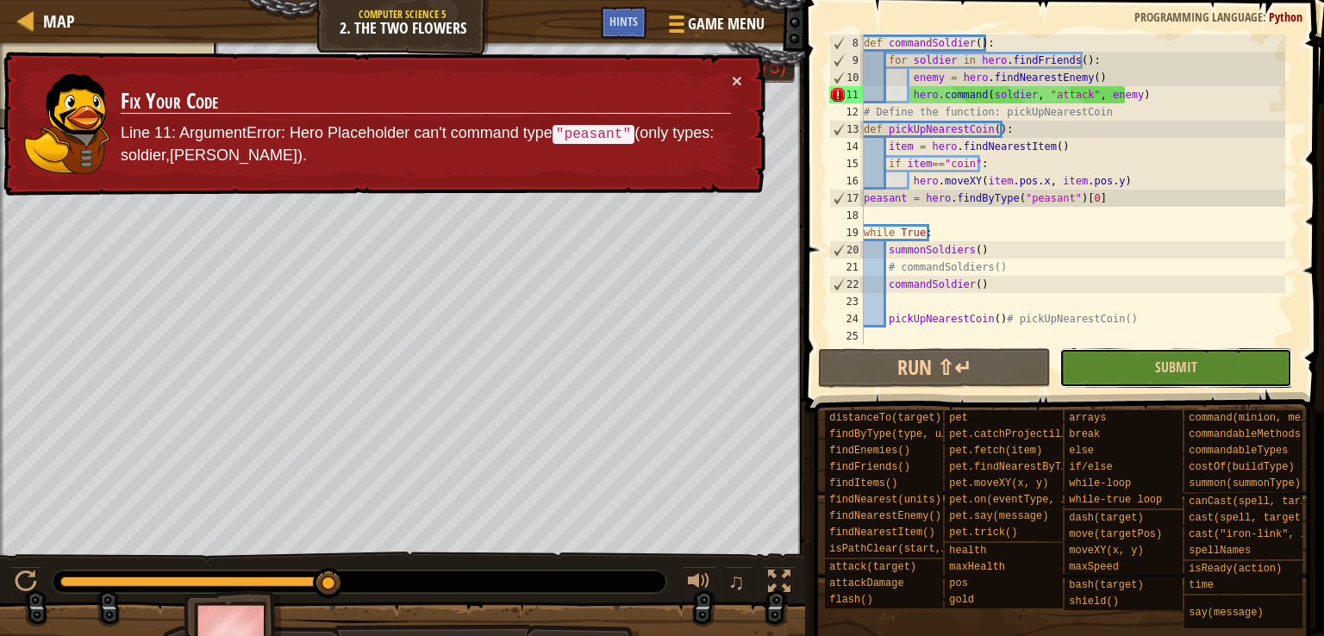
click at [1068, 352] on button "Submit" at bounding box center [1175, 368] width 233 height 40
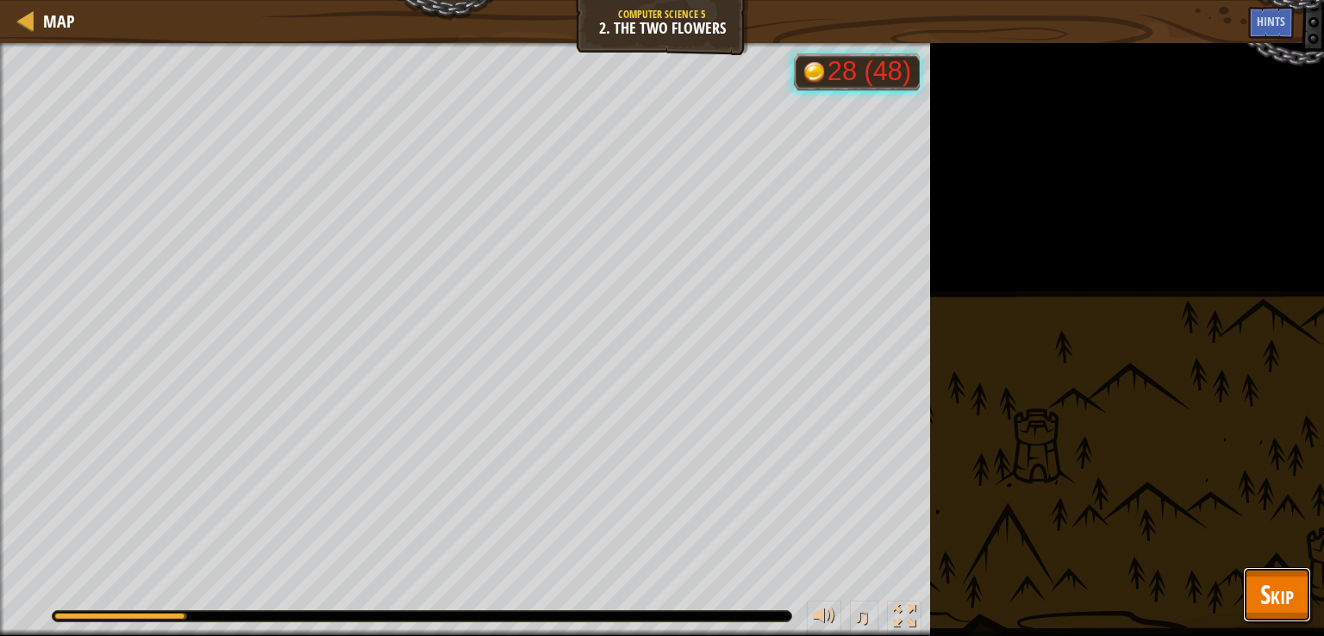
click at [1286, 610] on span "Skip" at bounding box center [1277, 593] width 34 height 35
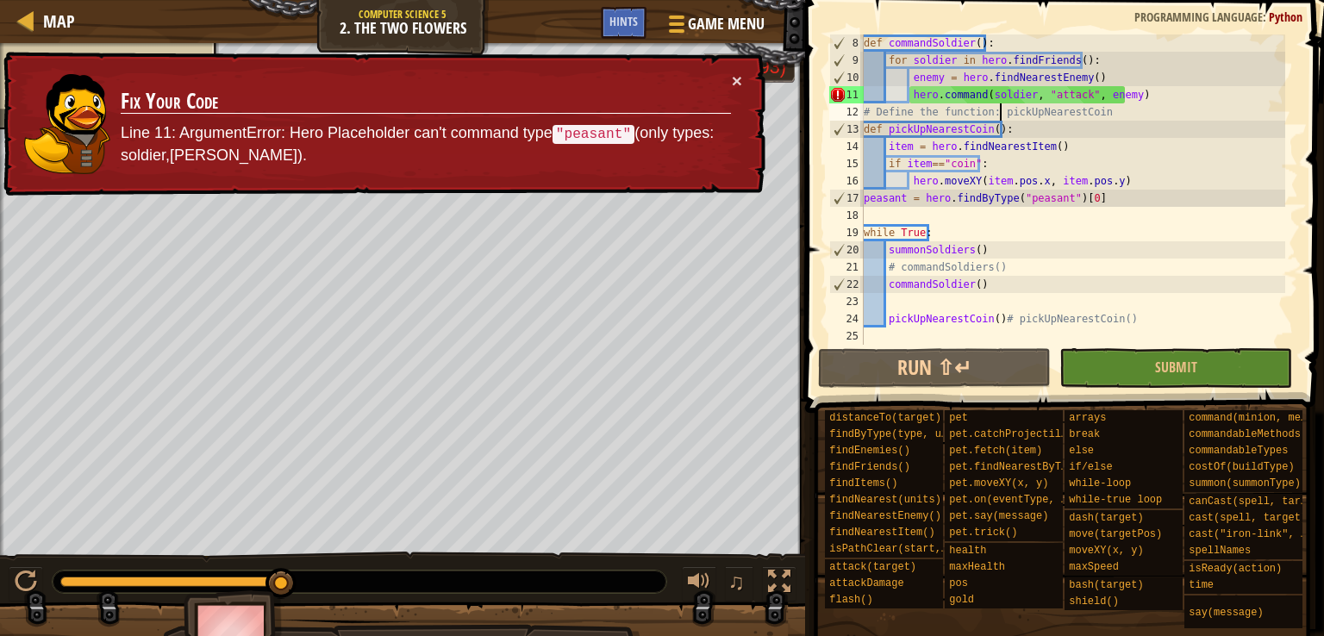
click at [1002, 103] on div "def commandSoldier ( ) : for soldier in hero . findFriends ( ) : enemy = hero .…" at bounding box center [1072, 206] width 425 height 345
click at [1002, 99] on div "def commandSoldier ( ) : for soldier in hero . findFriends ( ) : enemy = hero .…" at bounding box center [1072, 206] width 425 height 345
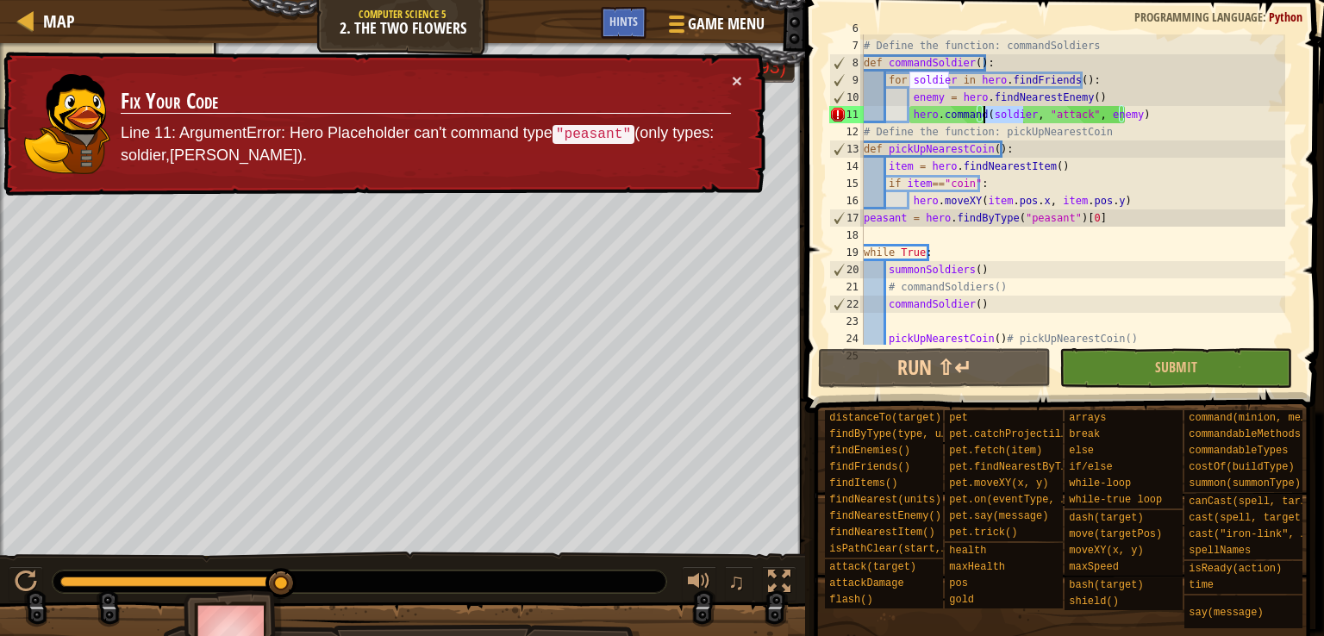
scroll to position [100, 0]
click at [1037, 86] on div "# Define the function: commandSoldiers def commandSoldier ( ) : for soldier in …" at bounding box center [1072, 192] width 425 height 345
click at [1081, 80] on div "# Define the function: commandSoldiers def commandSoldier ( ) : for soldier in …" at bounding box center [1072, 192] width 425 height 345
click at [1040, 84] on div "# Define the function: commandSoldiers def commandSoldier ( ) : for soldier in …" at bounding box center [1072, 192] width 425 height 345
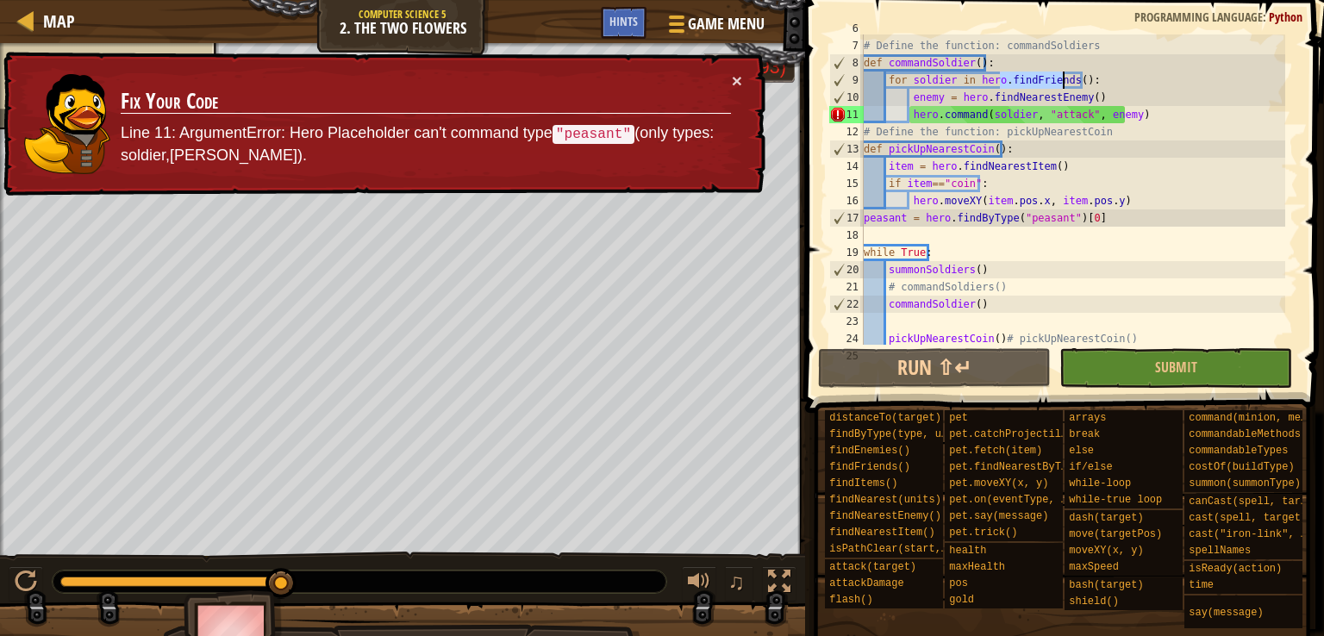
click at [1040, 84] on div "# Define the function: commandSoldiers def commandSoldier ( ) : for soldier in …" at bounding box center [1072, 192] width 425 height 345
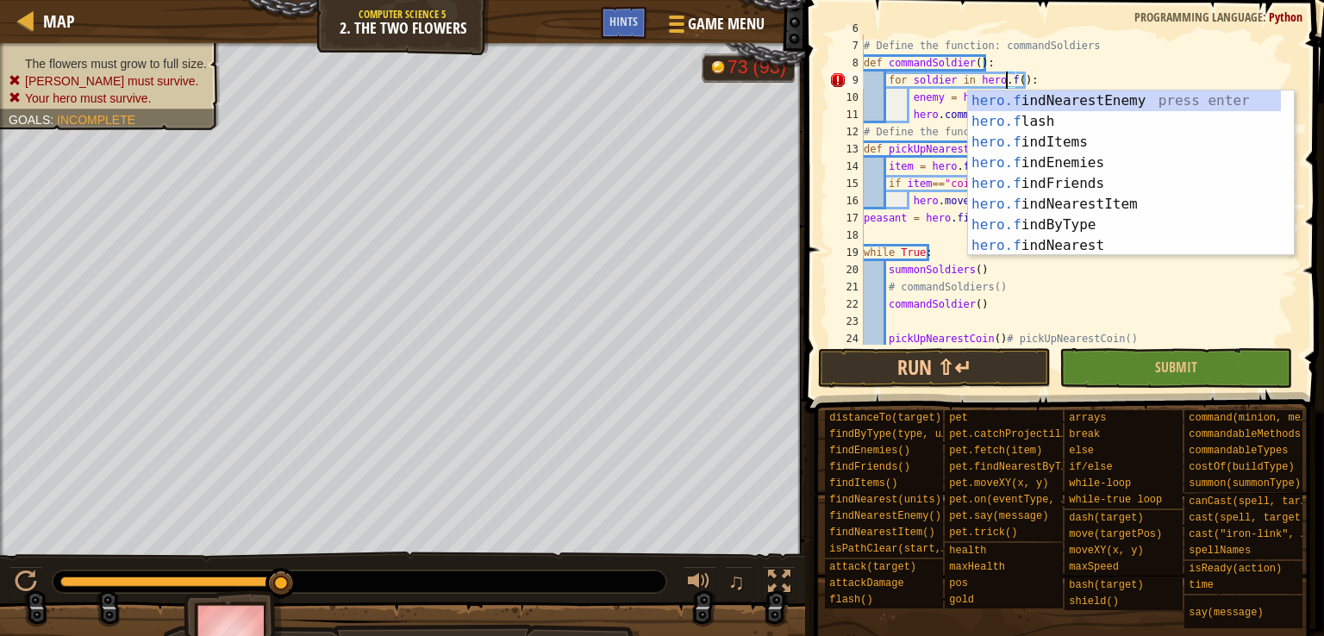
scroll to position [8, 12]
click at [1056, 221] on div "hero.f indNearestEnemy press enter hero.f lash press enter hero.f indItems pres…" at bounding box center [1124, 193] width 313 height 207
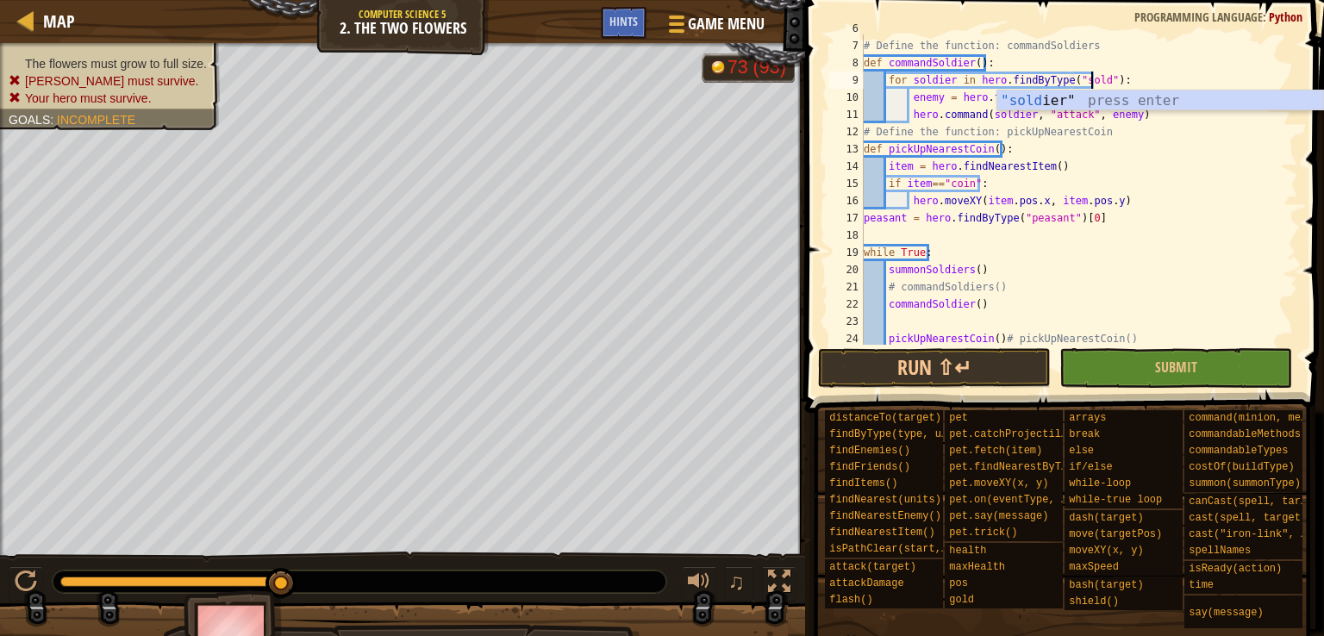
scroll to position [8, 20]
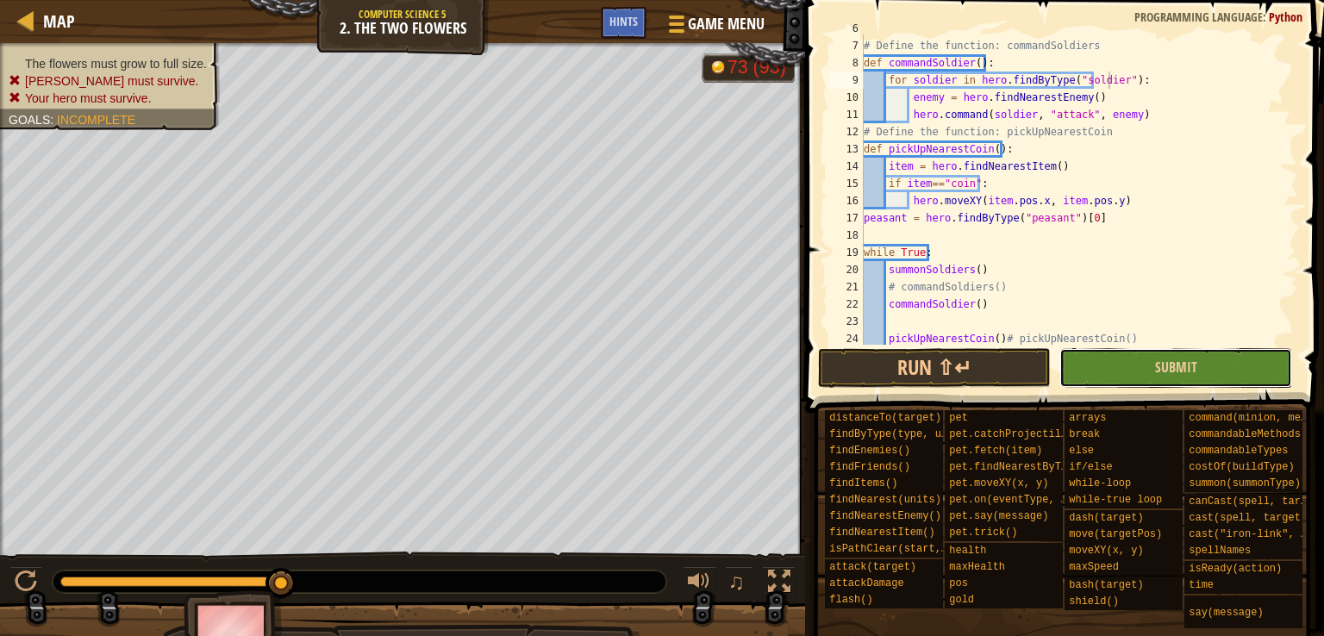
click at [1102, 371] on button "Submit" at bounding box center [1175, 368] width 233 height 40
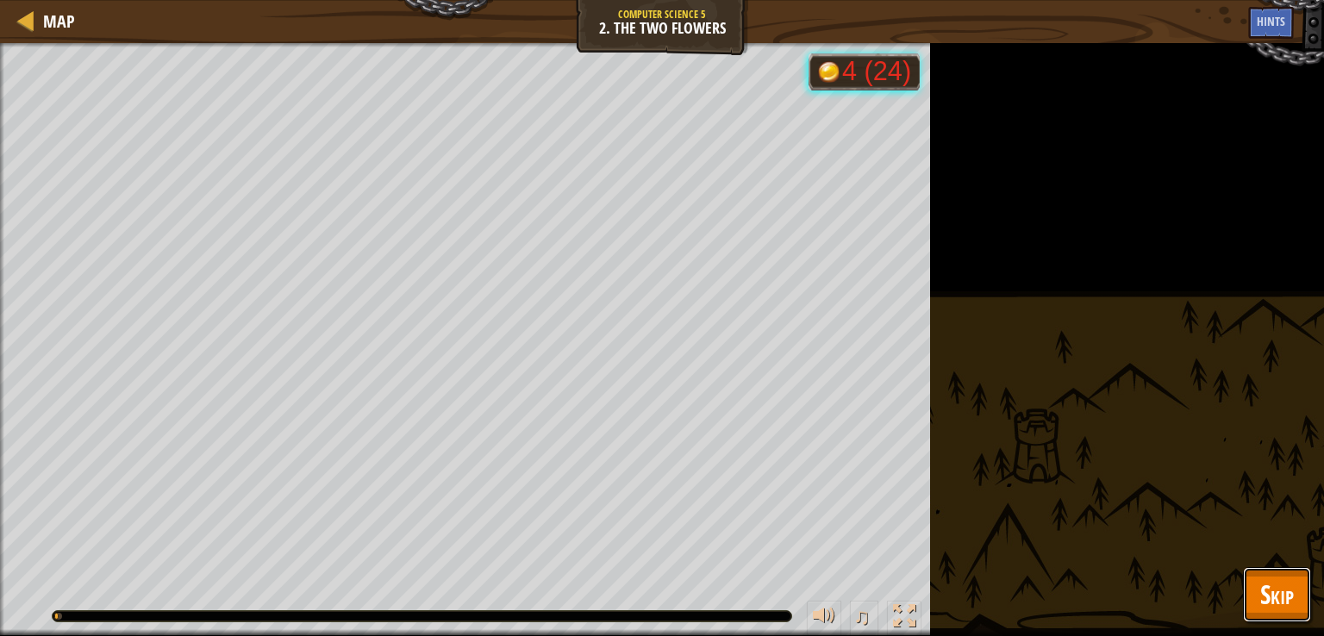
click at [1267, 587] on span "Skip" at bounding box center [1277, 593] width 34 height 35
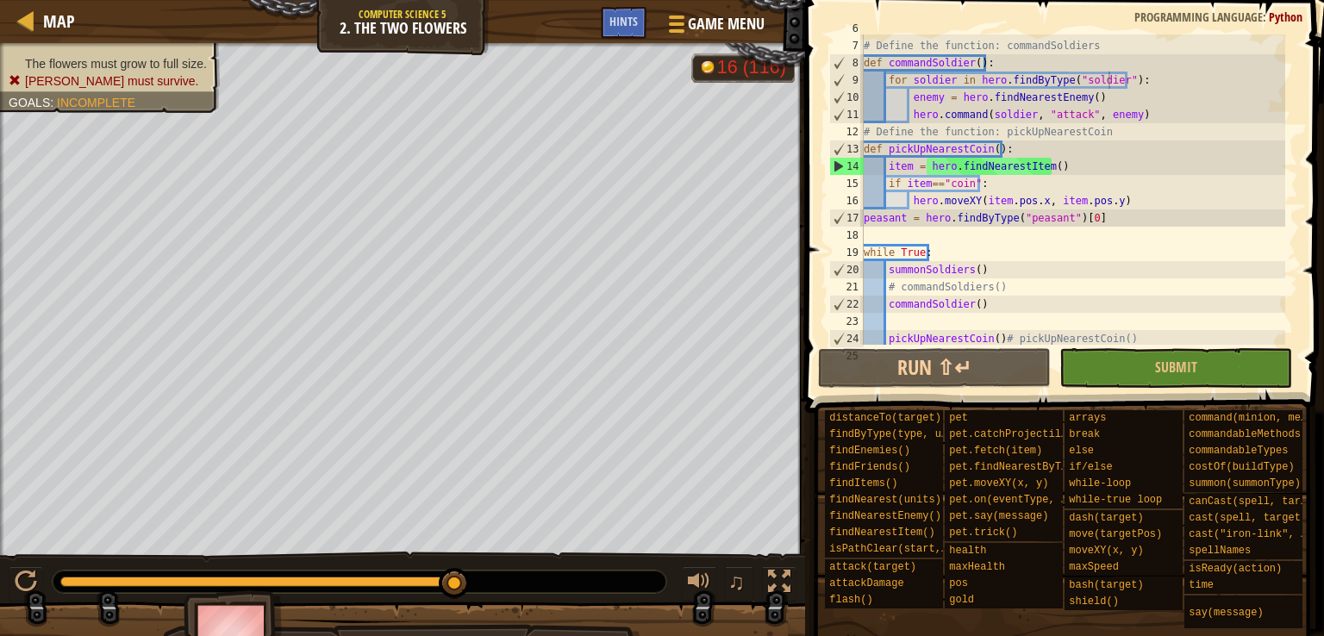
drag, startPoint x: 96, startPoint y: 579, endPoint x: 376, endPoint y: 590, distance: 280.3
click at [376, 590] on div at bounding box center [360, 581] width 614 height 22
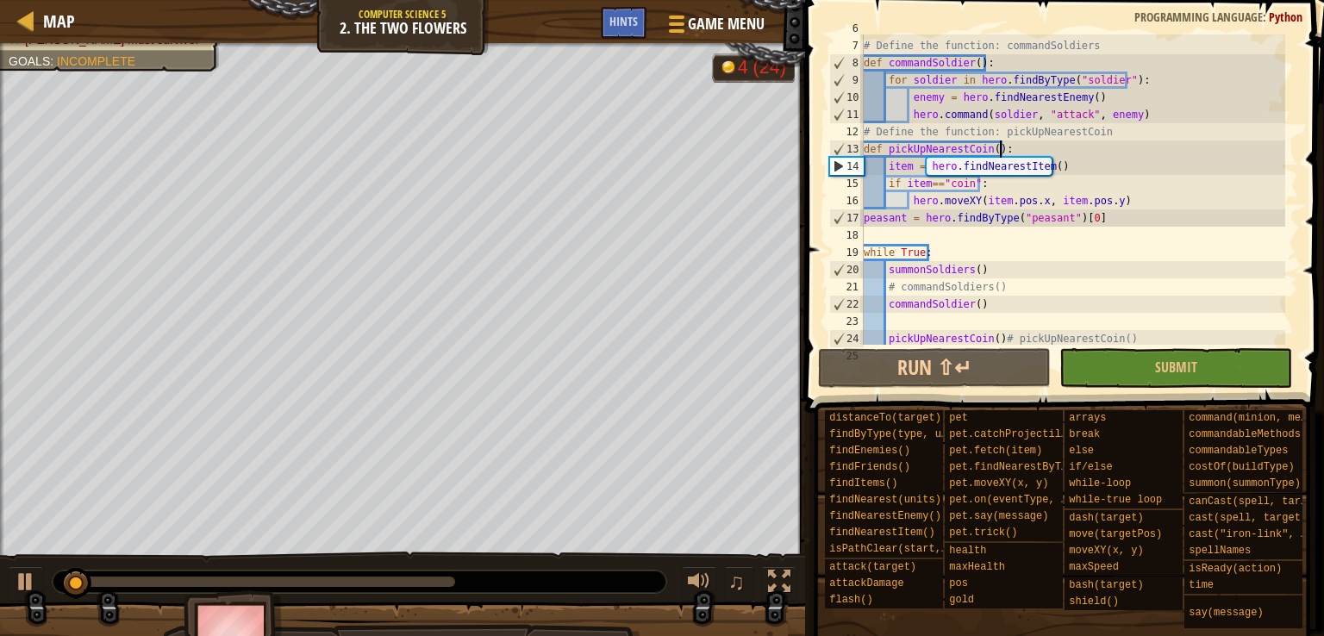
click at [1078, 148] on div "# Define the function: commandSoldiers def commandSoldier ( ) : for soldier in …" at bounding box center [1072, 192] width 425 height 345
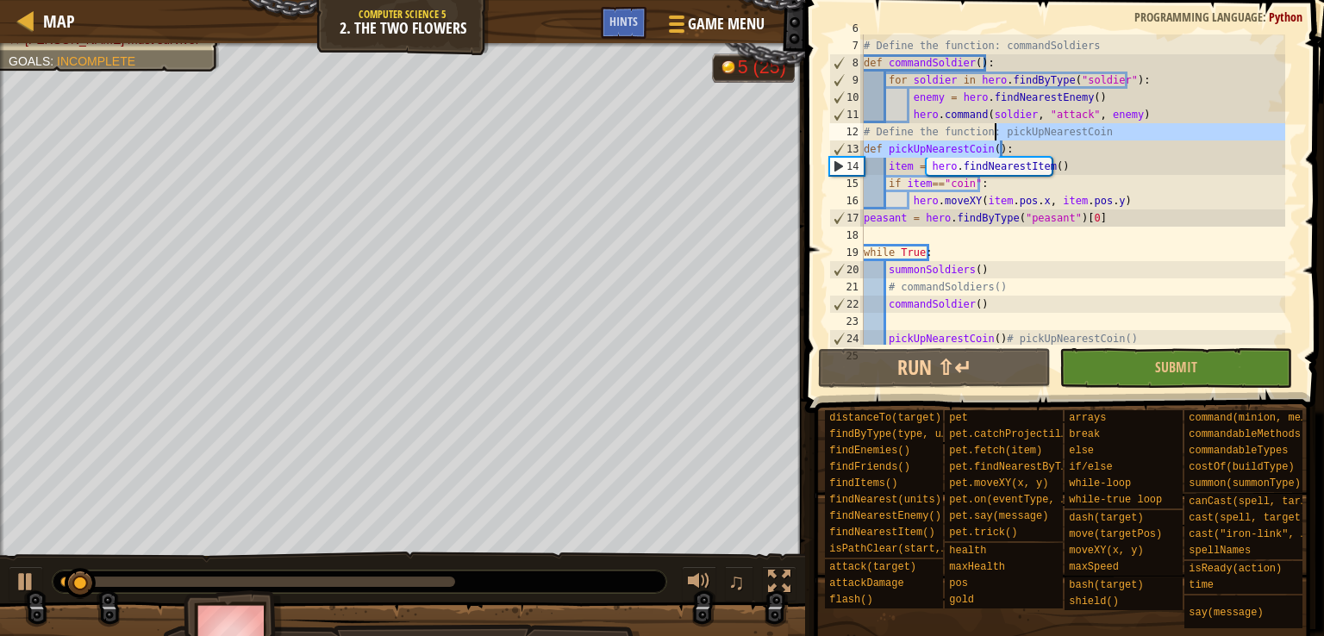
drag, startPoint x: 1078, startPoint y: 148, endPoint x: 1005, endPoint y: 120, distance: 78.6
click at [1005, 120] on div "# Define the function: commandSoldiers def commandSoldier ( ) : for soldier in …" at bounding box center [1072, 192] width 425 height 345
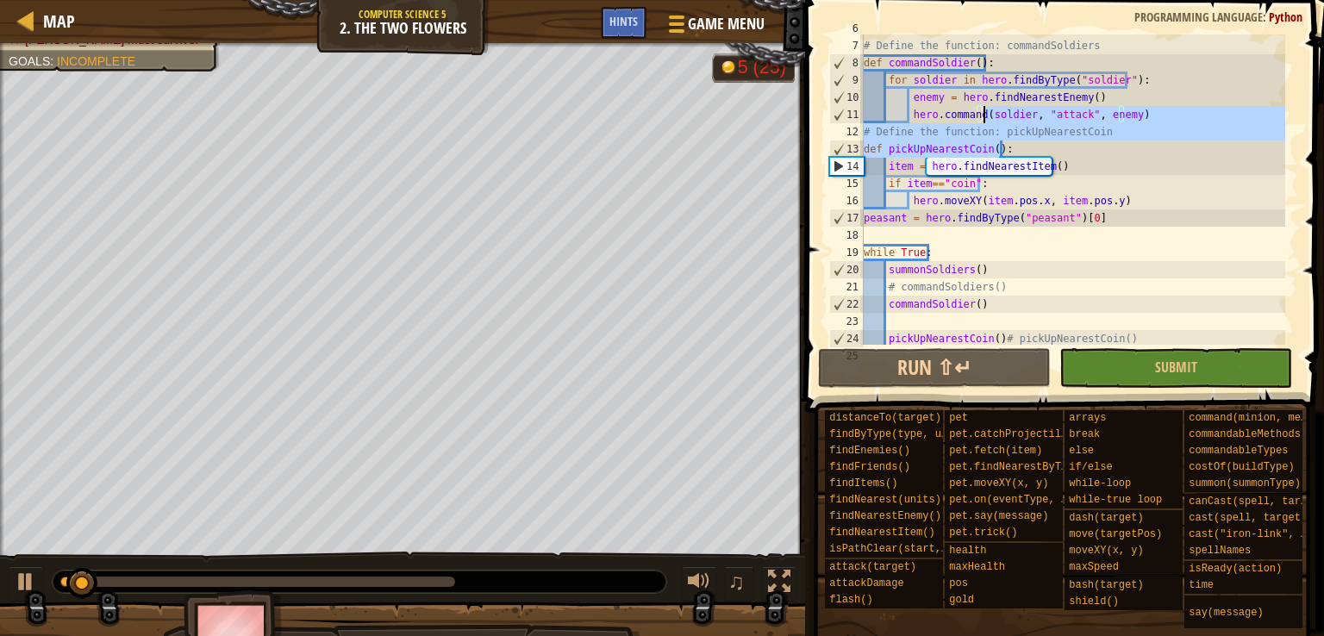
click at [1005, 120] on div "# Define the function: commandSoldiers def commandSoldier ( ) : for soldier in …" at bounding box center [1072, 189] width 425 height 310
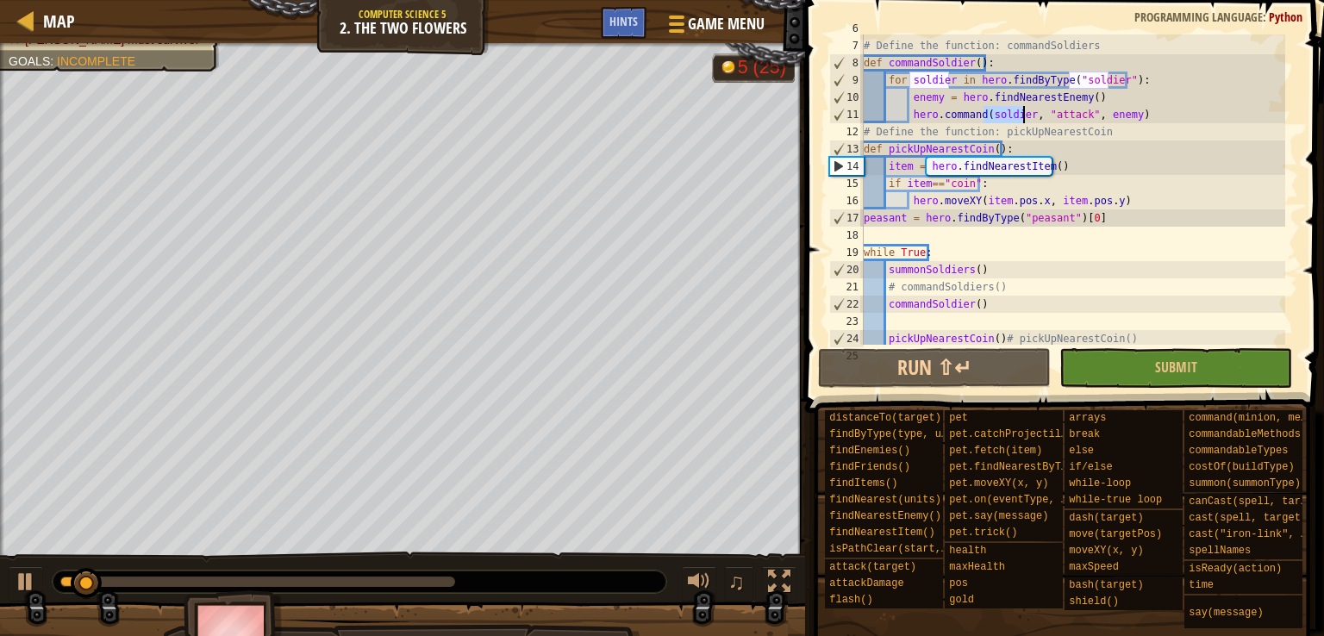
drag, startPoint x: 1005, startPoint y: 120, endPoint x: 1096, endPoint y: 139, distance: 93.3
click at [1096, 139] on div "# Define the function: commandSoldiers def commandSoldier ( ) : for soldier in …" at bounding box center [1072, 192] width 425 height 345
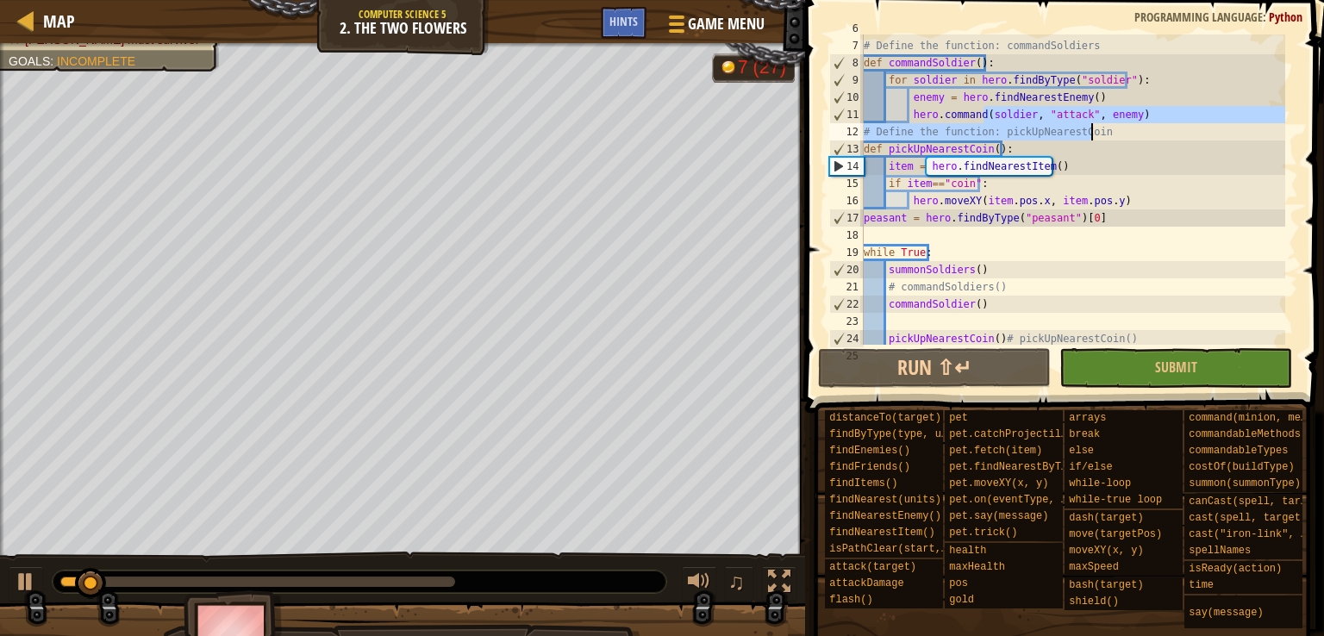
click at [1096, 139] on div "# Define the function: commandSoldiers def commandSoldier ( ) : for soldier in …" at bounding box center [1072, 189] width 425 height 310
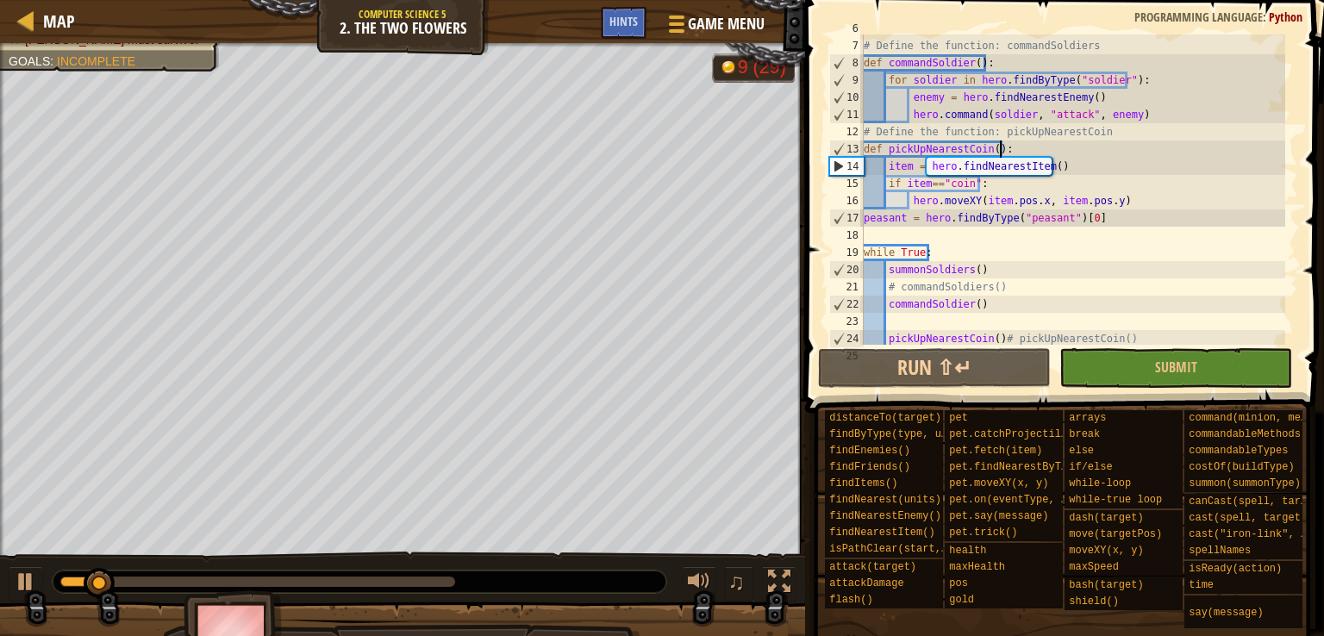
drag, startPoint x: 1062, startPoint y: 153, endPoint x: 977, endPoint y: 161, distance: 85.7
click at [977, 161] on div "# Define the function: commandSoldiers def commandSoldier ( ) : for soldier in …" at bounding box center [1072, 192] width 425 height 345
click at [977, 161] on div "# Define the function: commandSoldiers def commandSoldier ( ) : for soldier in …" at bounding box center [1072, 189] width 425 height 310
click at [1082, 134] on div "# Define the function: commandSoldiers def commandSoldier ( ) : for soldier in …" at bounding box center [1072, 192] width 425 height 345
click at [1038, 174] on div "# Define the function: commandSoldiers def commandSoldier ( ) : for soldier in …" at bounding box center [1072, 192] width 425 height 345
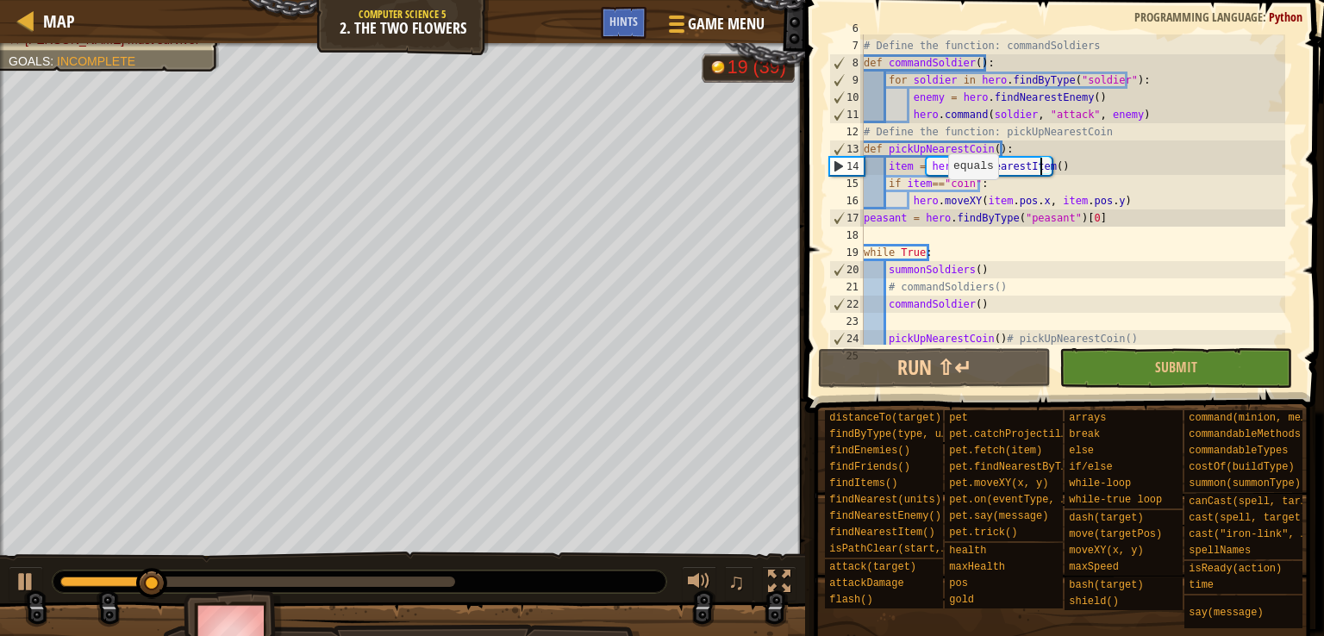
click at [938, 181] on div "# Define the function: commandSoldiers def commandSoldier ( ) : for soldier in …" at bounding box center [1072, 192] width 425 height 345
drag, startPoint x: 938, startPoint y: 181, endPoint x: 946, endPoint y: 206, distance: 26.2
click at [946, 206] on div "# Define the function: commandSoldiers def commandSoldier ( ) : for soldier in …" at bounding box center [1072, 192] width 425 height 345
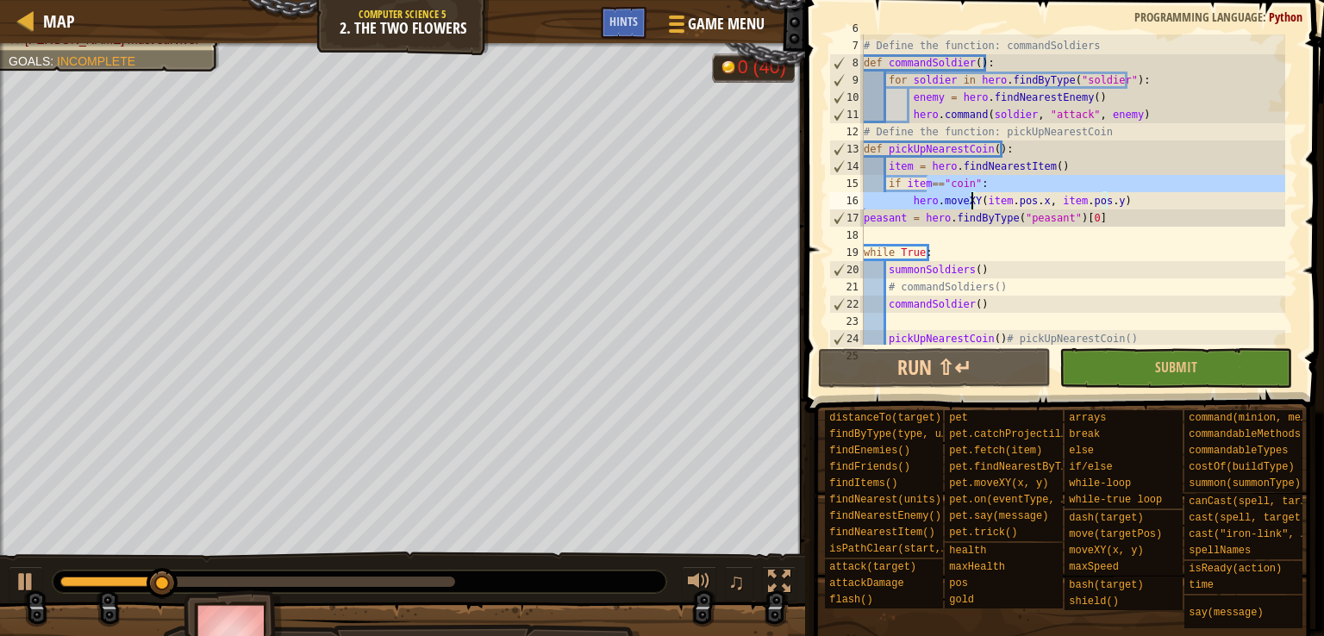
click at [946, 206] on div "# Define the function: commandSoldiers def commandSoldier ( ) : for soldier in …" at bounding box center [1072, 189] width 425 height 310
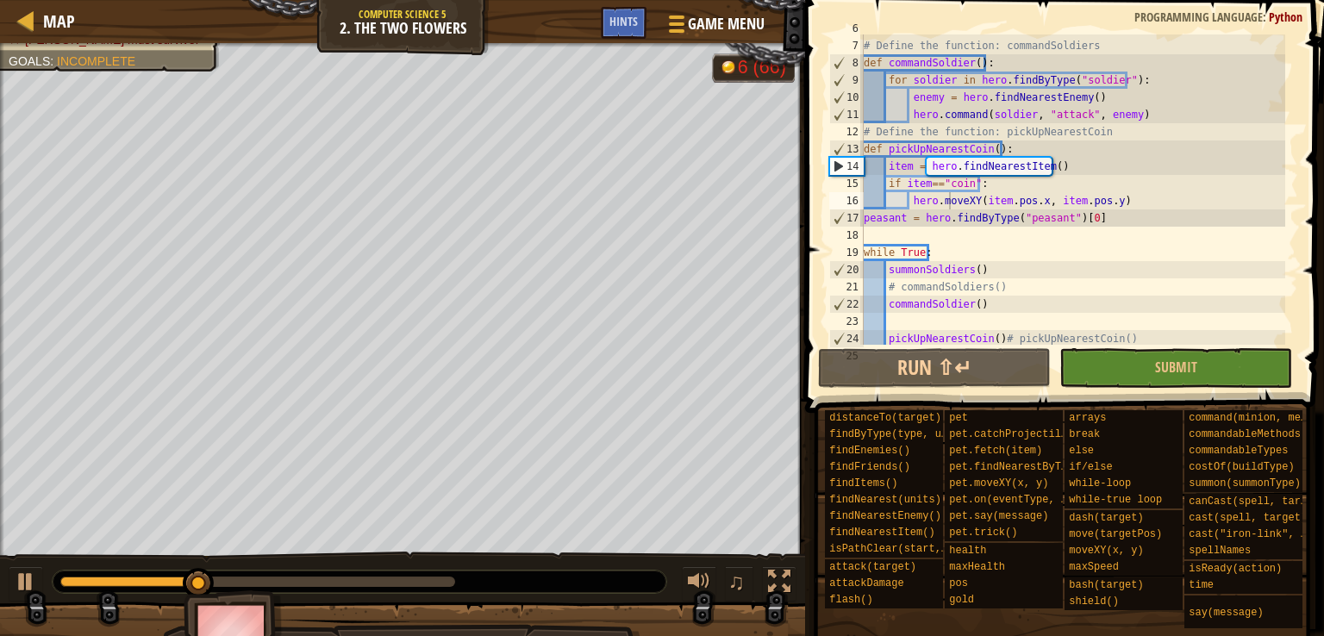
drag, startPoint x: 203, startPoint y: 593, endPoint x: 228, endPoint y: 588, distance: 25.5
click at [228, 588] on div "The flowers must grow to full size. [PERSON_NAME] must survive. Goals : Incompl…" at bounding box center [662, 357] width 1324 height 629
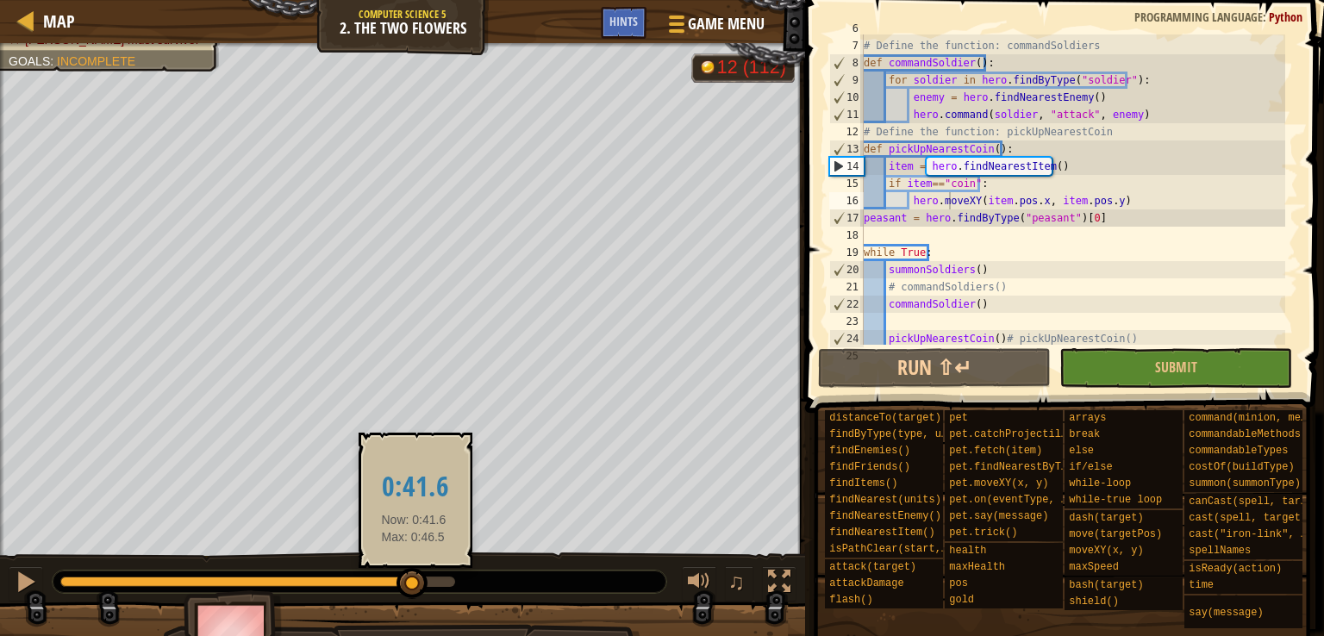
drag, startPoint x: 209, startPoint y: 582, endPoint x: 439, endPoint y: 590, distance: 229.4
click at [427, 590] on div at bounding box center [411, 583] width 31 height 31
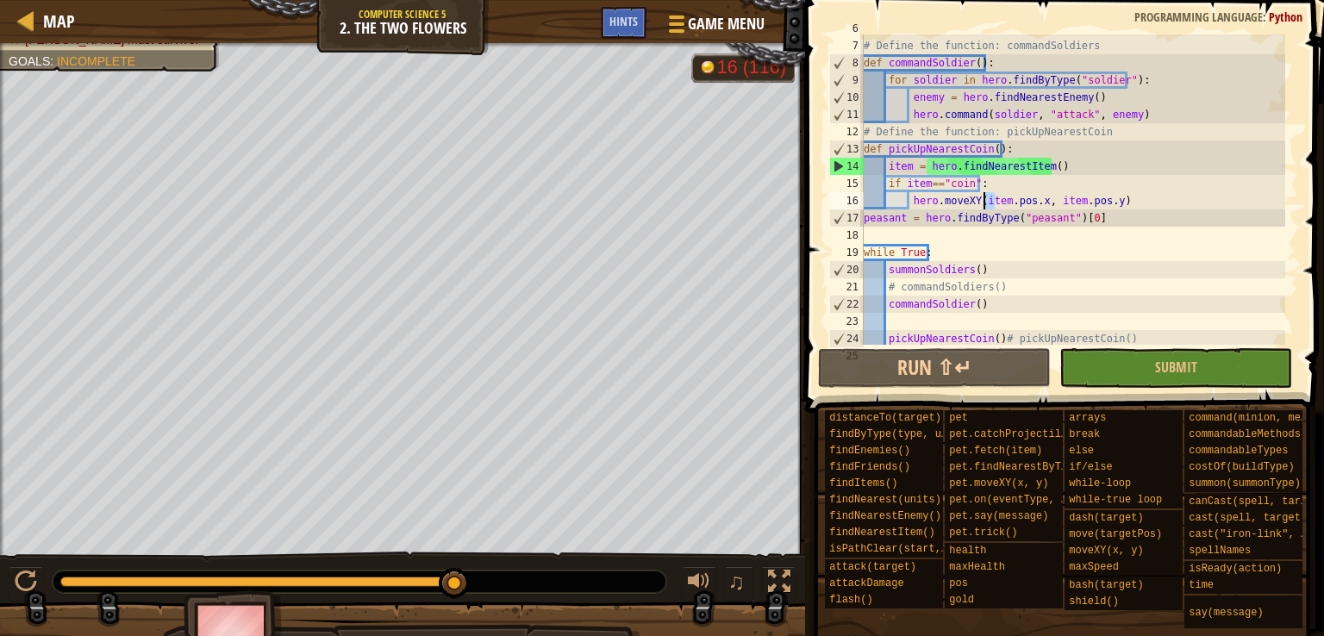
drag, startPoint x: 996, startPoint y: 208, endPoint x: 938, endPoint y: 193, distance: 60.4
click at [938, 193] on div "# Define the function: commandSoldiers def commandSoldier ( ) : for soldier in …" at bounding box center [1072, 192] width 425 height 345
click at [938, 193] on div "# Define the function: commandSoldiers def commandSoldier ( ) : for soldier in …" at bounding box center [1072, 189] width 425 height 310
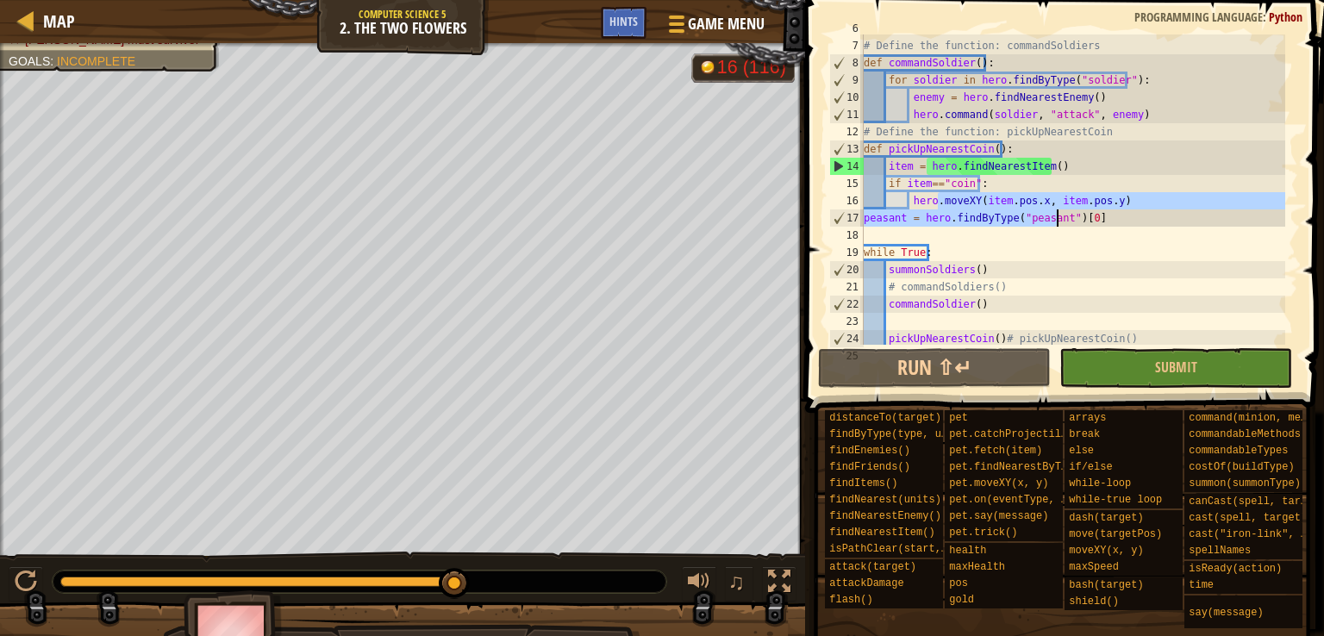
drag, startPoint x: 938, startPoint y: 193, endPoint x: 1044, endPoint y: 202, distance: 107.3
click at [1044, 202] on div "# Define the function: commandSoldiers def commandSoldier ( ) : for soldier in …" at bounding box center [1072, 192] width 425 height 345
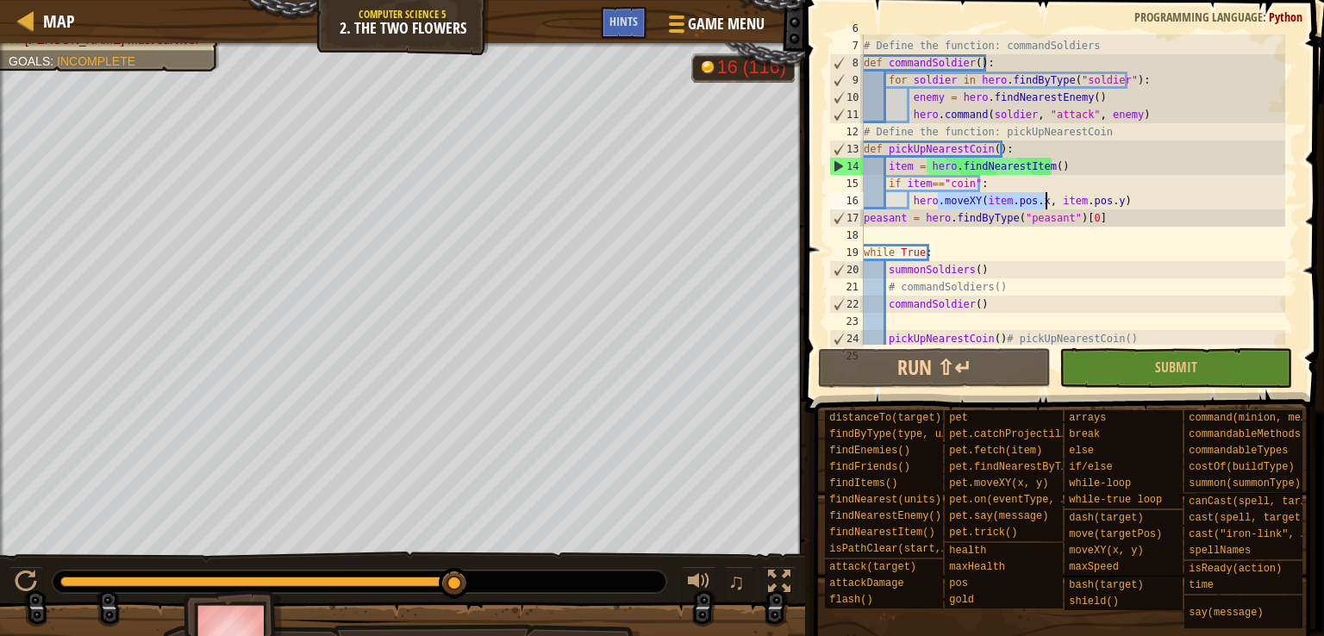
click at [1044, 202] on div "# Define the function: commandSoldiers def commandSoldier ( ) : for soldier in …" at bounding box center [1072, 189] width 425 height 310
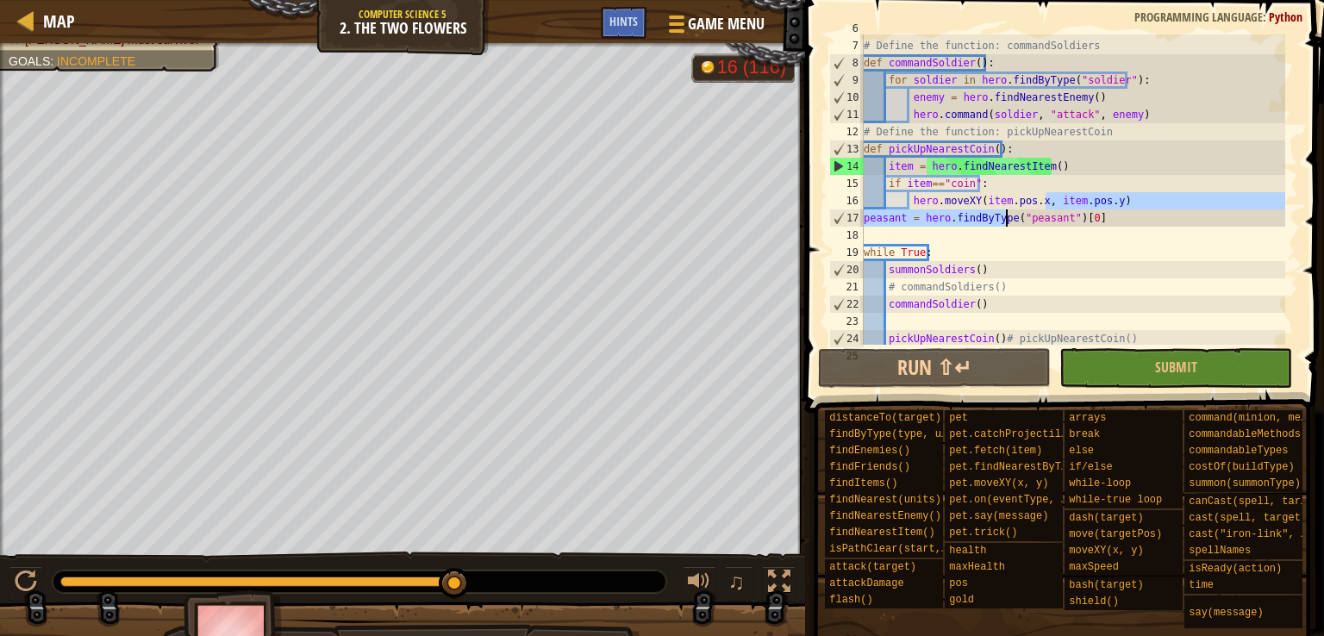
drag, startPoint x: 1044, startPoint y: 202, endPoint x: 993, endPoint y: 209, distance: 52.2
click at [993, 209] on div "# Define the function: commandSoldiers def commandSoldier ( ) : for soldier in …" at bounding box center [1072, 192] width 425 height 345
click at [993, 209] on div "# Define the function: commandSoldiers def commandSoldier ( ) : for soldier in …" at bounding box center [1072, 189] width 425 height 310
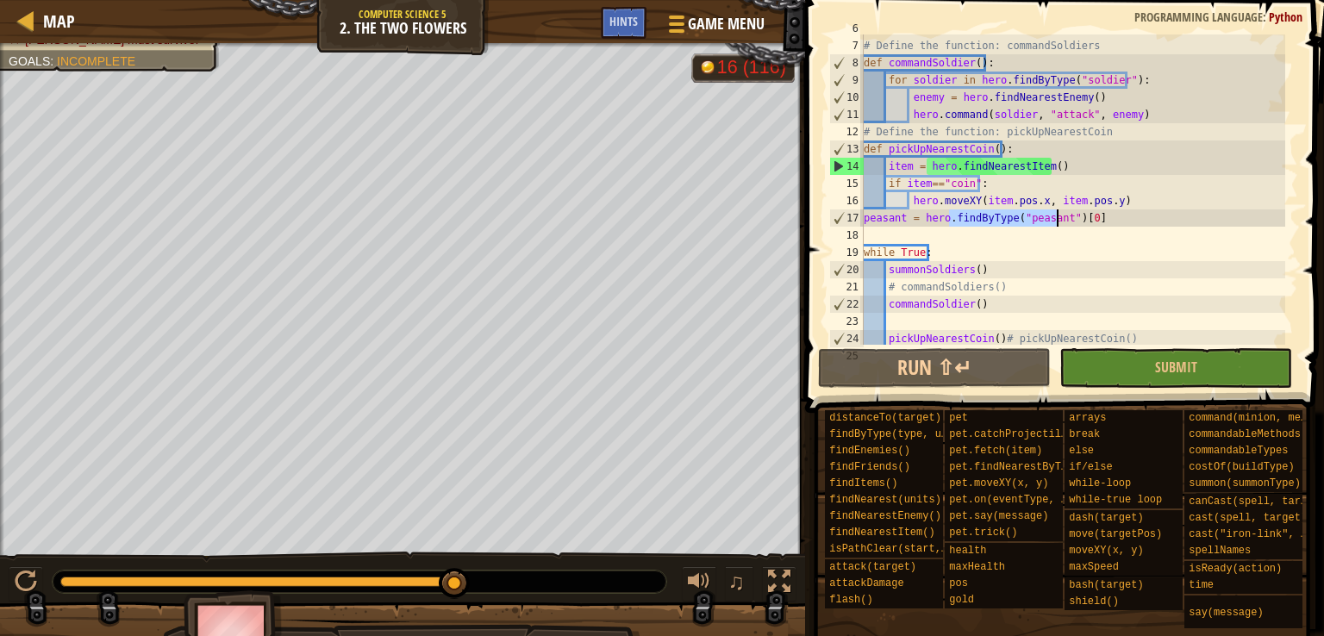
drag, startPoint x: 993, startPoint y: 209, endPoint x: 1031, endPoint y: 215, distance: 38.3
click at [1031, 215] on div "# Define the function: commandSoldiers def commandSoldier ( ) : for soldier in …" at bounding box center [1072, 192] width 425 height 345
click at [1031, 215] on div "# Define the function: commandSoldiers def commandSoldier ( ) : for soldier in …" at bounding box center [1072, 189] width 425 height 310
drag, startPoint x: 1031, startPoint y: 215, endPoint x: 993, endPoint y: 211, distance: 38.1
click at [993, 211] on div "# Define the function: commandSoldiers def commandSoldier ( ) : for soldier in …" at bounding box center [1072, 192] width 425 height 345
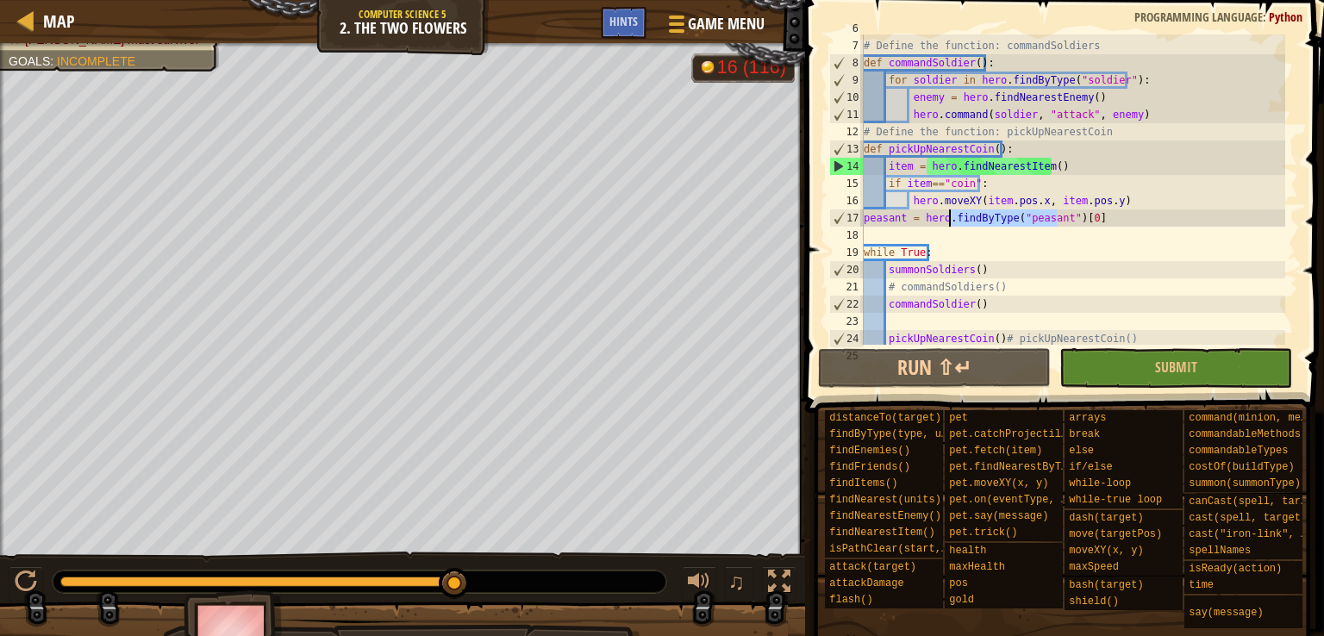
click at [993, 211] on div "# Define the function: commandSoldiers def commandSoldier ( ) : for soldier in …" at bounding box center [1072, 189] width 425 height 310
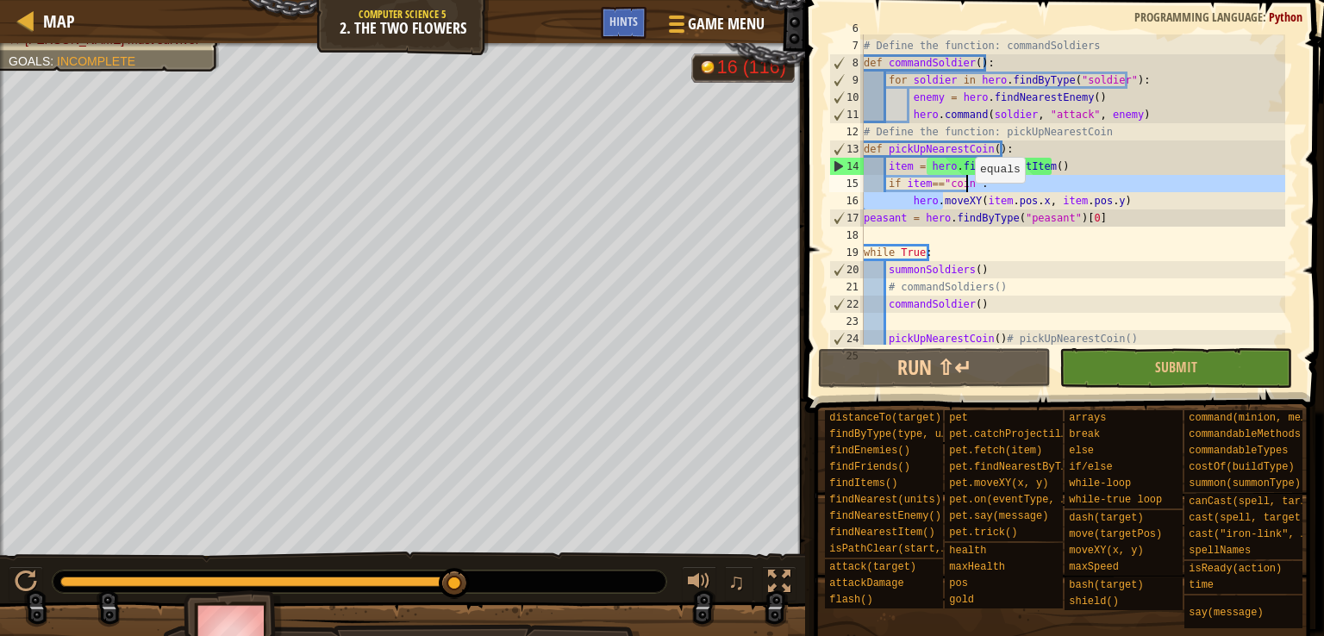
drag, startPoint x: 944, startPoint y: 196, endPoint x: 970, endPoint y: 184, distance: 29.7
click at [970, 184] on div "# Define the function: commandSoldiers def commandSoldier ( ) : for soldier in …" at bounding box center [1072, 192] width 425 height 345
click at [970, 184] on div "# Define the function: commandSoldiers def commandSoldier ( ) : for soldier in …" at bounding box center [1072, 189] width 425 height 310
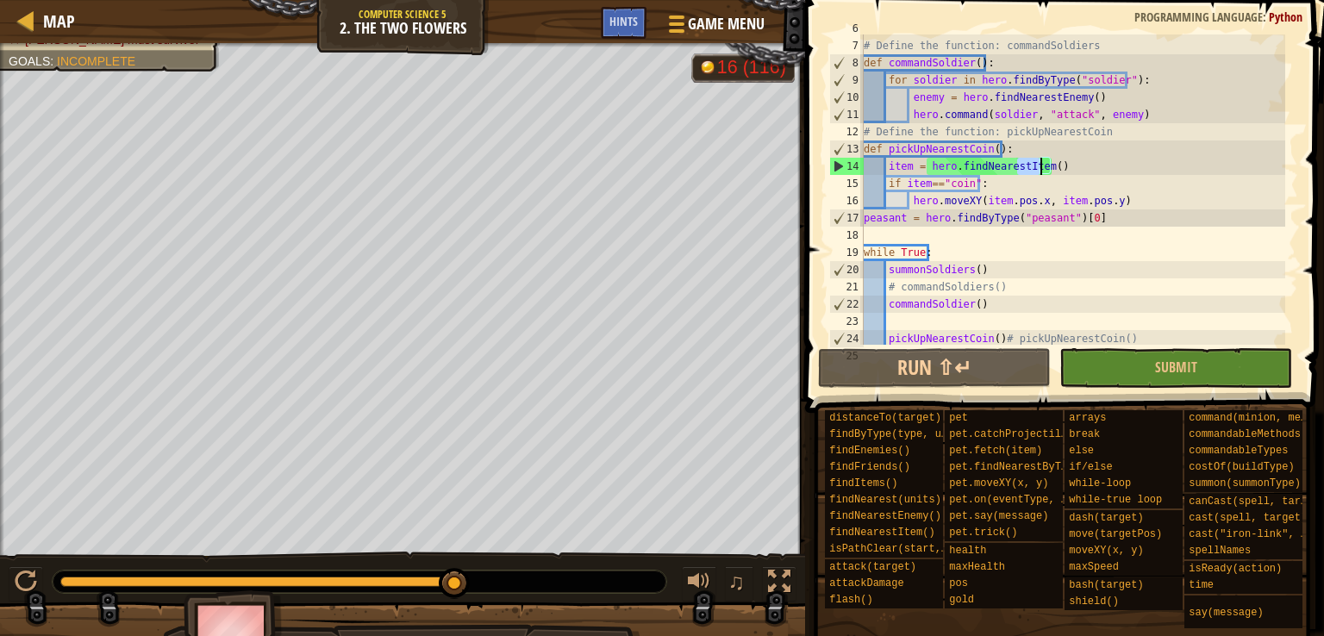
drag, startPoint x: 1017, startPoint y: 164, endPoint x: 1010, endPoint y: 185, distance: 22.6
click at [1010, 185] on div "# Define the function: commandSoldiers def commandSoldier ( ) : for soldier in …" at bounding box center [1072, 192] width 425 height 345
click at [1010, 185] on div "# Define the function: commandSoldiers def commandSoldier ( ) : for soldier in …" at bounding box center [1072, 189] width 425 height 310
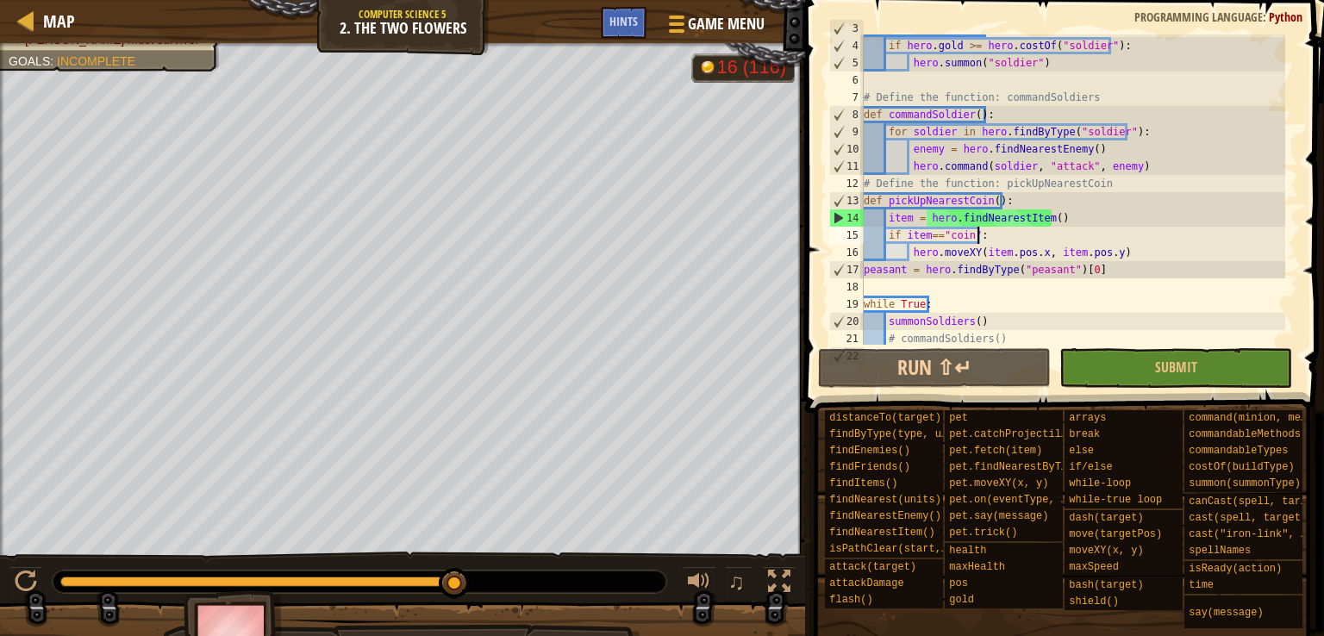
scroll to position [0, 0]
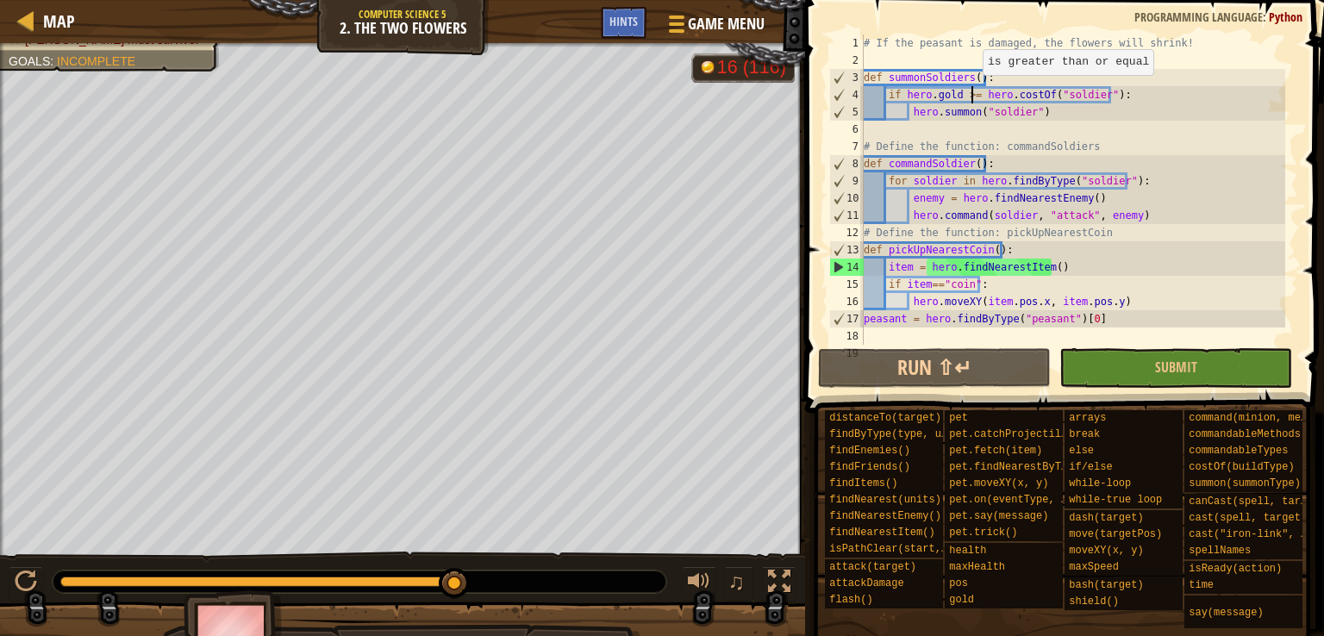
click at [974, 91] on div "# If the peasant is damaged, the flowers will shrink! def summonSoldiers ( ) : …" at bounding box center [1072, 206] width 425 height 345
click at [1100, 94] on div "# If the peasant is damaged, the flowers will shrink! def summonSoldiers ( ) : …" at bounding box center [1072, 206] width 425 height 345
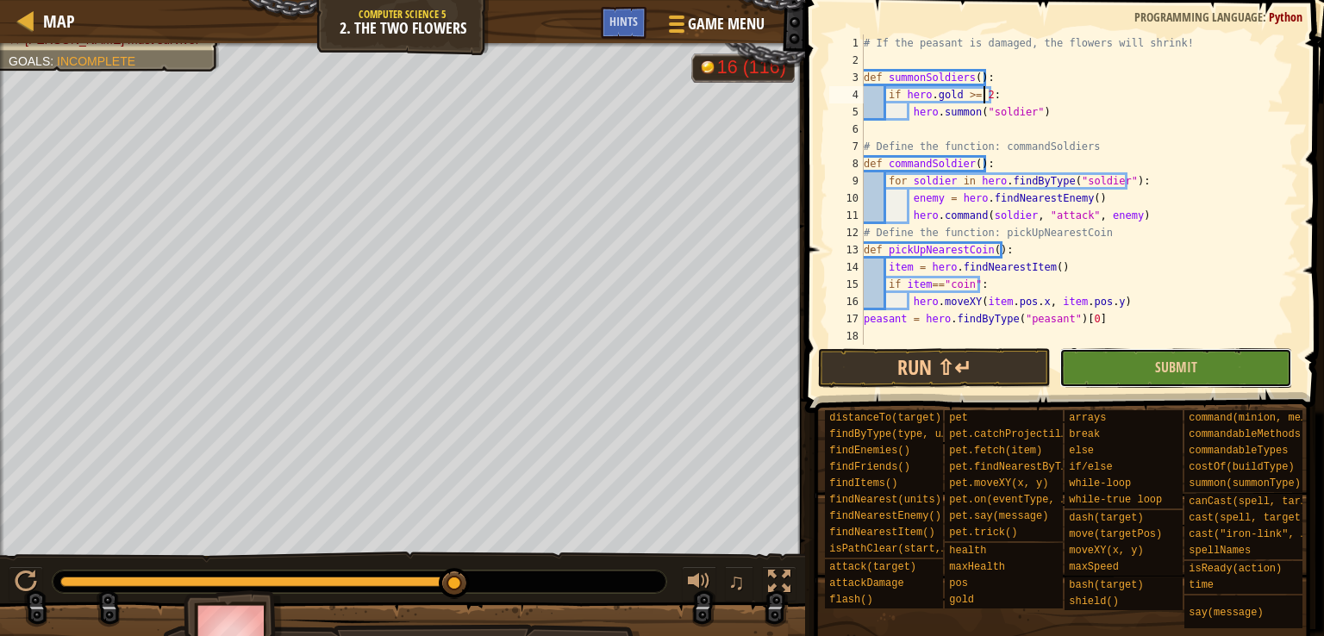
click at [1098, 360] on button "Submit" at bounding box center [1175, 368] width 233 height 40
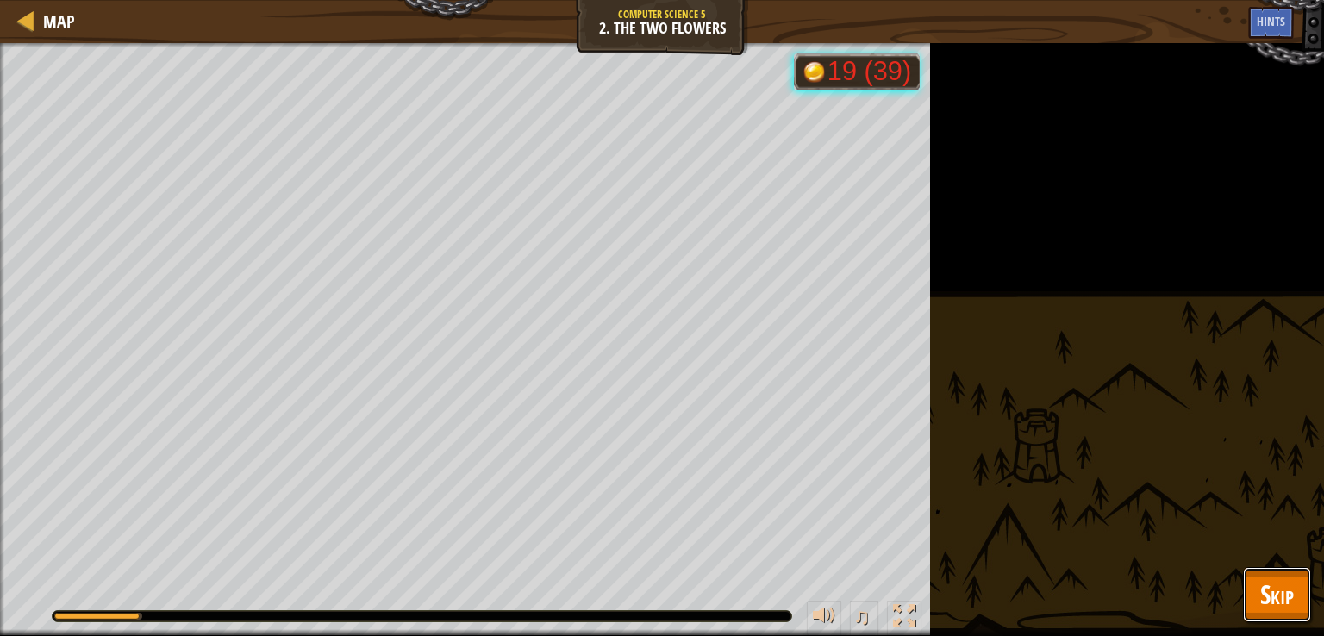
click at [1275, 587] on span "Skip" at bounding box center [1277, 593] width 34 height 35
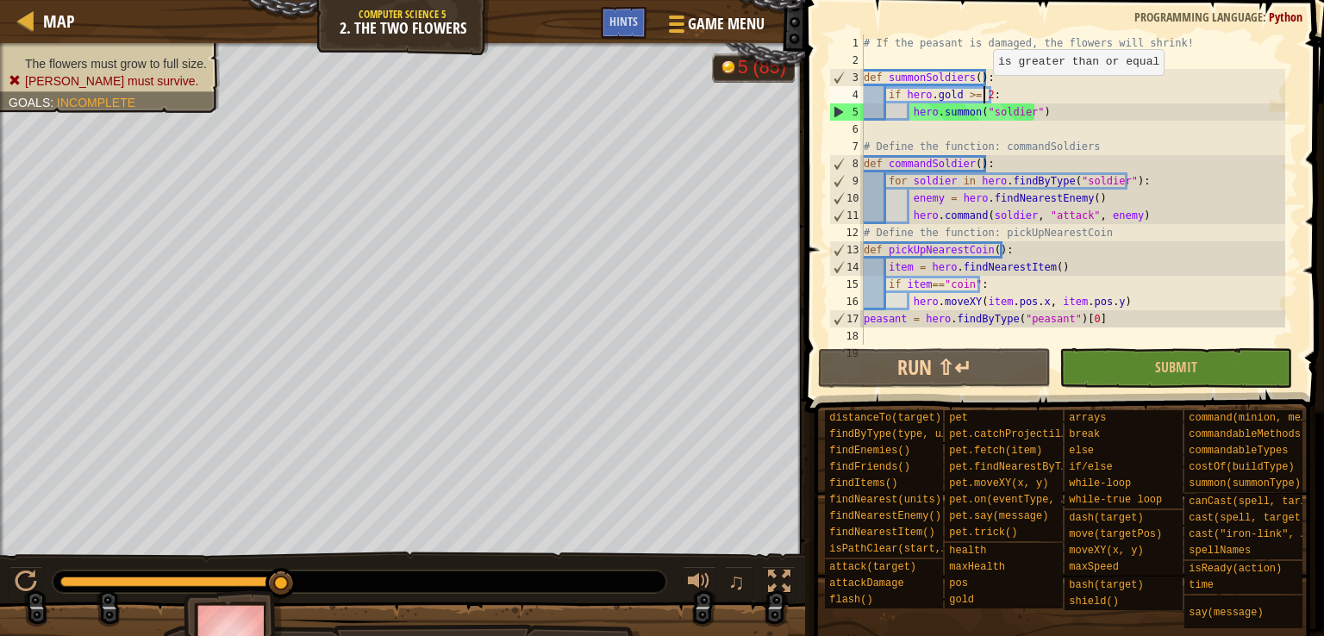
click at [984, 92] on div "# If the peasant is damaged, the flowers will shrink! def summonSoldiers ( ) : …" at bounding box center [1072, 206] width 425 height 345
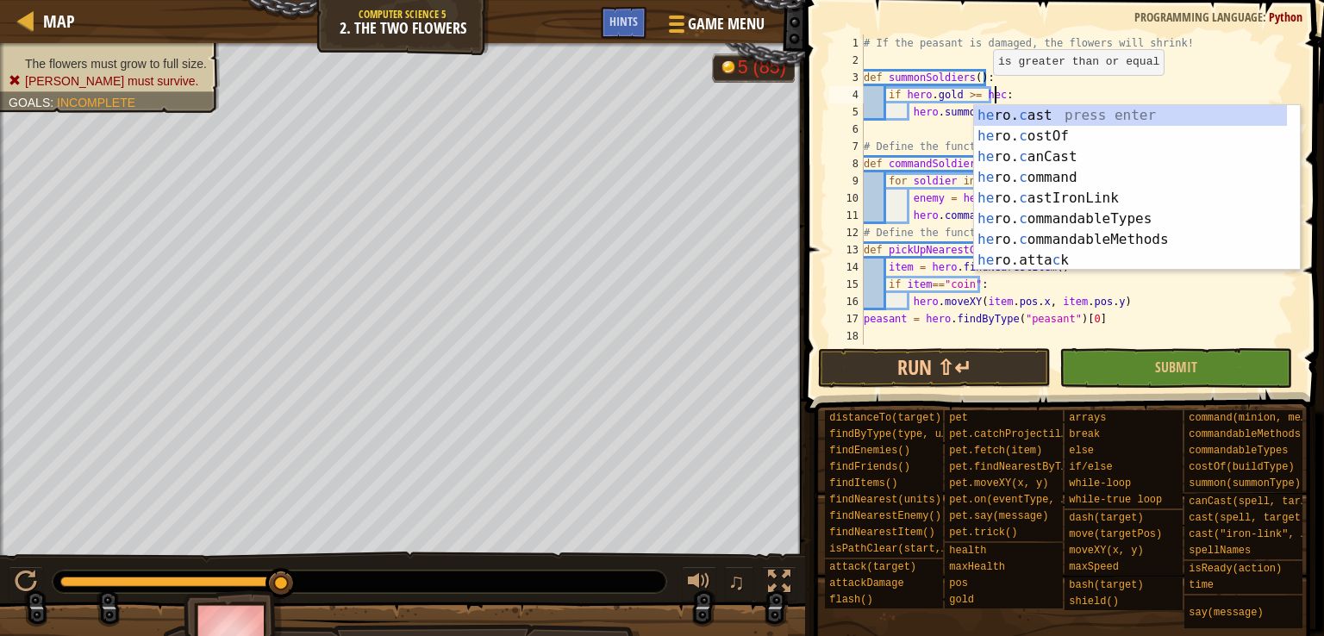
scroll to position [8, 10]
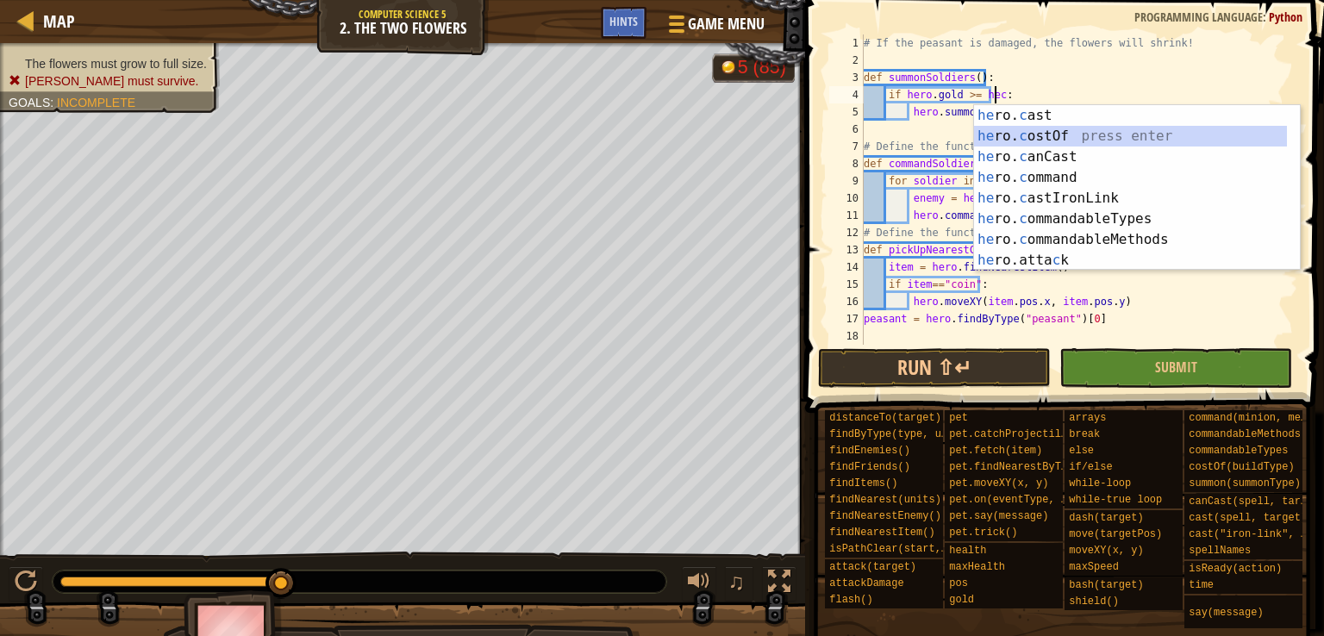
click at [1031, 139] on div "he ro. c ast press enter he ro. c ostOf press enter he ro. c anCast press enter…" at bounding box center [1130, 208] width 313 height 207
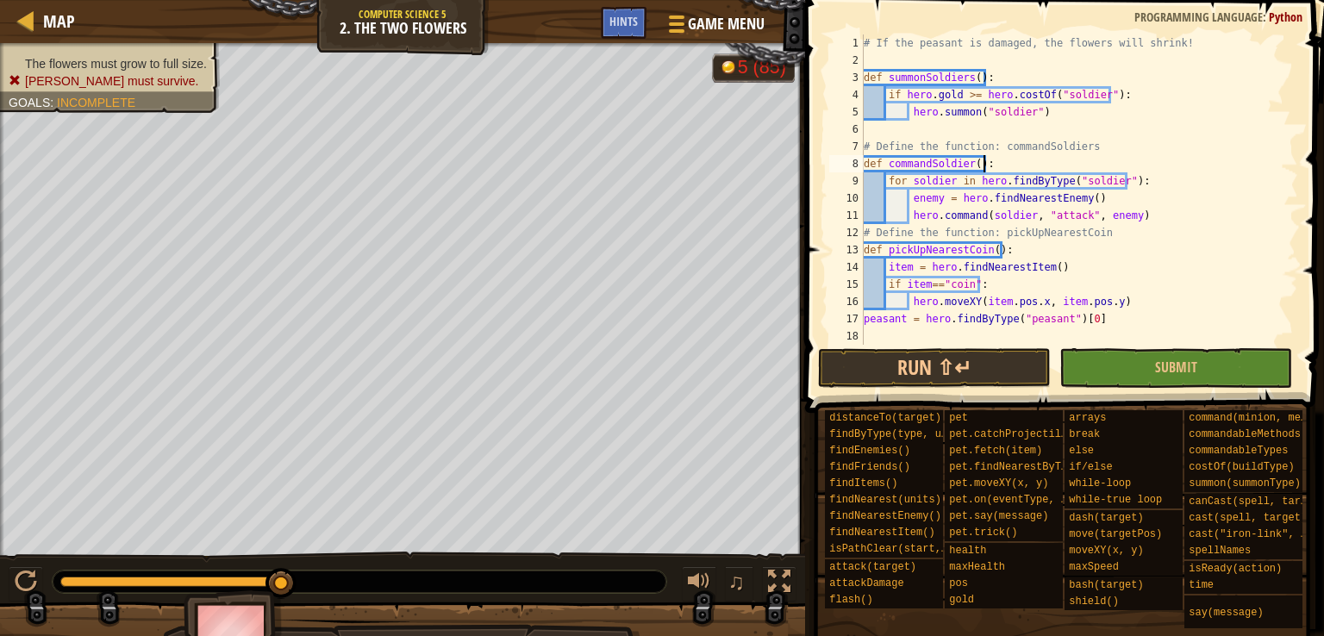
click at [1086, 164] on div "# If the peasant is damaged, the flowers will shrink! def summonSoldiers ( ) : …" at bounding box center [1072, 206] width 425 height 345
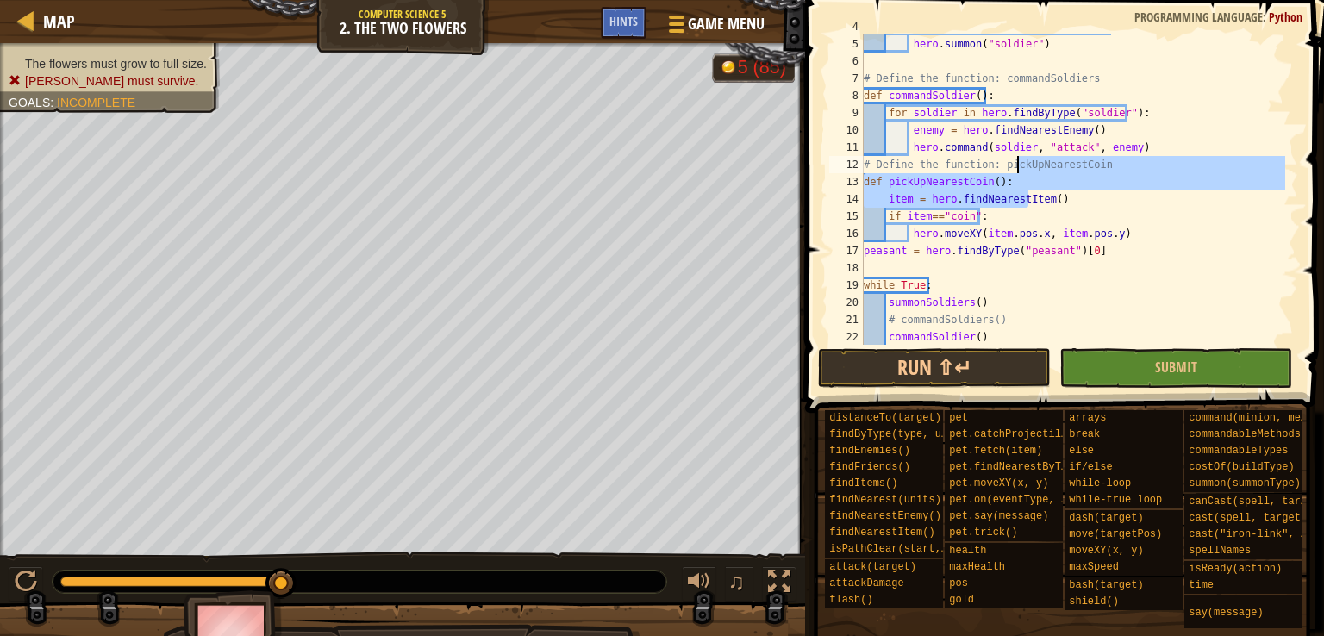
drag, startPoint x: 1026, startPoint y: 196, endPoint x: 1010, endPoint y: 153, distance: 46.1
click at [1010, 153] on div "if hero . gold >= hero . costOf ( "soldier" ) : hero . summon ( "soldier" ) # D…" at bounding box center [1072, 190] width 425 height 345
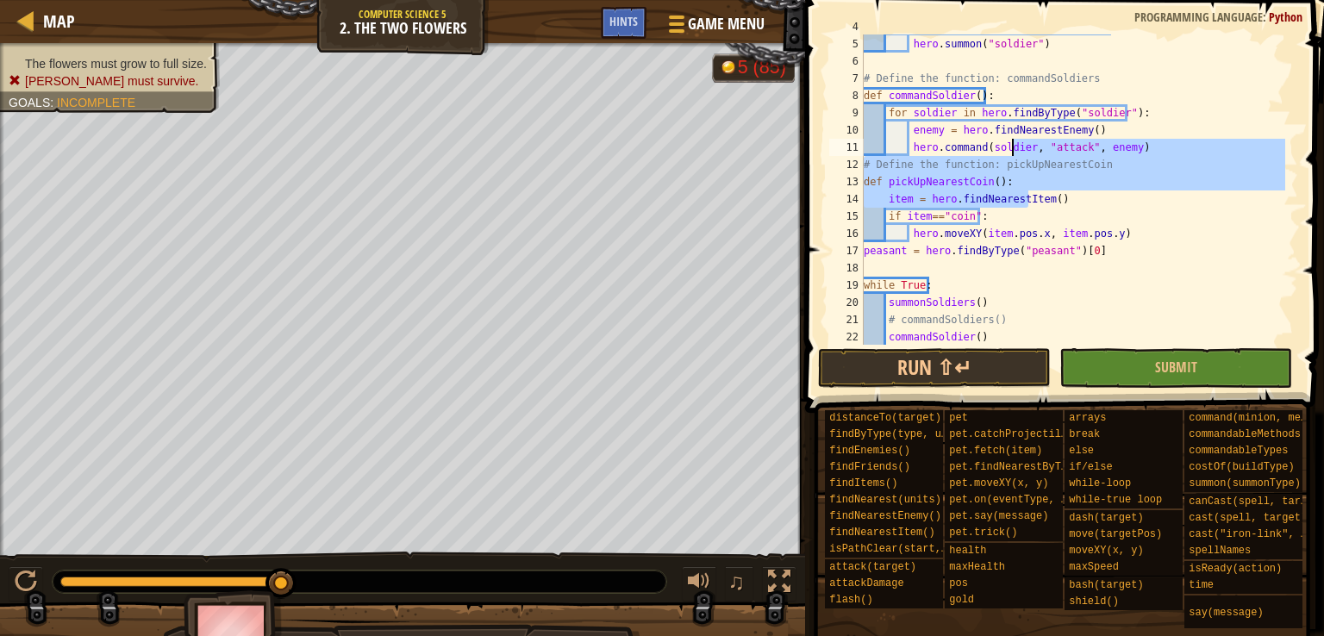
click at [1010, 153] on div "if hero . gold >= hero . costOf ( "soldier" ) : hero . summon ( "soldier" ) # D…" at bounding box center [1072, 189] width 425 height 310
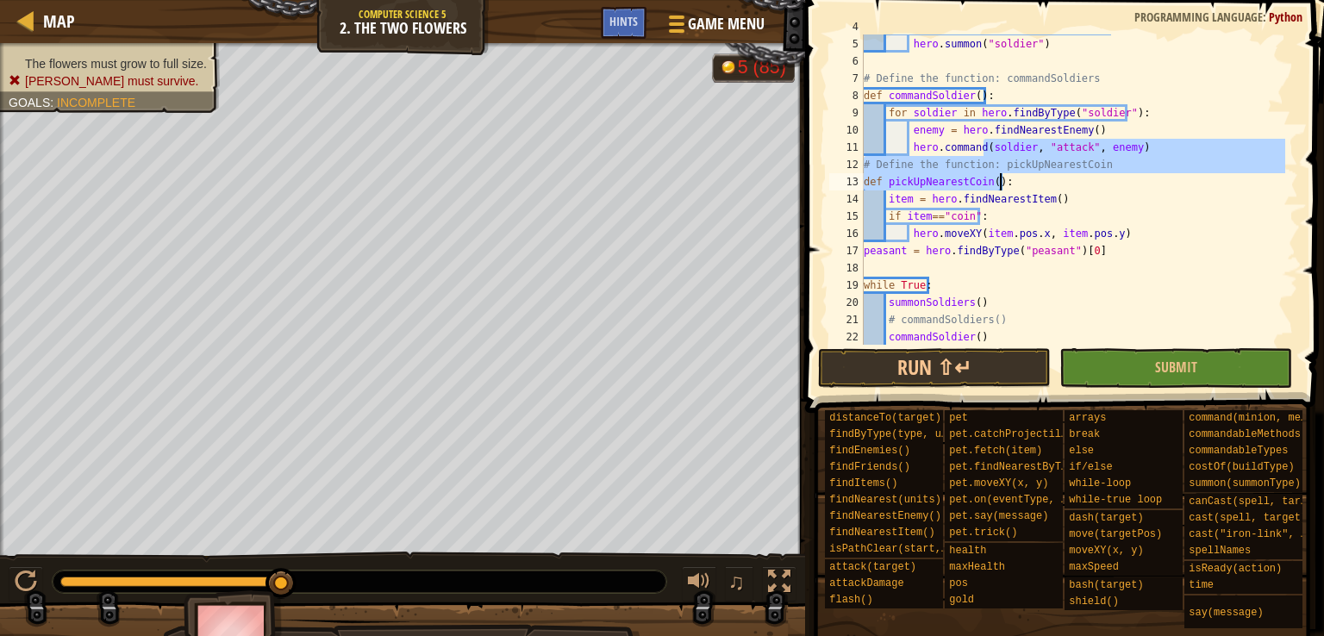
drag, startPoint x: 1010, startPoint y: 153, endPoint x: 999, endPoint y: 178, distance: 27.4
click at [999, 178] on div "if hero . gold >= hero . costOf ( "soldier" ) : hero . summon ( "soldier" ) # D…" at bounding box center [1072, 190] width 425 height 345
click at [999, 178] on div "if hero . gold >= hero . costOf ( "soldier" ) : hero . summon ( "soldier" ) # D…" at bounding box center [1072, 189] width 425 height 310
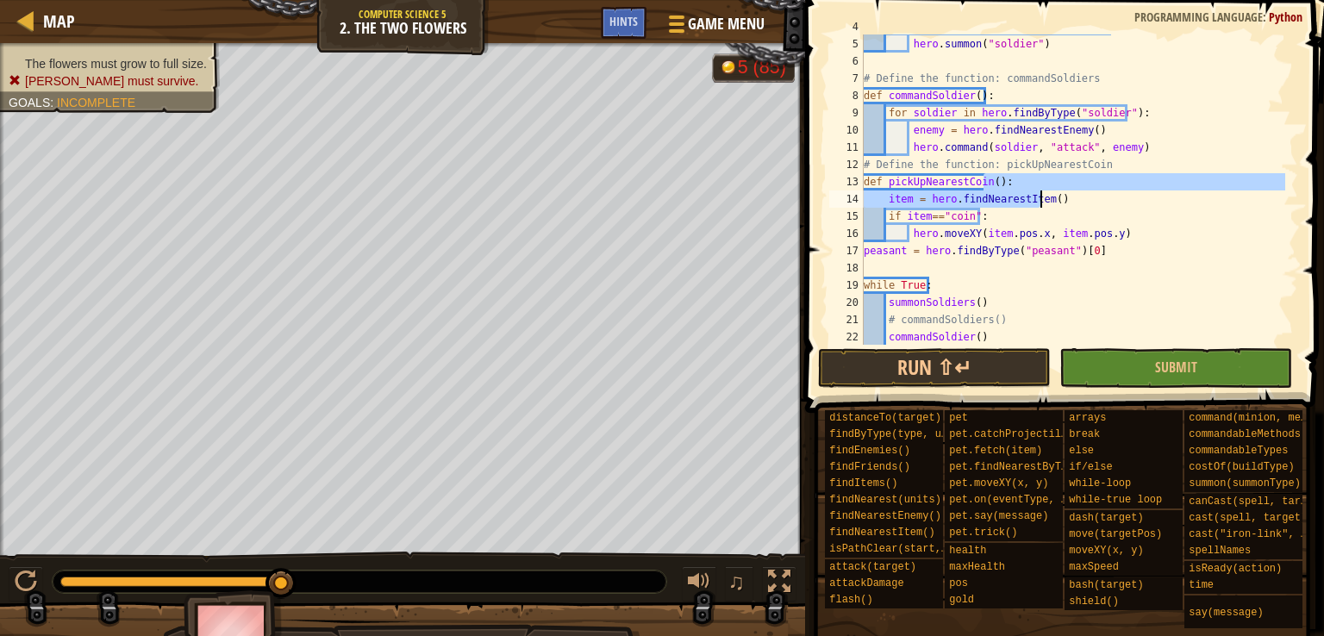
drag, startPoint x: 999, startPoint y: 178, endPoint x: 974, endPoint y: 225, distance: 52.8
click at [974, 225] on div "if hero . gold >= hero . costOf ( "soldier" ) : hero . summon ( "soldier" ) # D…" at bounding box center [1072, 190] width 425 height 345
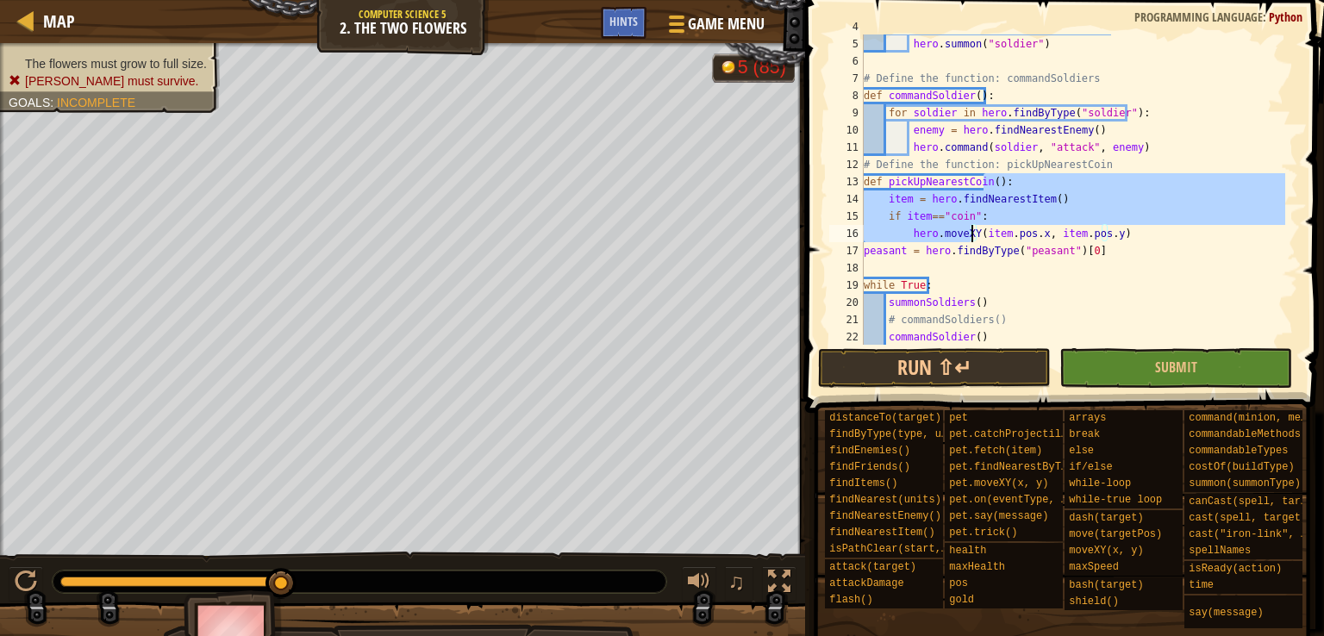
click at [974, 225] on div "if hero . gold >= hero . costOf ( "soldier" ) : hero . summon ( "soldier" ) # D…" at bounding box center [1072, 189] width 425 height 310
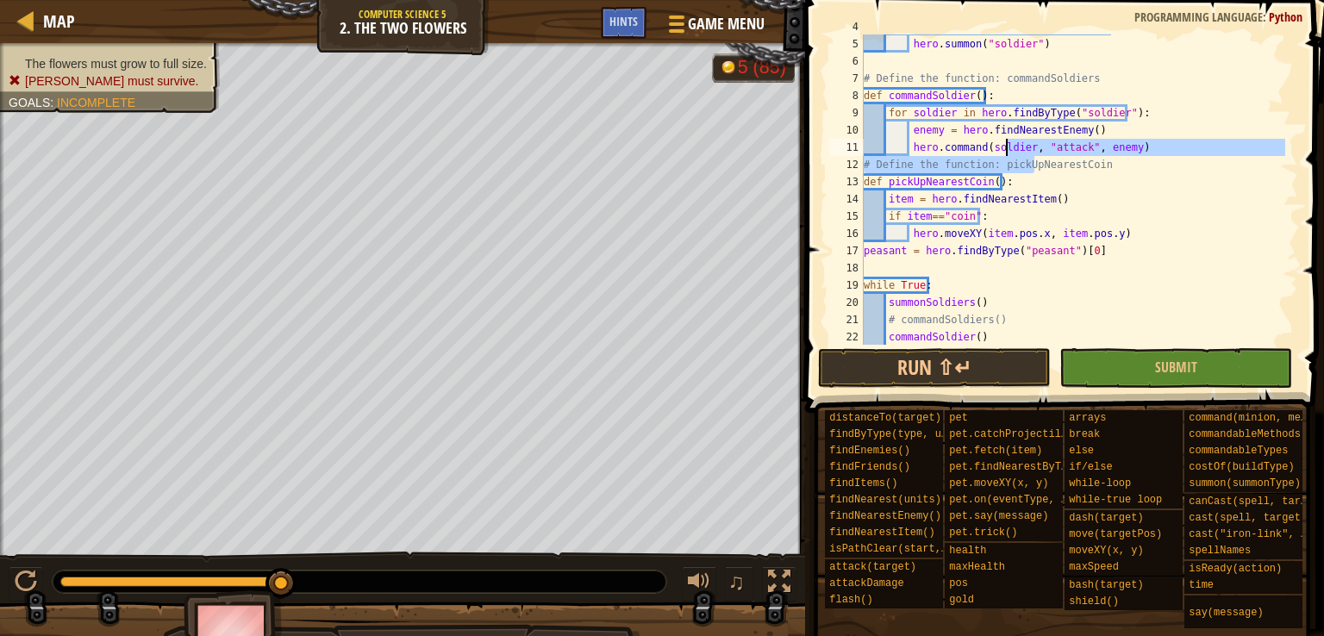
drag, startPoint x: 1034, startPoint y: 172, endPoint x: 969, endPoint y: 147, distance: 69.3
click at [969, 147] on div "if hero . gold >= hero . costOf ( "soldier" ) : hero . summon ( "soldier" ) # D…" at bounding box center [1072, 190] width 425 height 345
click at [969, 147] on div "if hero . gold >= hero . costOf ( "soldier" ) : hero . summon ( "soldier" ) # D…" at bounding box center [1072, 189] width 425 height 310
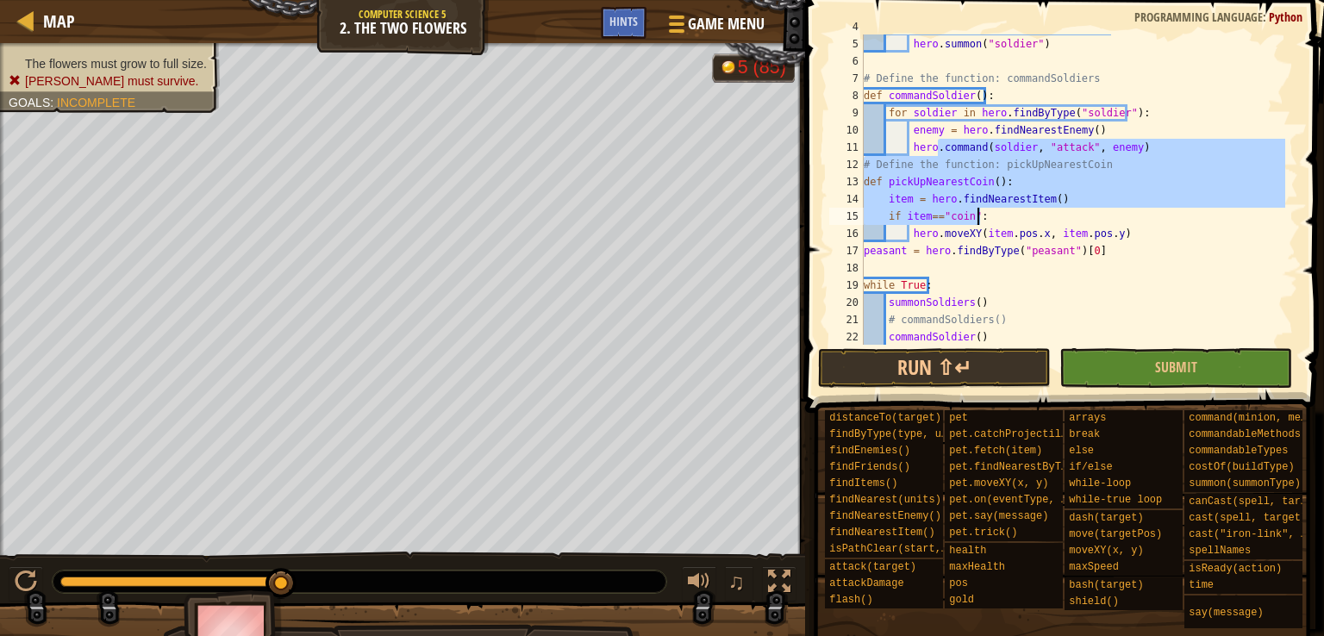
drag, startPoint x: 969, startPoint y: 147, endPoint x: 1046, endPoint y: 210, distance: 99.2
click at [1046, 210] on div "if hero . gold >= hero . costOf ( "soldier" ) : hero . summon ( "soldier" ) # D…" at bounding box center [1072, 190] width 425 height 345
click at [1046, 210] on div "if hero . gold >= hero . costOf ( "soldier" ) : hero . summon ( "soldier" ) # D…" at bounding box center [1072, 189] width 425 height 310
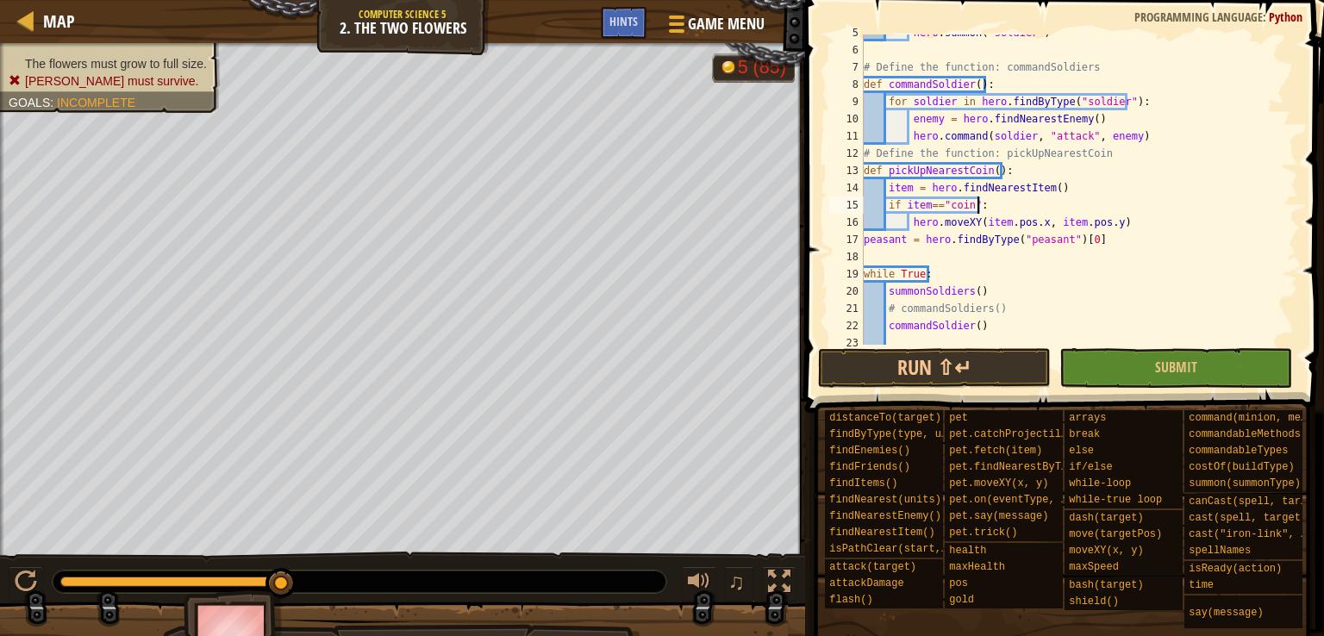
scroll to position [79, 0]
drag, startPoint x: 1020, startPoint y: 221, endPoint x: 1076, endPoint y: 225, distance: 56.1
click at [1076, 225] on div "hero . summon ( "soldier" ) # Define the function: commandSoldiers def commandS…" at bounding box center [1072, 196] width 425 height 345
click at [1076, 225] on div "hero . summon ( "soldier" ) # Define the function: commandSoldiers def commandS…" at bounding box center [1072, 189] width 425 height 310
drag, startPoint x: 1076, startPoint y: 225, endPoint x: 1101, endPoint y: 218, distance: 25.9
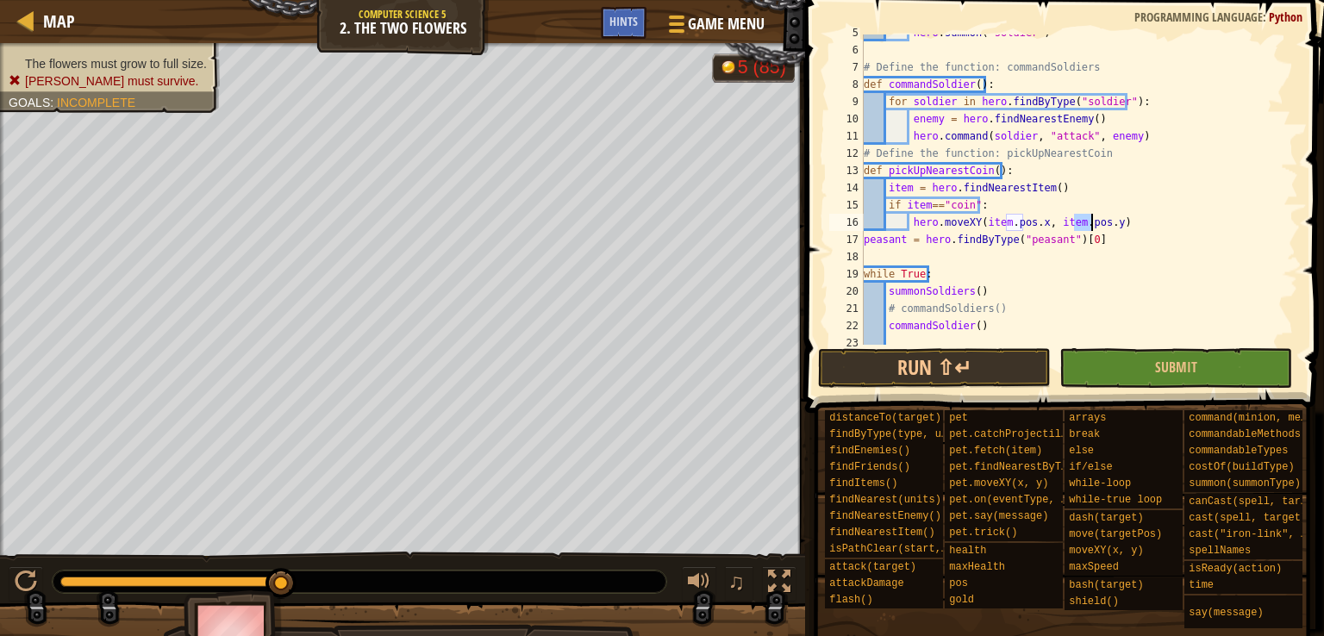
click at [1101, 218] on div "hero . summon ( "soldier" ) # Define the function: commandSoldiers def commandS…" at bounding box center [1072, 196] width 425 height 345
click at [1101, 218] on div "hero . summon ( "soldier" ) # Define the function: commandSoldiers def commandS…" at bounding box center [1072, 189] width 425 height 310
drag, startPoint x: 985, startPoint y: 186, endPoint x: 1044, endPoint y: 182, distance: 59.6
click at [1044, 182] on div "hero . summon ( "soldier" ) # Define the function: commandSoldiers def commandS…" at bounding box center [1072, 196] width 425 height 345
click at [1044, 182] on div "hero . summon ( "soldier" ) # Define the function: commandSoldiers def commandS…" at bounding box center [1072, 189] width 425 height 310
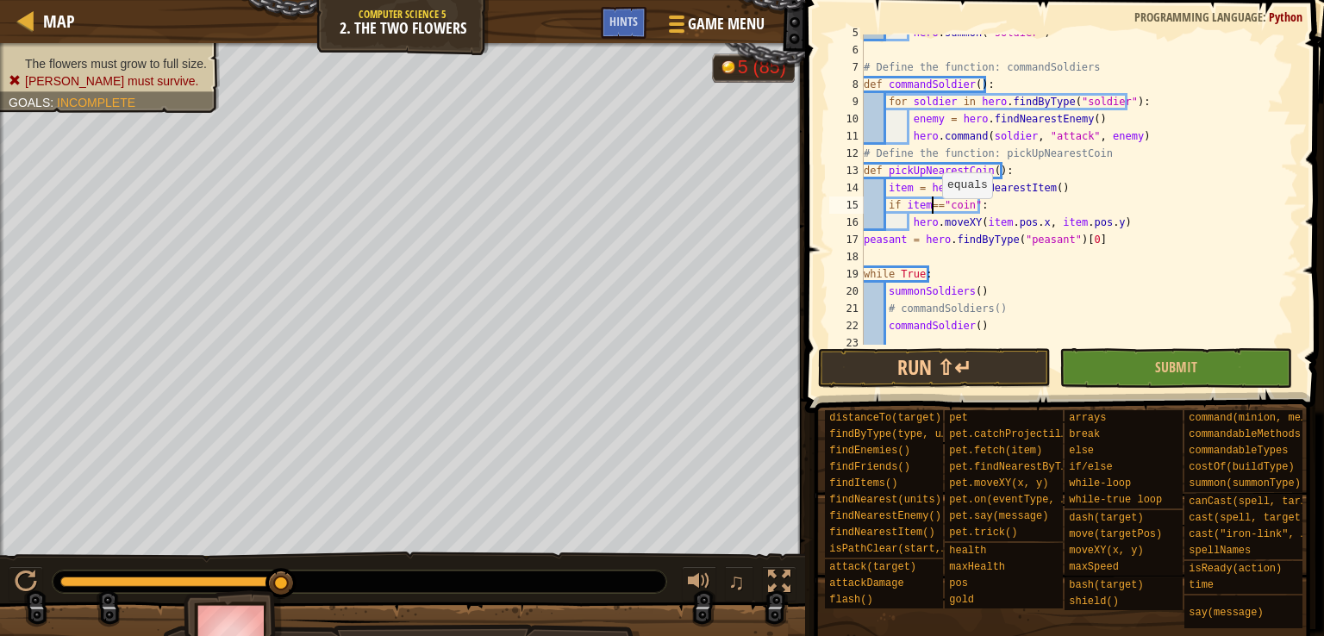
click at [933, 204] on div "hero . summon ( "soldier" ) # Define the function: commandSoldiers def commandS…" at bounding box center [1072, 196] width 425 height 345
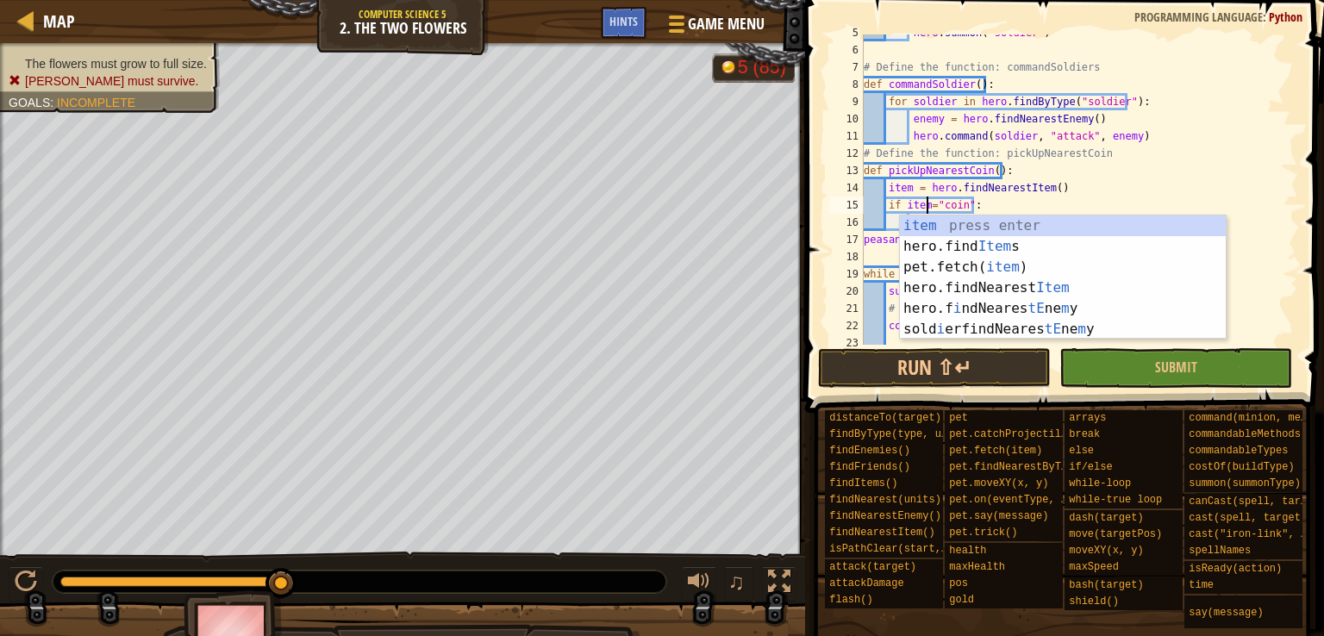
scroll to position [8, 7]
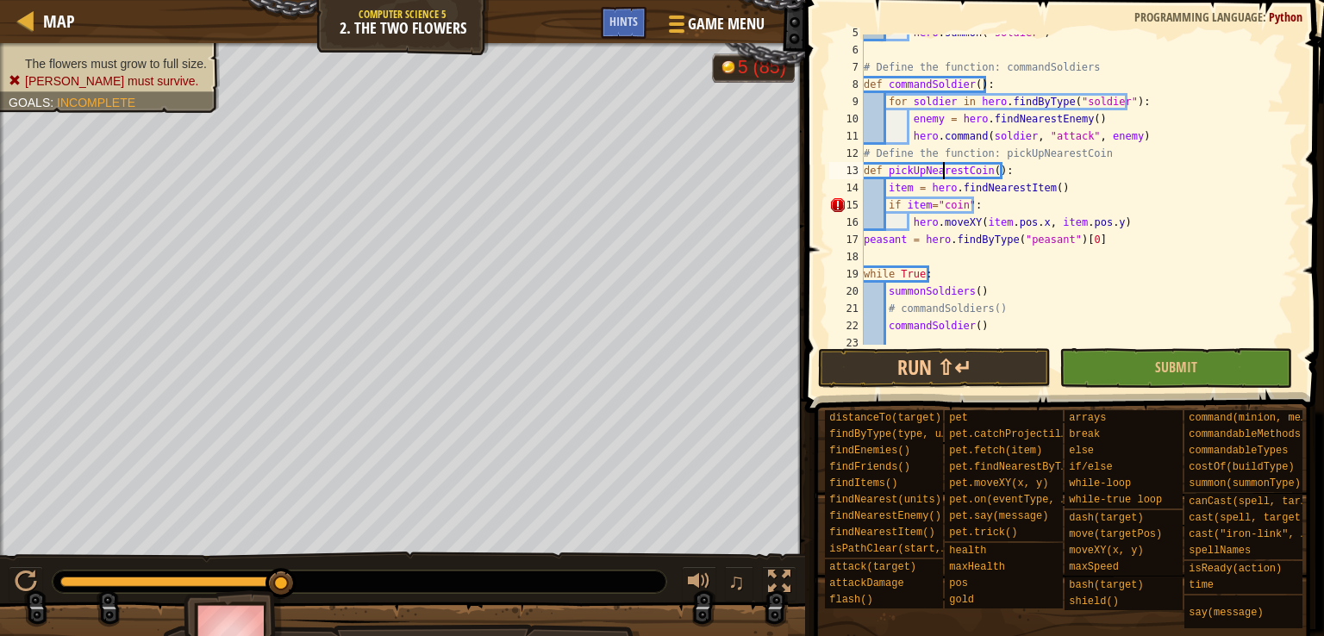
click at [944, 174] on div "hero . summon ( "soldier" ) # Define the function: commandSoldiers def commandS…" at bounding box center [1072, 196] width 425 height 345
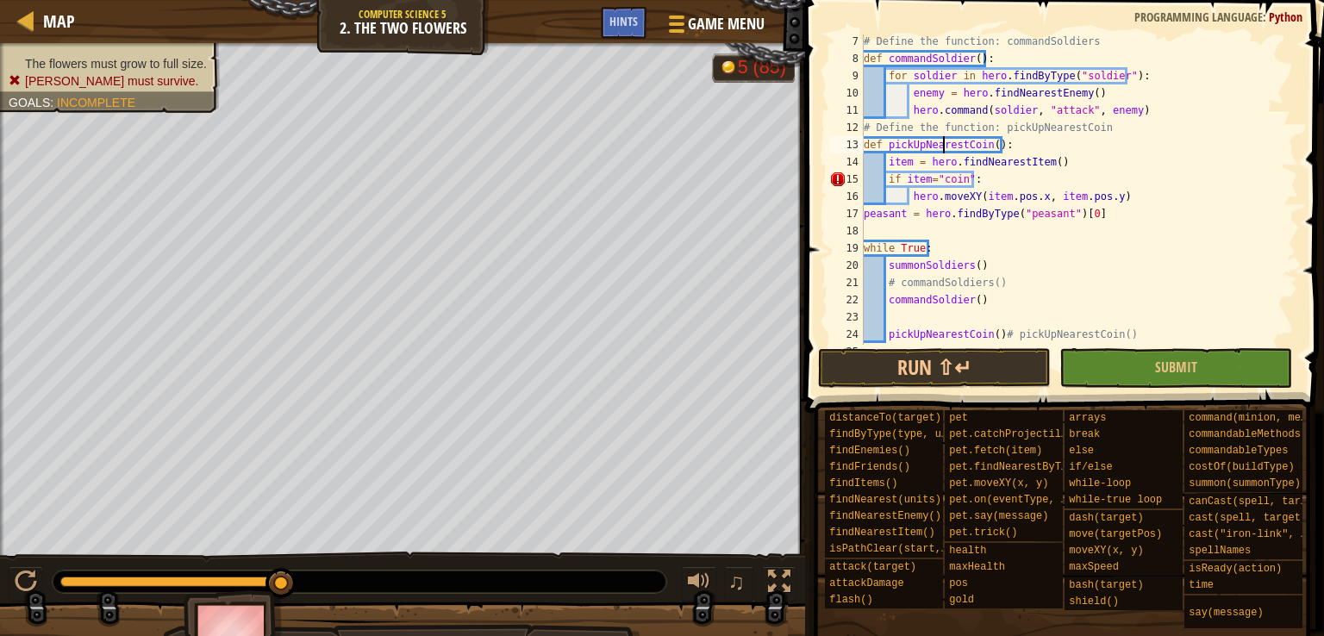
scroll to position [121, 0]
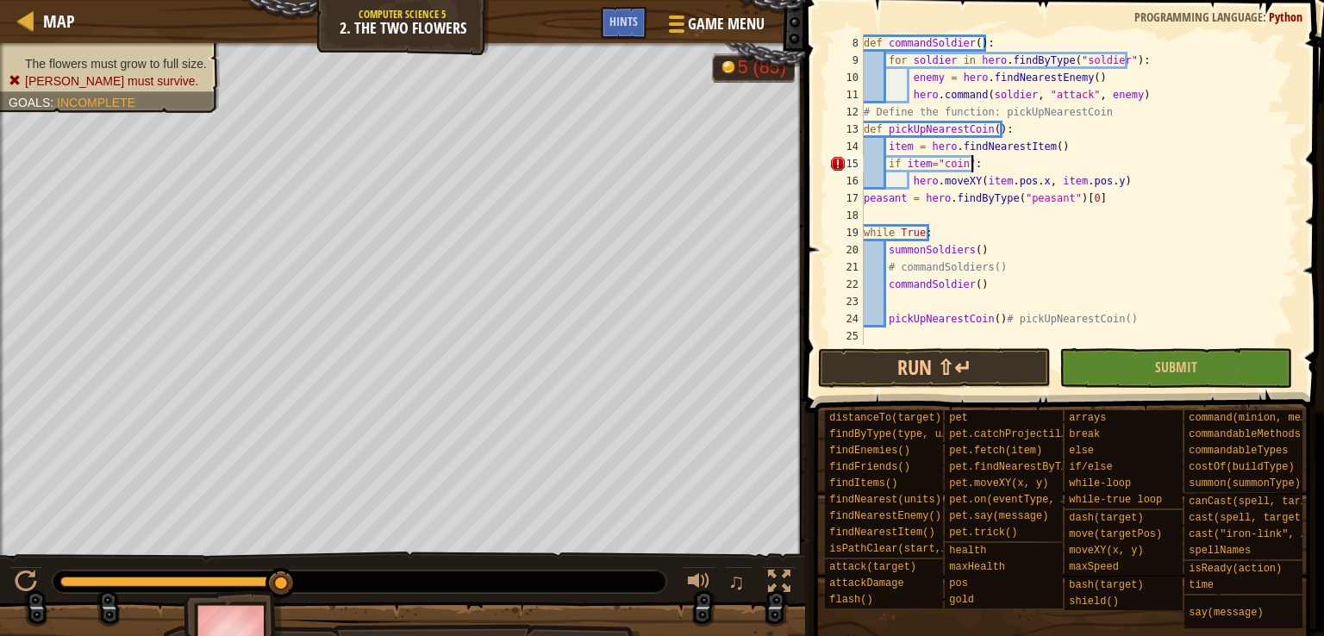
click at [971, 166] on div "def commandSoldier ( ) : for soldier in hero . findByType ( "soldier" ) : enemy…" at bounding box center [1072, 206] width 425 height 345
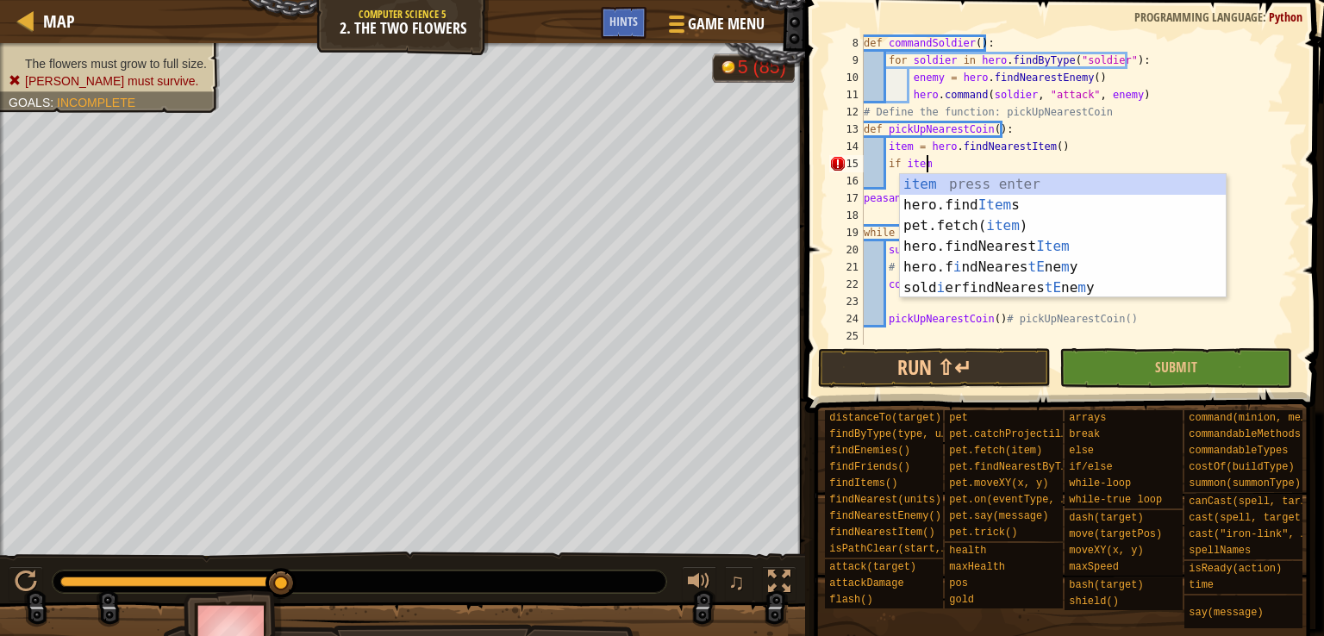
scroll to position [8, 4]
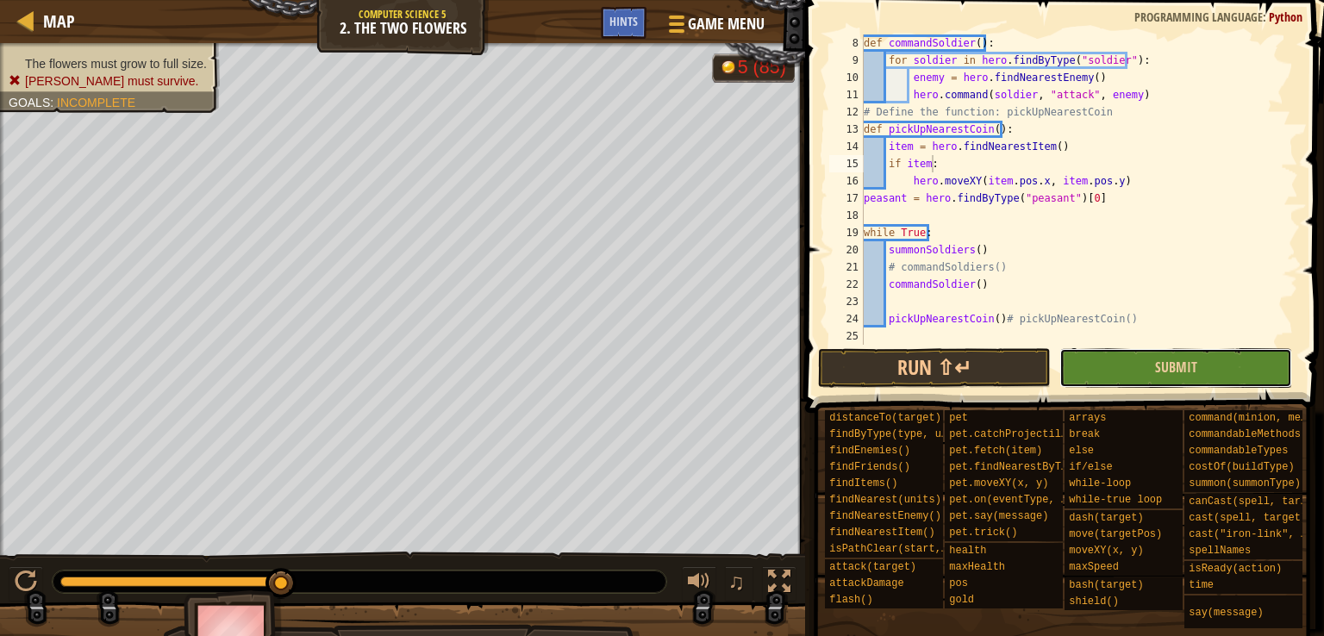
click at [1094, 358] on button "Submit" at bounding box center [1175, 368] width 233 height 40
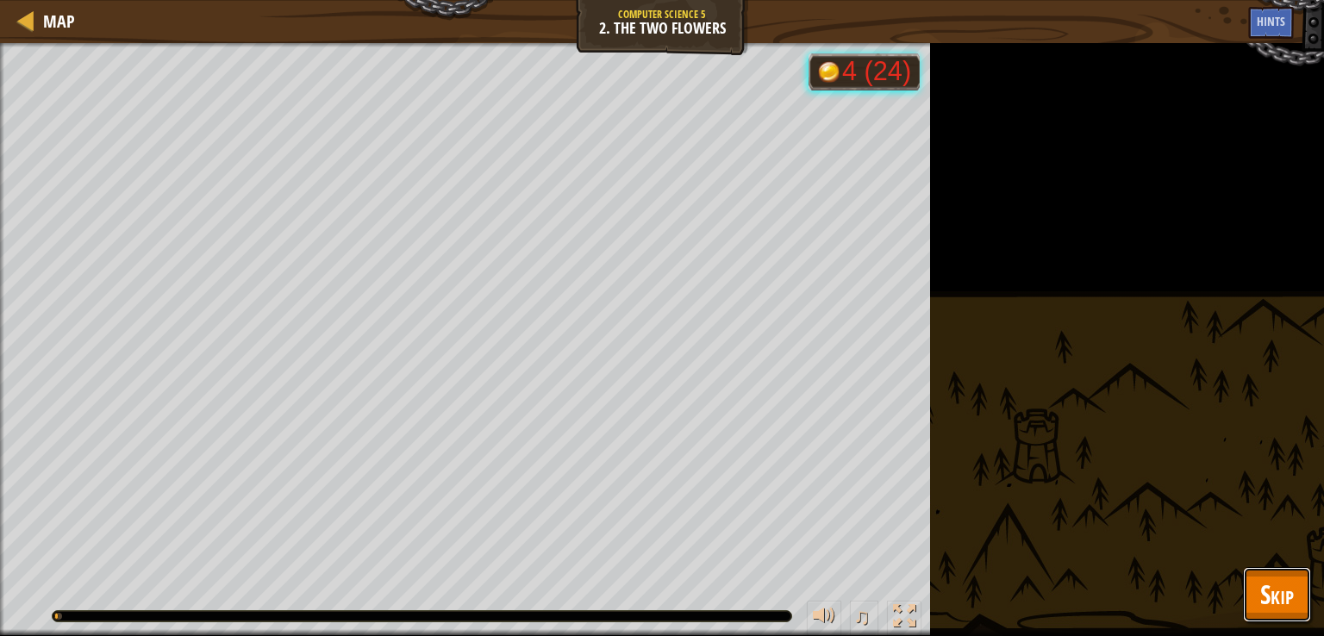
click at [1268, 583] on span "Skip" at bounding box center [1277, 593] width 34 height 35
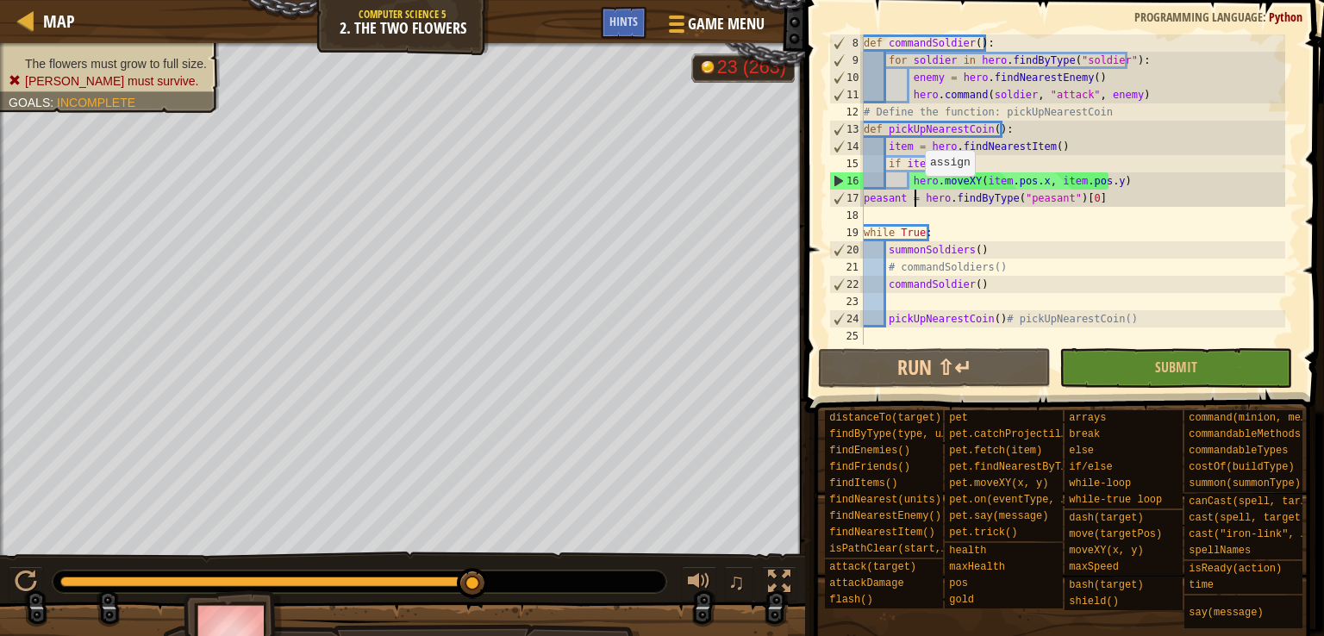
drag, startPoint x: 916, startPoint y: 193, endPoint x: 986, endPoint y: 208, distance: 71.3
click at [986, 208] on div "def commandSoldier ( ) : for soldier in hero . findByType ( "soldier" ) : enemy…" at bounding box center [1072, 206] width 425 height 345
type textarea "peasant = hero.findByType("peasant")[0]"
click at [986, 208] on div "def commandSoldier ( ) : for soldier in hero . findByType ( "soldier" ) : enemy…" at bounding box center [1072, 189] width 425 height 310
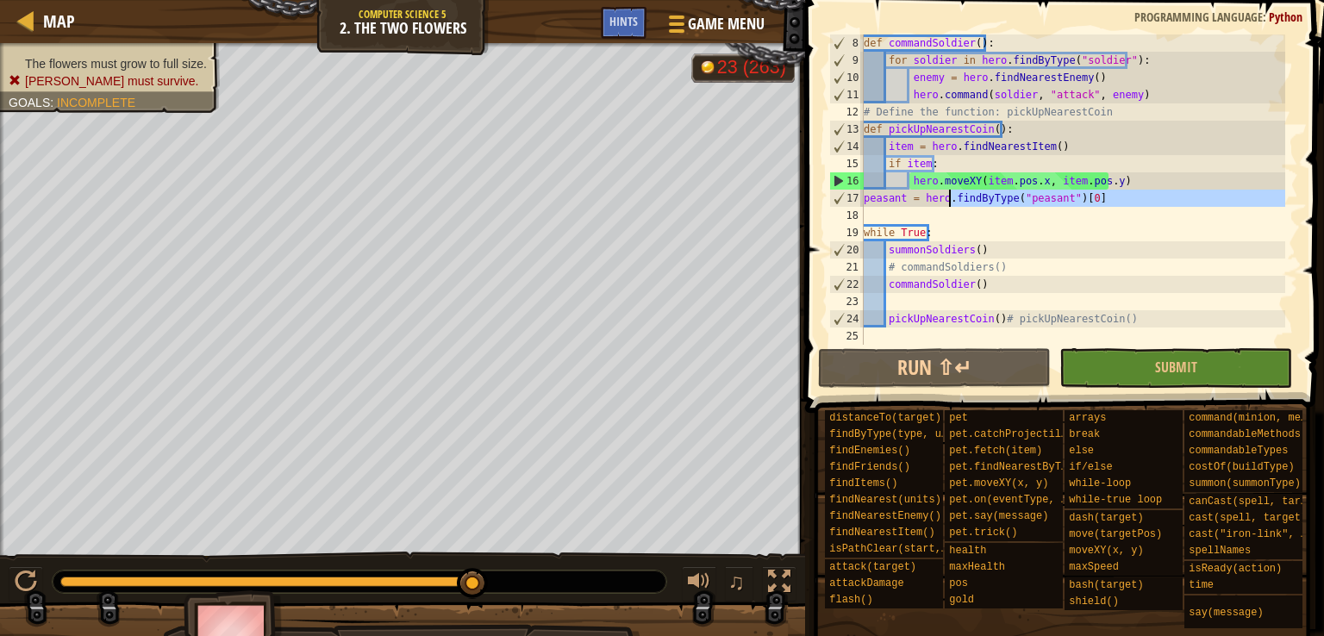
drag, startPoint x: 986, startPoint y: 208, endPoint x: 938, endPoint y: 195, distance: 50.0
click at [938, 195] on div "def commandSoldier ( ) : for soldier in hero . findByType ( "soldier" ) : enemy…" at bounding box center [1072, 206] width 425 height 345
click at [938, 195] on div "def commandSoldier ( ) : for soldier in hero . findByType ( "soldier" ) : enemy…" at bounding box center [1072, 189] width 425 height 310
drag, startPoint x: 938, startPoint y: 195, endPoint x: 1001, endPoint y: 204, distance: 64.5
click at [1001, 204] on div "def commandSoldier ( ) : for soldier in hero . findByType ( "soldier" ) : enemy…" at bounding box center [1072, 206] width 425 height 345
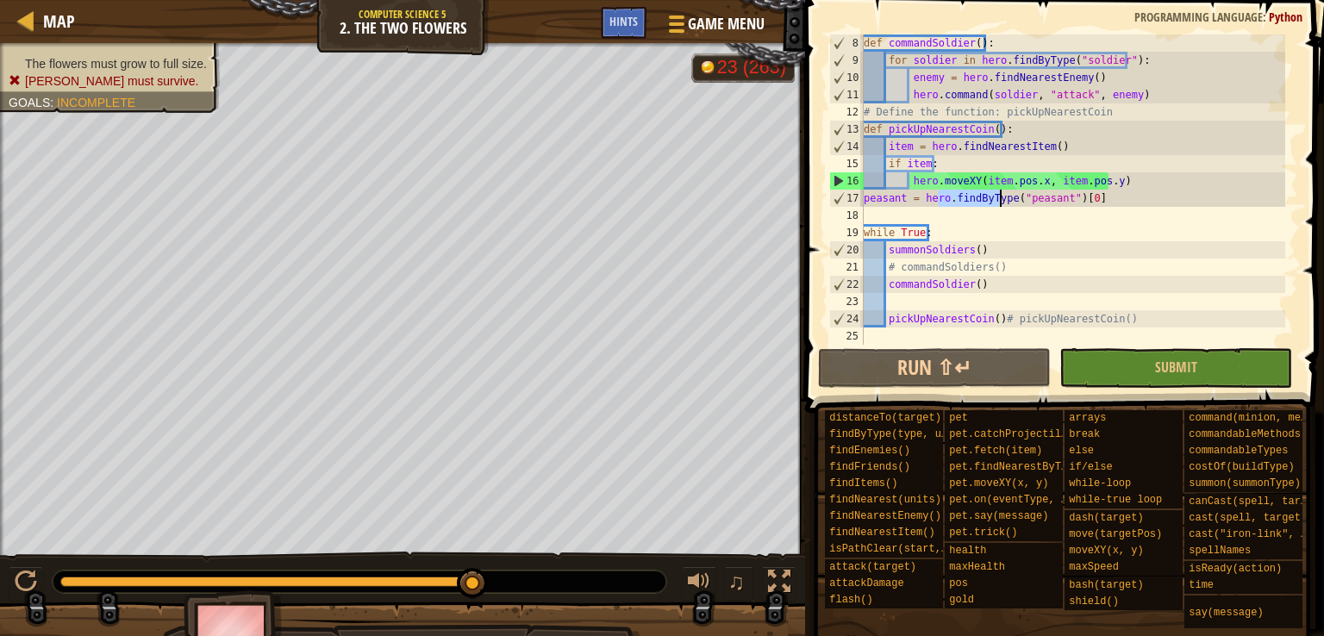
click at [1001, 204] on div "def commandSoldier ( ) : for soldier in hero . findByType ( "soldier" ) : enemy…" at bounding box center [1072, 189] width 425 height 310
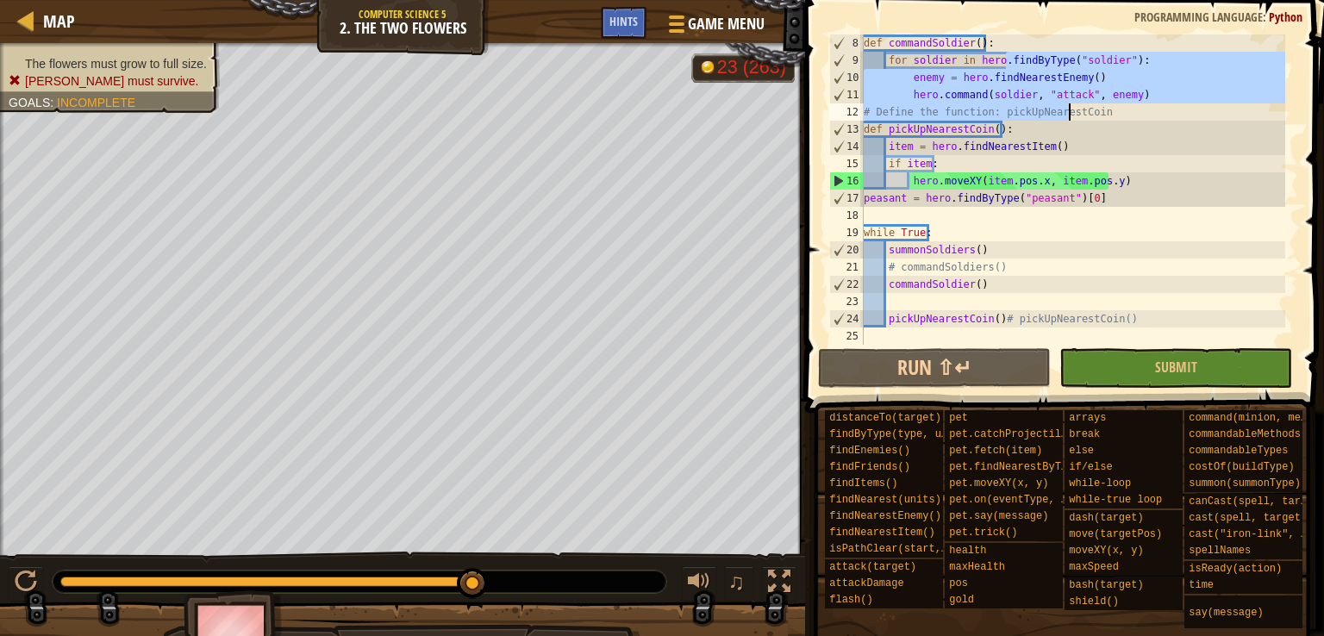
drag, startPoint x: 1005, startPoint y: 65, endPoint x: 1070, endPoint y: 104, distance: 76.5
click at [1070, 104] on div "def commandSoldier ( ) : for soldier in hero . findByType ( "soldier" ) : enemy…" at bounding box center [1072, 206] width 425 height 345
click at [1070, 104] on div "def commandSoldier ( ) : for soldier in hero . findByType ( "soldier" ) : enemy…" at bounding box center [1072, 189] width 425 height 310
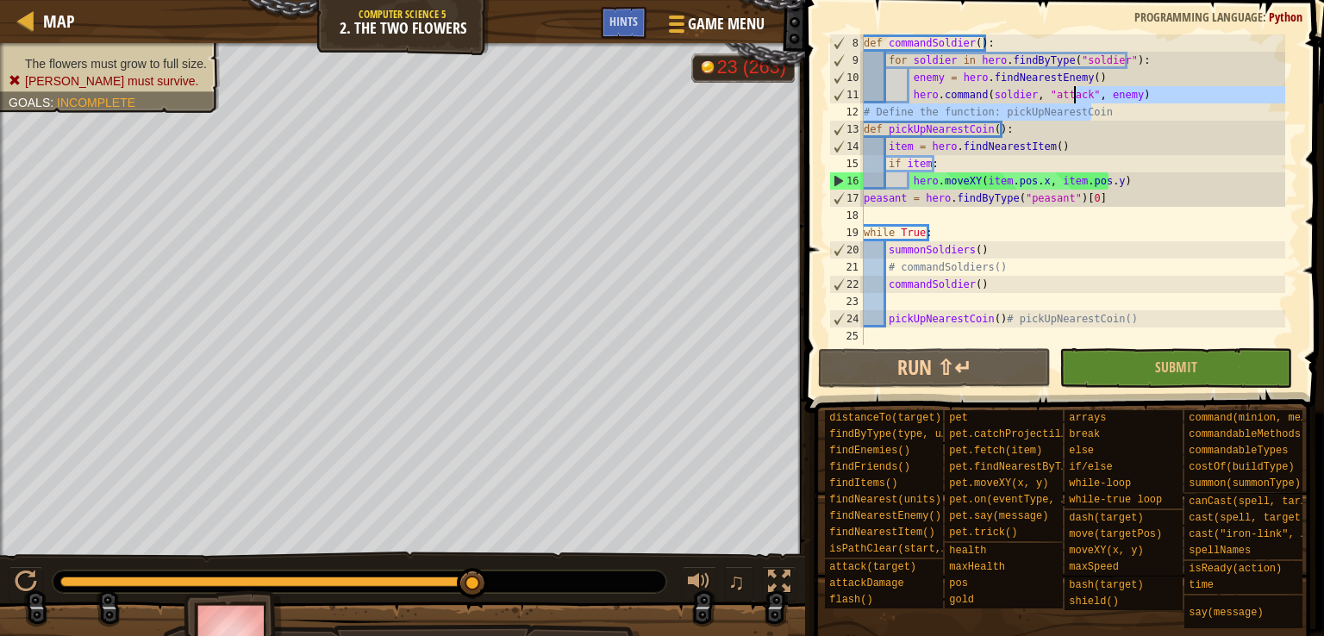
drag, startPoint x: 1070, startPoint y: 104, endPoint x: 1084, endPoint y: 102, distance: 14.0
click at [1084, 102] on div "def commandSoldier ( ) : for soldier in hero . findByType ( "soldier" ) : enemy…" at bounding box center [1072, 206] width 425 height 345
click at [1084, 102] on div "def commandSoldier ( ) : for soldier in hero . findByType ( "soldier" ) : enemy…" at bounding box center [1072, 189] width 425 height 310
drag, startPoint x: 1084, startPoint y: 102, endPoint x: 1111, endPoint y: 101, distance: 26.7
click at [1111, 101] on div "def commandSoldier ( ) : for soldier in hero . findByType ( "soldier" ) : enemy…" at bounding box center [1072, 206] width 425 height 345
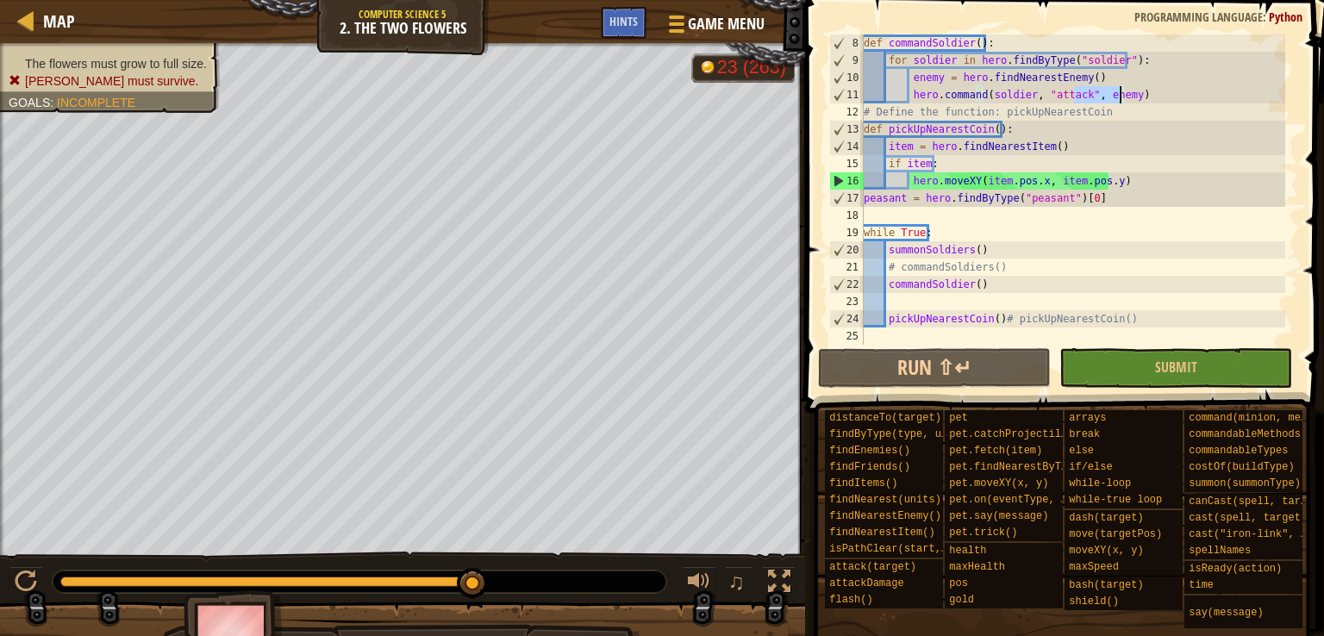
click at [1111, 101] on div "def commandSoldier ( ) : for soldier in hero . findByType ( "soldier" ) : enemy…" at bounding box center [1072, 189] width 425 height 310
click at [1024, 77] on div "def commandSoldier ( ) : for soldier in hero . findByType ( "soldier" ) : enemy…" at bounding box center [1072, 206] width 425 height 345
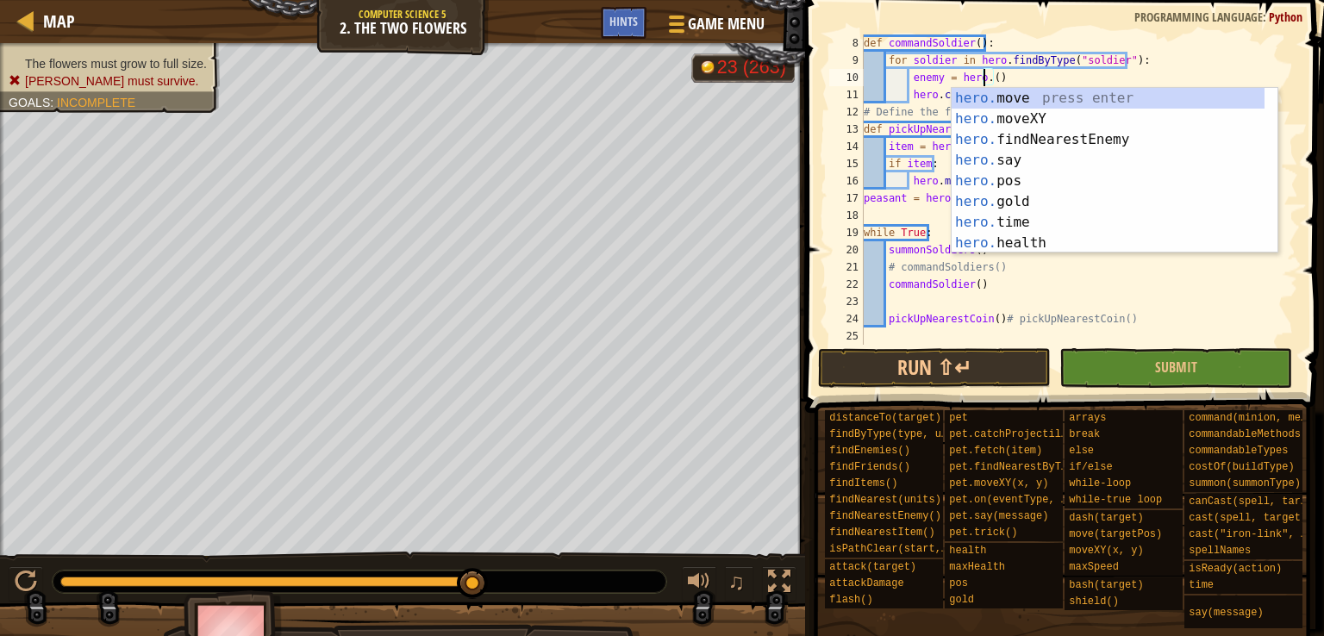
scroll to position [8, 10]
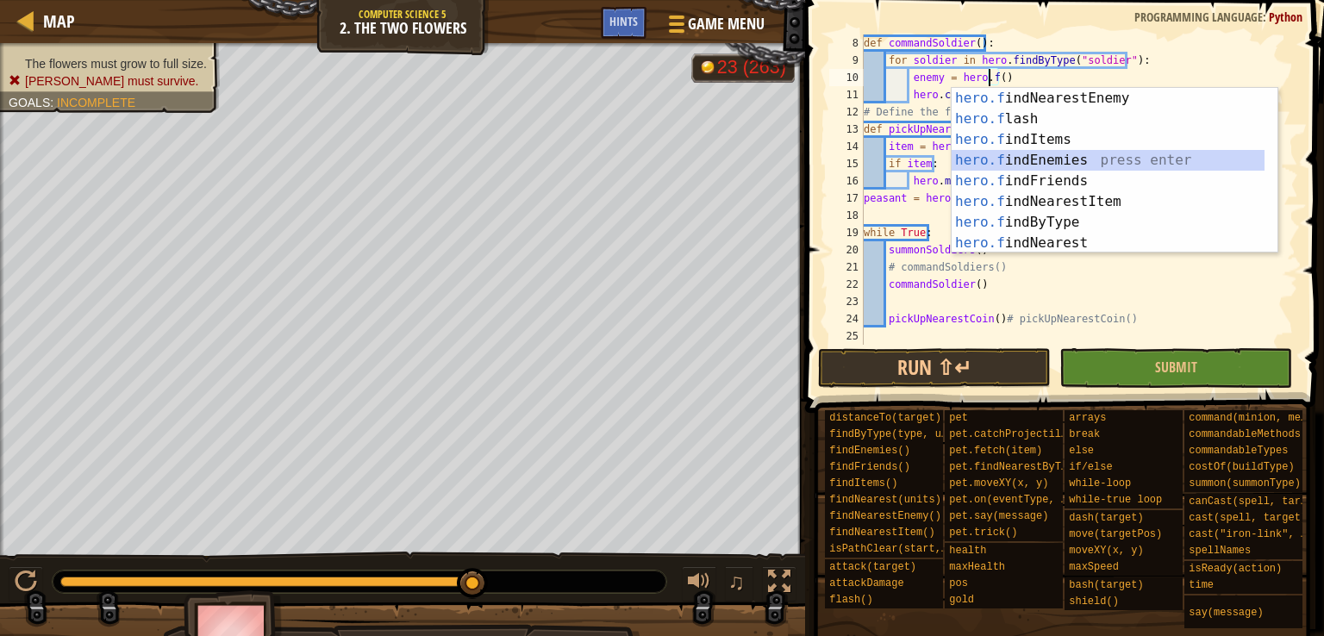
click at [1016, 162] on div "hero.f indNearestEnemy press enter hero.f lash press enter hero.f indItems pres…" at bounding box center [1107, 191] width 313 height 207
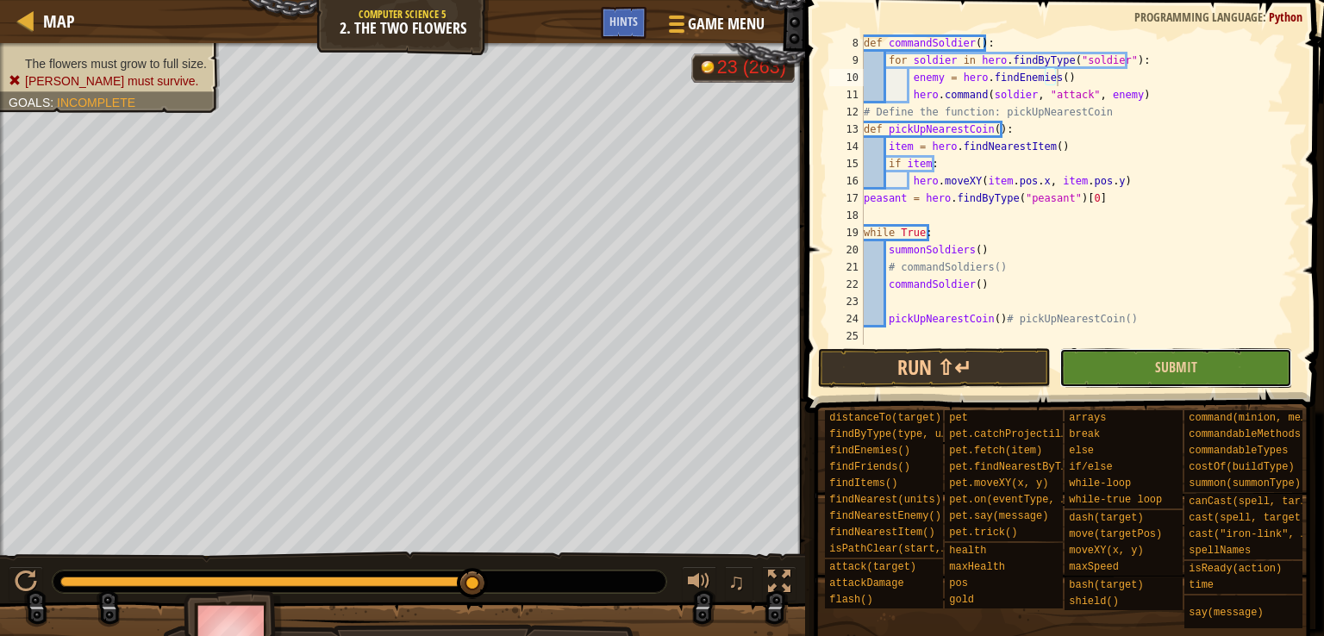
click at [1093, 374] on button "Submit" at bounding box center [1175, 368] width 233 height 40
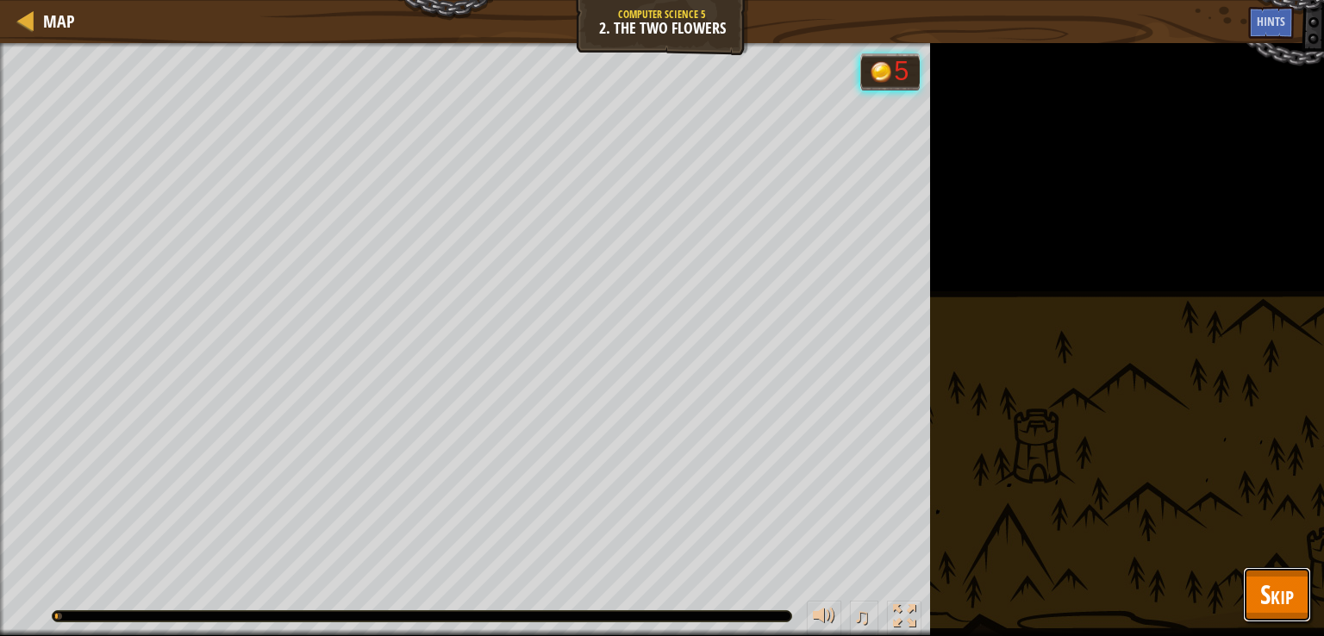
click at [1249, 571] on button "Skip" at bounding box center [1277, 594] width 68 height 55
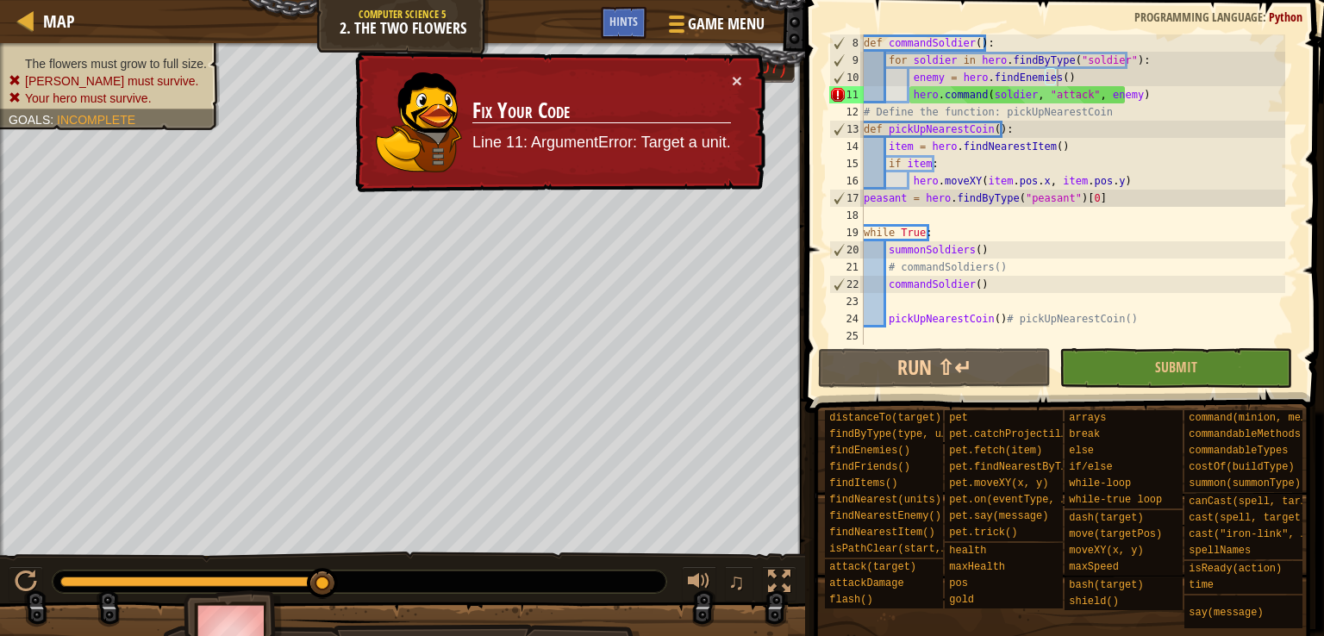
click at [1011, 85] on div "def commandSoldier ( ) : for soldier in hero . findByType ( "soldier" ) : enemy…" at bounding box center [1072, 206] width 425 height 345
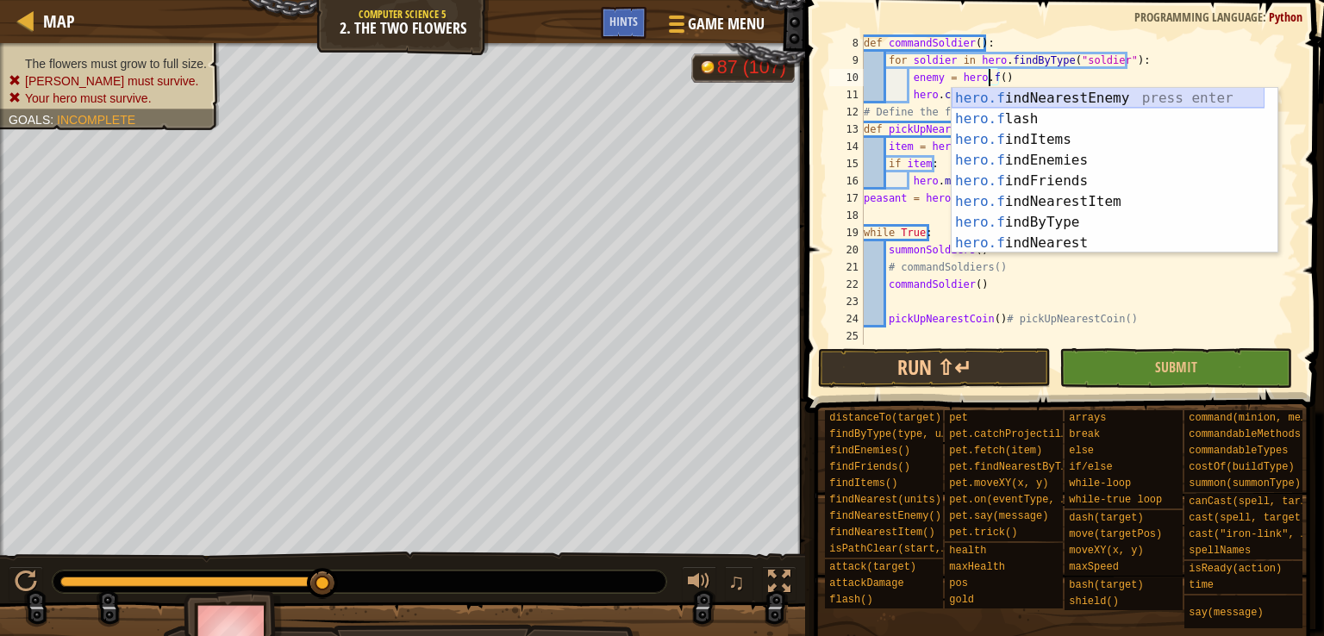
click at [1024, 95] on div "hero.f indNearestEnemy press enter hero.f lash press enter hero.f indItems pres…" at bounding box center [1107, 191] width 313 height 207
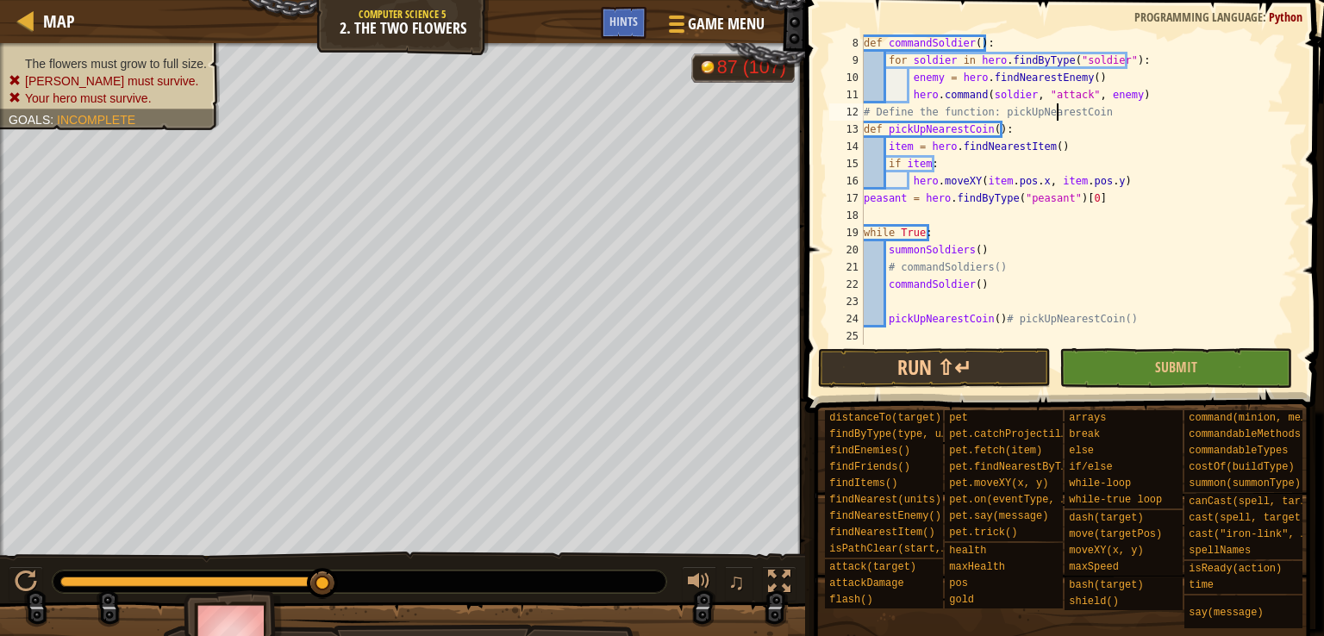
click at [1056, 103] on div "def commandSoldier ( ) : for soldier in hero . findByType ( "soldier" ) : enemy…" at bounding box center [1072, 206] width 425 height 345
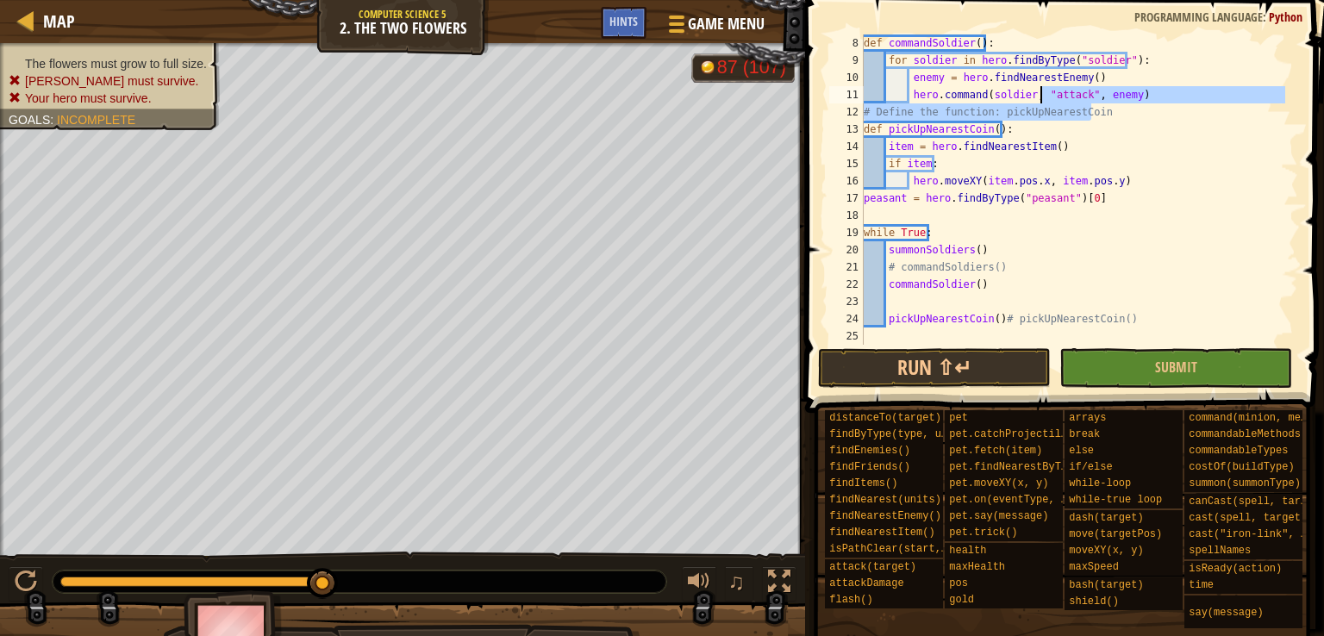
drag, startPoint x: 1056, startPoint y: 103, endPoint x: 1075, endPoint y: 94, distance: 22.0
click at [1075, 94] on div "def commandSoldier ( ) : for soldier in hero . findByType ( "soldier" ) : enemy…" at bounding box center [1072, 206] width 425 height 345
click at [1075, 94] on div "def commandSoldier ( ) : for soldier in hero . findByType ( "soldier" ) : enemy…" at bounding box center [1072, 189] width 425 height 310
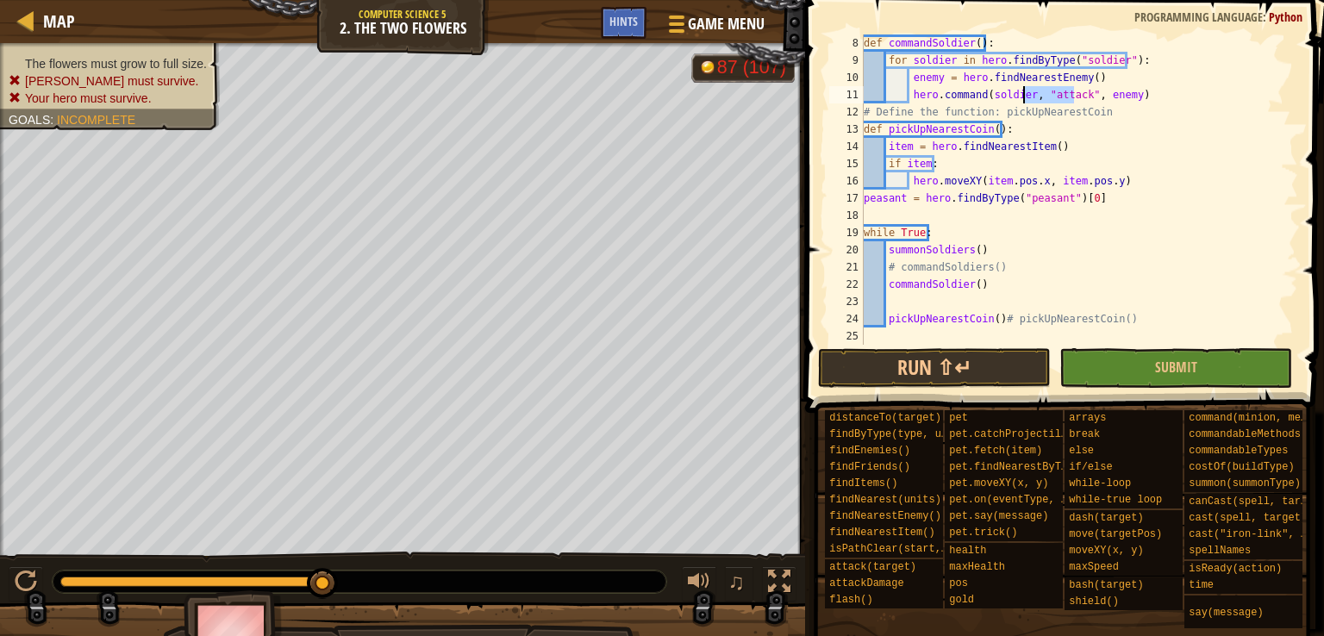
drag, startPoint x: 1075, startPoint y: 94, endPoint x: 1027, endPoint y: 91, distance: 48.3
click at [1027, 91] on div "def commandSoldier ( ) : for soldier in hero . findByType ( "soldier" ) : enemy…" at bounding box center [1072, 206] width 425 height 345
click at [1027, 91] on div "def commandSoldier ( ) : for soldier in hero . findByType ( "soldier" ) : enemy…" at bounding box center [1072, 189] width 425 height 310
click at [1088, 80] on div "def commandSoldier ( ) : for soldier in hero . findByType ( "soldier" ) : enemy…" at bounding box center [1072, 206] width 425 height 345
type textarea "enemy = hero.findNearestEnemy()"
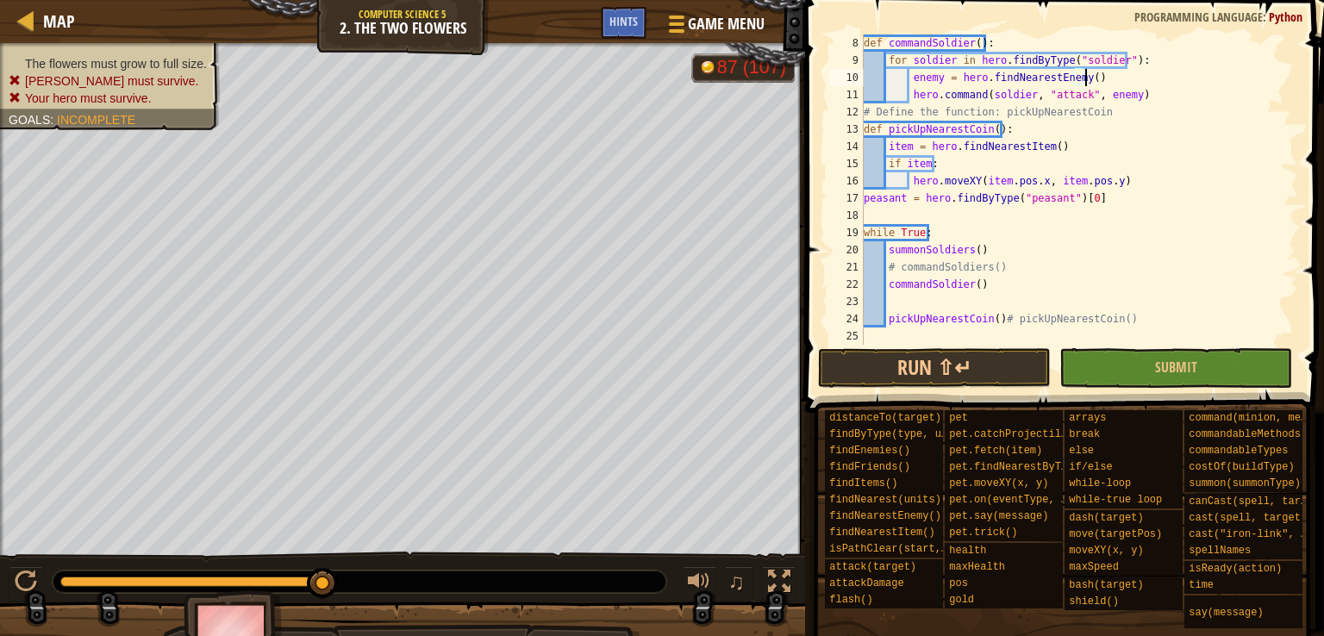
click at [1083, 80] on div "def commandSoldier ( ) : for soldier in hero . findByType ( "soldier" ) : enemy…" at bounding box center [1072, 206] width 425 height 345
drag, startPoint x: 906, startPoint y: 80, endPoint x: 1106, endPoint y: 79, distance: 200.8
click at [1106, 79] on div "def commandSoldier ( ) : for soldier in hero . findByType ( "soldier" ) : enemy…" at bounding box center [1072, 206] width 425 height 345
click at [1106, 79] on div "def commandSoldier ( ) : for soldier in hero . findByType ( "soldier" ) : enemy…" at bounding box center [1072, 189] width 425 height 310
click at [1087, 80] on div "def commandSoldier ( ) : for soldier in hero . findByType ( "soldier" ) : enemy…" at bounding box center [1072, 206] width 425 height 345
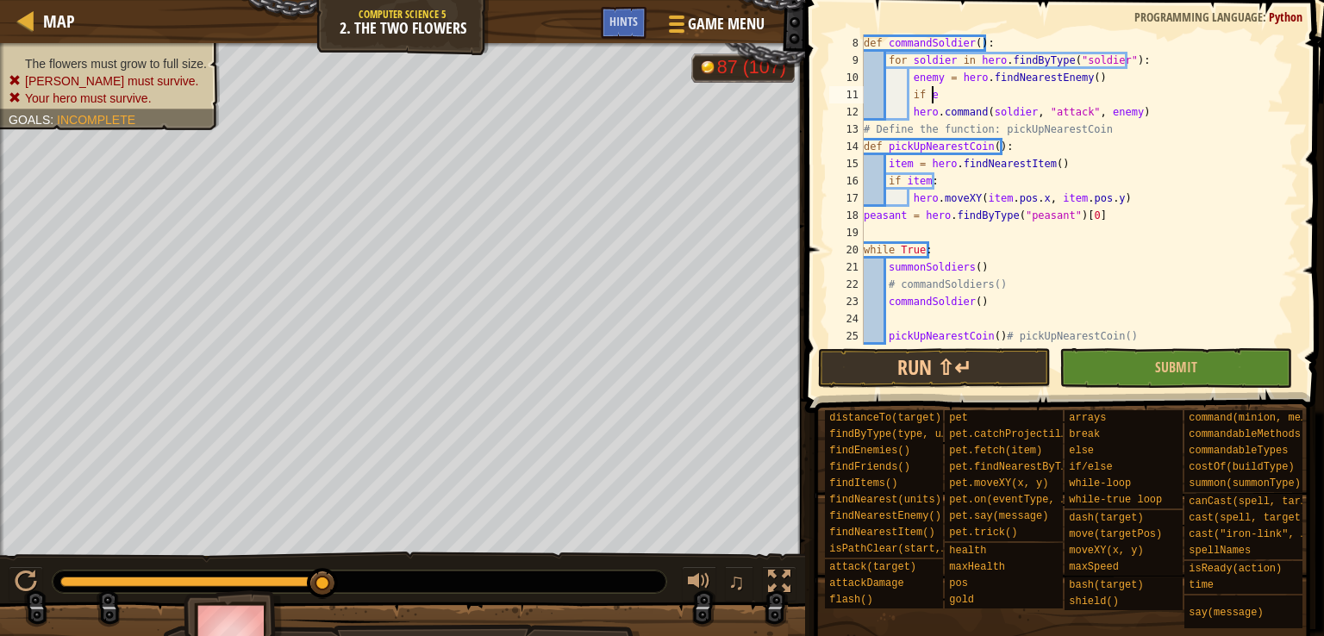
scroll to position [8, 4]
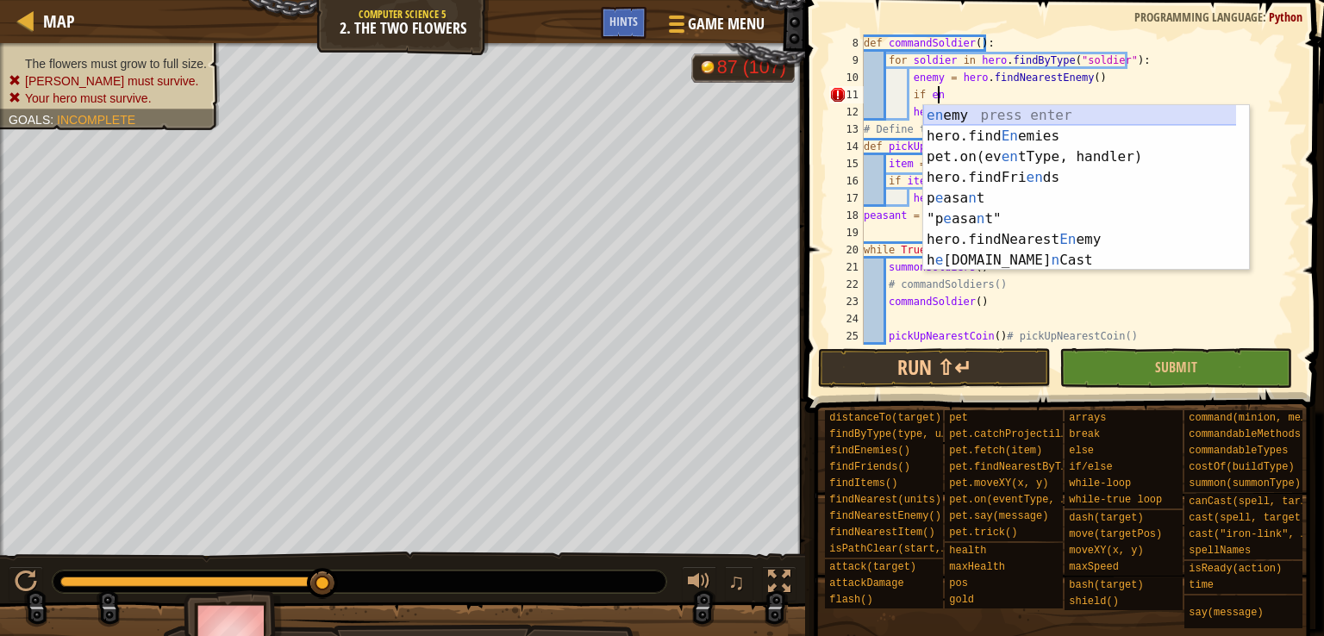
click at [1048, 115] on div "en emy press enter hero.find En emies press enter pet.on(ev en tType, handler) …" at bounding box center [1086, 208] width 326 height 207
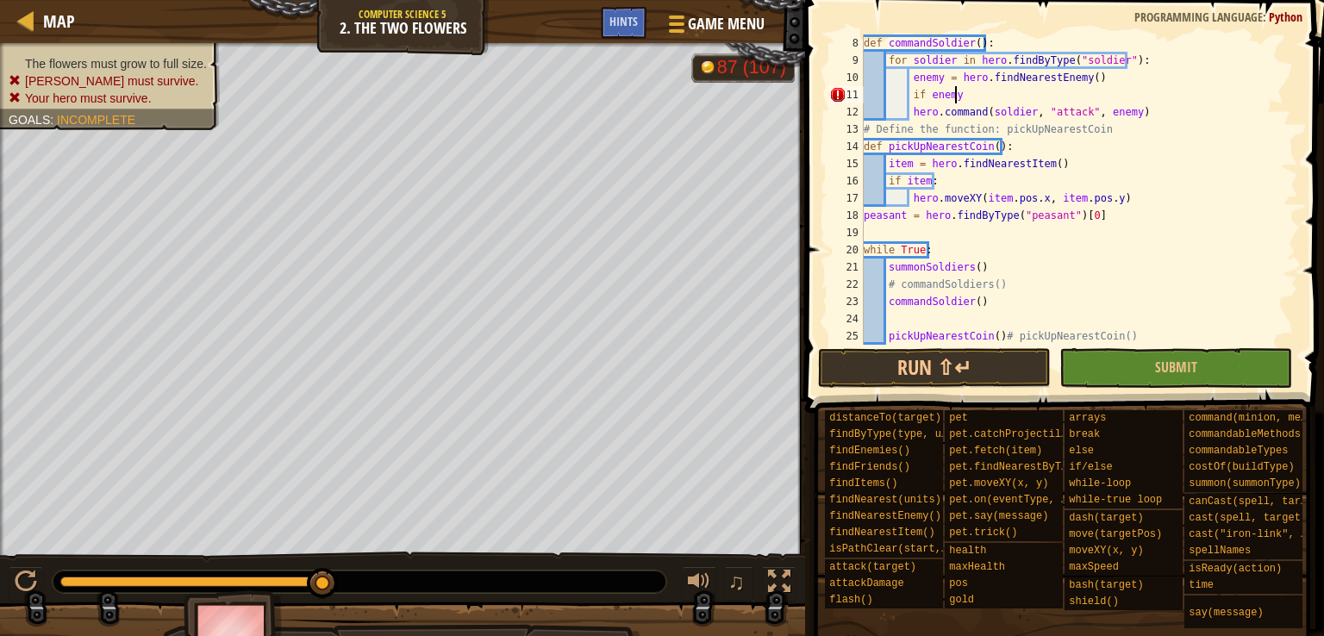
scroll to position [8, 7]
click at [910, 114] on div "def commandSoldier ( ) : for soldier in hero . findByType ( "soldier" ) : enemy…" at bounding box center [1072, 206] width 425 height 345
click at [1139, 374] on button "Submit" at bounding box center [1175, 368] width 233 height 40
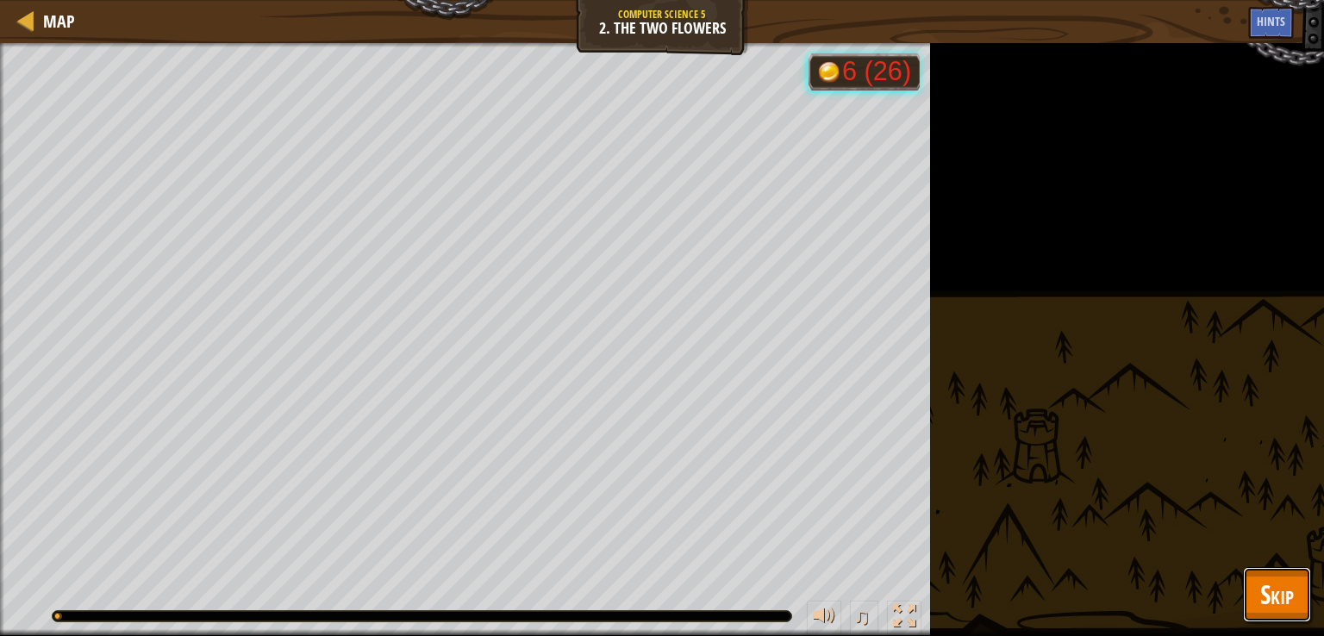
click at [1286, 582] on span "Skip" at bounding box center [1277, 593] width 34 height 35
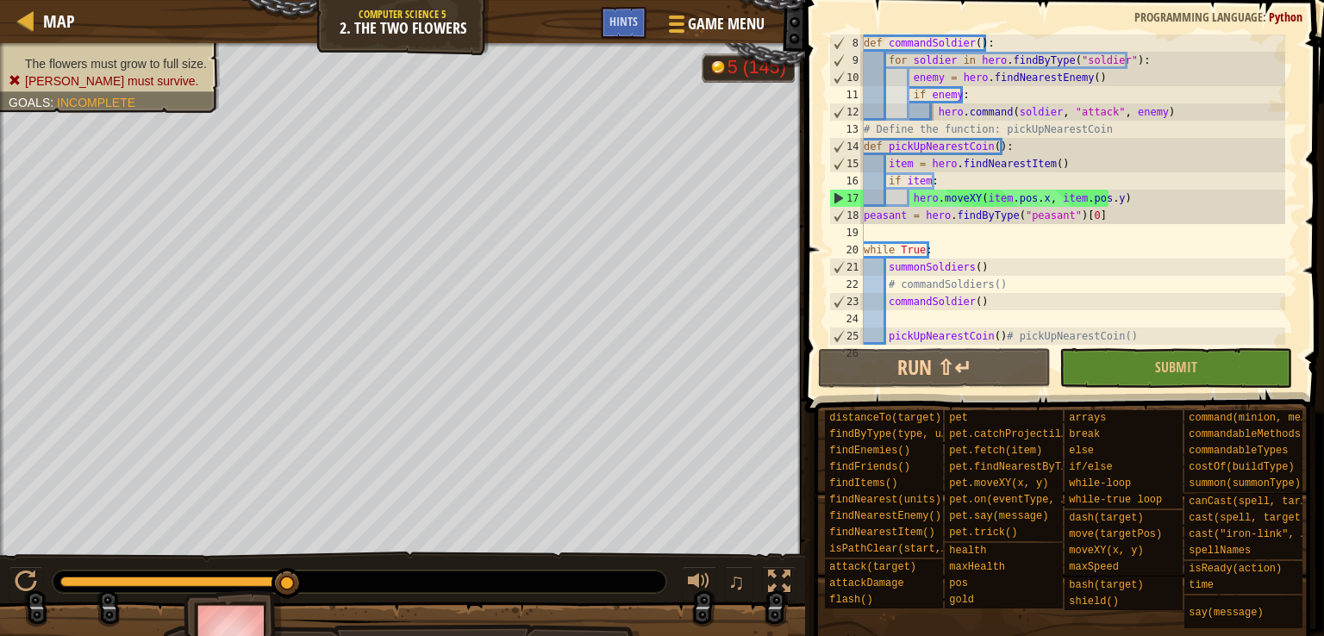
scroll to position [0, 0]
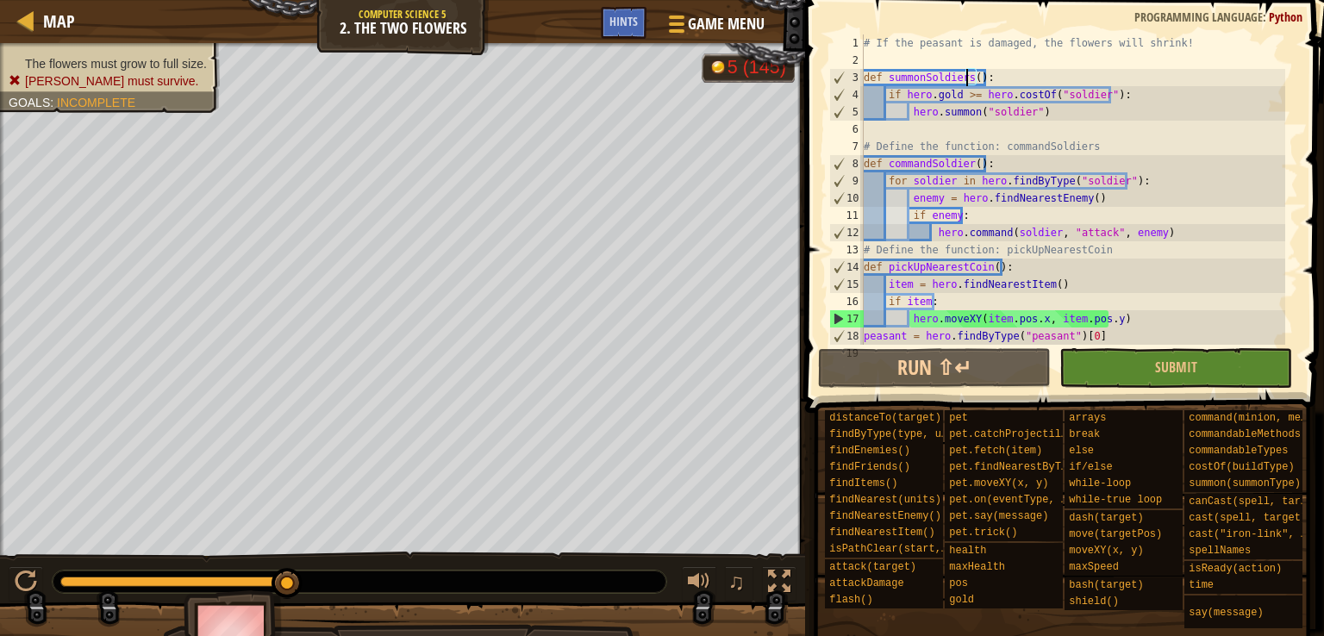
drag, startPoint x: 967, startPoint y: 69, endPoint x: 1073, endPoint y: 74, distance: 106.1
click at [1073, 74] on div "# If the peasant is damaged, the flowers will shrink! def summonSoldiers ( ) : …" at bounding box center [1072, 206] width 425 height 345
click at [1073, 74] on div "# If the peasant is damaged, the flowers will shrink! def summonSoldiers ( ) : …" at bounding box center [1072, 189] width 425 height 310
drag, startPoint x: 1073, startPoint y: 74, endPoint x: 1057, endPoint y: 111, distance: 40.2
click at [1057, 111] on div "# If the peasant is damaged, the flowers will shrink! def summonSoldiers ( ) : …" at bounding box center [1072, 206] width 425 height 345
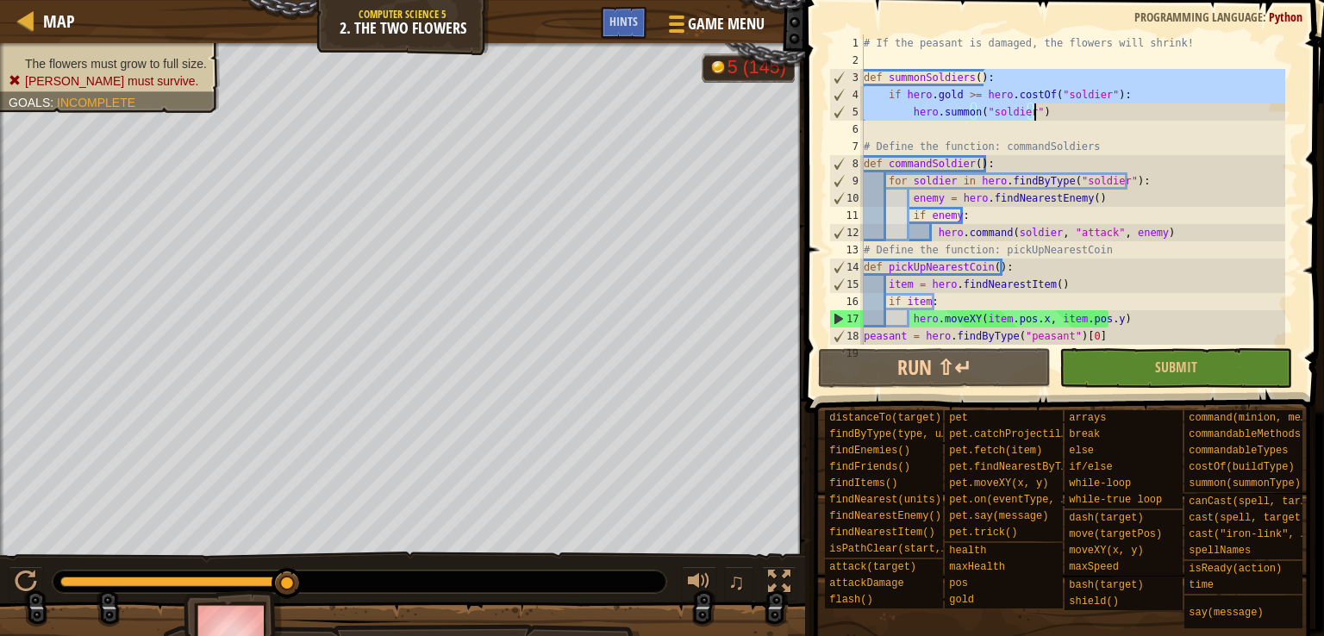
click at [1057, 111] on div "# If the peasant is damaged, the flowers will shrink! def summonSoldiers ( ) : …" at bounding box center [1072, 189] width 425 height 310
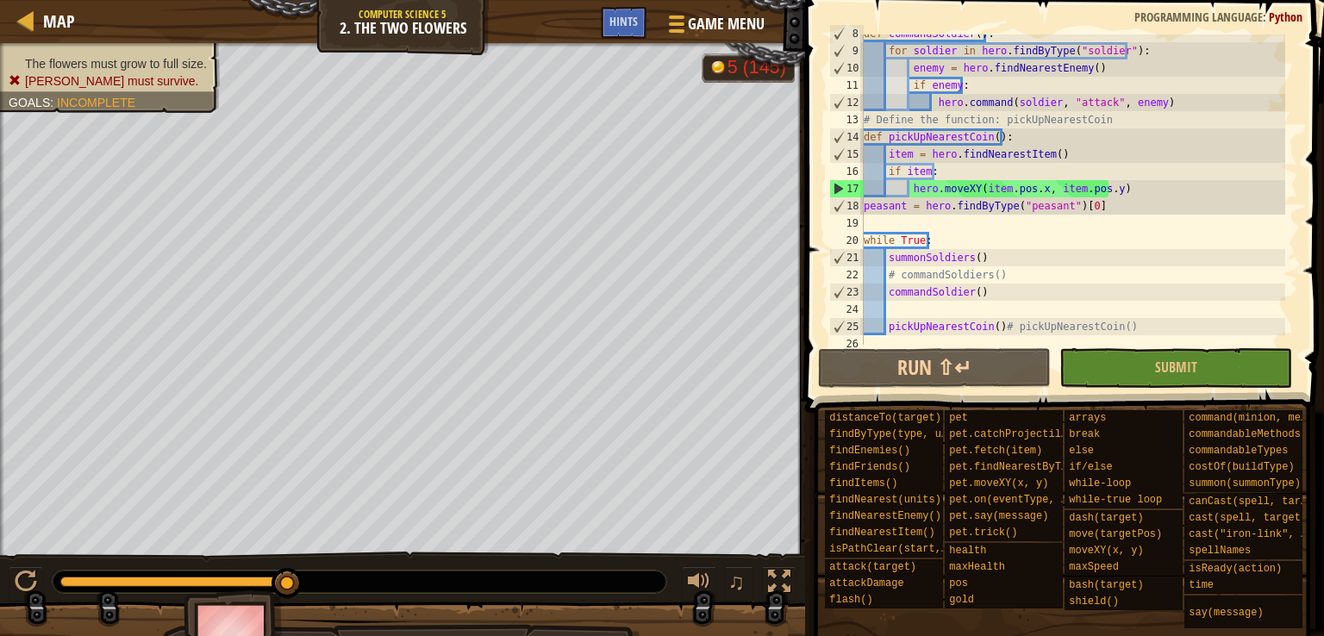
scroll to position [138, 0]
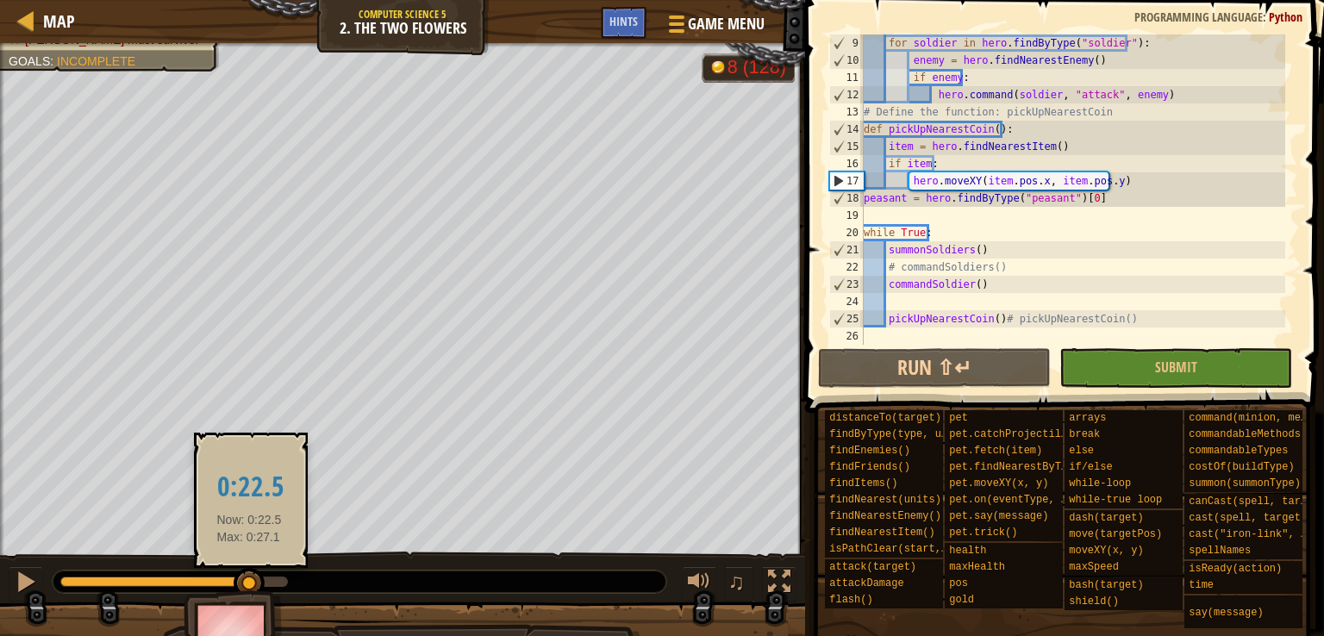
drag, startPoint x: 275, startPoint y: 589, endPoint x: 249, endPoint y: 589, distance: 25.9
click at [249, 589] on div at bounding box center [249, 583] width 31 height 31
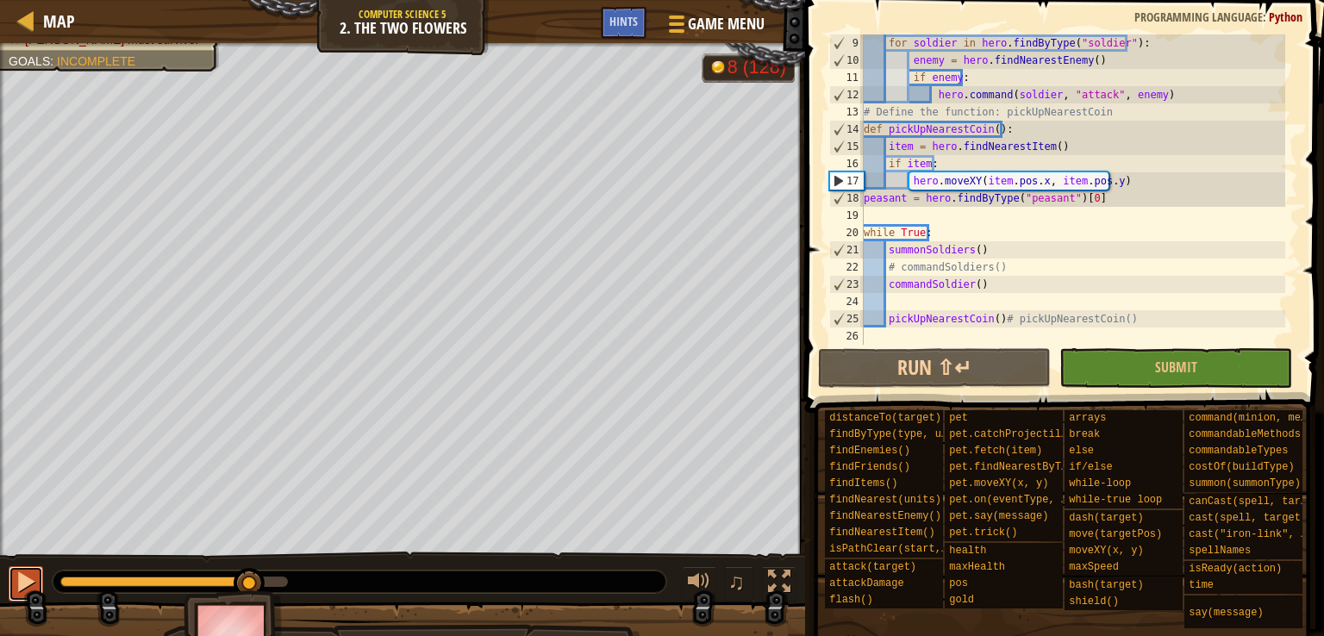
click at [22, 571] on div at bounding box center [26, 581] width 22 height 22
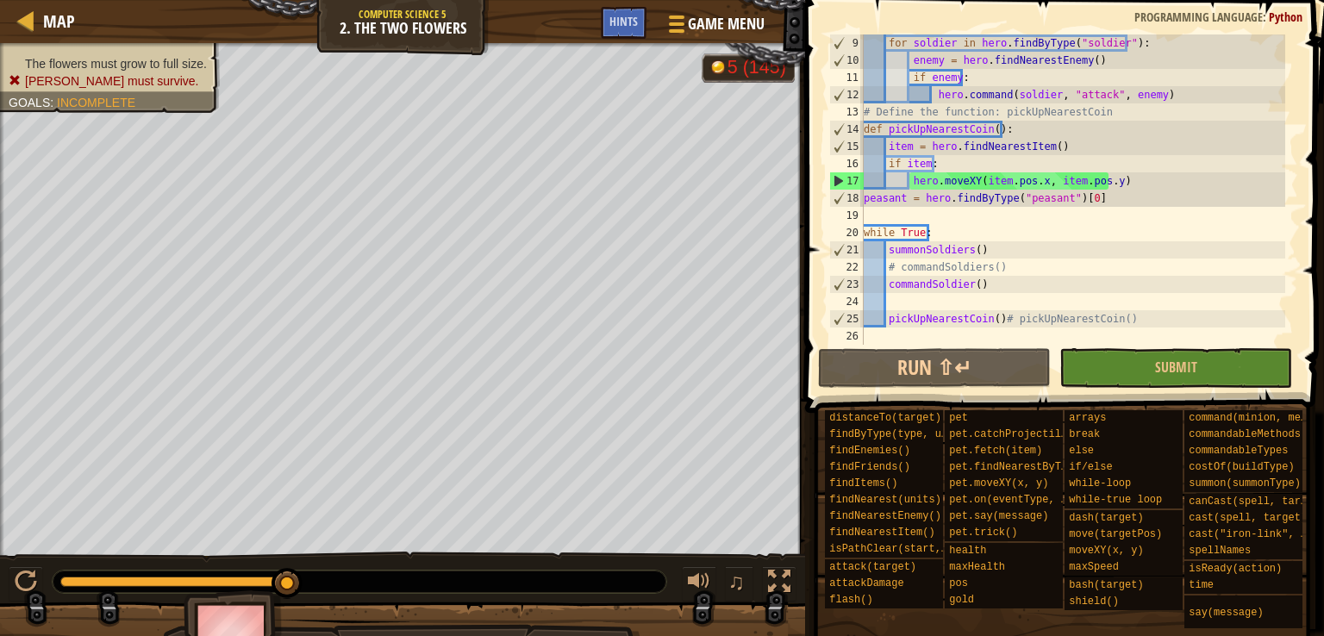
scroll to position [0, 0]
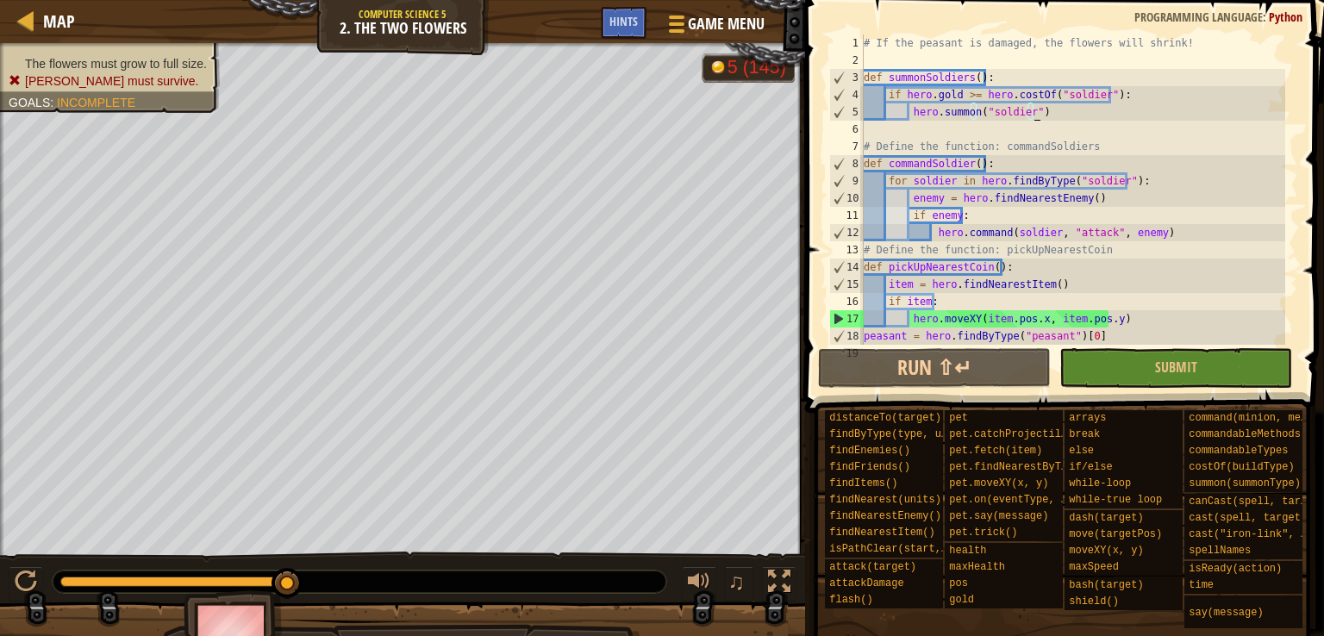
click at [1000, 284] on div "# If the peasant is damaged, the flowers will shrink! def summonSoldiers ( ) : …" at bounding box center [1072, 206] width 425 height 345
click at [1054, 224] on div "# If the peasant is damaged, the flowers will shrink! def summonSoldiers ( ) : …" at bounding box center [1072, 206] width 425 height 345
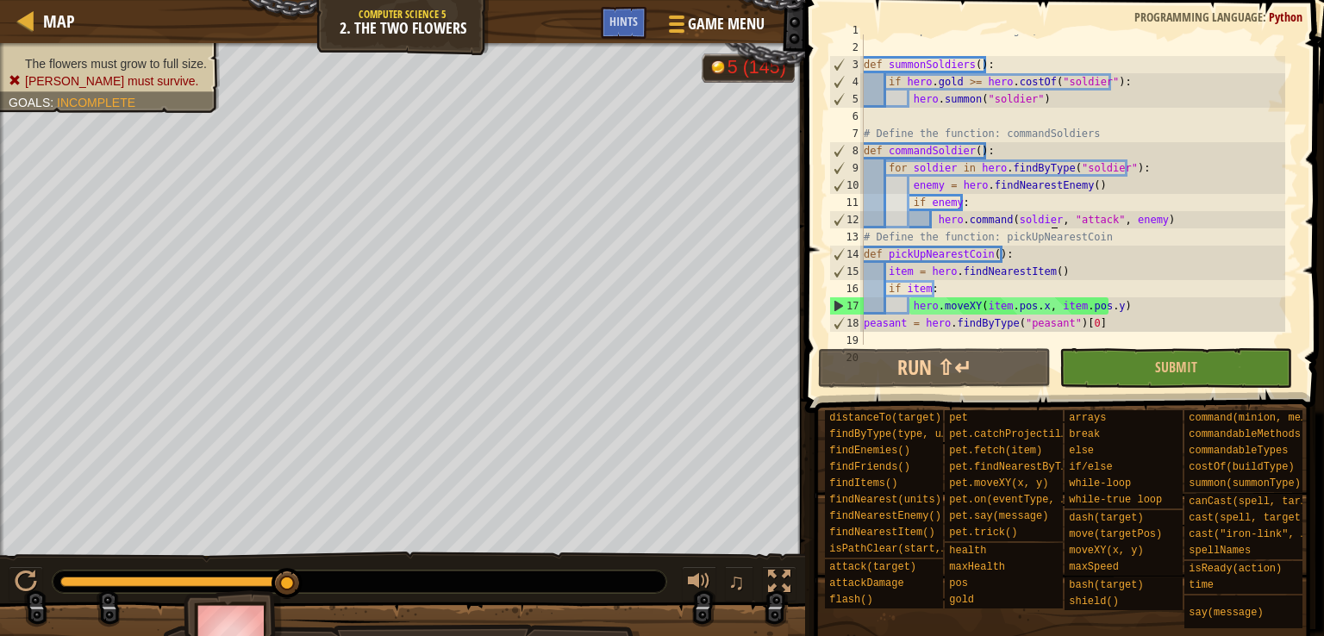
scroll to position [14, 0]
click at [1031, 179] on div "# If the peasant is damaged, the flowers will shrink! def summonSoldiers ( ) : …" at bounding box center [1072, 193] width 425 height 345
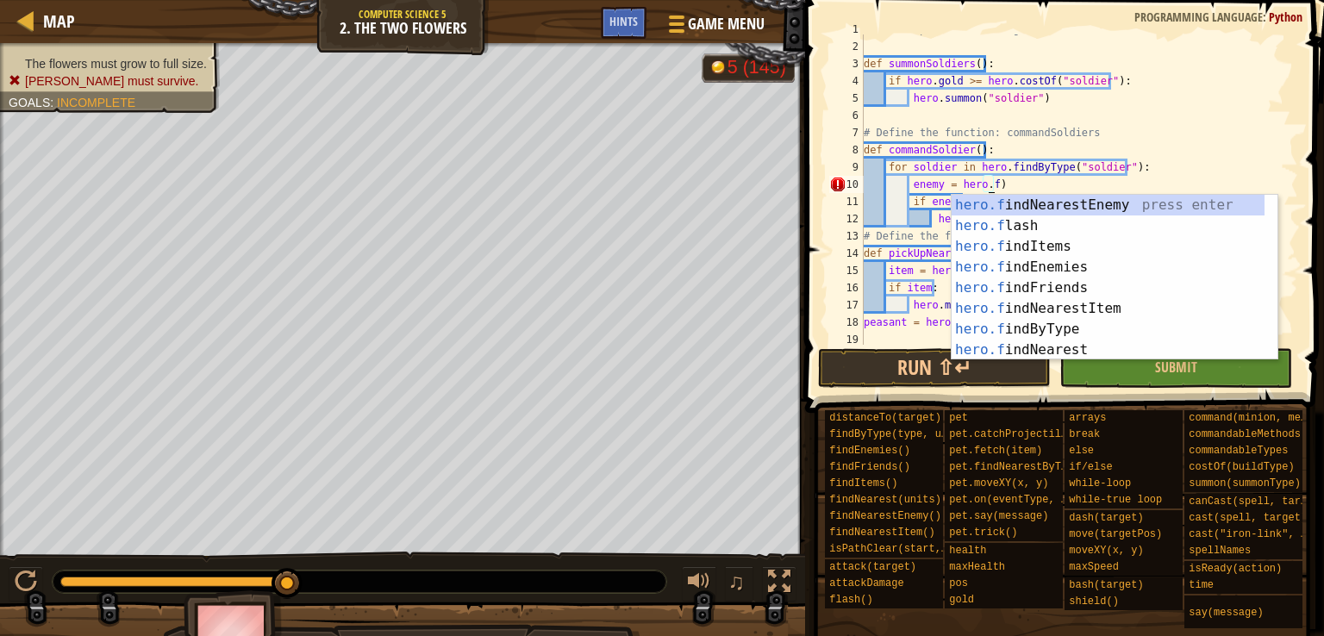
scroll to position [8, 10]
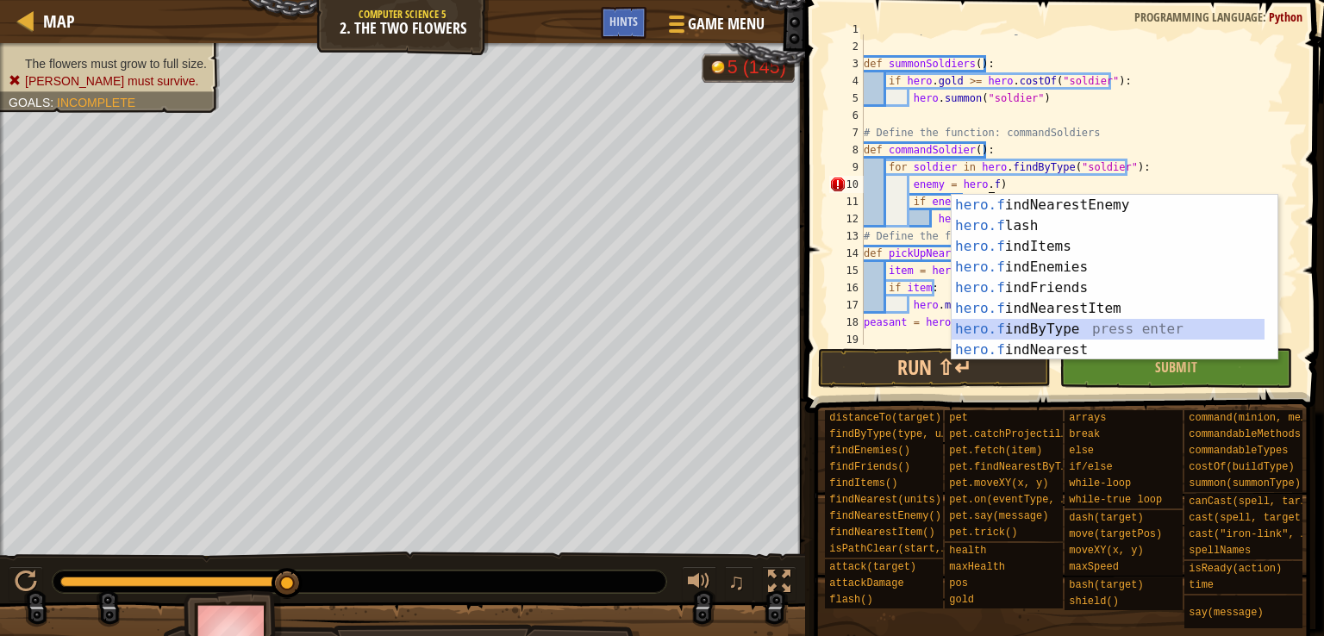
click at [1016, 320] on div "hero.f indNearestEnemy press enter hero.f lash press enter hero.f indItems pres…" at bounding box center [1107, 298] width 313 height 207
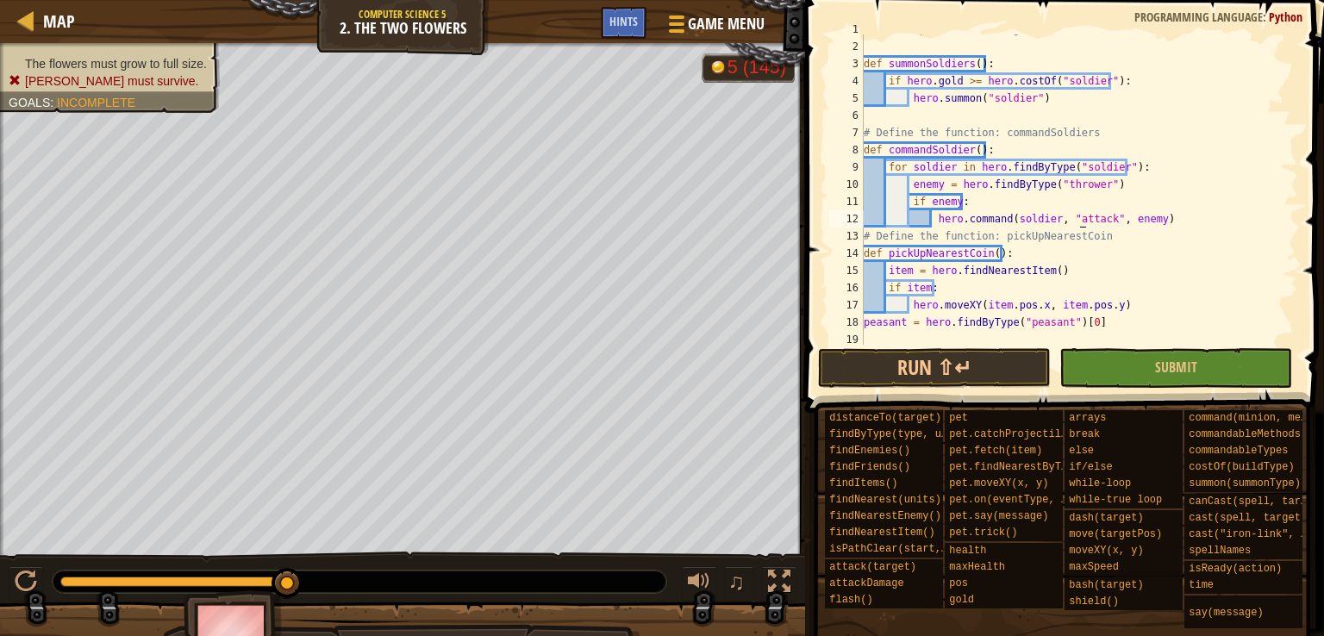
click at [1077, 215] on div "# If the peasant is damaged, the flowers will shrink! def summonSoldiers ( ) : …" at bounding box center [1072, 193] width 425 height 345
click at [1081, 186] on div "# If the peasant is damaged, the flowers will shrink! def summonSoldiers ( ) : …" at bounding box center [1072, 193] width 425 height 345
click at [1140, 378] on button "Submit" at bounding box center [1175, 368] width 233 height 40
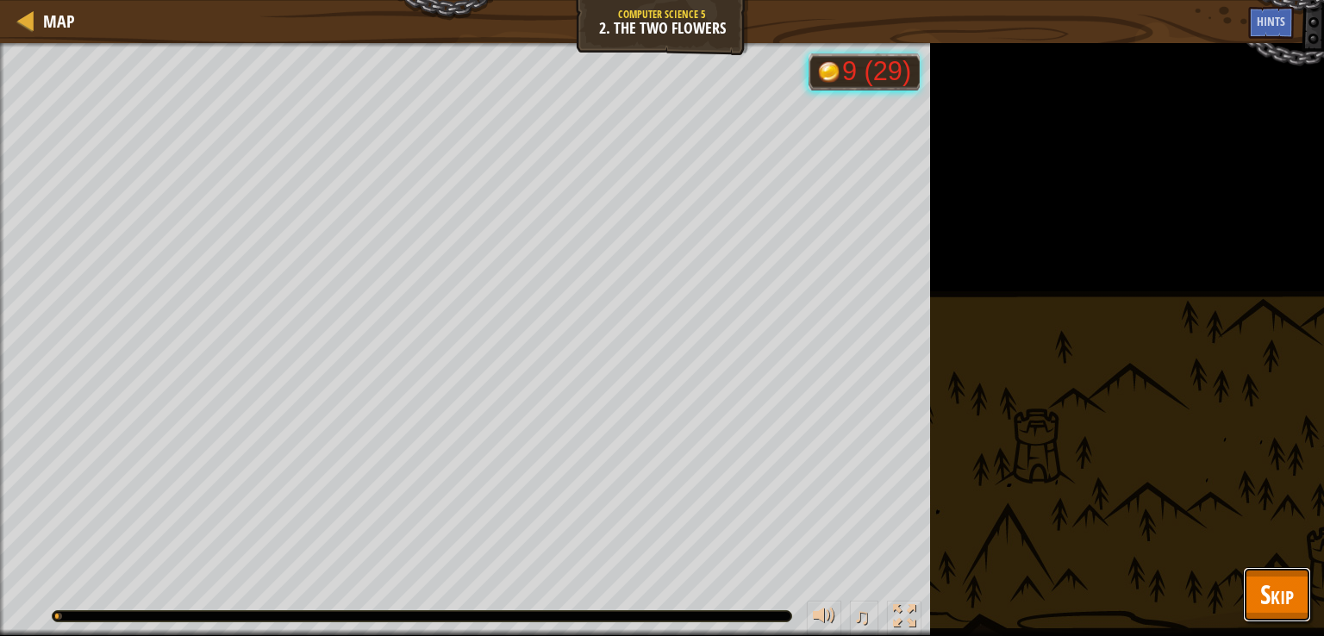
click at [1268, 594] on span "Skip" at bounding box center [1277, 593] width 34 height 35
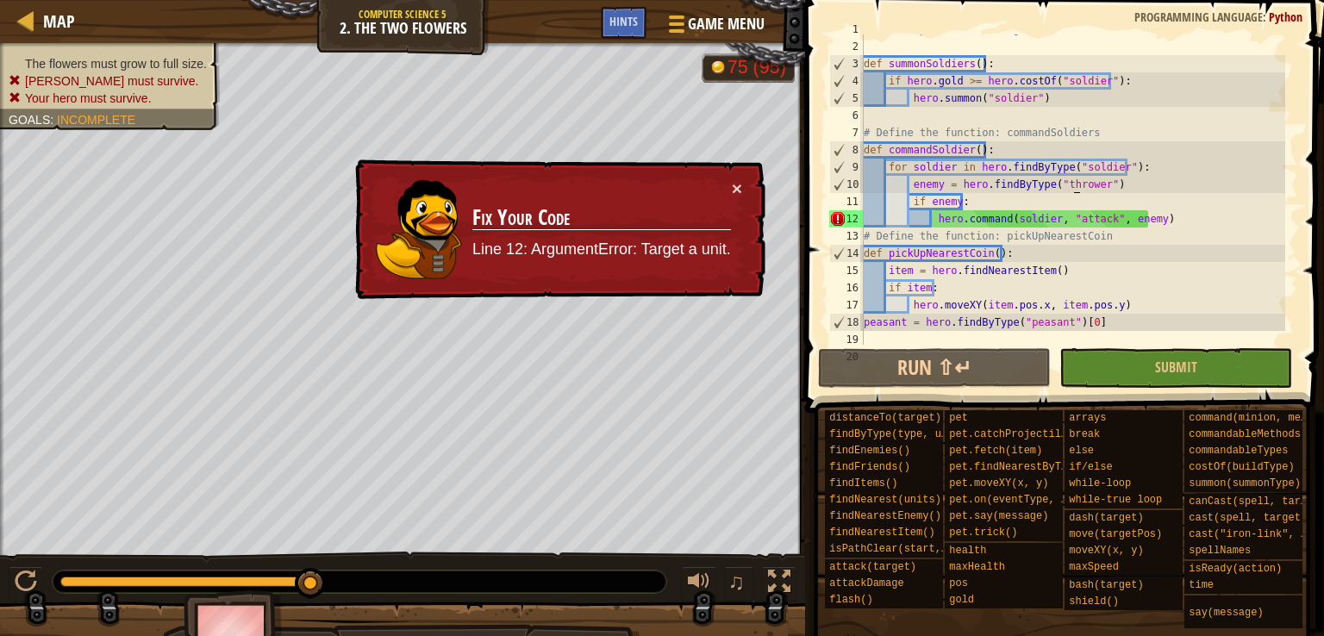
click at [1073, 183] on div "# If the peasant is damaged, the flowers will shrink! def summonSoldiers ( ) : …" at bounding box center [1072, 193] width 425 height 345
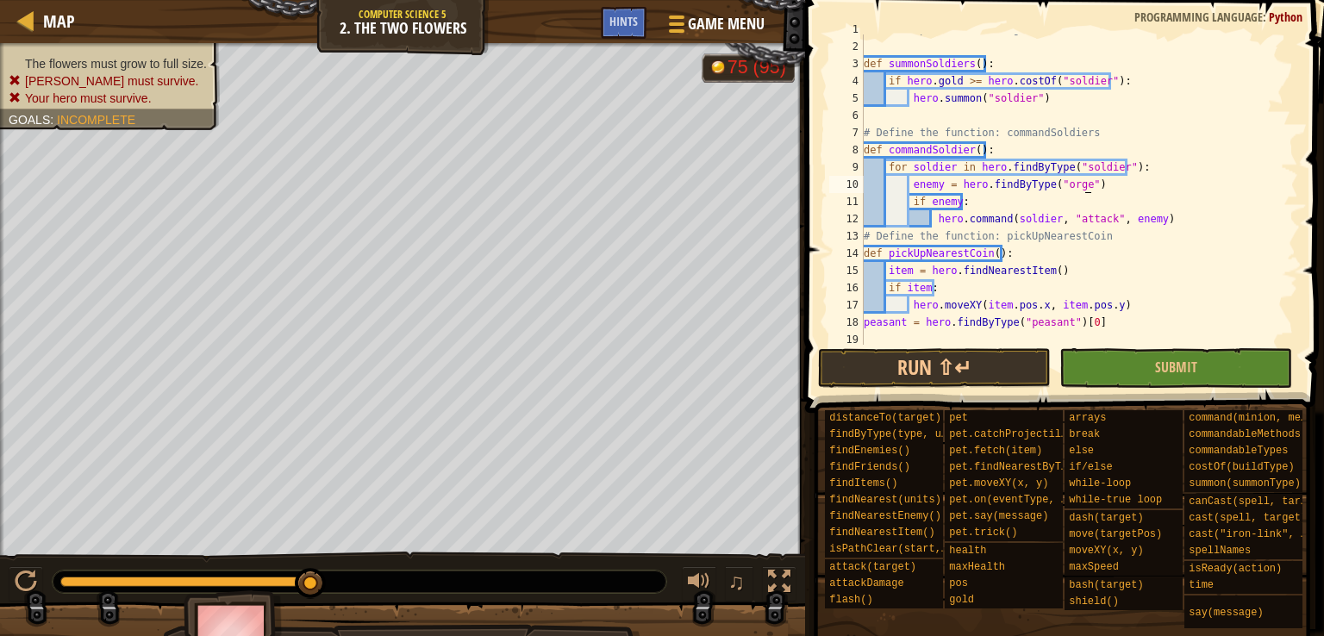
scroll to position [8, 17]
click at [1137, 349] on button "Submit" at bounding box center [1175, 368] width 233 height 40
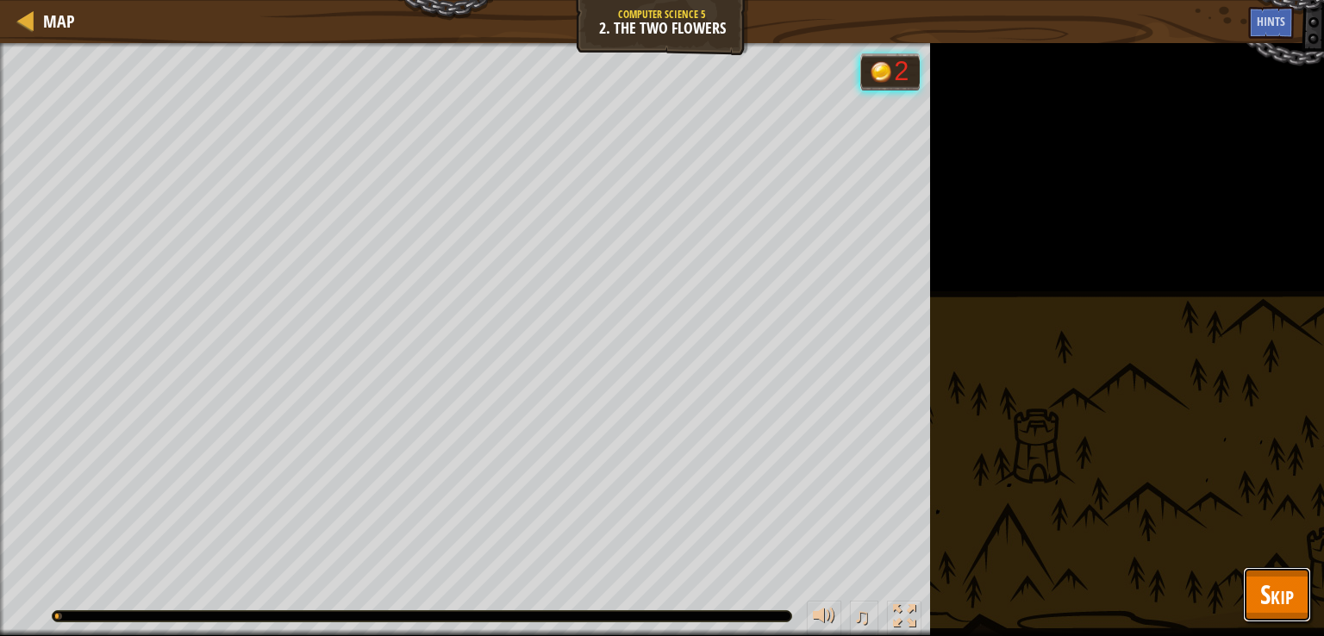
click at [1257, 591] on button "Skip" at bounding box center [1277, 594] width 68 height 55
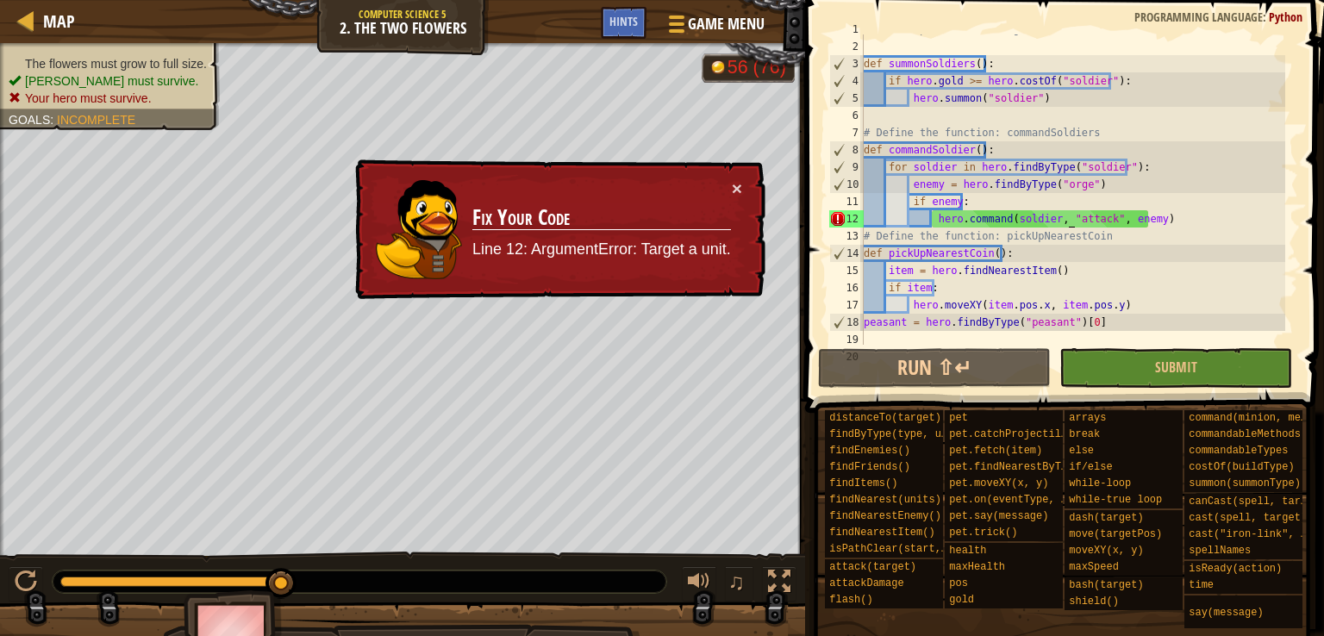
click at [1066, 216] on div "# If the peasant is damaged, the flowers will shrink! def summonSoldiers ( ) : …" at bounding box center [1072, 193] width 425 height 345
click at [1123, 225] on div "# If the peasant is damaged, the flowers will shrink! def summonSoldiers ( ) : …" at bounding box center [1072, 193] width 425 height 345
click at [1063, 177] on div "# If the peasant is damaged, the flowers will shrink! def summonSoldiers ( ) : …" at bounding box center [1072, 193] width 425 height 345
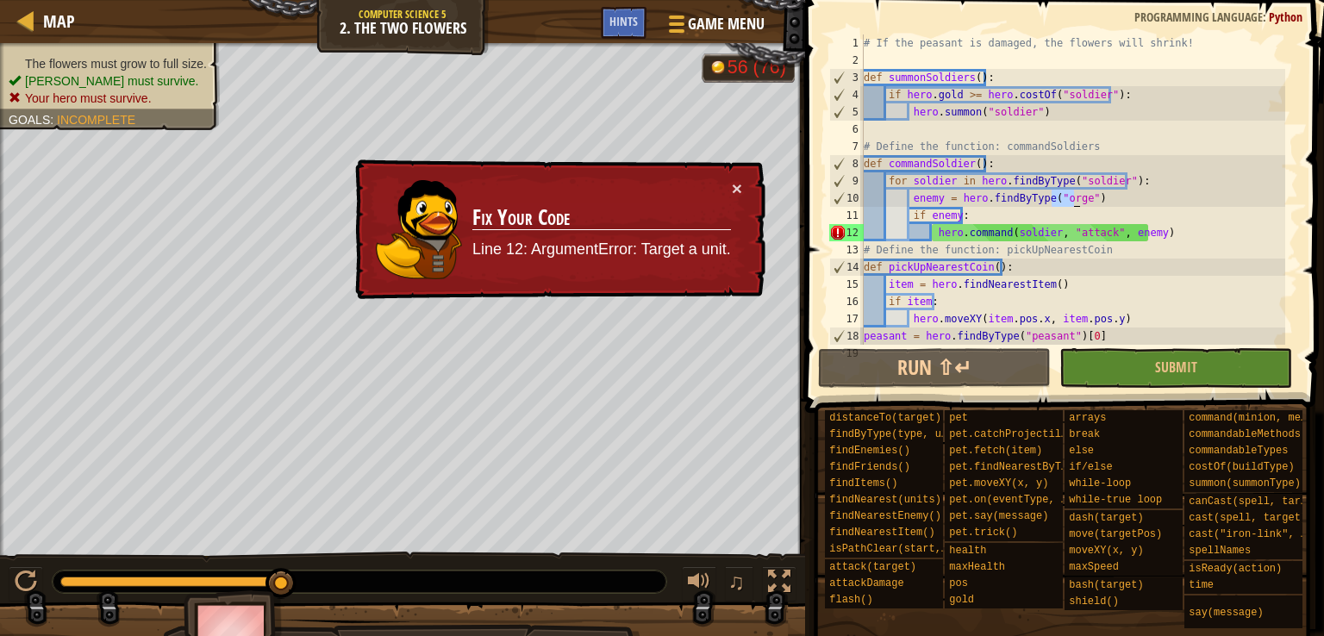
scroll to position [8, 15]
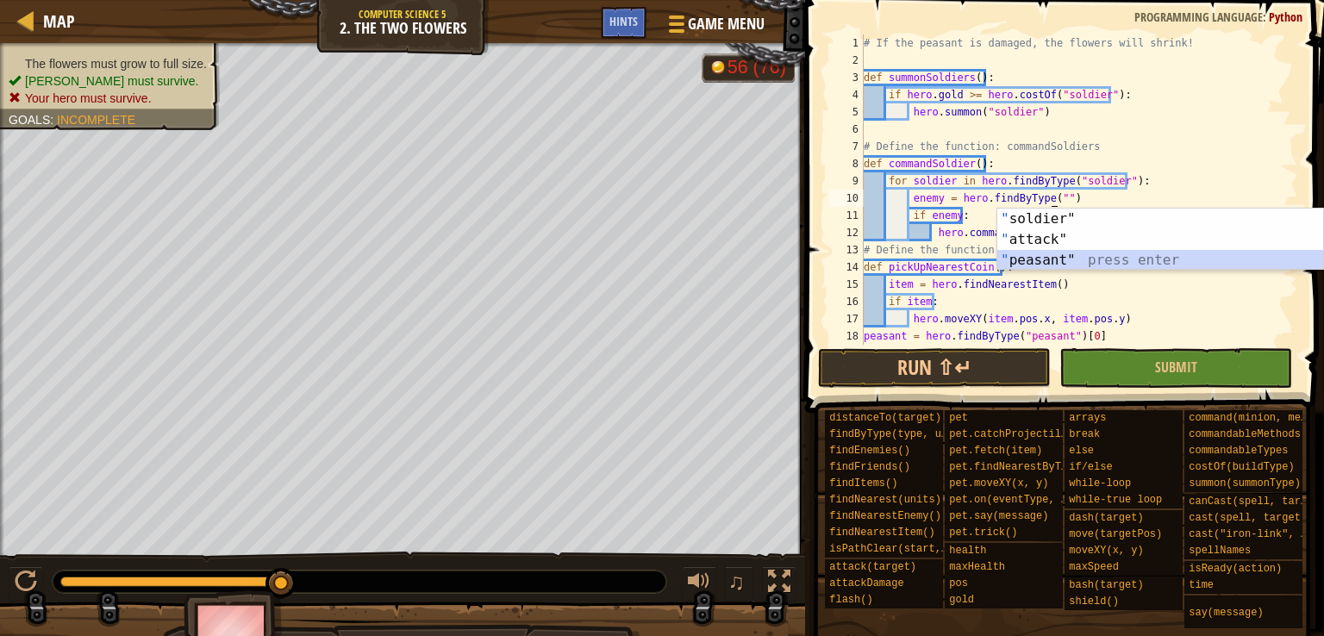
click at [1042, 259] on div "" soldier" press enter " attack" press enter " peasant" press enter" at bounding box center [1160, 260] width 326 height 103
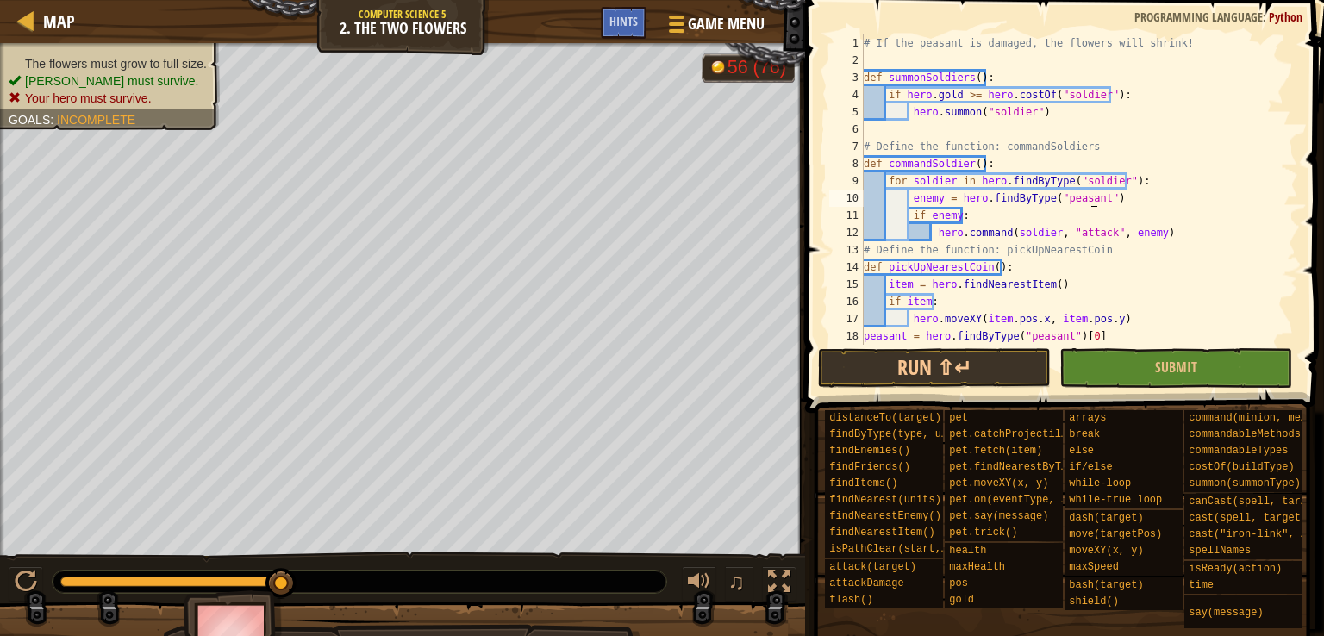
click at [1116, 204] on div "# If the peasant is damaged, the flowers will shrink! def summonSoldiers ( ) : …" at bounding box center [1072, 206] width 425 height 345
click at [1098, 196] on div "# If the peasant is damaged, the flowers will shrink! def summonSoldiers ( ) : …" at bounding box center [1072, 206] width 425 height 345
click at [1113, 197] on div "# If the peasant is damaged, the flowers will shrink! def summonSoldiers ( ) : …" at bounding box center [1072, 206] width 425 height 345
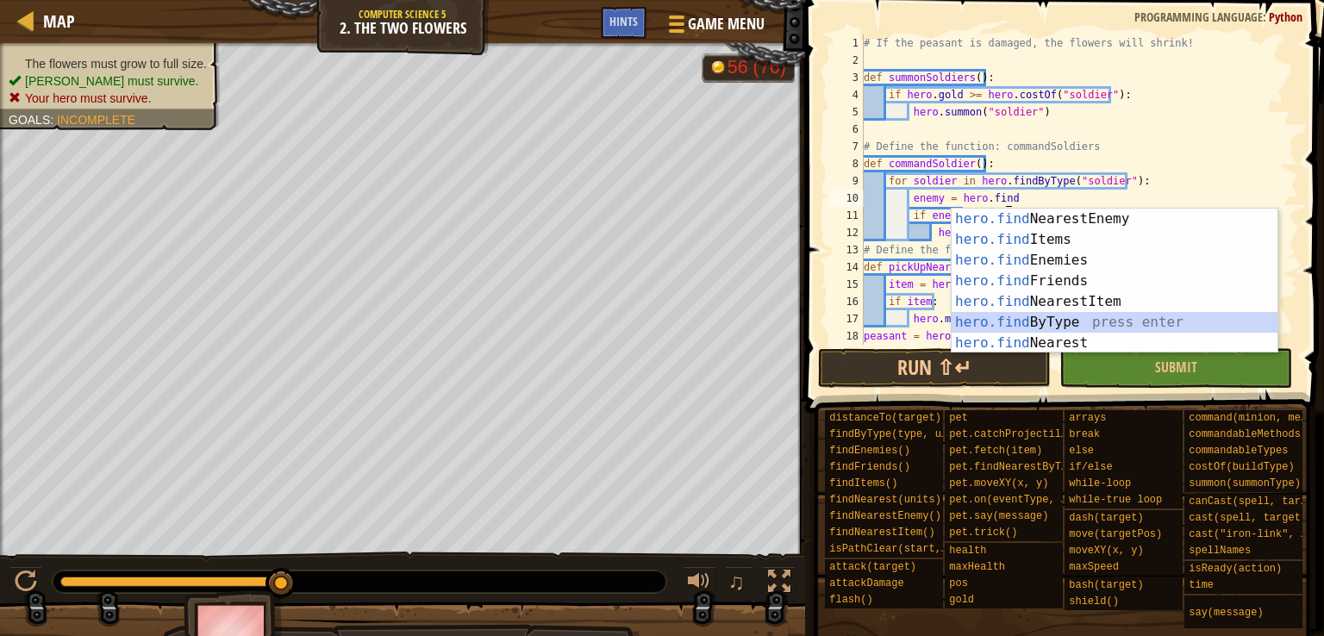
click at [997, 315] on div "hero.find NearestEnemy press enter hero.find Items press enter hero.find Enemie…" at bounding box center [1114, 302] width 326 height 186
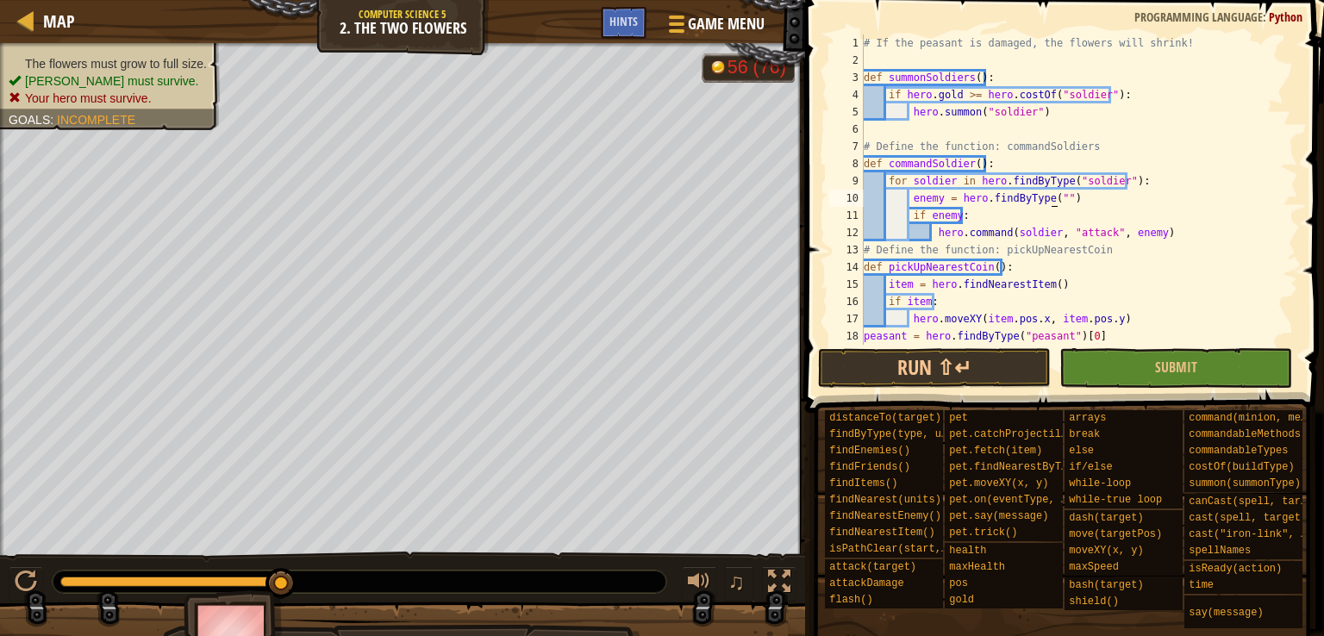
click at [1050, 198] on div "# If the peasant is damaged, the flowers will shrink! def summonSoldiers ( ) : …" at bounding box center [1072, 206] width 425 height 345
click at [1072, 197] on div "# If the peasant is damaged, the flowers will shrink! def summonSoldiers ( ) : …" at bounding box center [1072, 206] width 425 height 345
type textarea "enemy = hero.find"
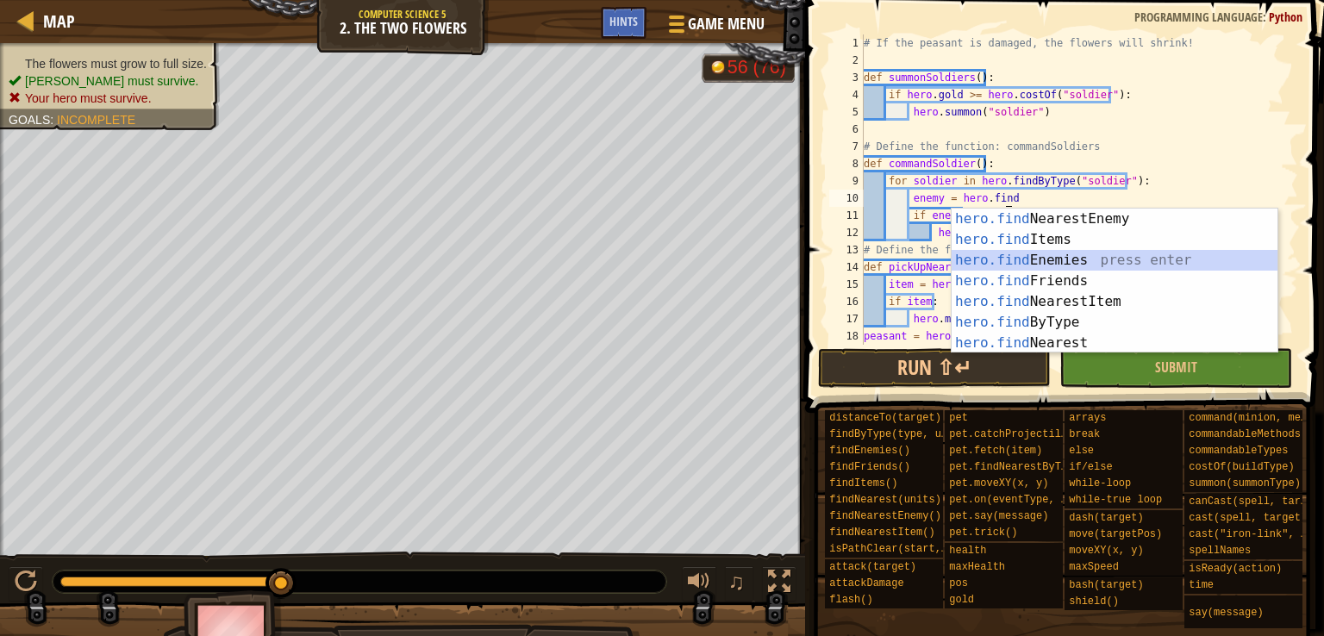
click at [1037, 252] on div "hero.find NearestEnemy press enter hero.find Items press enter hero.find Enemie…" at bounding box center [1114, 302] width 326 height 186
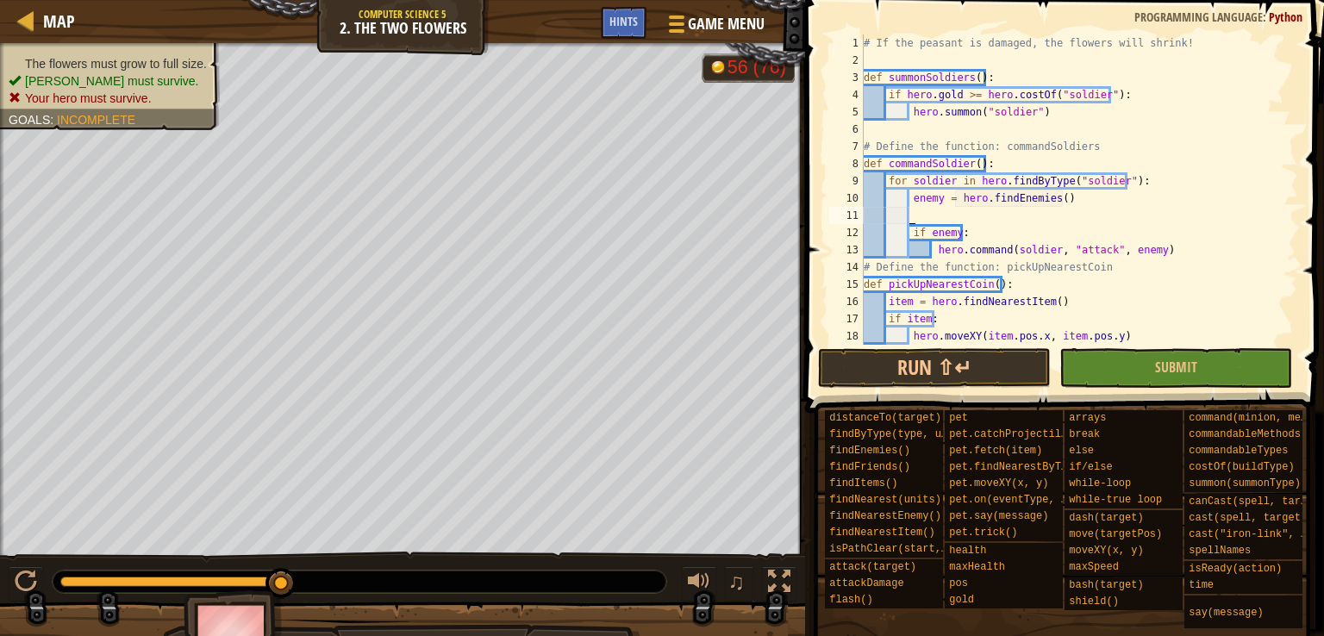
scroll to position [8, 3]
click at [1062, 205] on div "# If the peasant is damaged, the flowers will shrink! def summonSoldiers ( ) : …" at bounding box center [1072, 206] width 425 height 345
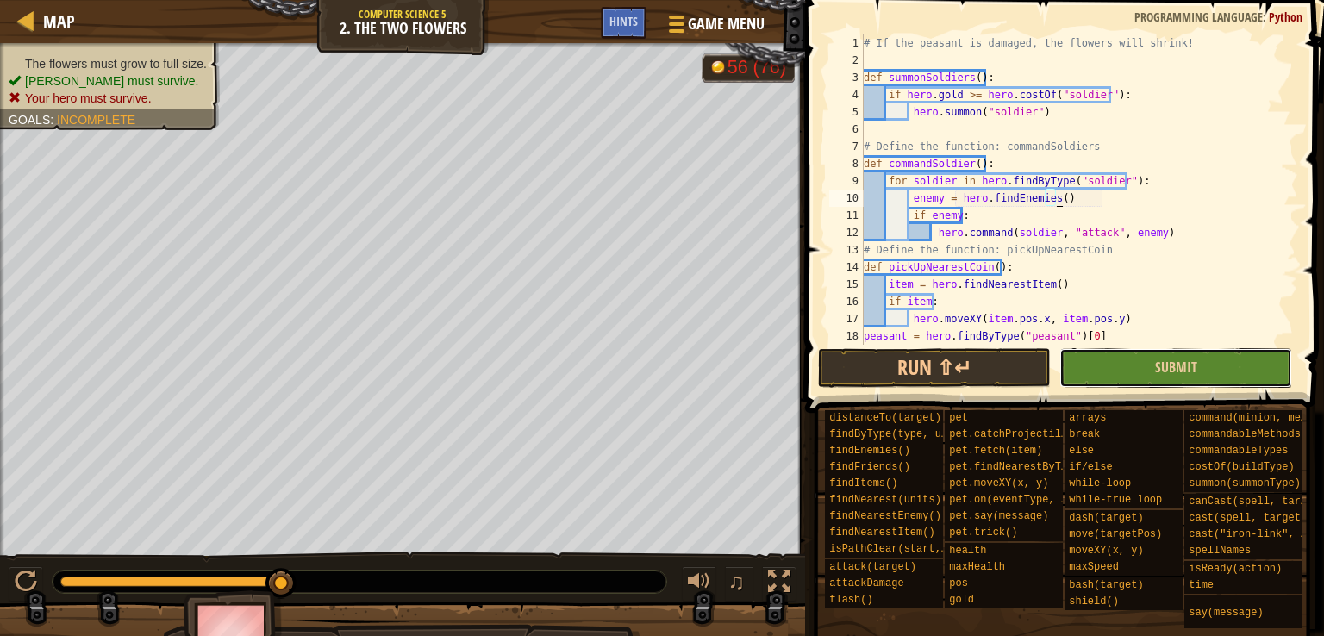
click at [1106, 387] on button "Submit" at bounding box center [1175, 368] width 233 height 40
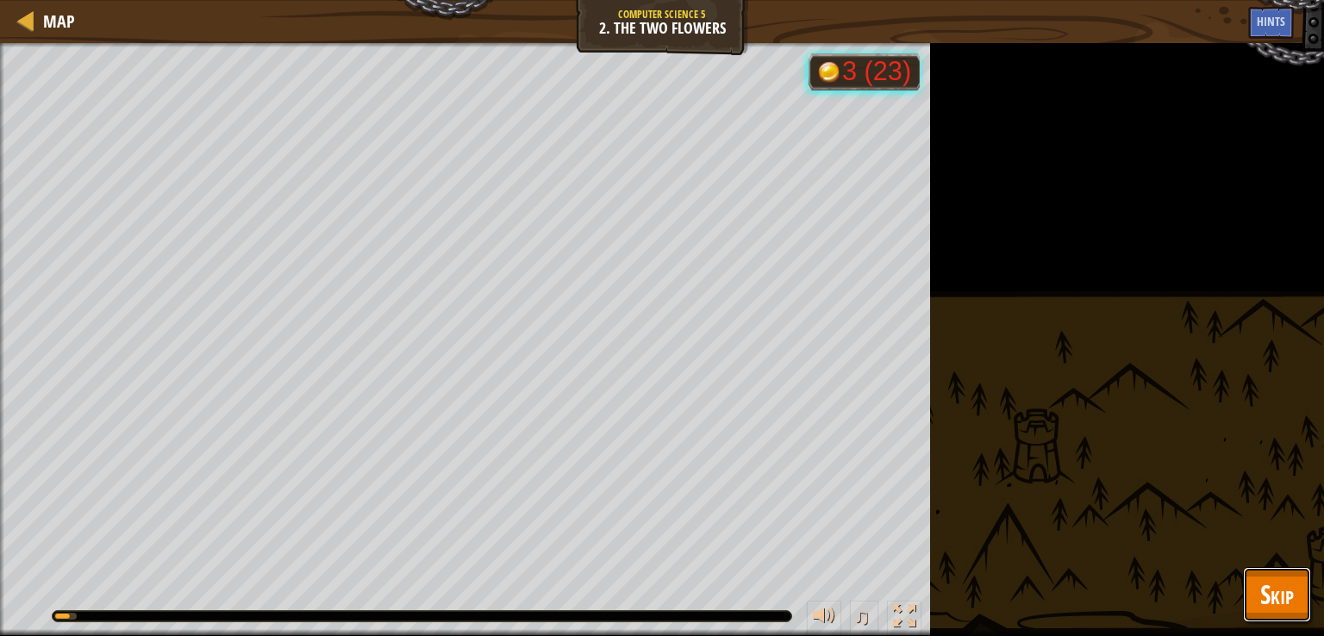
click at [1268, 580] on span "Skip" at bounding box center [1277, 593] width 34 height 35
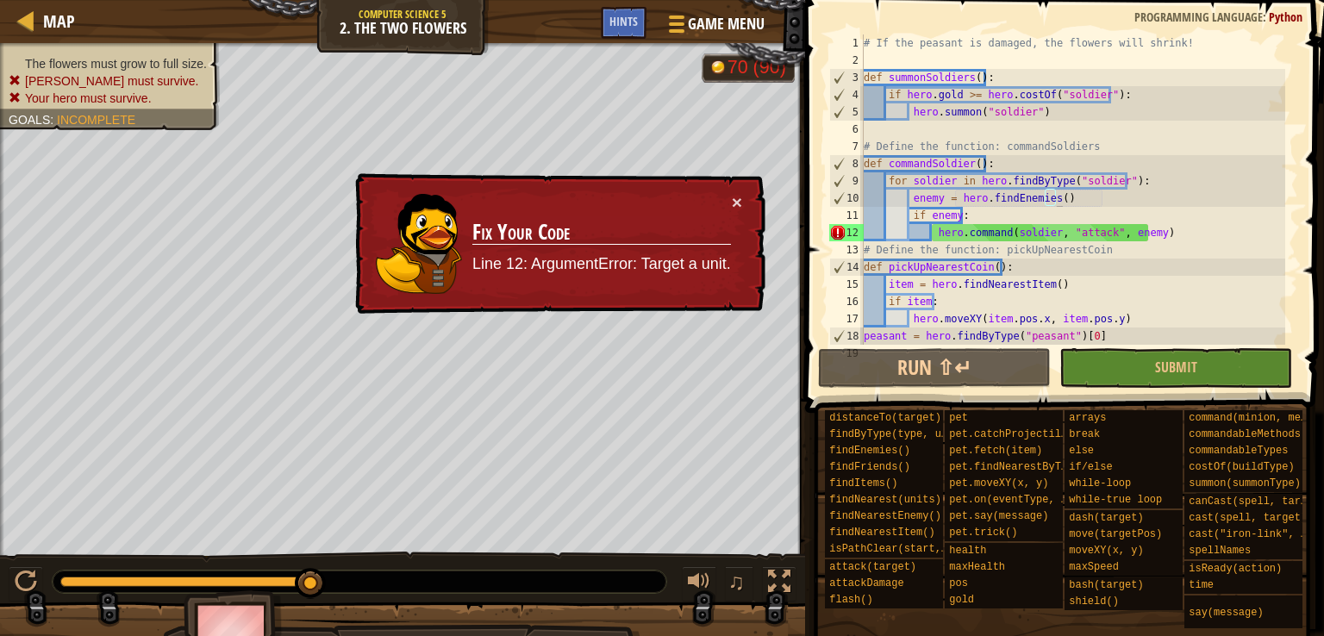
click at [1087, 180] on div "# If the peasant is damaged, the flowers will shrink! def summonSoldiers ( ) : …" at bounding box center [1072, 206] width 425 height 345
click at [1080, 183] on div "# If the peasant is damaged, the flowers will shrink! def summonSoldiers ( ) : …" at bounding box center [1072, 189] width 425 height 310
click at [1003, 161] on div "# If the peasant is damaged, the flowers will shrink! def summonSoldiers ( ) : …" at bounding box center [1072, 206] width 425 height 345
type textarea "def commandSoldier():"
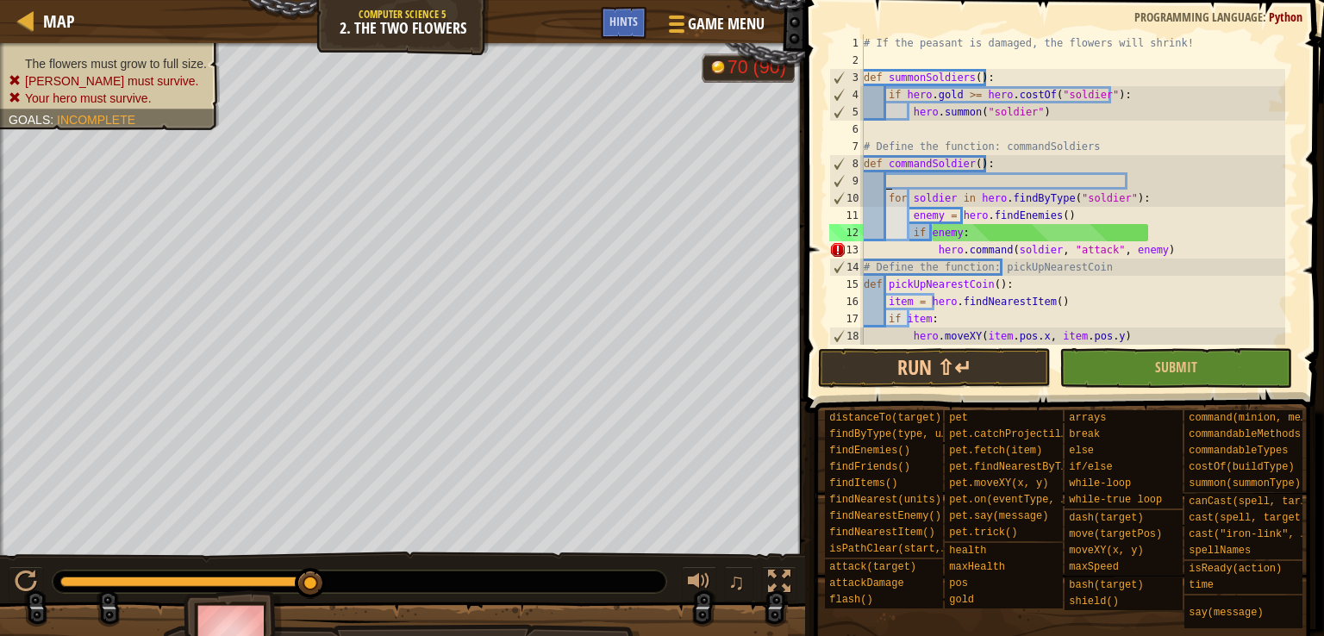
scroll to position [8, 1]
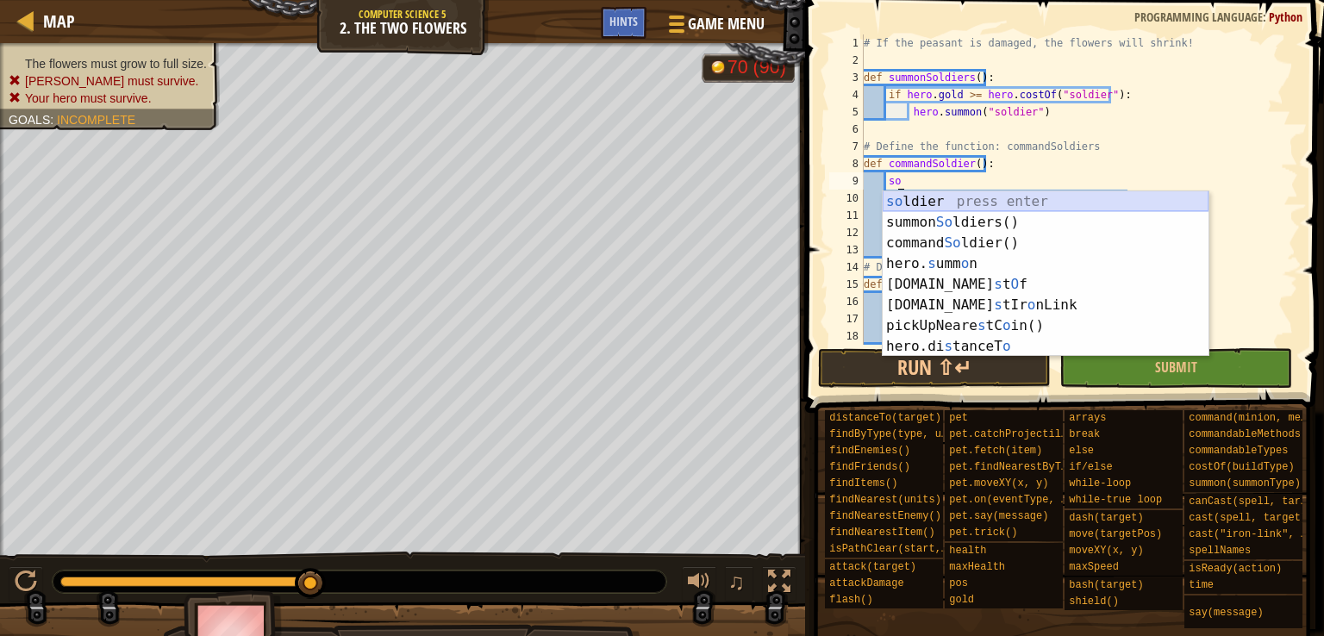
click at [938, 205] on div "so ldier press enter summon So ldiers() press enter command So ldier() press en…" at bounding box center [1045, 294] width 326 height 207
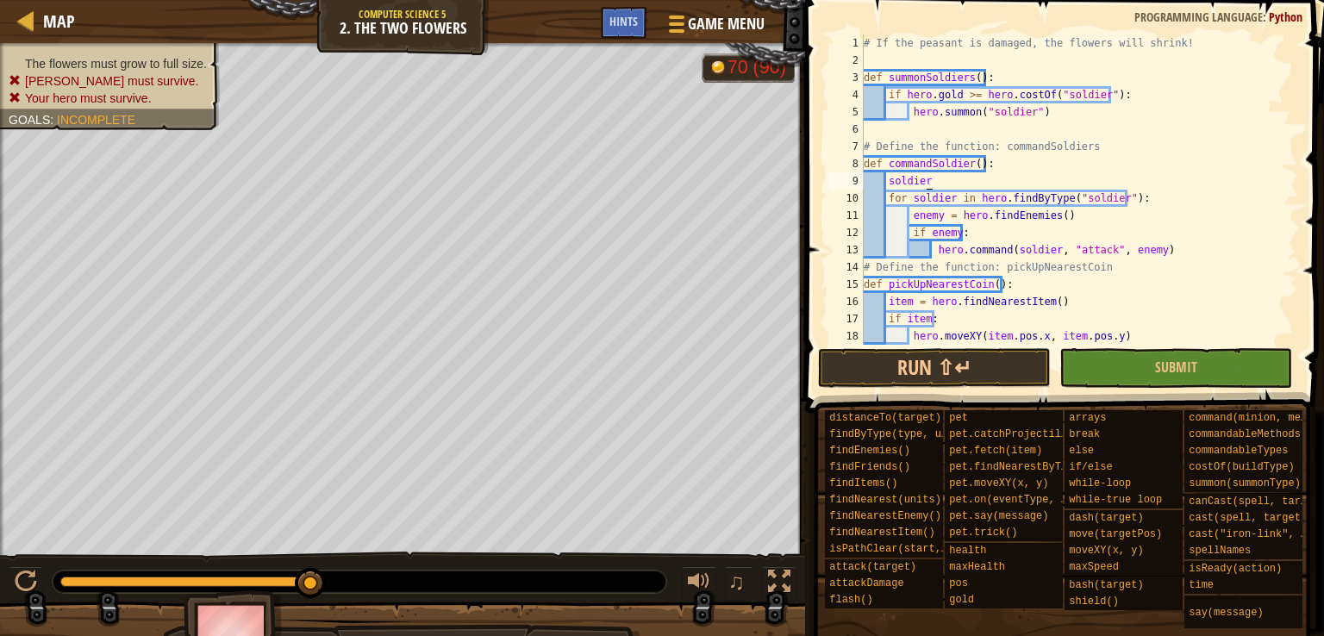
click at [938, 188] on div "# If the peasant is damaged, the flowers will shrink! def summonSoldiers ( ) : …" at bounding box center [1072, 206] width 425 height 345
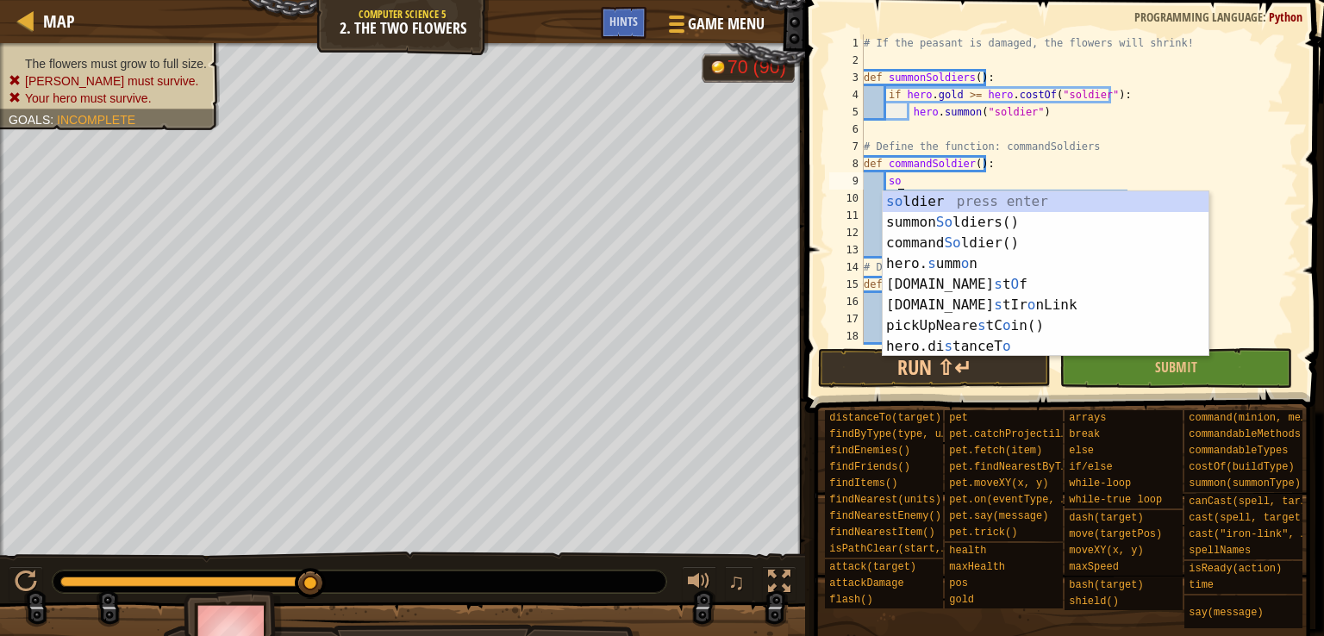
type textarea "s"
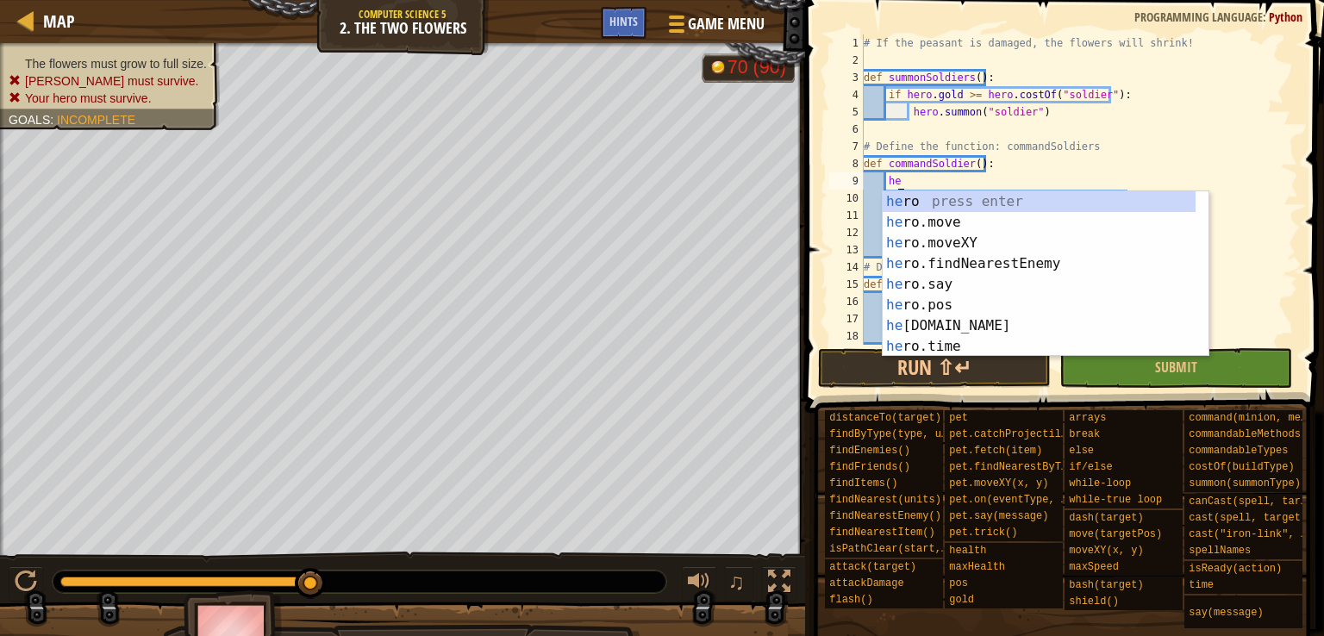
scroll to position [8, 2]
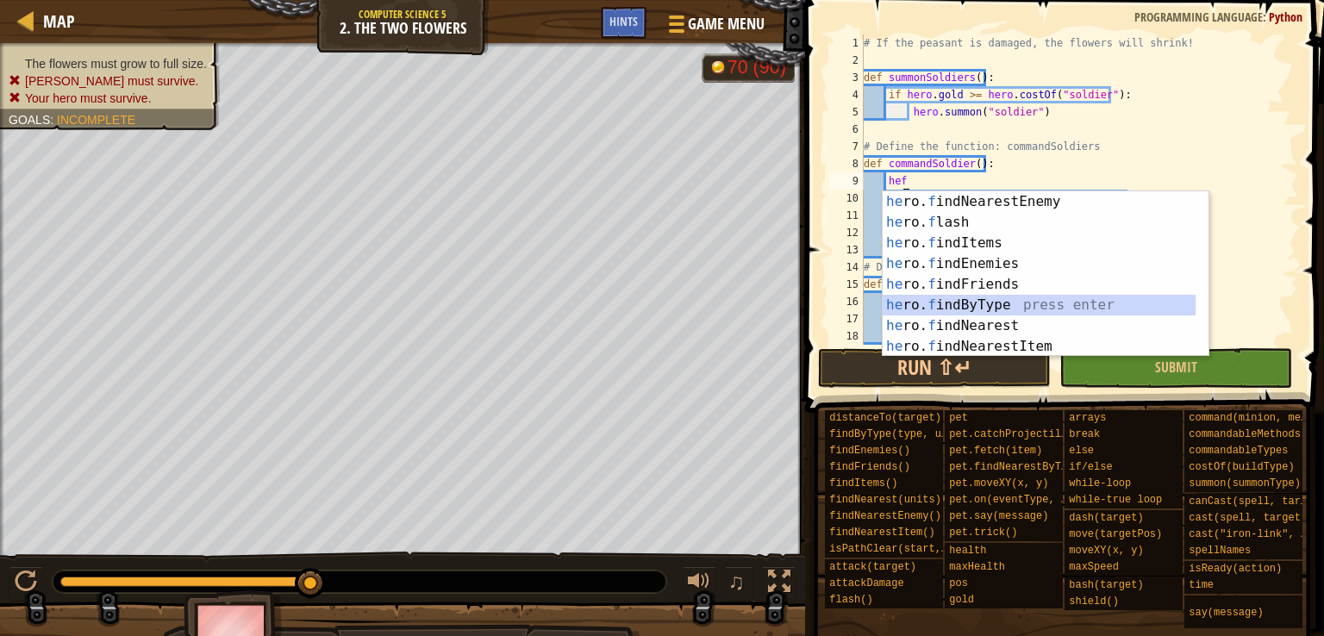
click at [939, 303] on div "he ro. f indNearestEnemy press enter he ro. f lash press enter he ro. f indItem…" at bounding box center [1038, 294] width 313 height 207
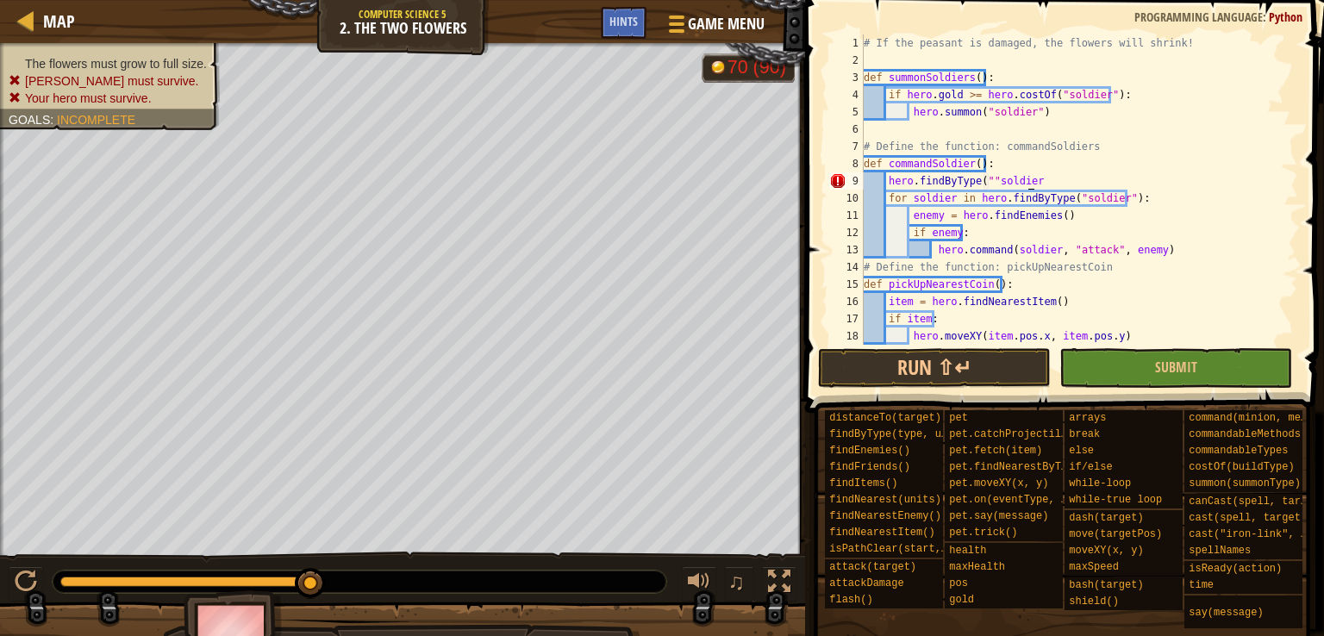
scroll to position [8, 14]
click at [986, 182] on div "# If the peasant is damaged, the flowers will shrink! def summonSoldiers ( ) : …" at bounding box center [1072, 206] width 425 height 345
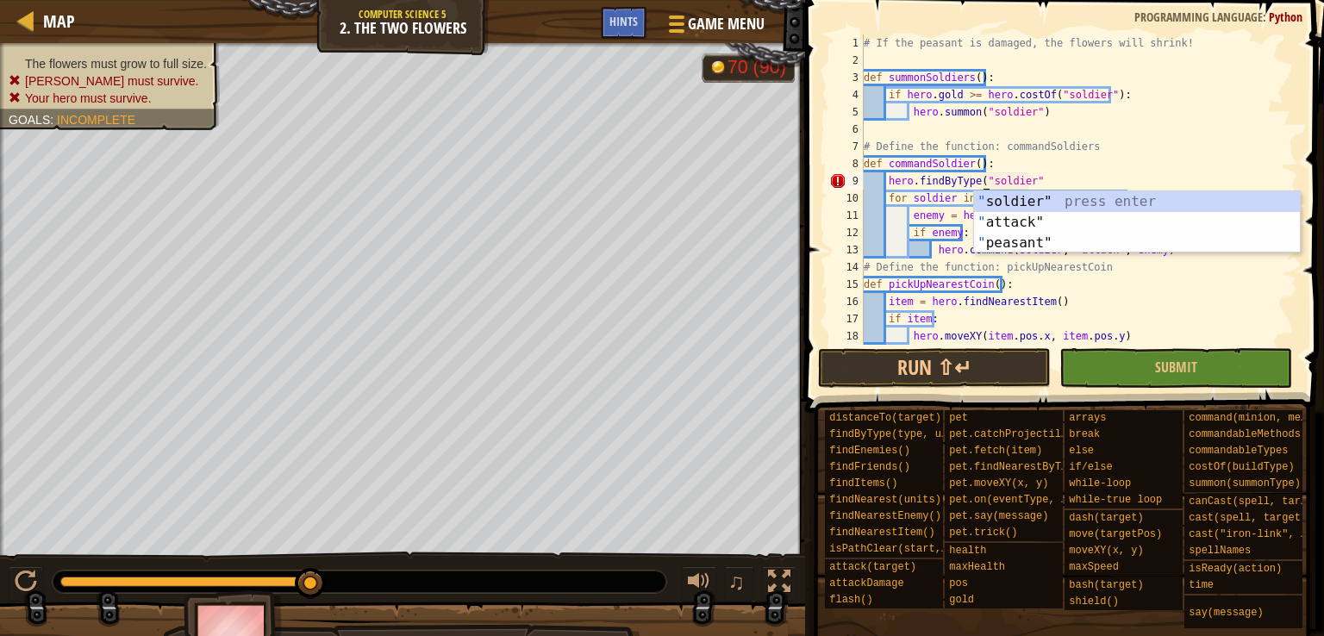
scroll to position [8, 12]
click at [1036, 183] on div "# If the peasant is damaged, the flowers will shrink! def summonSoldiers ( ) : …" at bounding box center [1072, 206] width 425 height 345
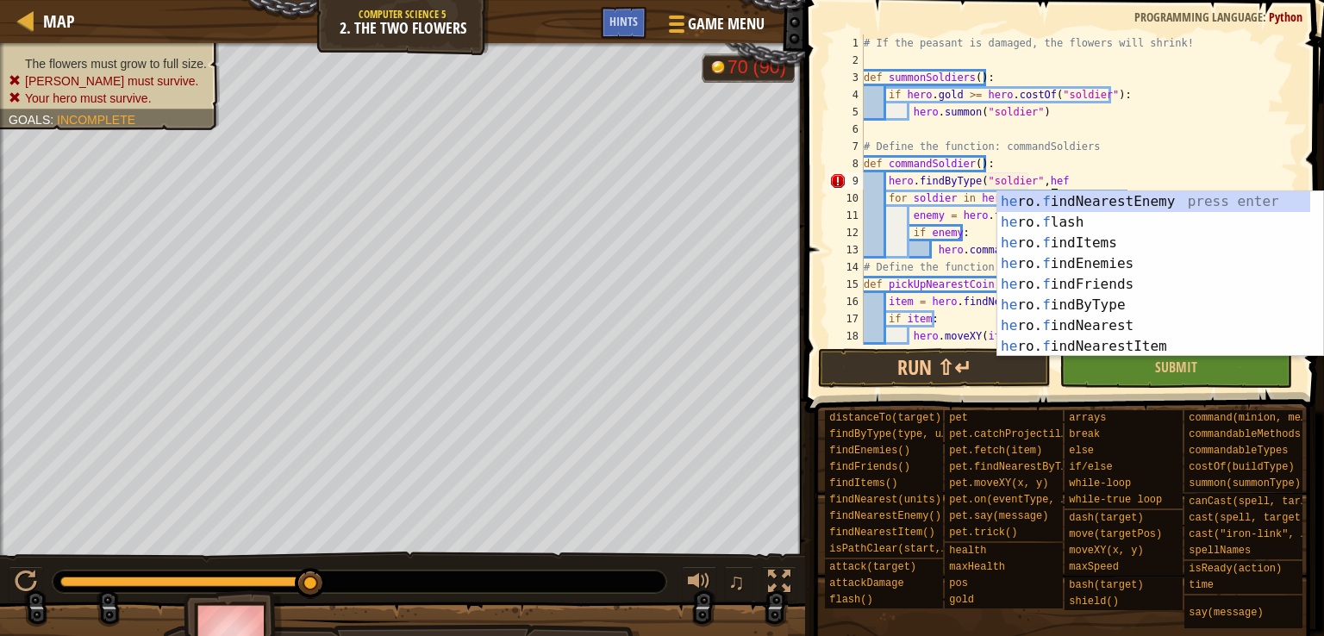
scroll to position [8, 14]
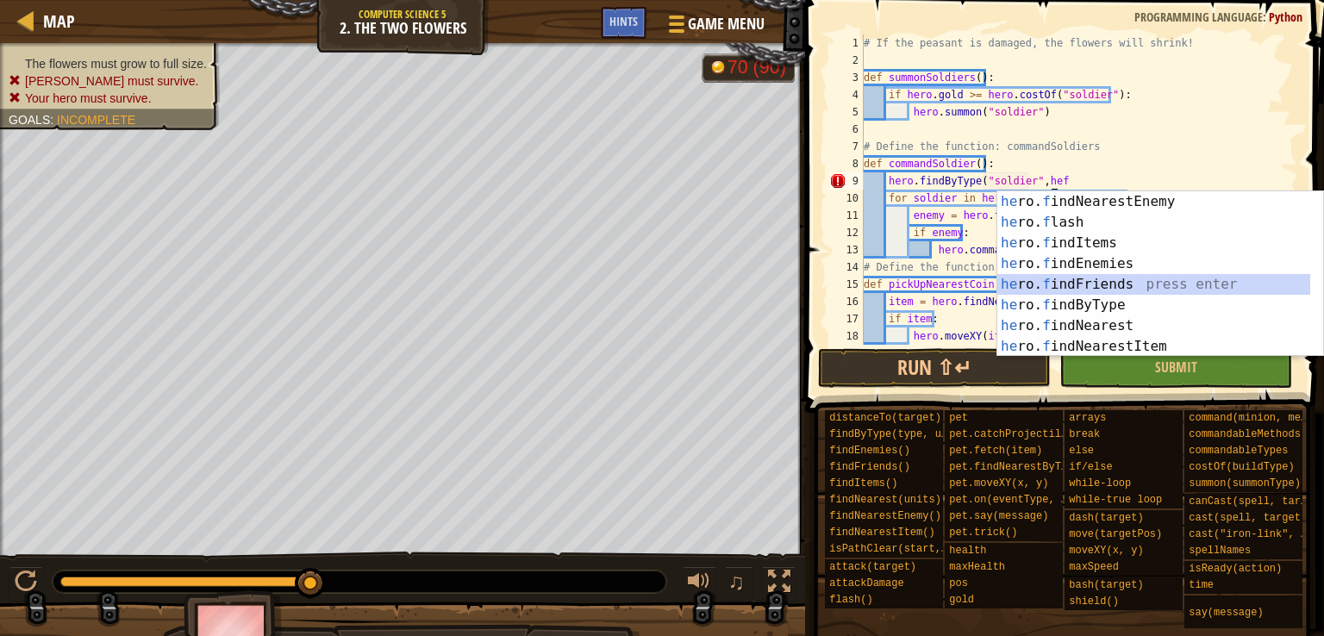
click at [1070, 284] on div "he ro. f indNearestEnemy press enter he ro. f lash press enter he ro. f indItem…" at bounding box center [1153, 294] width 313 height 207
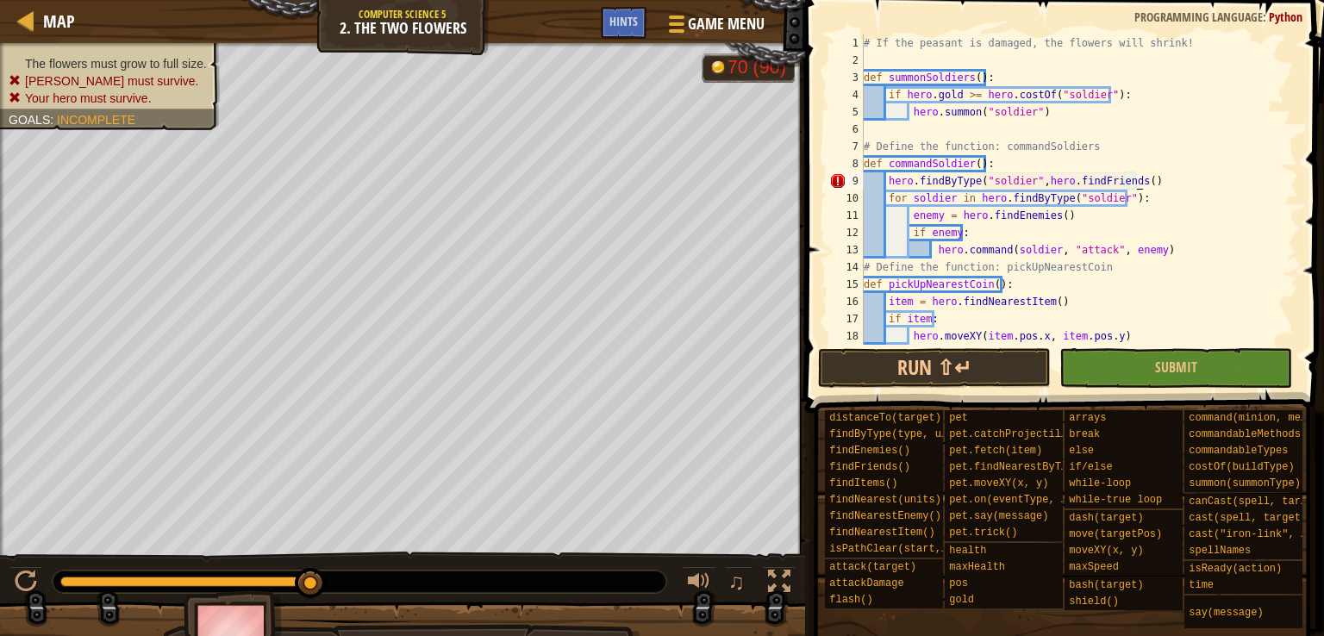
click at [1171, 185] on div "# If the peasant is damaged, the flowers will shrink! def summonSoldiers ( ) : …" at bounding box center [1072, 206] width 425 height 345
click at [882, 178] on div "# If the peasant is damaged, the flowers will shrink! def summonSoldiers ( ) : …" at bounding box center [1072, 206] width 425 height 345
click at [951, 177] on div "# If the peasant is damaged, the flowers will shrink! def summonSoldiers ( ) : …" at bounding box center [1072, 206] width 425 height 345
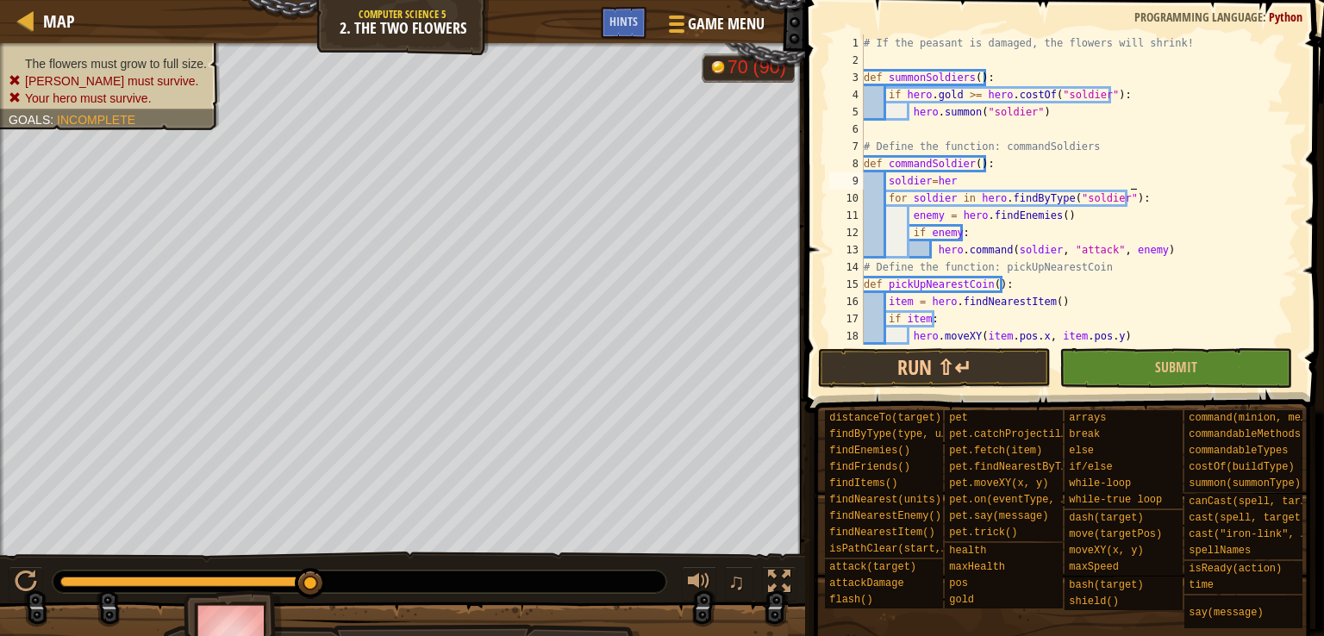
click at [981, 189] on div "# If the peasant is damaged, the flowers will shrink! def summonSoldiers ( ) : …" at bounding box center [1072, 206] width 425 height 345
click at [999, 181] on div "# If the peasant is damaged, the flowers will shrink! def summonSoldiers ( ) : …" at bounding box center [1072, 206] width 425 height 345
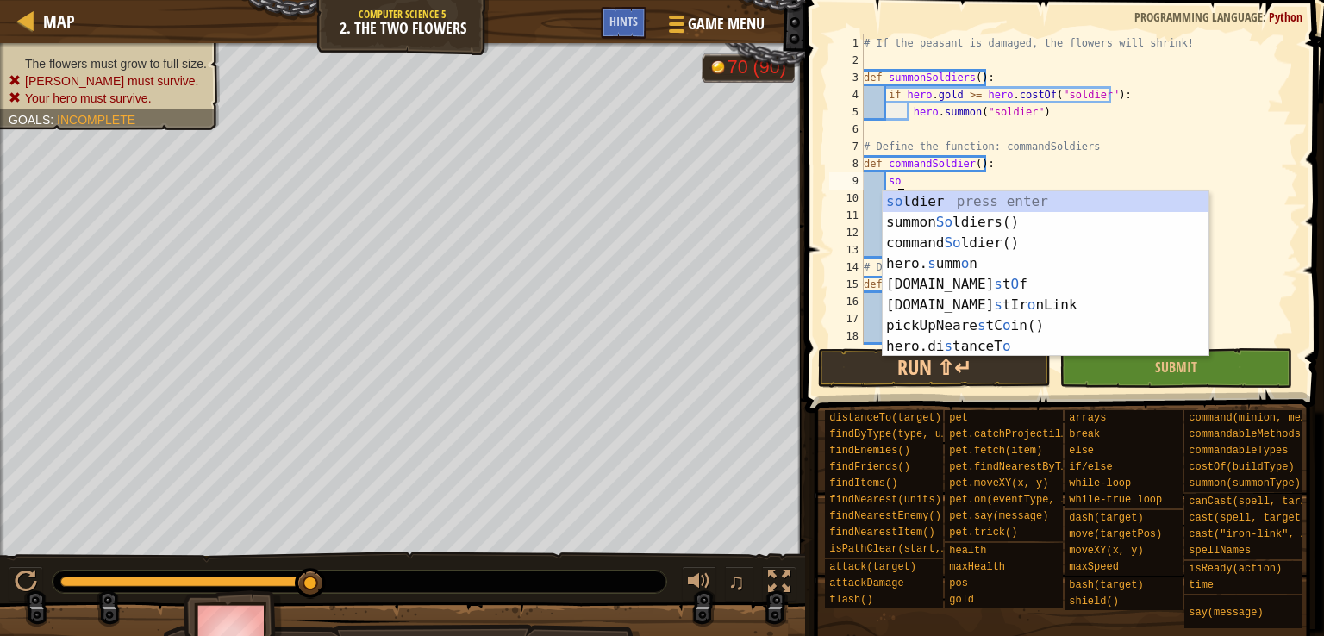
type textarea "s"
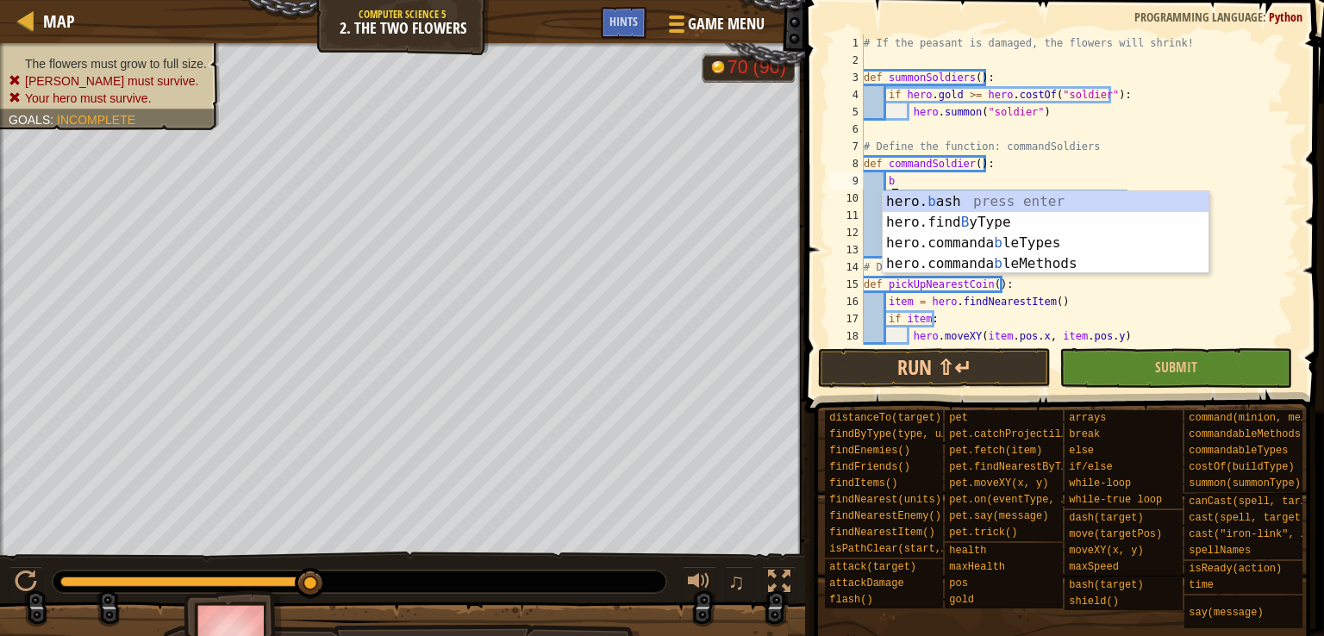
scroll to position [8, 3]
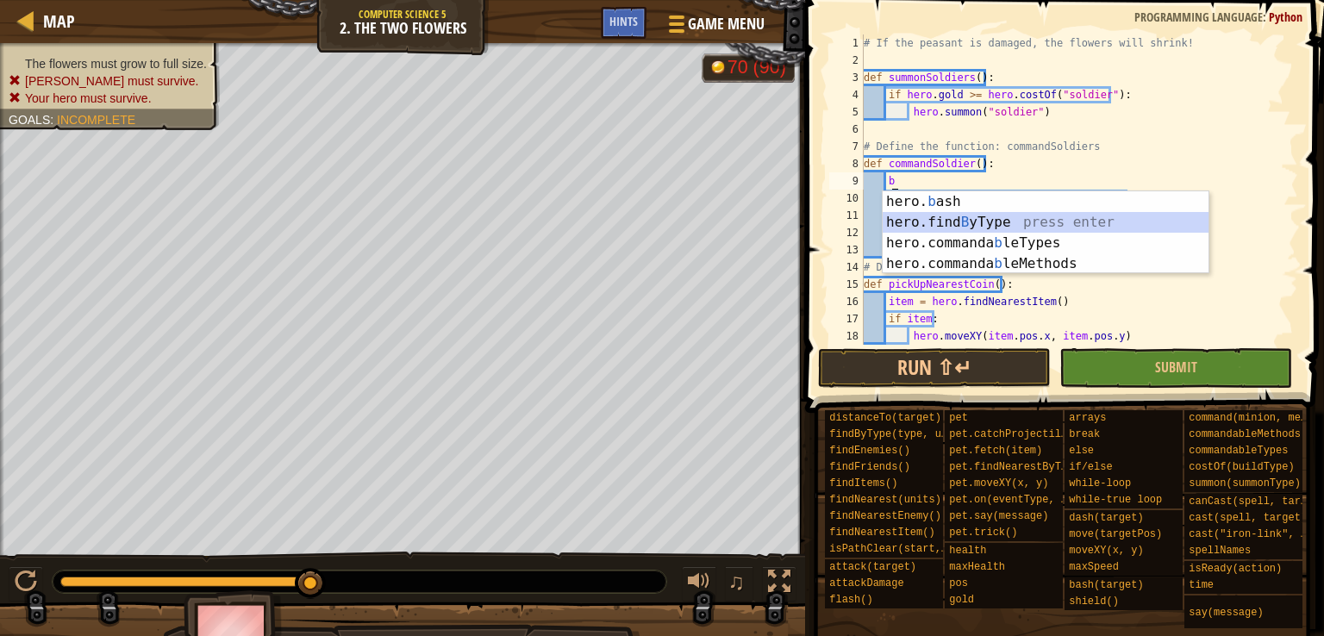
click at [958, 218] on div "hero. b ash press enter hero.find B yType press enter hero.commanda b leTypes p…" at bounding box center [1045, 253] width 326 height 124
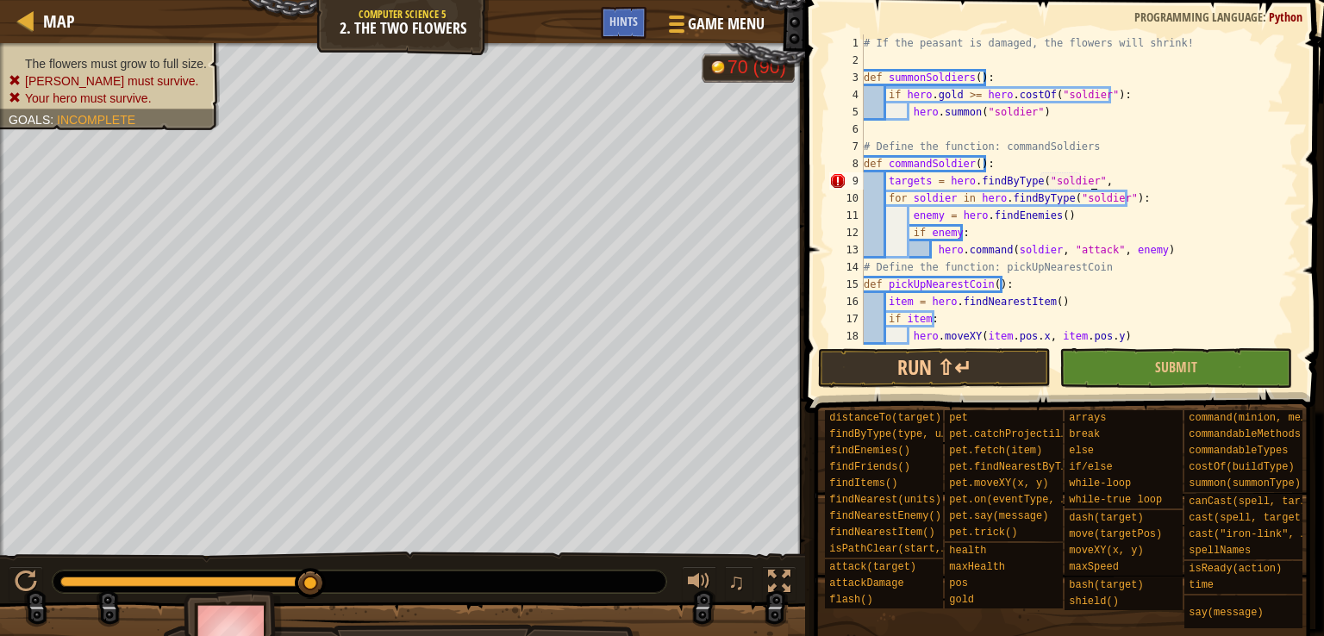
scroll to position [8, 20]
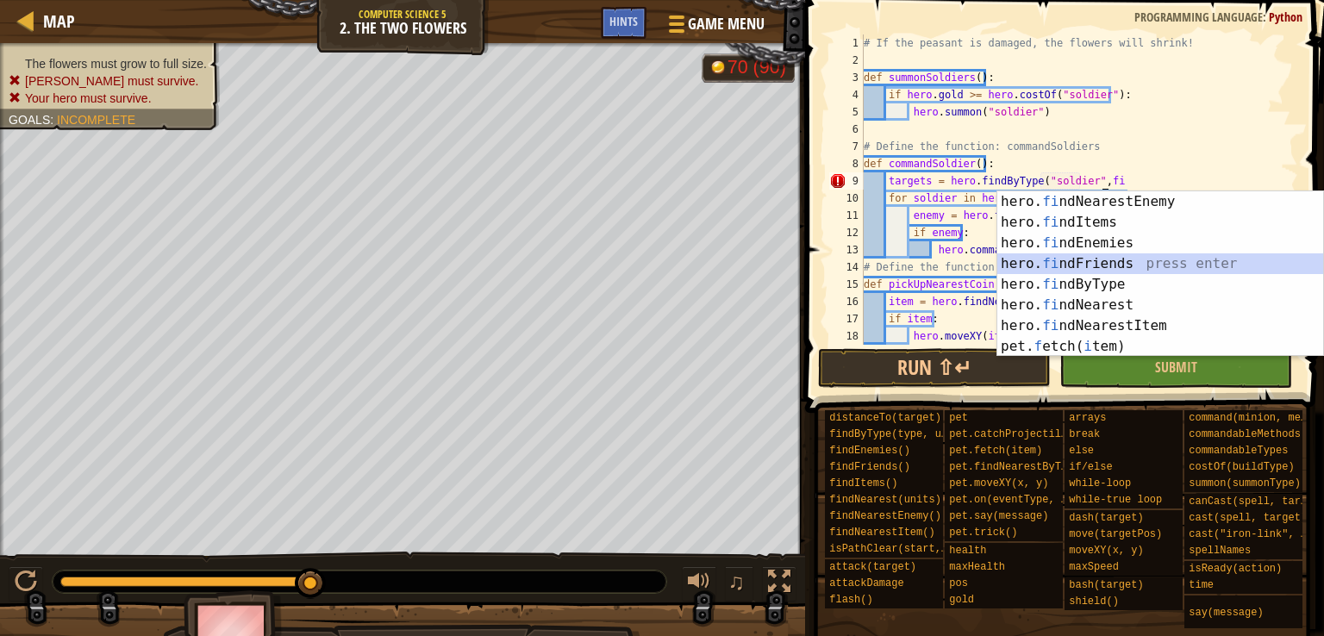
click at [1052, 265] on div "hero. fi ndNearestEnemy press enter hero. fi ndItems press enter hero. fi ndEne…" at bounding box center [1160, 294] width 326 height 207
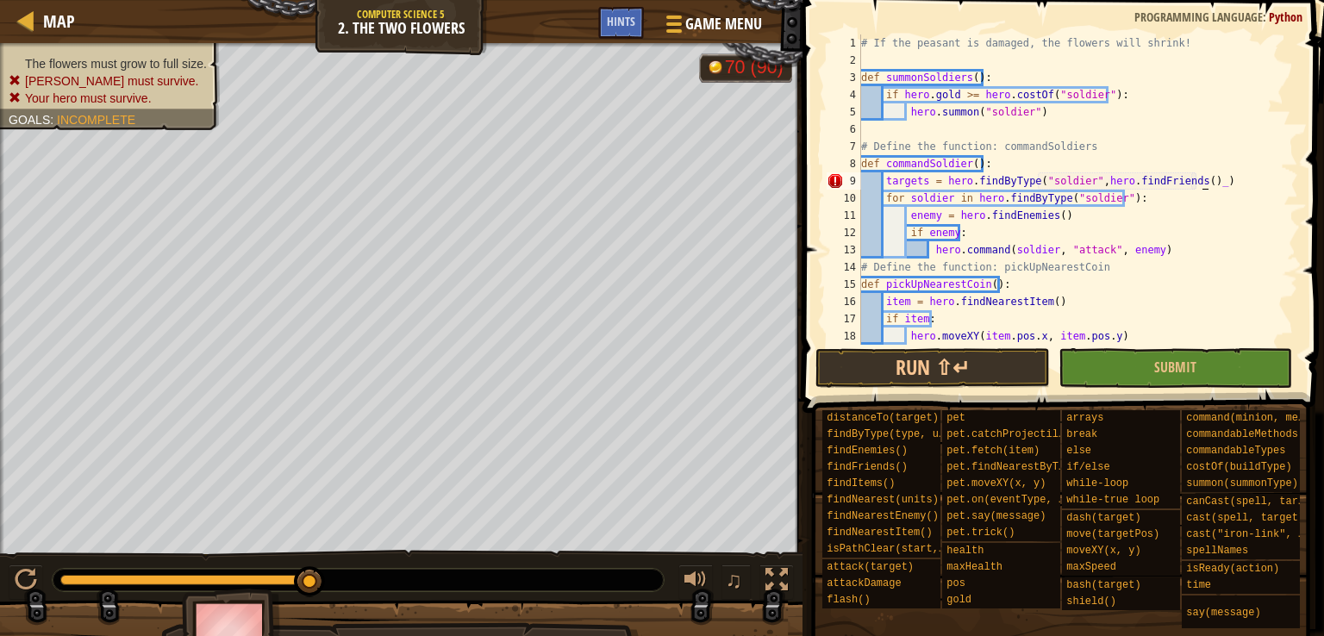
scroll to position [8, 28]
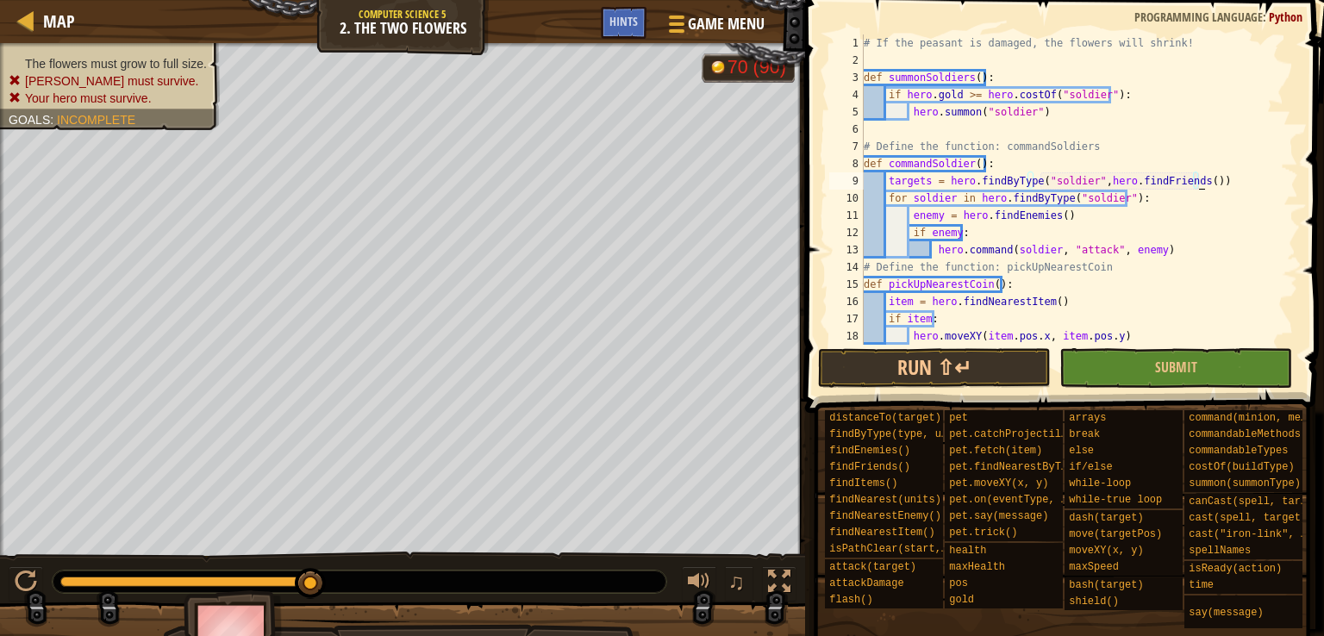
click at [906, 184] on div "# If the peasant is damaged, the flowers will shrink! def summonSoldiers ( ) : …" at bounding box center [1072, 206] width 425 height 345
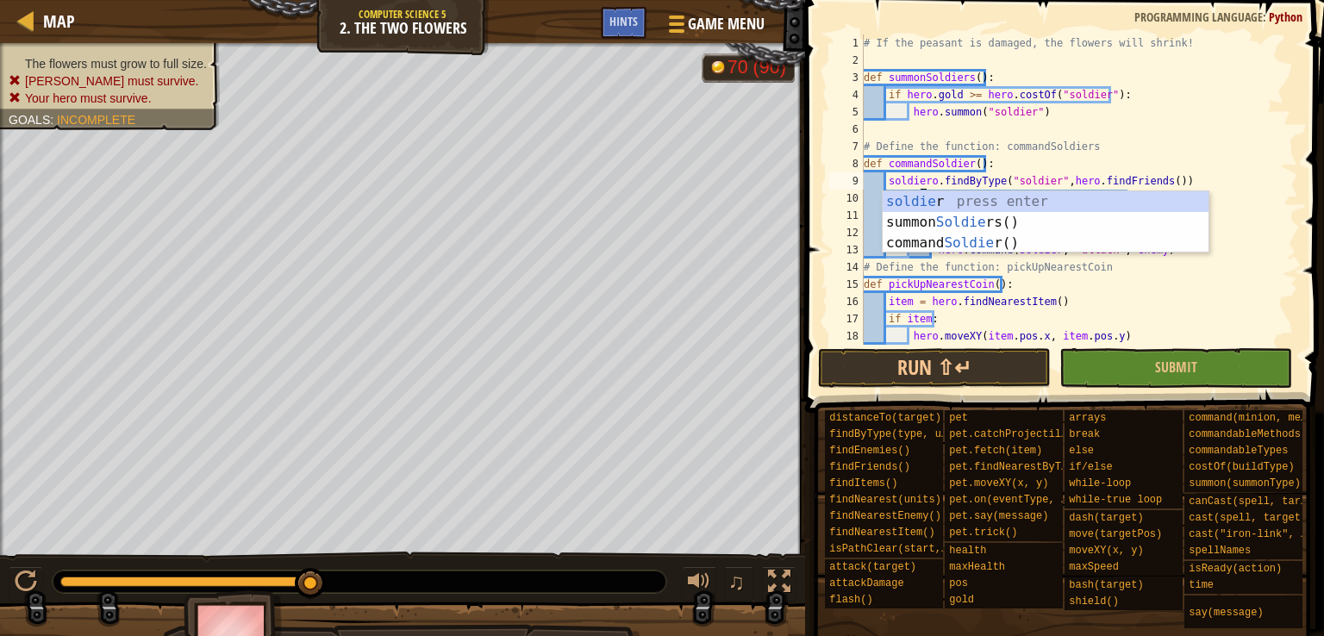
scroll to position [8, 5]
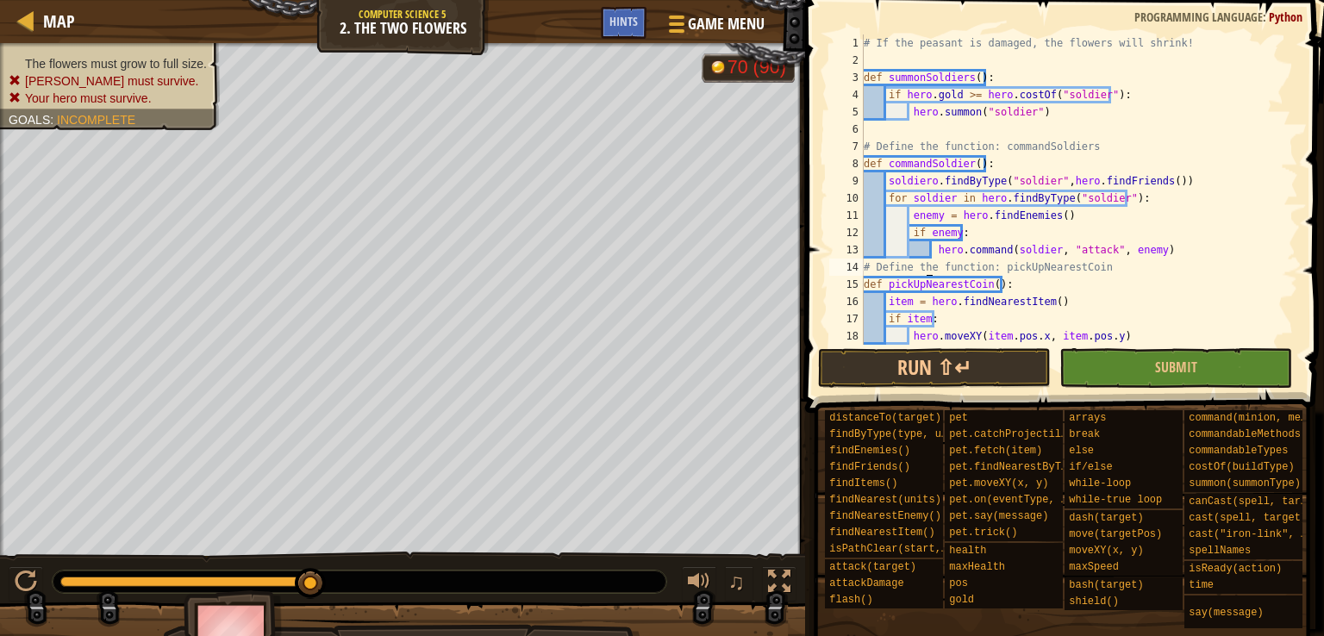
click at [925, 265] on div "# If the peasant is damaged, the flowers will shrink! def summonSoldiers ( ) : …" at bounding box center [1072, 206] width 425 height 345
drag, startPoint x: 921, startPoint y: 181, endPoint x: 1173, endPoint y: 180, distance: 251.6
click at [1173, 180] on div "# If the peasant is damaged, the flowers will shrink! def summonSoldiers ( ) : …" at bounding box center [1072, 206] width 425 height 345
click at [1062, 175] on div "# If the peasant is damaged, the flowers will shrink! def summonSoldiers ( ) : …" at bounding box center [1072, 206] width 425 height 345
paste textarea "ro.findByType("soldier",hero.findFriends())"
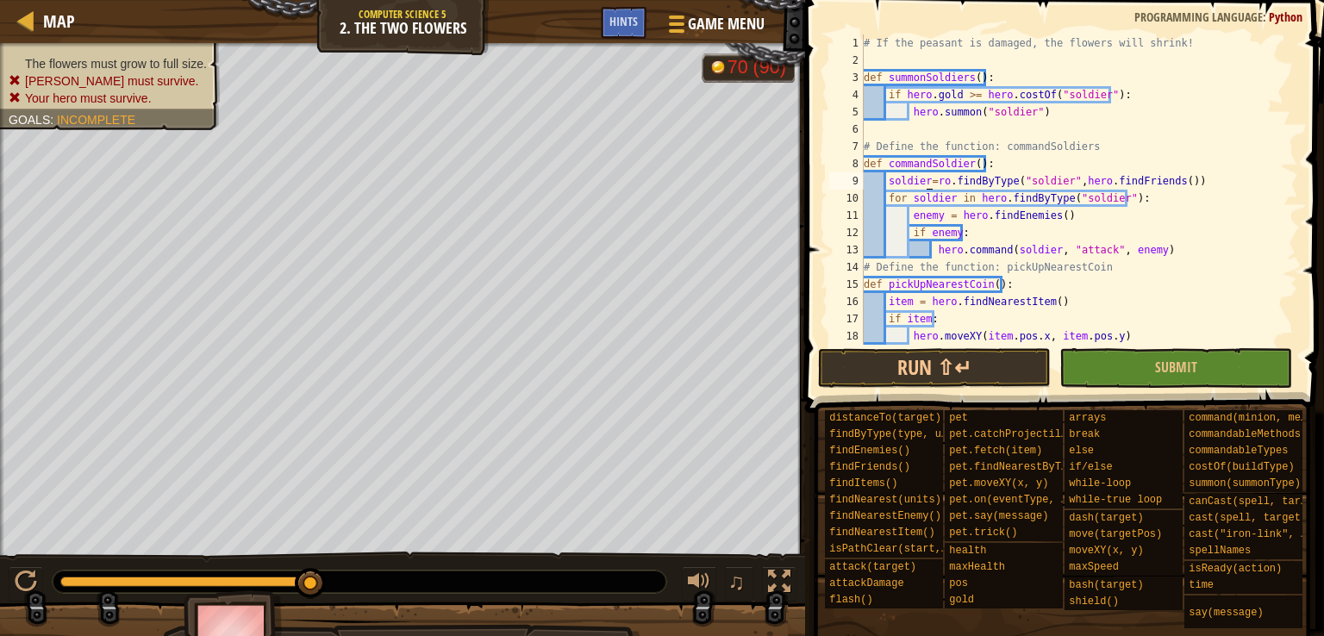
click at [927, 178] on div "# If the peasant is damaged, the flowers will shrink! def summonSoldiers ( ) : …" at bounding box center [1072, 206] width 425 height 345
click at [944, 184] on div "# If the peasant is damaged, the flowers will shrink! def summonSoldiers ( ) : …" at bounding box center [1072, 206] width 425 height 345
drag, startPoint x: 1151, startPoint y: 179, endPoint x: 931, endPoint y: 180, distance: 219.7
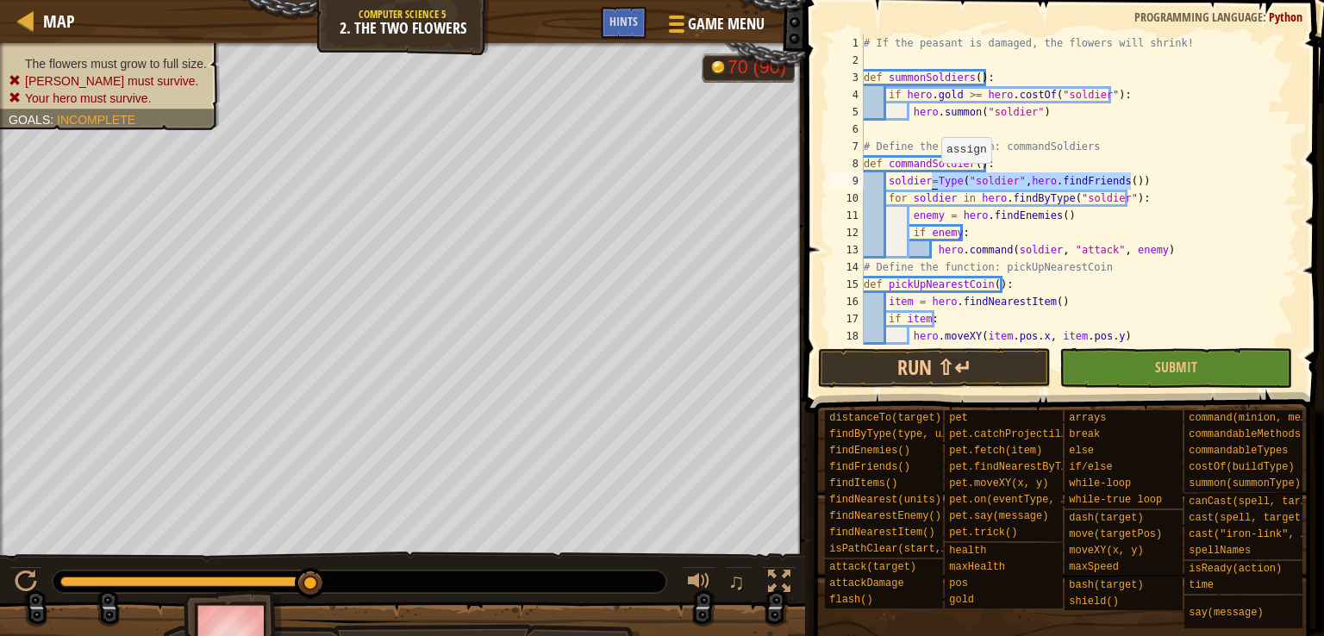
click at [931, 180] on div "# If the peasant is damaged, the flowers will shrink! def summonSoldiers ( ) : …" at bounding box center [1072, 206] width 425 height 345
paste textarea "ro.findBy"
click at [933, 178] on div "# If the peasant is damaged, the flowers will shrink! def summonSoldiers ( ) : …" at bounding box center [1072, 206] width 425 height 345
click at [934, 185] on div "# If the peasant is damaged, the flowers will shrink! def summonSoldiers ( ) : …" at bounding box center [1072, 206] width 425 height 345
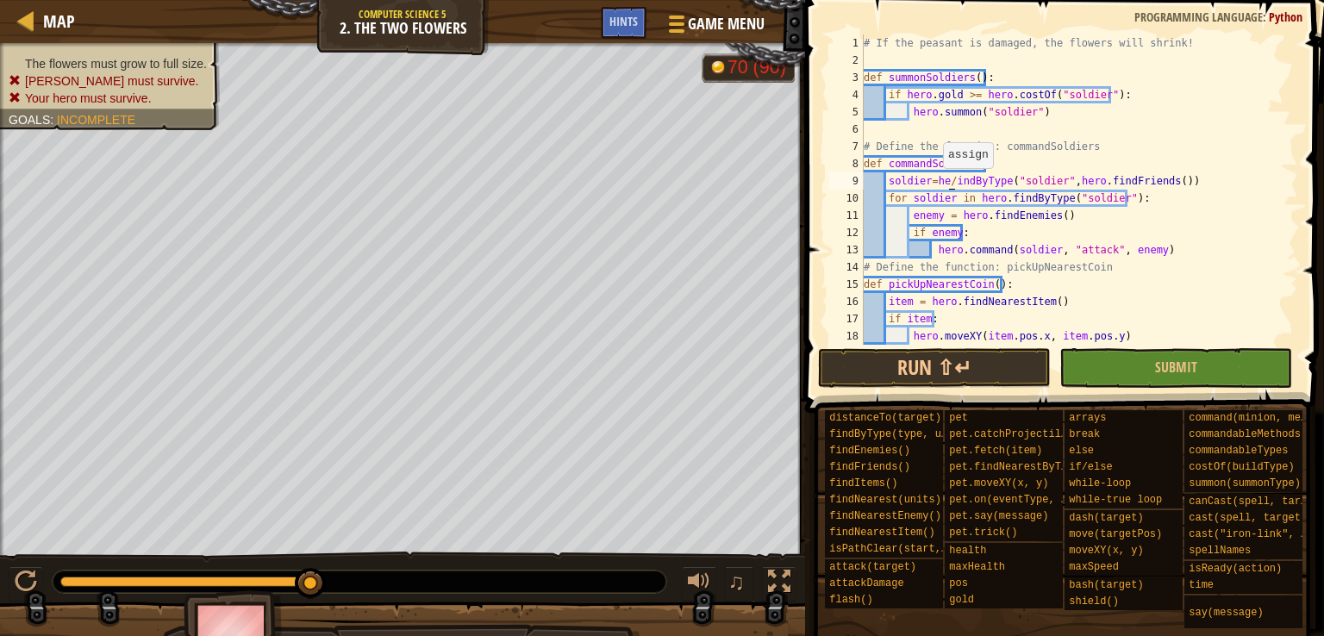
type textarea "soldier=[PERSON_NAME]("soldier",hero.findFriends())"
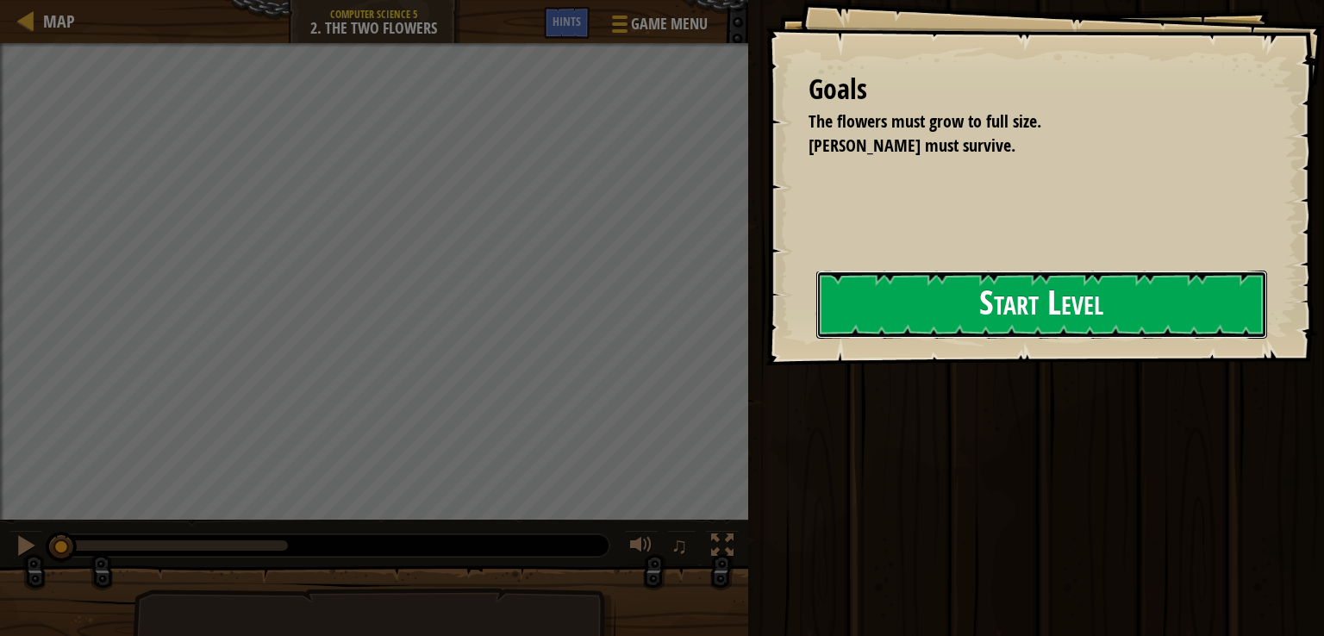
click at [858, 339] on div "Start Level" at bounding box center [1041, 305] width 451 height 69
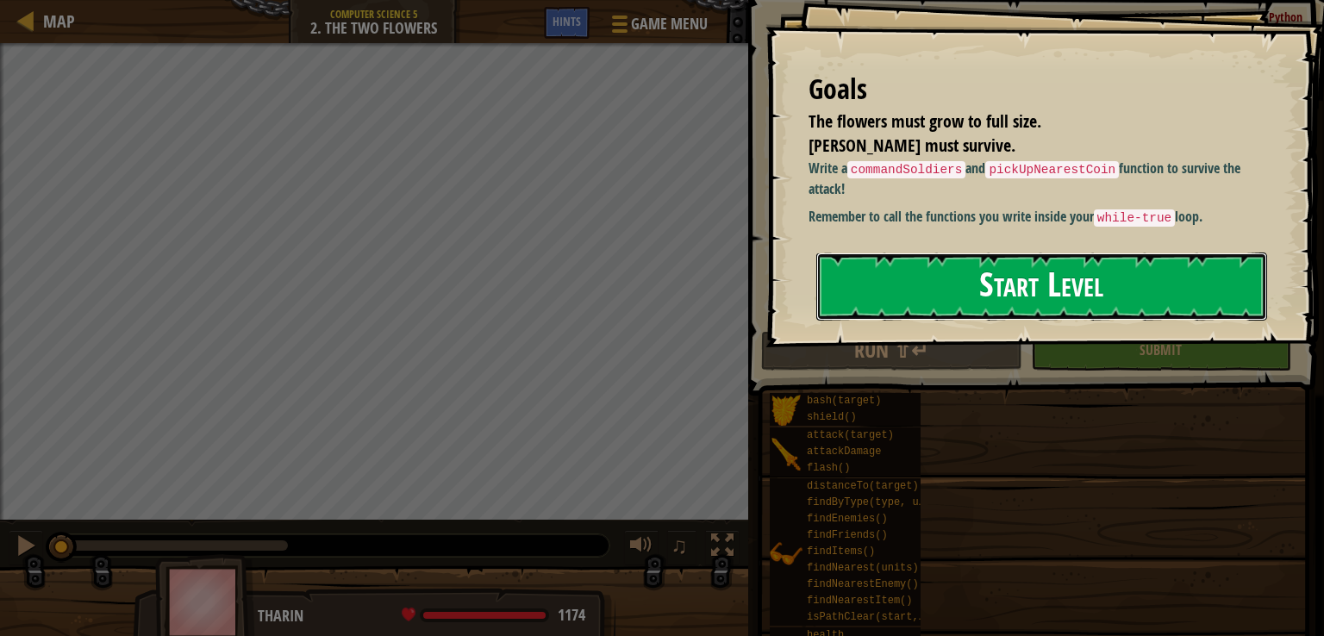
click at [969, 312] on button "Start Level" at bounding box center [1041, 286] width 451 height 68
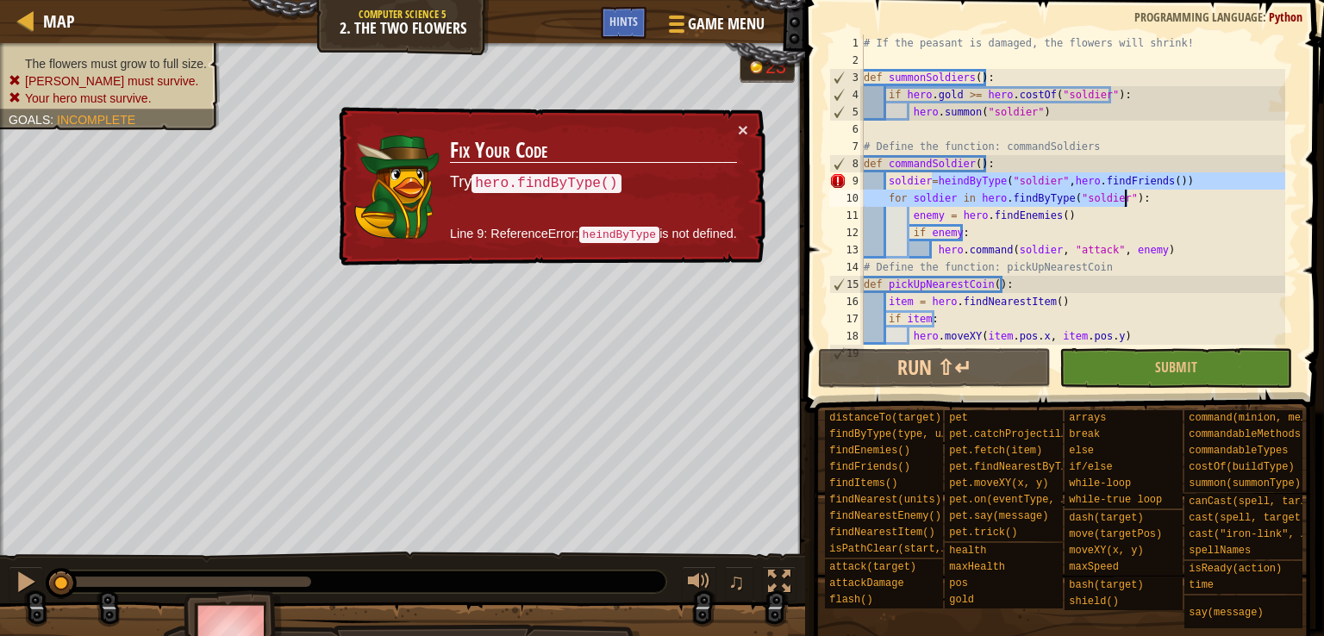
drag, startPoint x: 934, startPoint y: 184, endPoint x: 1187, endPoint y: 191, distance: 252.6
click at [1187, 191] on div "# If the peasant is damaged, the flowers will shrink! def summonSoldiers ( ) : …" at bounding box center [1072, 206] width 425 height 345
click at [1191, 180] on div "# If the peasant is damaged, the flowers will shrink! def summonSoldiers ( ) : …" at bounding box center [1072, 189] width 425 height 310
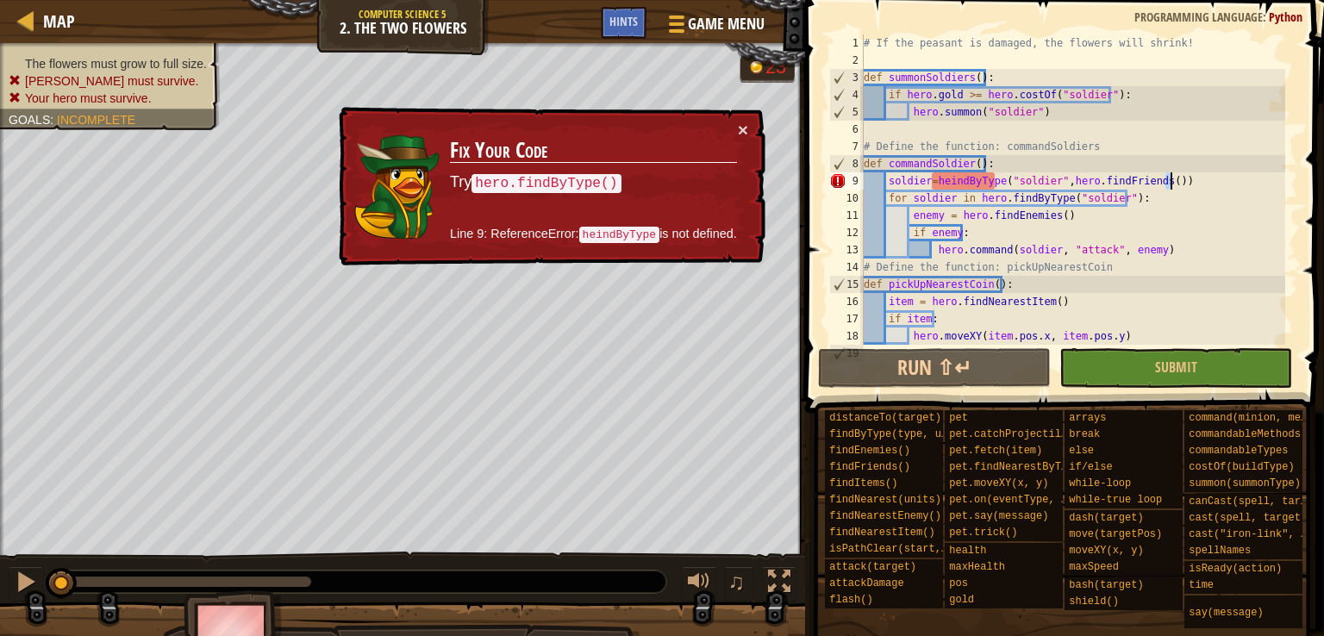
click at [1191, 180] on div "# If the peasant is damaged, the flowers will shrink! def summonSoldiers ( ) : …" at bounding box center [1072, 206] width 425 height 345
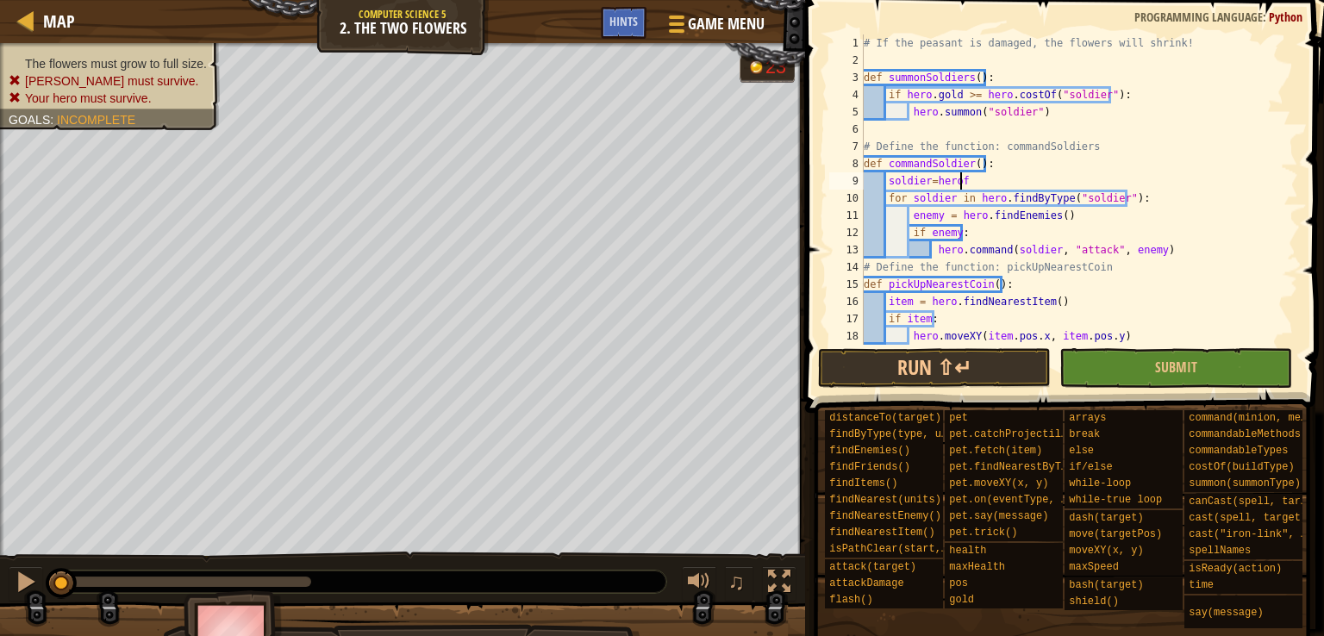
scroll to position [8, 6]
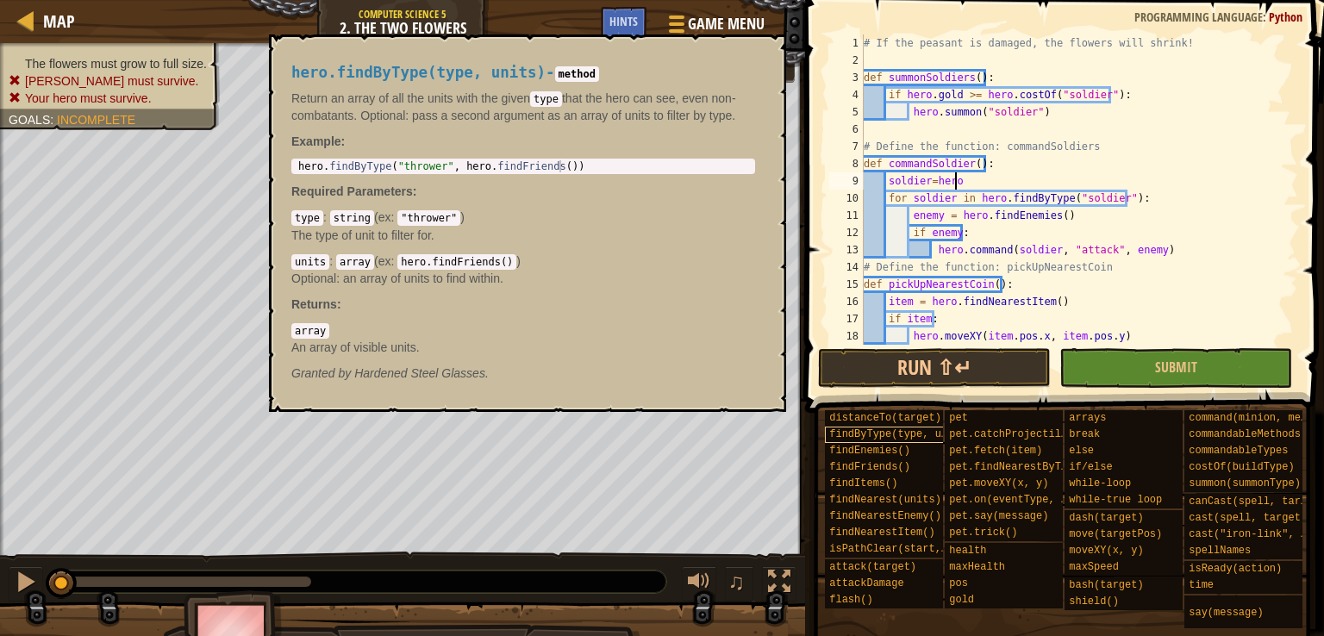
type textarea "soldier=hero"
click at [901, 432] on span "findByType(type, units)" at bounding box center [900, 434] width 143 height 12
type textarea "hero.findByType("thrower", hero.findFriends())"
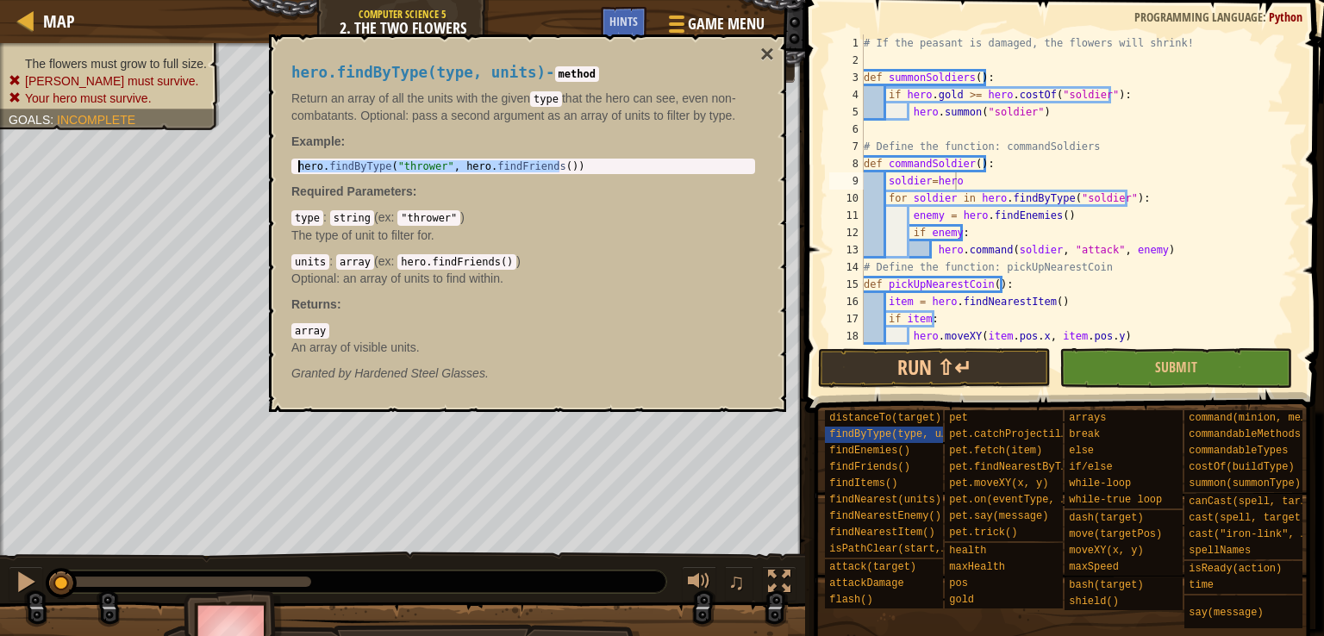
drag, startPoint x: 564, startPoint y: 162, endPoint x: 312, endPoint y: 159, distance: 252.5
click at [312, 159] on div "hero.findByType("thrower", hero.findFriends()) 1 hero . findByType ( "thrower" …" at bounding box center [523, 167] width 464 height 16
click at [964, 180] on div "# If the peasant is damaged, the flowers will shrink! def summonSoldiers ( ) : …" at bounding box center [1072, 206] width 425 height 345
paste textarea "hero.findByType("thrower", hero.findFriends())"
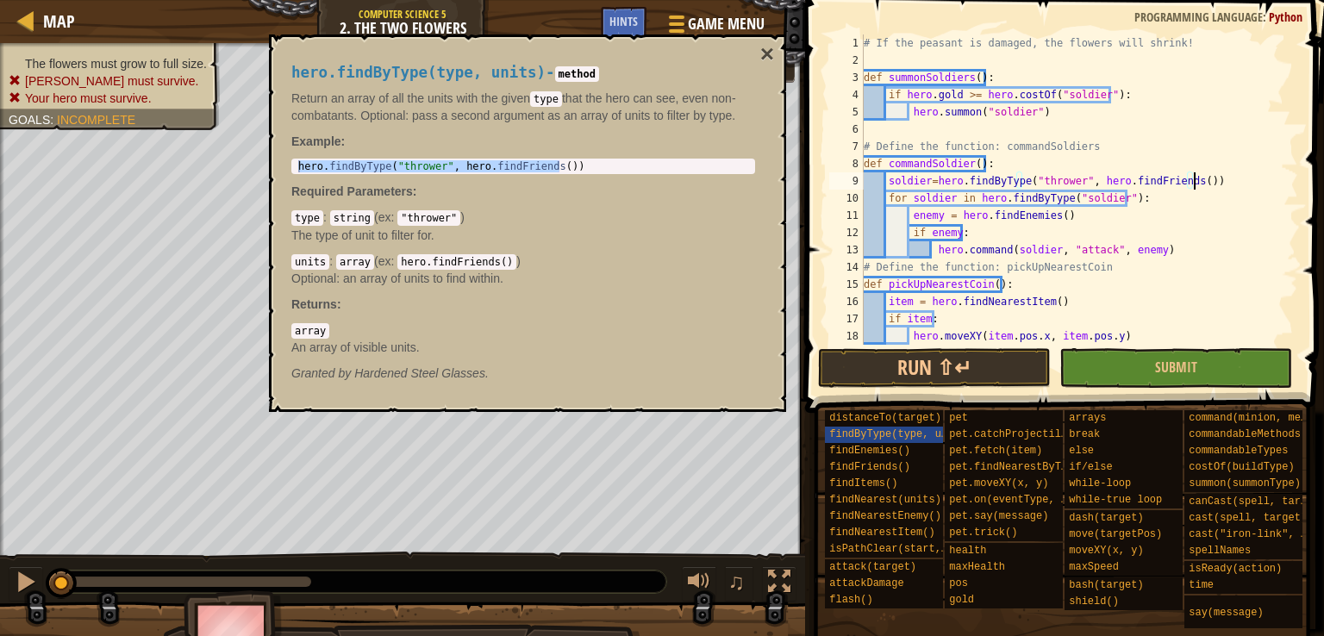
click at [1039, 181] on div "# If the peasant is damaged, the flowers will shrink! def summonSoldiers ( ) : …" at bounding box center [1072, 206] width 425 height 345
click at [1074, 183] on div "# If the peasant is damaged, the flowers will shrink! def summonSoldiers ( ) : …" at bounding box center [1072, 206] width 425 height 345
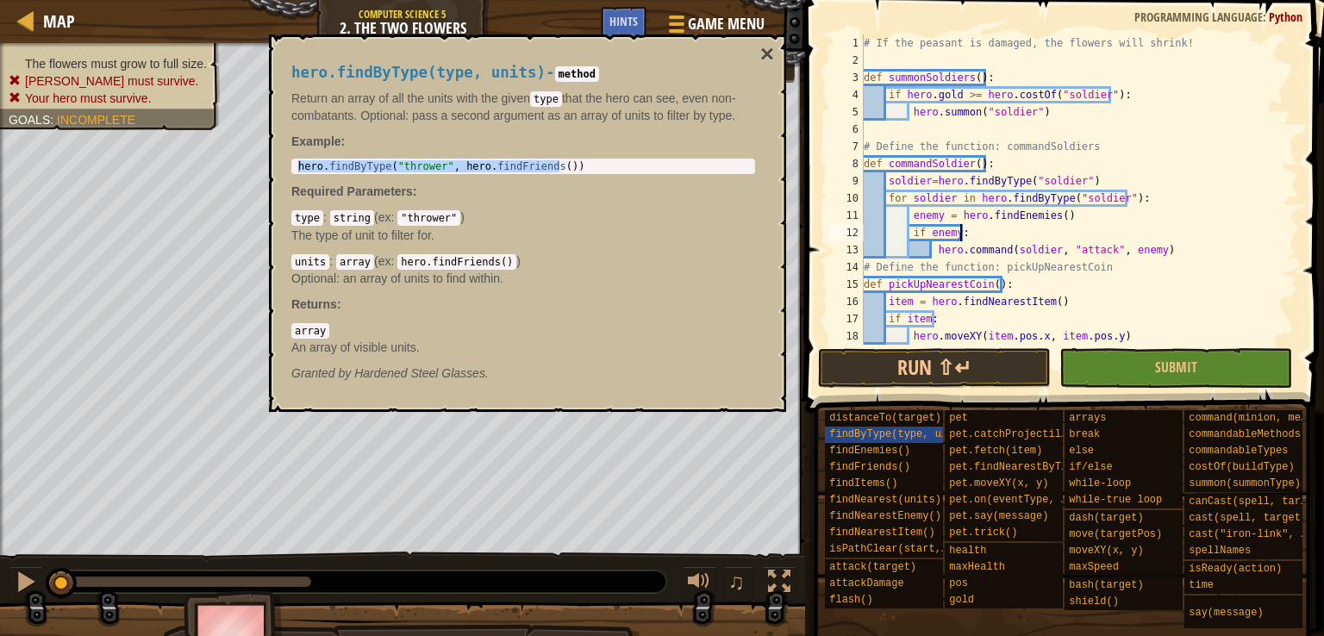
click at [1026, 228] on div "# If the peasant is damaged, the flowers will shrink! def summonSoldiers ( ) : …" at bounding box center [1072, 206] width 425 height 345
click at [938, 197] on div "# If the peasant is damaged, the flowers will shrink! def summonSoldiers ( ) : …" at bounding box center [1072, 206] width 425 height 345
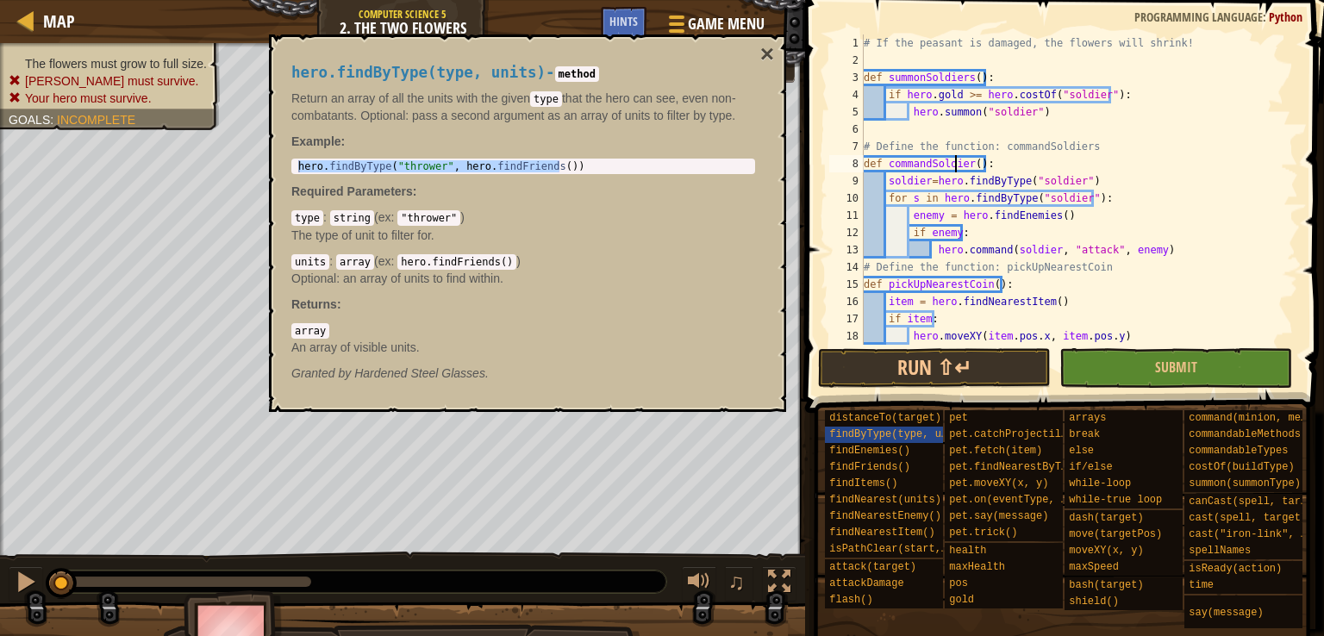
click at [952, 157] on div "# If the peasant is damaged, the flowers will shrink! def summonSoldiers ( ) : …" at bounding box center [1072, 206] width 425 height 345
click at [996, 194] on div "# If the peasant is damaged, the flowers will shrink! def summonSoldiers ( ) : …" at bounding box center [1072, 206] width 425 height 345
click at [992, 201] on div "# If the peasant is damaged, the flowers will shrink! def summonSoldiers ( ) : …" at bounding box center [1072, 206] width 425 height 345
click at [943, 199] on div "# If the peasant is damaged, the flowers will shrink! def summonSoldiers ( ) : …" at bounding box center [1072, 206] width 425 height 345
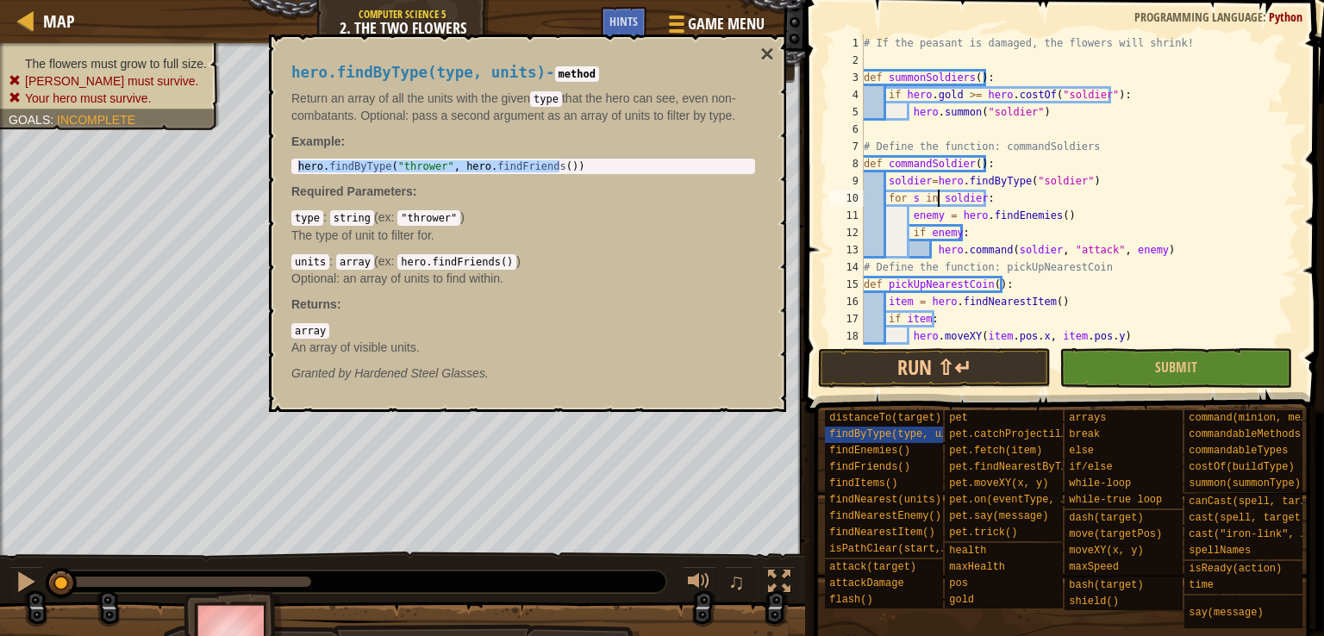
click at [960, 216] on div "# If the peasant is damaged, the flowers will shrink! def summonSoldiers ( ) : …" at bounding box center [1072, 206] width 425 height 345
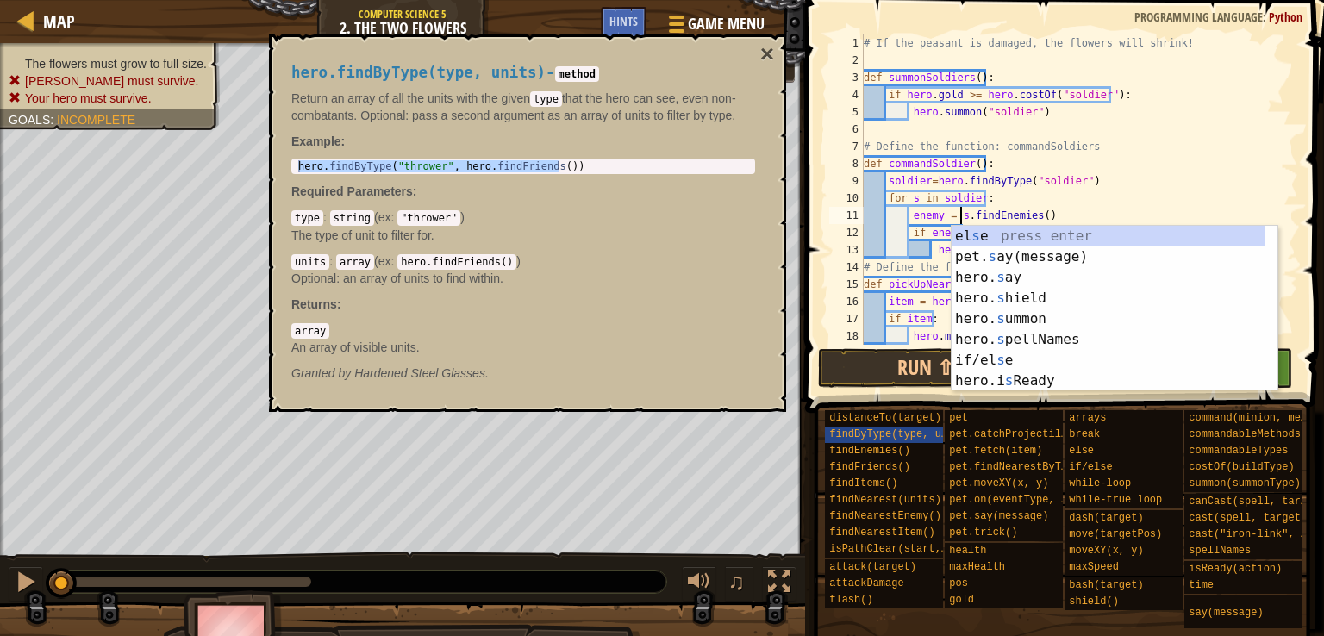
click at [1049, 195] on div "# If the peasant is damaged, the flowers will shrink! def summonSoldiers ( ) : …" at bounding box center [1072, 206] width 425 height 345
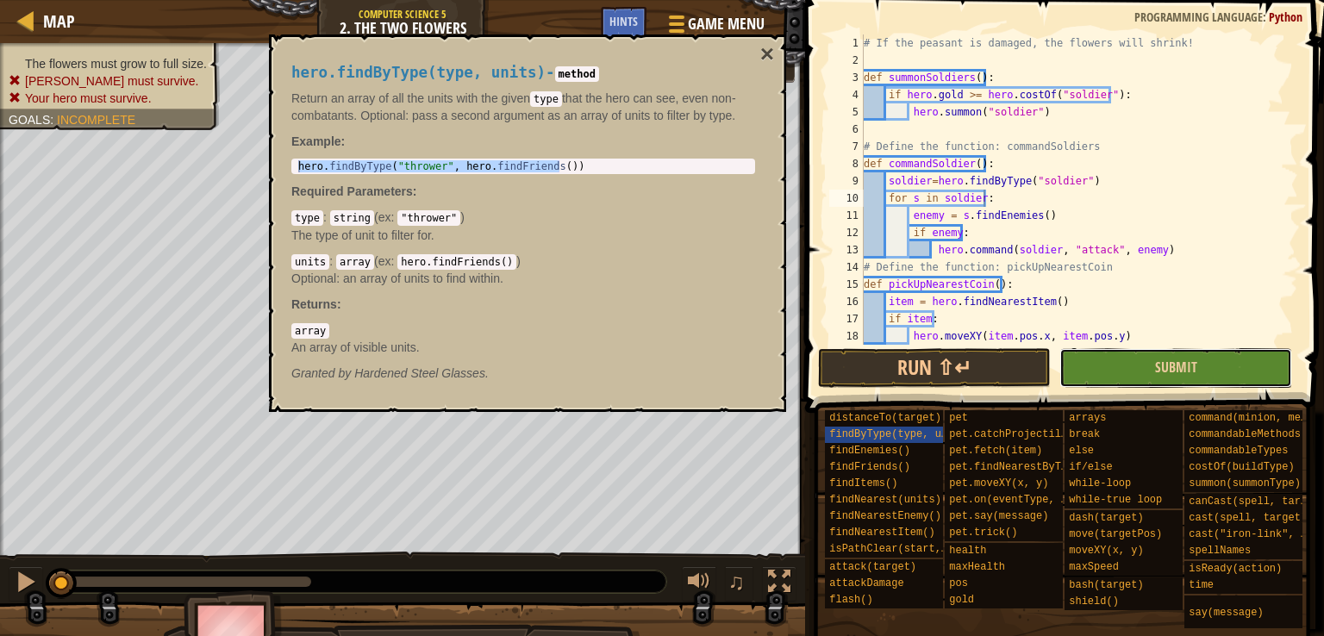
click at [1101, 381] on button "Submit" at bounding box center [1175, 368] width 233 height 40
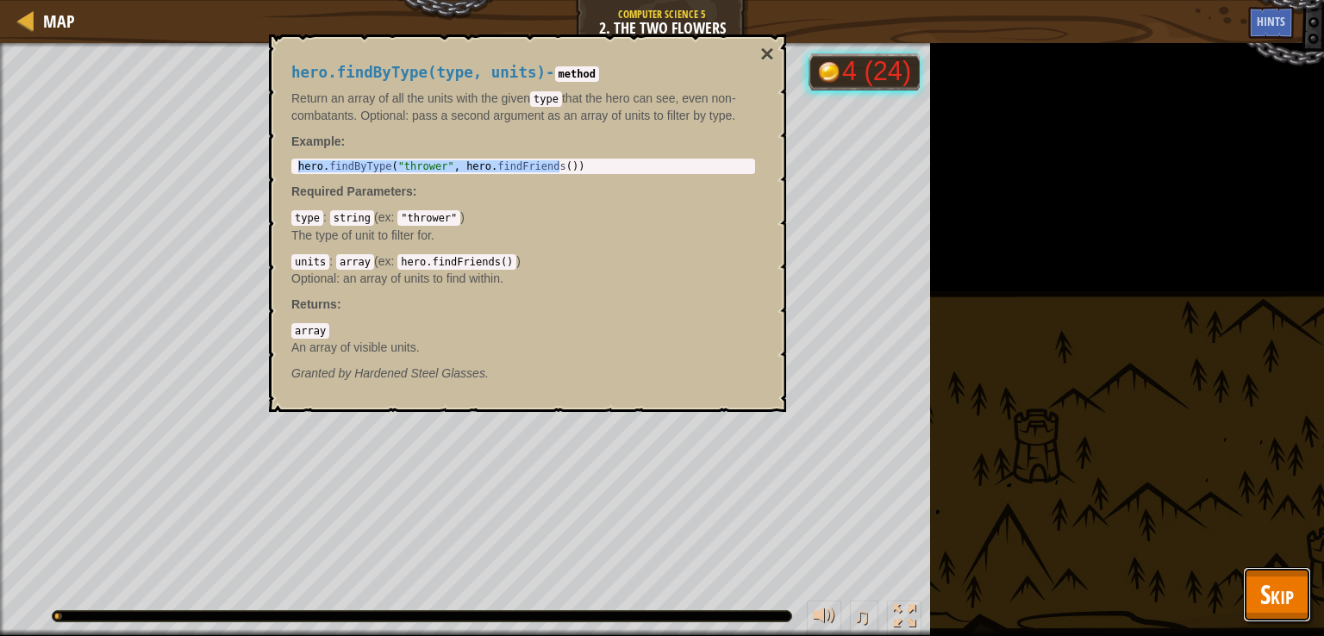
click at [1274, 598] on span "Skip" at bounding box center [1277, 593] width 34 height 35
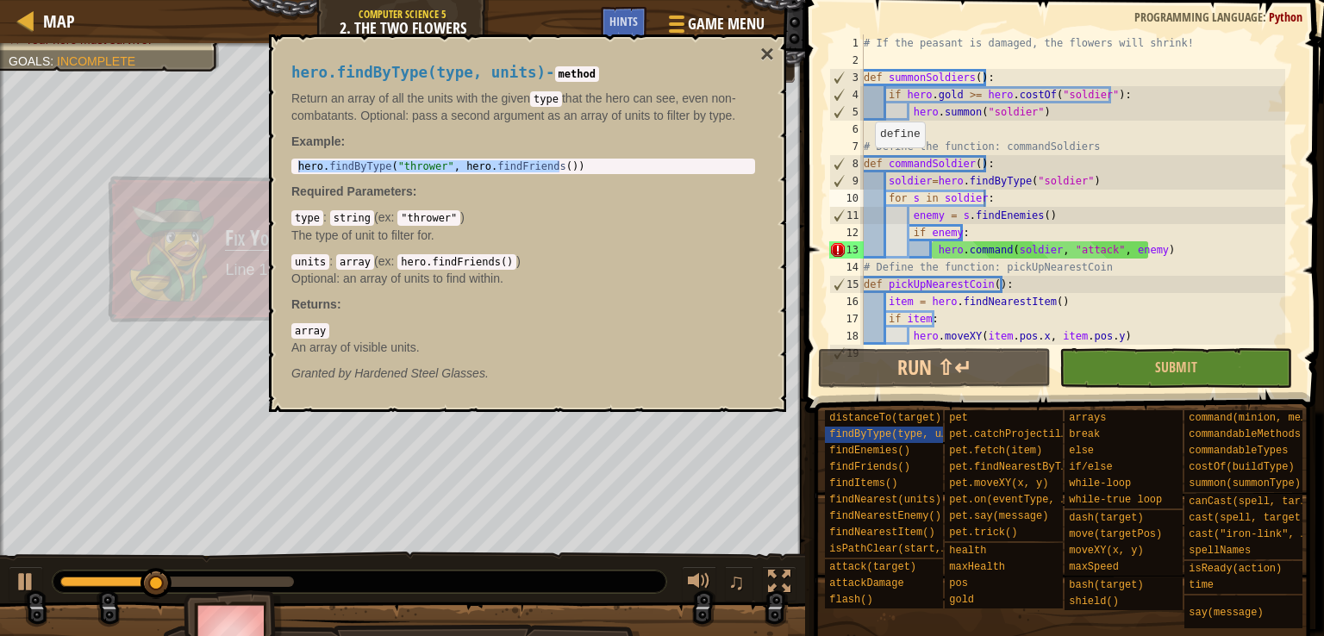
click at [774, 53] on div "hero.findByType(type, units) - method Return an array of all the units with the…" at bounding box center [527, 222] width 517 height 377
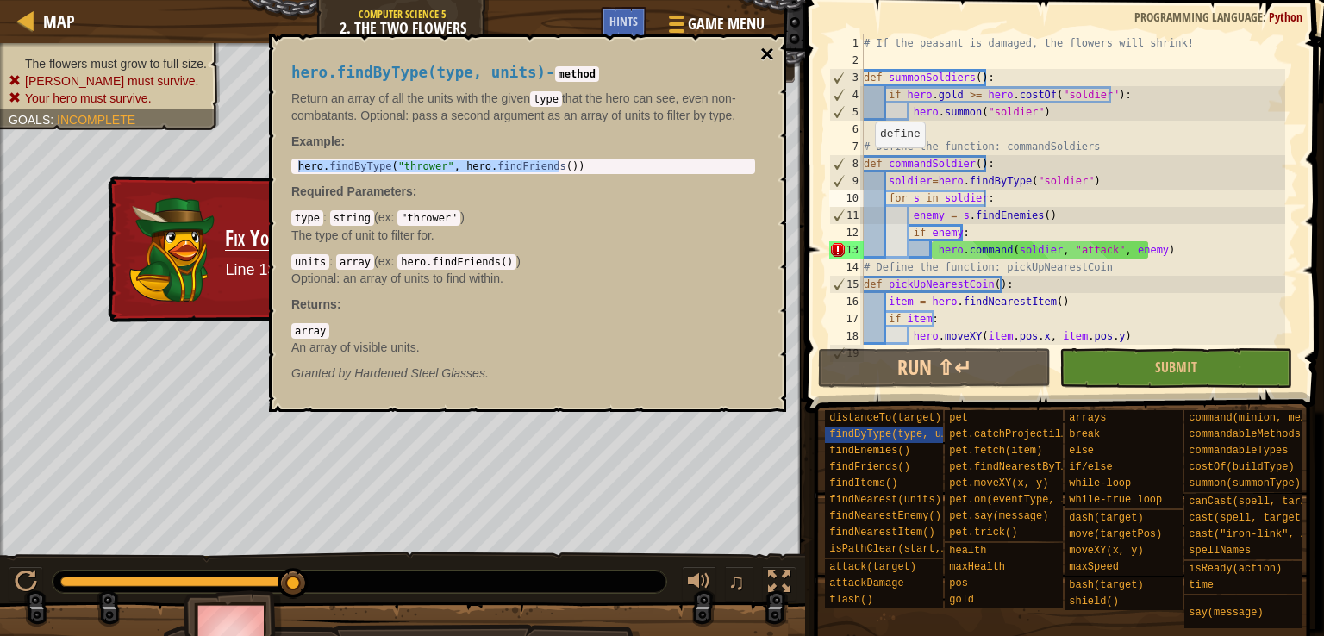
click at [760, 51] on button "×" at bounding box center [767, 54] width 14 height 24
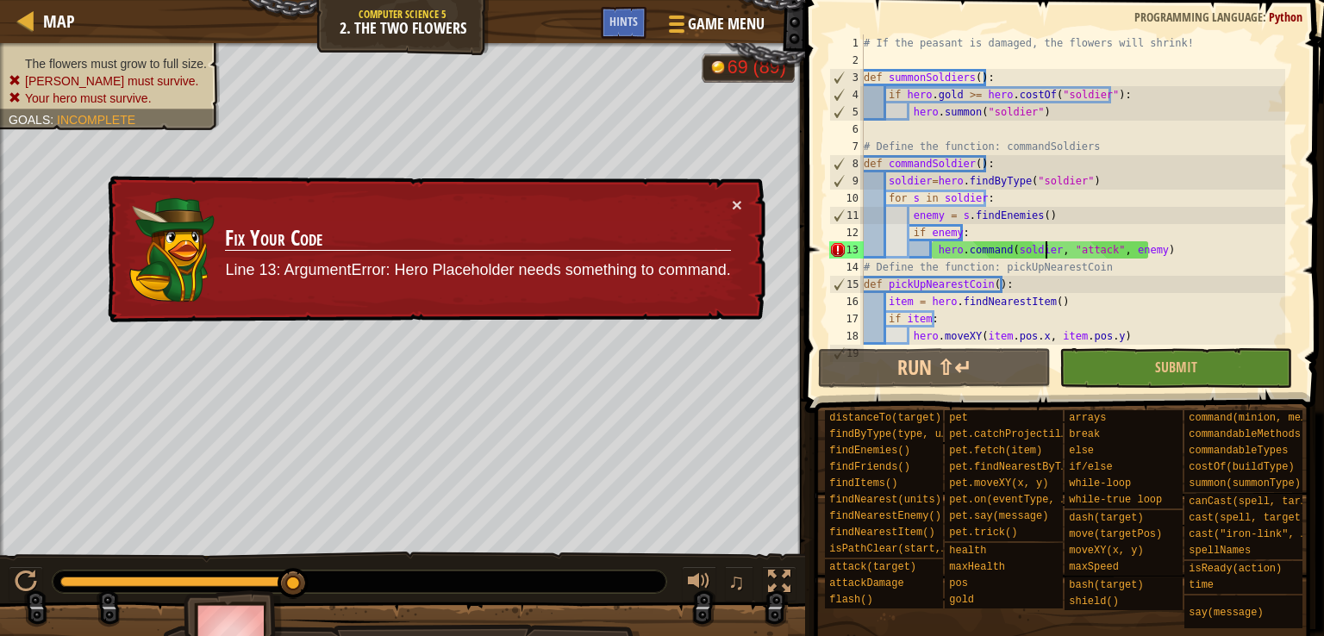
click at [1043, 247] on div "# If the peasant is damaged, the flowers will shrink! def summonSoldiers ( ) : …" at bounding box center [1072, 206] width 425 height 345
drag, startPoint x: 906, startPoint y: 233, endPoint x: 960, endPoint y: 232, distance: 53.4
click at [960, 232] on div "# If the peasant is damaged, the flowers will shrink! def summonSoldiers ( ) : …" at bounding box center [1072, 206] width 425 height 345
type textarea "if enemy:"
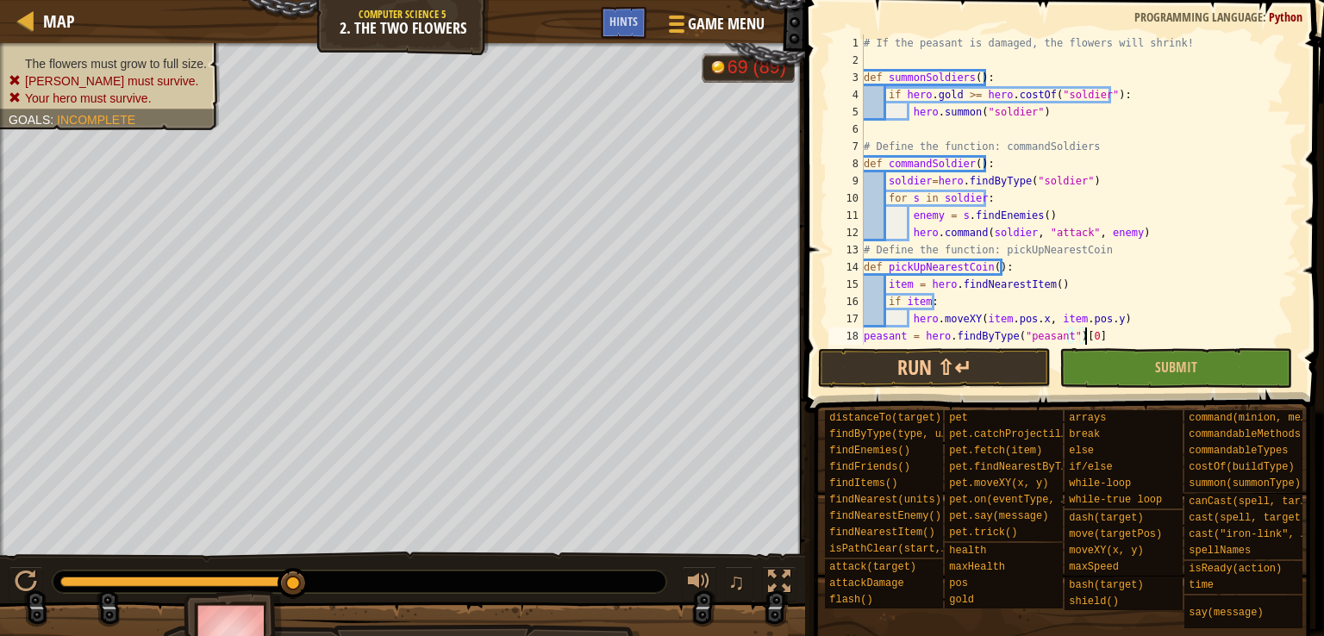
click at [1113, 342] on div "# If the peasant is damaged, the flowers will shrink! def summonSoldiers ( ) : …" at bounding box center [1072, 206] width 425 height 345
click at [1132, 354] on button "Submit" at bounding box center [1175, 368] width 233 height 40
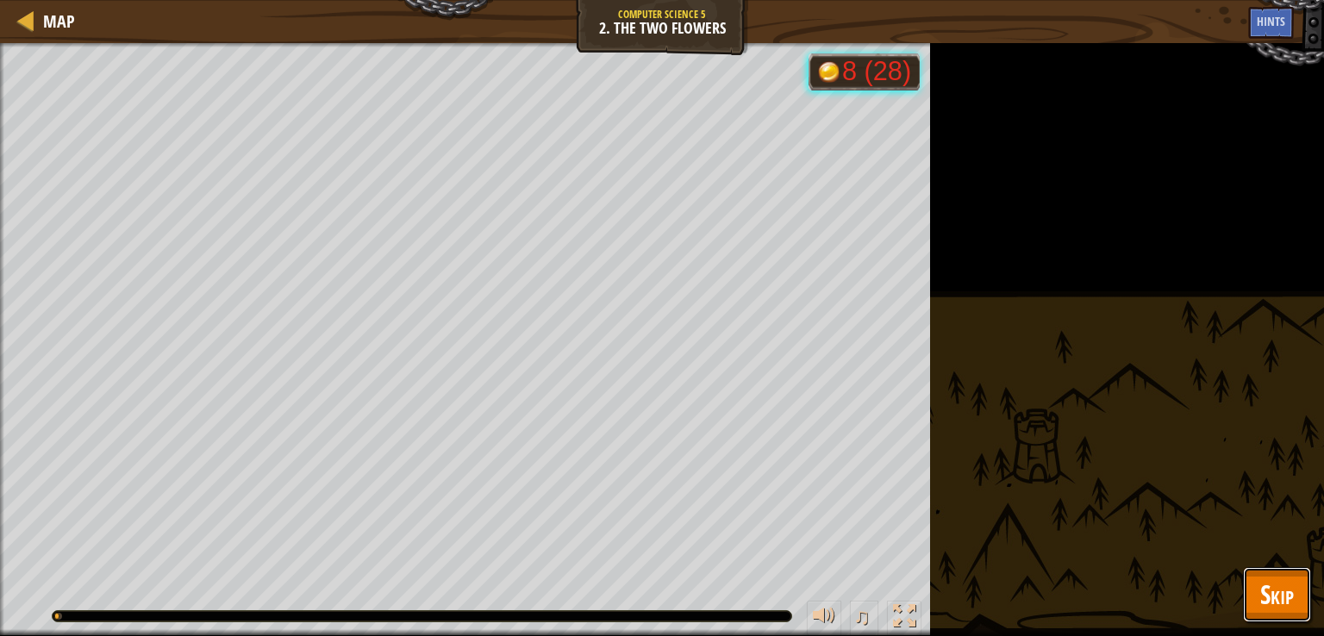
click at [1261, 579] on span "Skip" at bounding box center [1277, 593] width 34 height 35
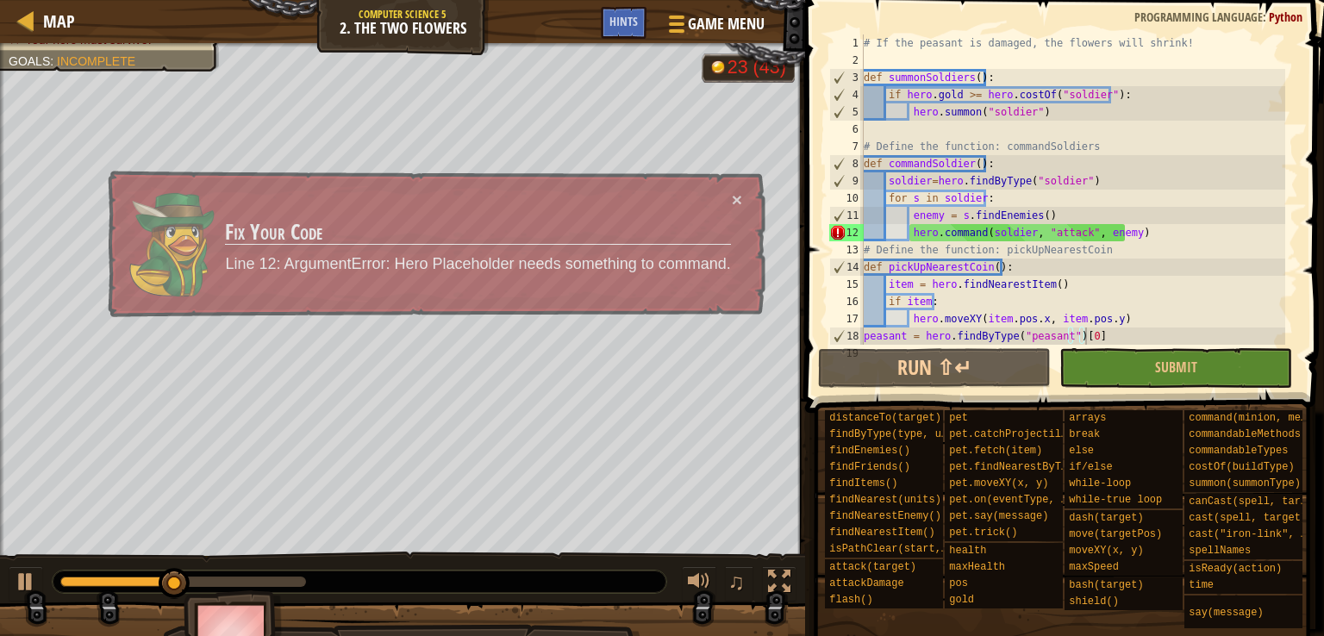
click at [1006, 234] on div "# If the peasant is damaged, the flowers will shrink! def summonSoldiers ( ) : …" at bounding box center [1072, 206] width 425 height 345
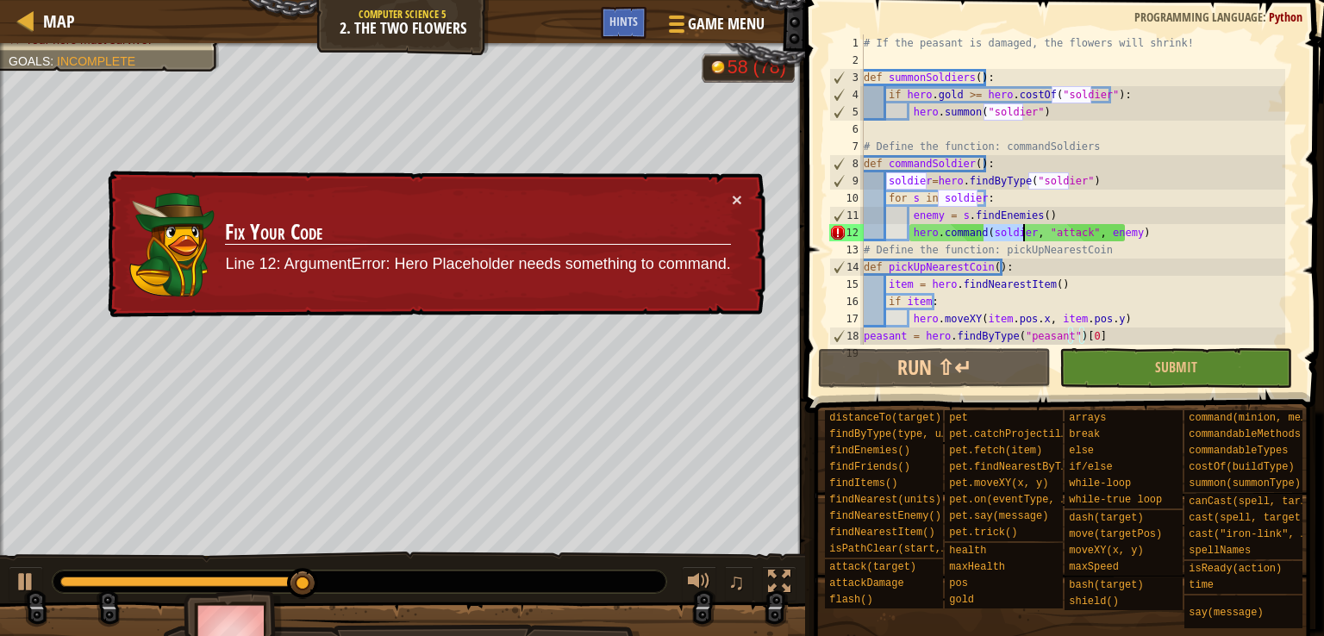
click at [1006, 234] on div "# If the peasant is damaged, the flowers will shrink! def summonSoldiers ( ) : …" at bounding box center [1072, 206] width 425 height 345
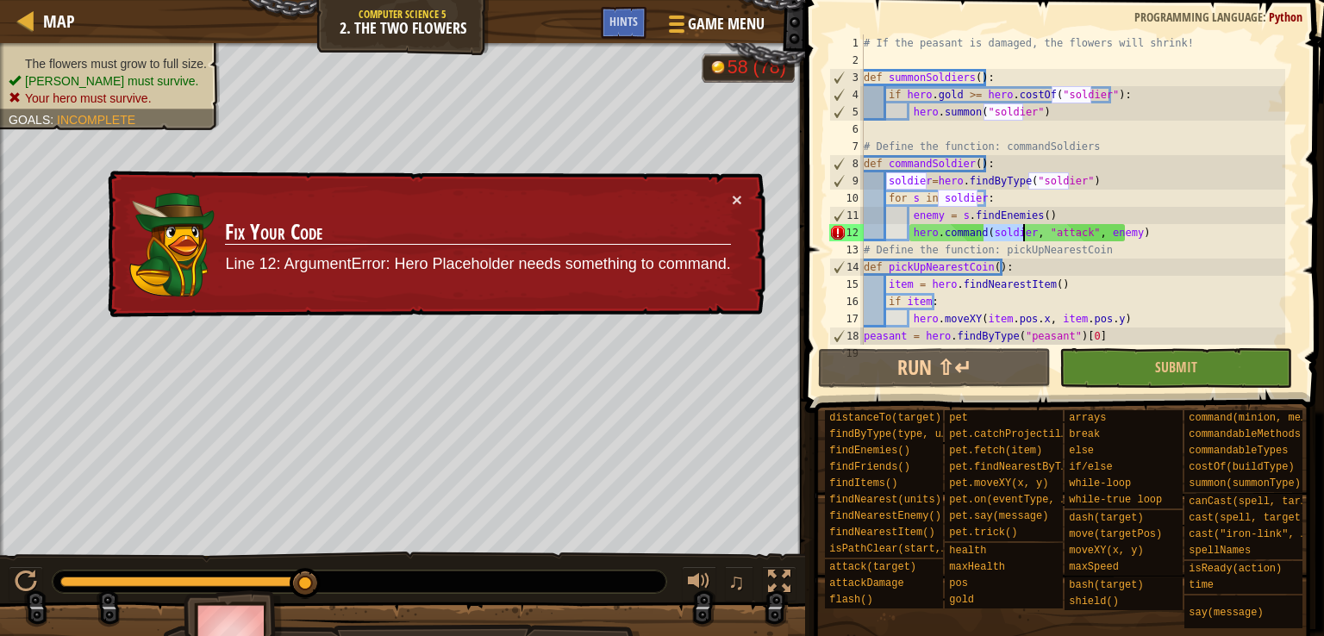
scroll to position [8, 10]
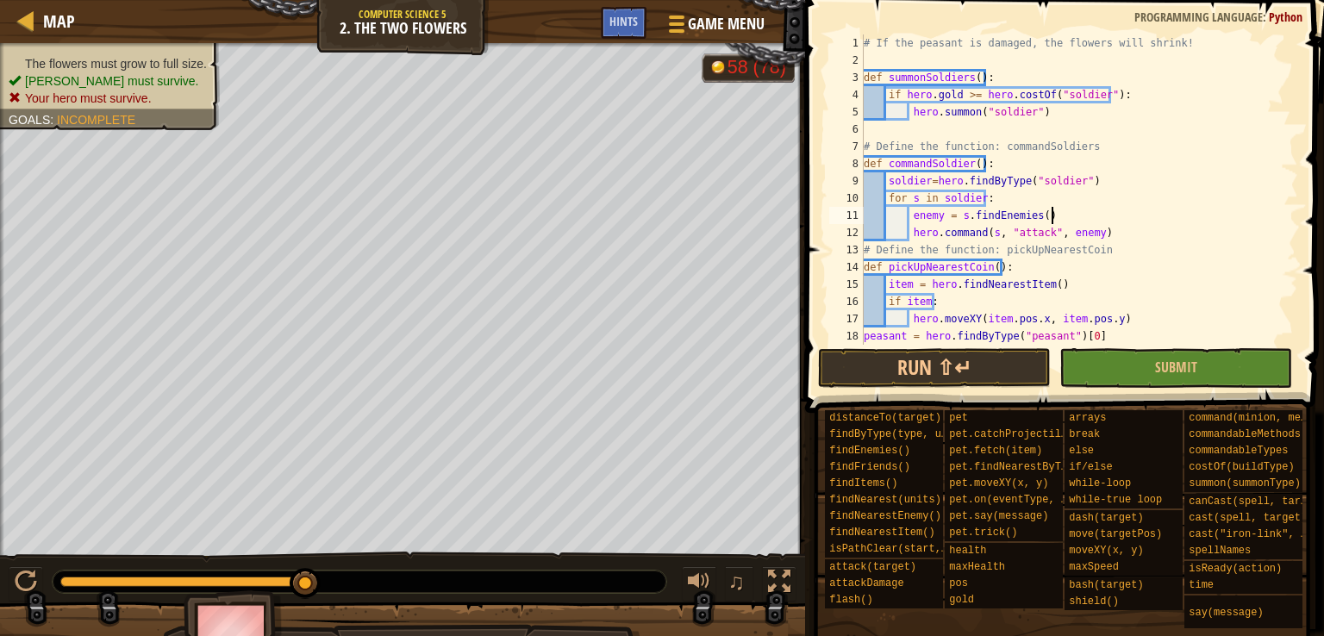
click at [1050, 218] on div "# If the peasant is damaged, the flowers will shrink! def summonSoldiers ( ) : …" at bounding box center [1072, 206] width 425 height 345
click at [1096, 377] on button "Submit" at bounding box center [1175, 368] width 233 height 40
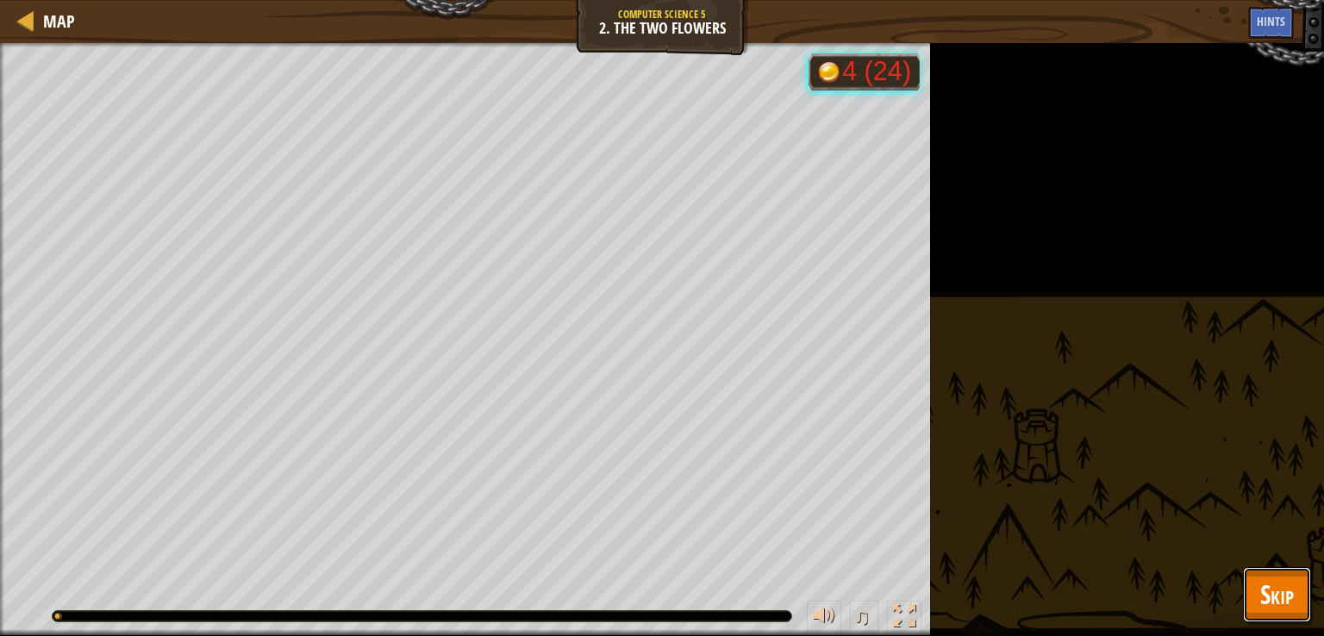
click at [1261, 576] on span "Skip" at bounding box center [1277, 593] width 34 height 35
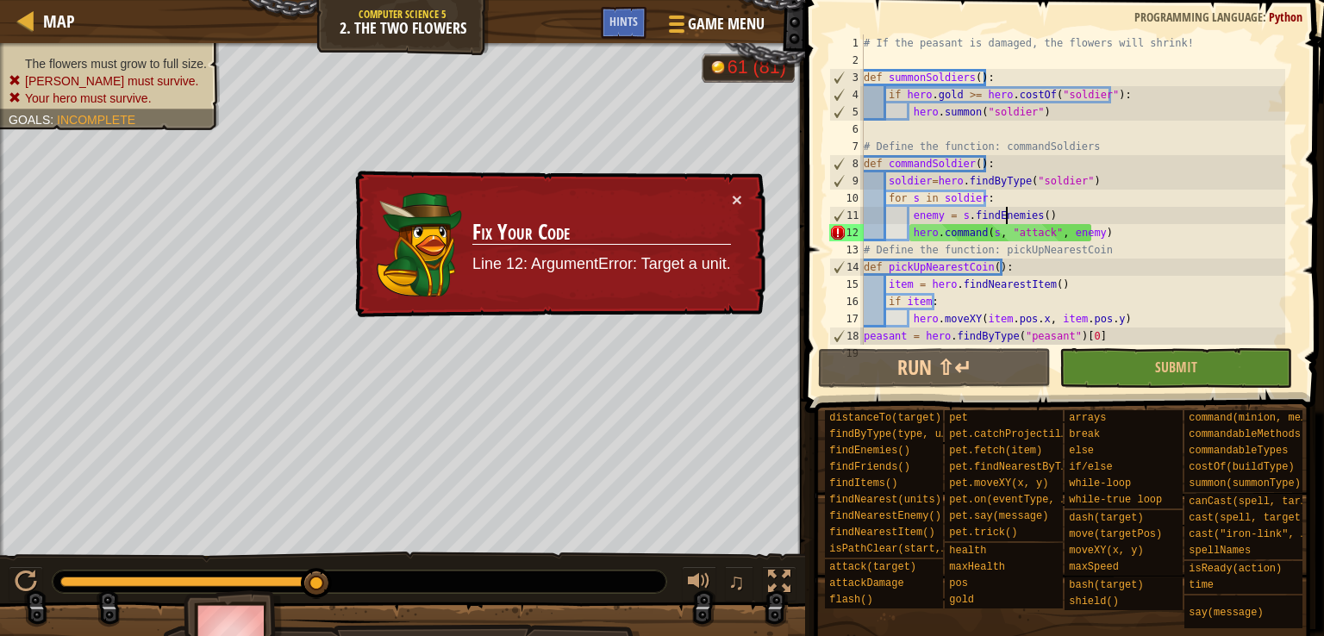
click at [1003, 217] on div "# If the peasant is damaged, the flowers will shrink! def summonSoldiers ( ) : …" at bounding box center [1072, 206] width 425 height 345
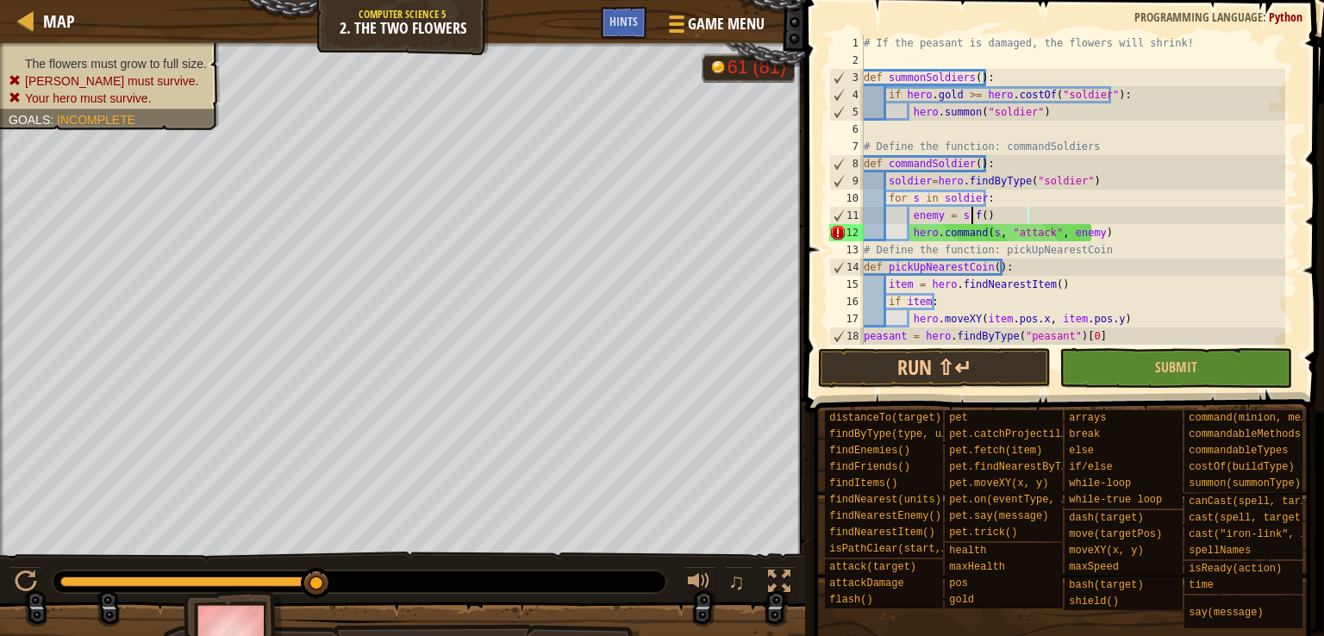
scroll to position [8, 9]
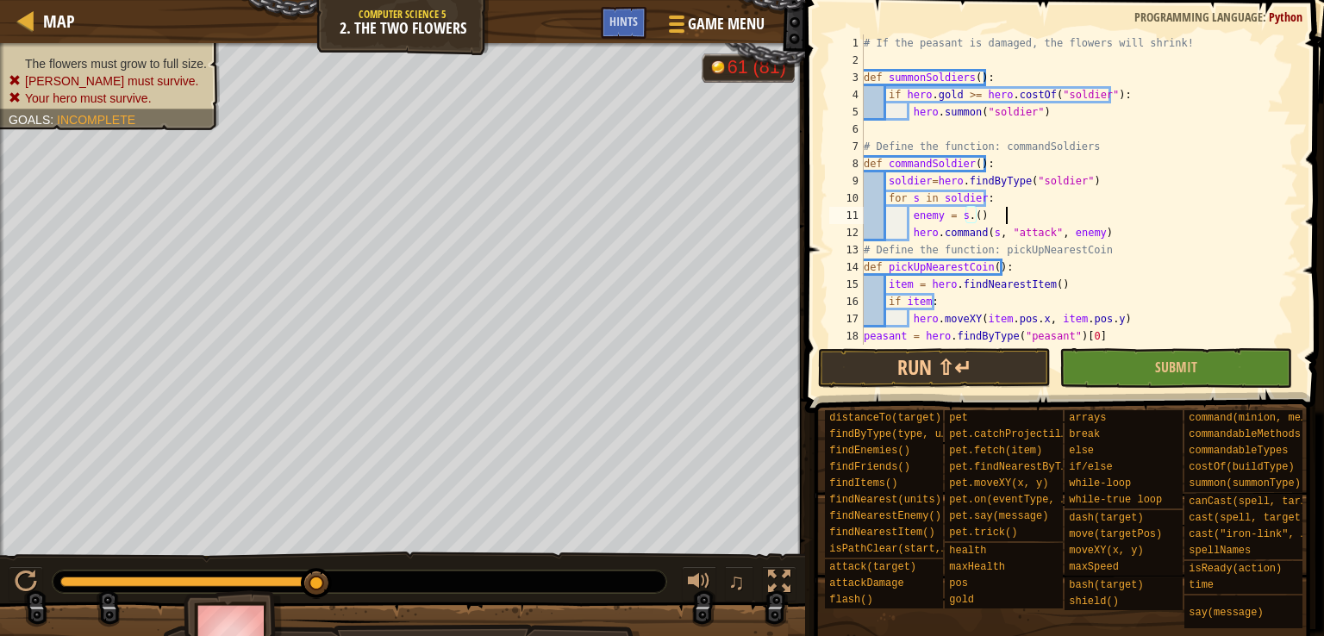
click at [1003, 217] on div "# If the peasant is damaged, the flowers will shrink! def summonSoldiers ( ) : …" at bounding box center [1072, 206] width 425 height 345
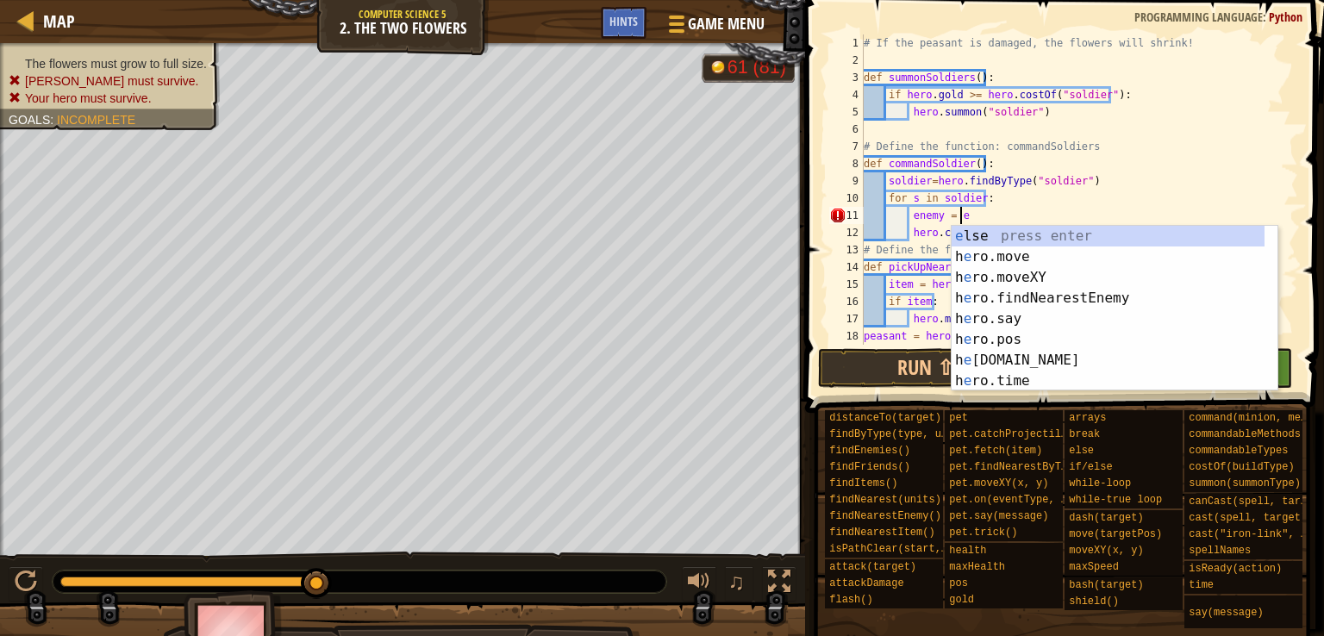
scroll to position [8, 8]
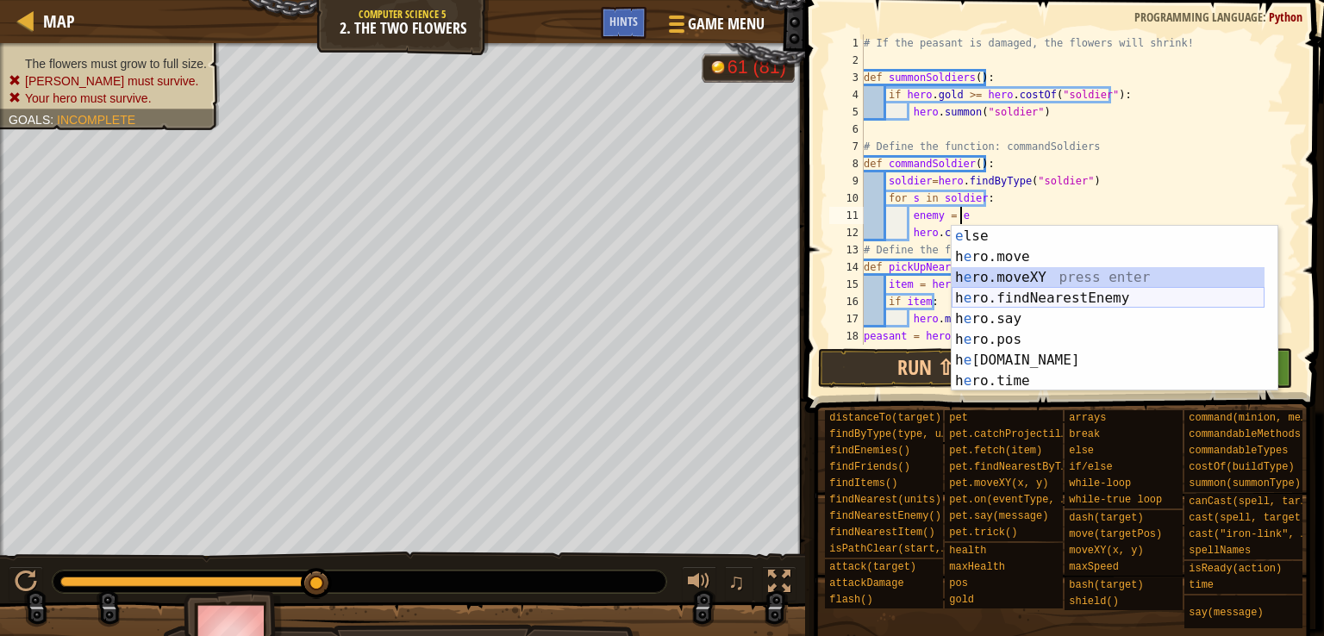
drag, startPoint x: 1009, startPoint y: 283, endPoint x: 996, endPoint y: 294, distance: 17.1
click at [996, 294] on div "e lse press enter h e ro.move press enter h e ro.moveXY press enter h e ro.find…" at bounding box center [1107, 329] width 313 height 207
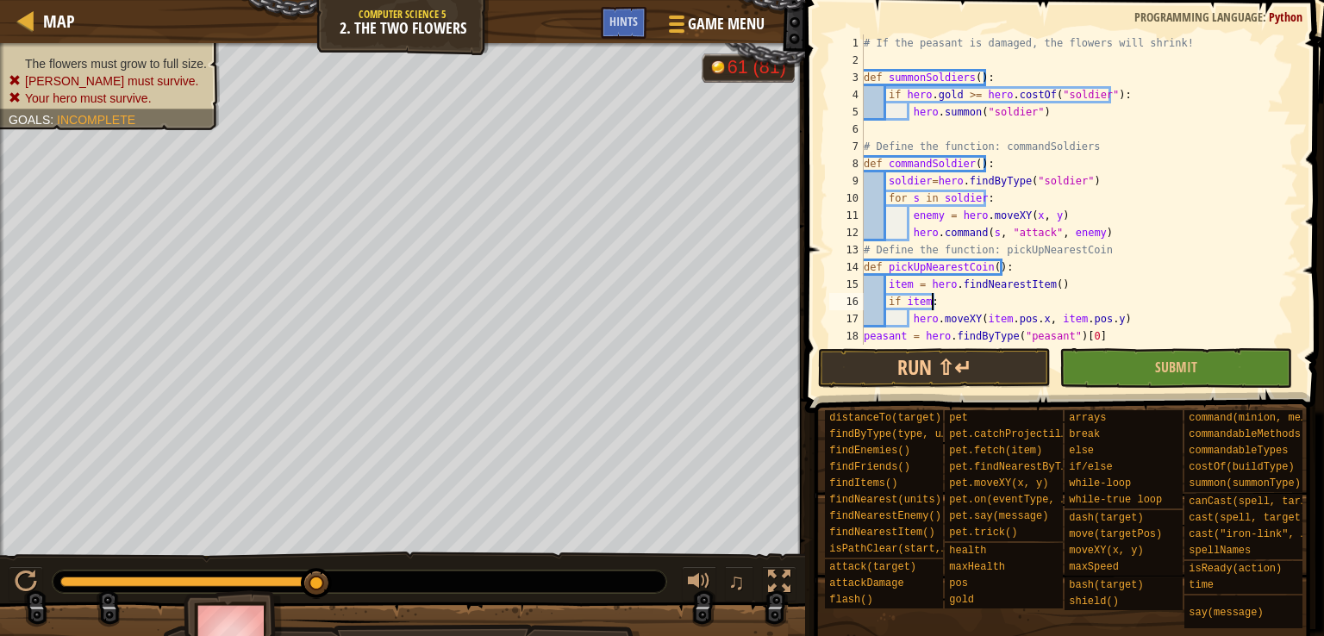
click at [996, 294] on div "# If the peasant is damaged, the flowers will shrink! def summonSoldiers ( ) : …" at bounding box center [1072, 206] width 425 height 345
click at [987, 219] on div "# If the peasant is damaged, the flowers will shrink! def summonSoldiers ( ) : …" at bounding box center [1072, 206] width 425 height 345
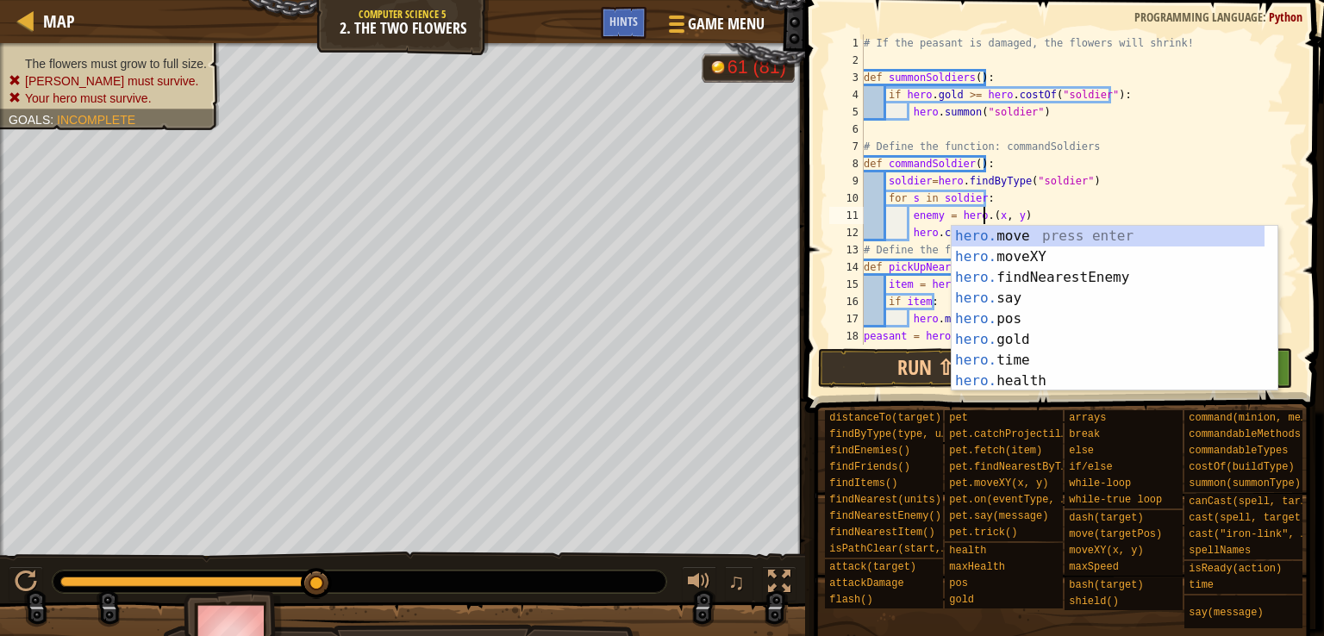
click at [987, 219] on div "# If the peasant is damaged, the flowers will shrink! def summonSoldiers ( ) : …" at bounding box center [1072, 206] width 425 height 345
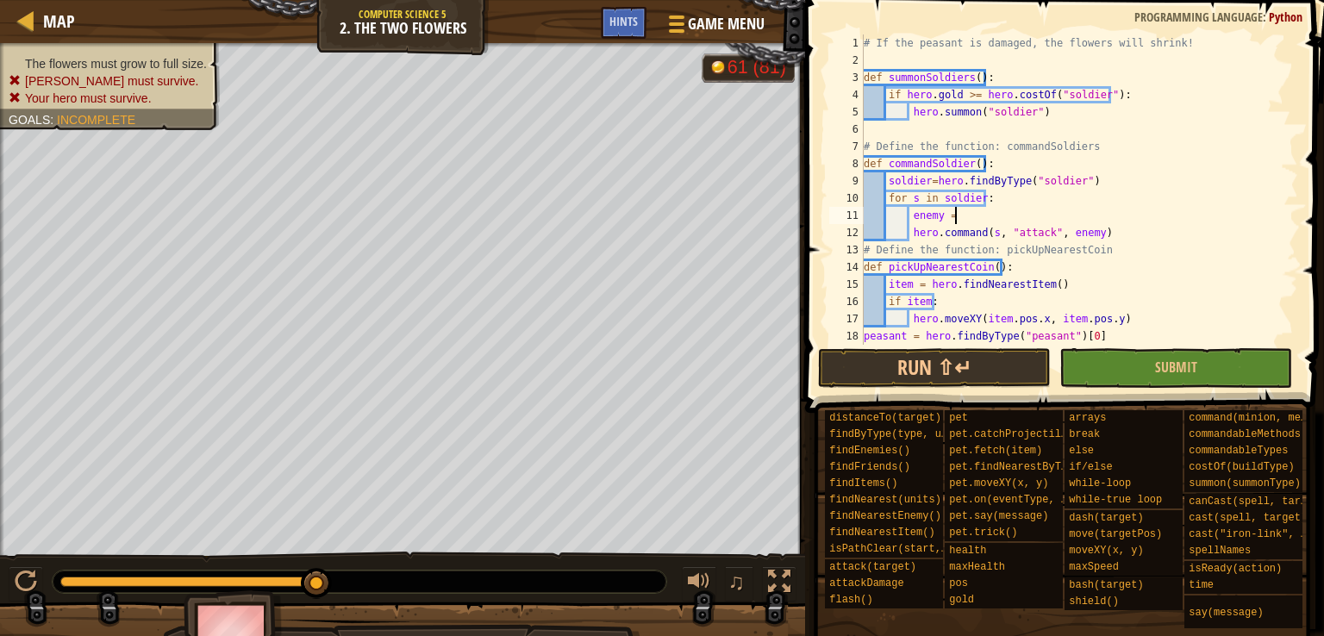
type textarea "enemy = e"
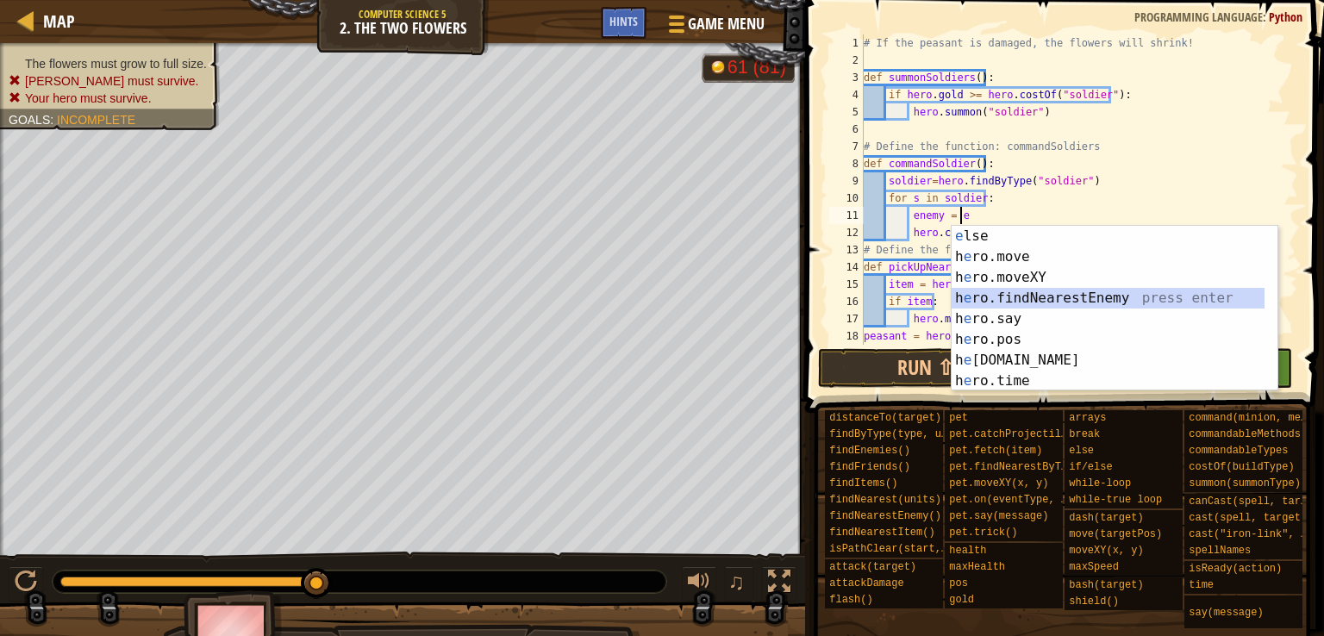
click at [996, 290] on div "e lse press enter h e ro.move press enter h e ro.moveXY press enter h e ro.find…" at bounding box center [1107, 329] width 313 height 207
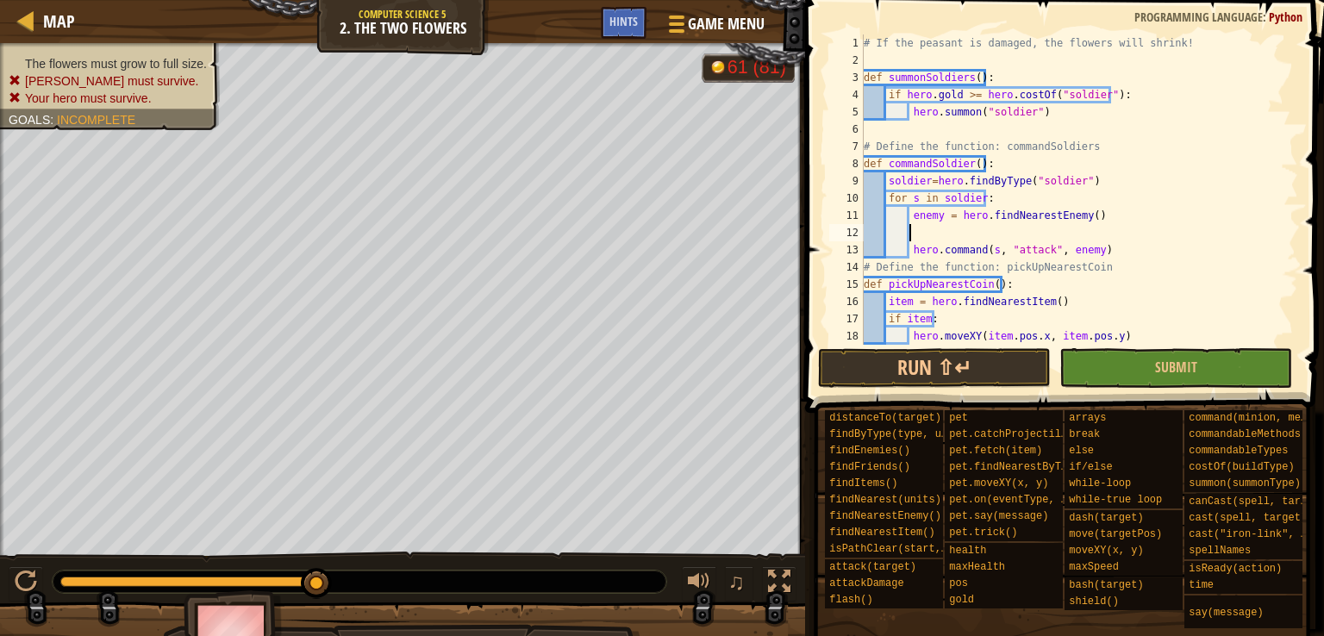
scroll to position [8, 3]
click at [961, 215] on div "# If the peasant is damaged, the flowers will shrink! def summonSoldiers ( ) : …" at bounding box center [1072, 206] width 425 height 345
click at [1044, 195] on div "# If the peasant is damaged, the flowers will shrink! def summonSoldiers ( ) : …" at bounding box center [1072, 206] width 425 height 345
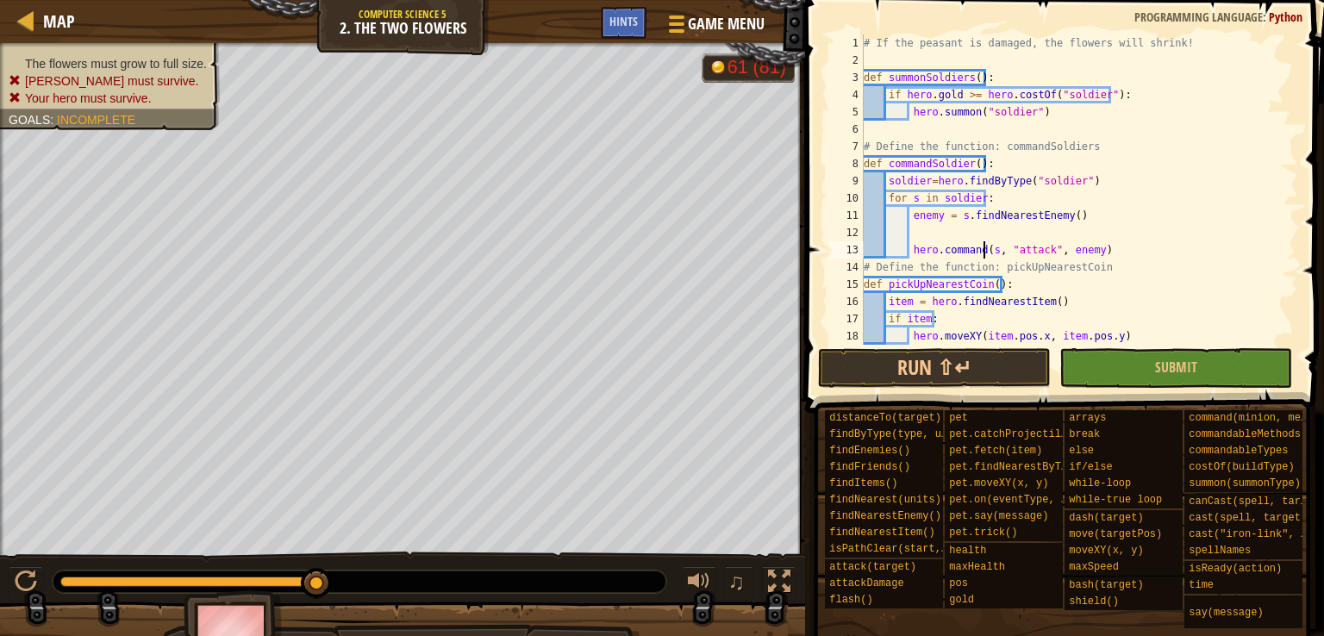
click at [984, 254] on div "# If the peasant is damaged, the flowers will shrink! def summonSoldiers ( ) : …" at bounding box center [1072, 206] width 425 height 345
click at [1150, 355] on button "Submit" at bounding box center [1175, 368] width 233 height 40
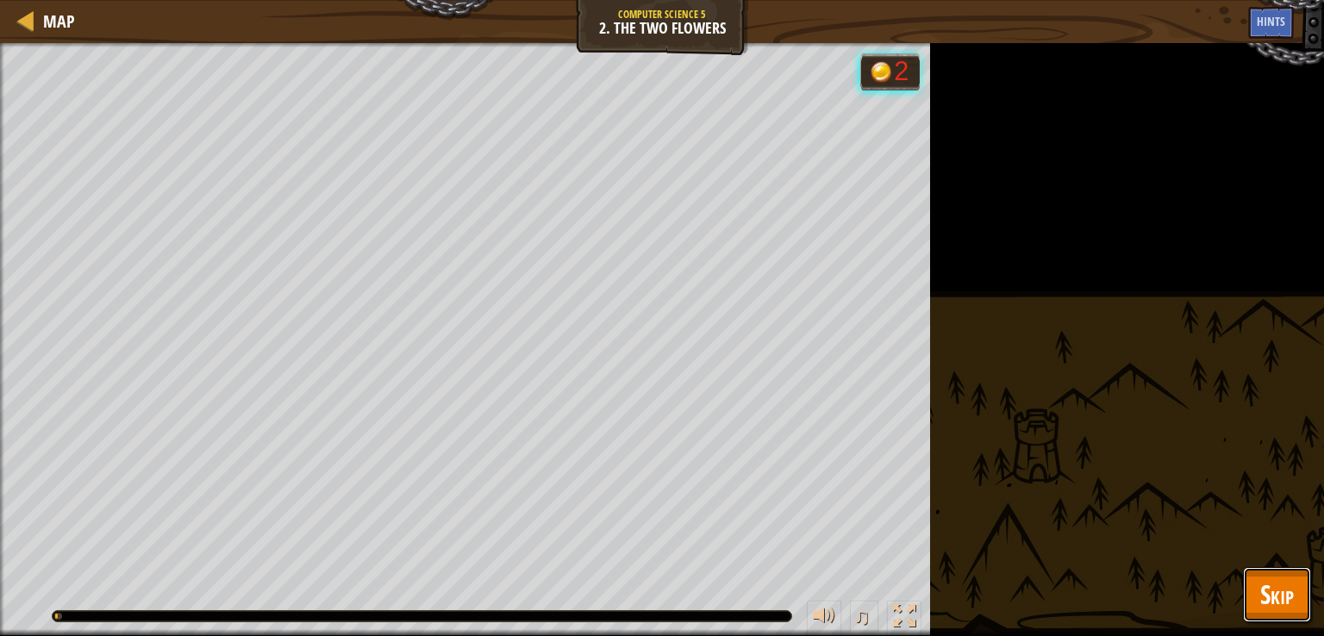
click at [1265, 601] on span "Skip" at bounding box center [1277, 593] width 34 height 35
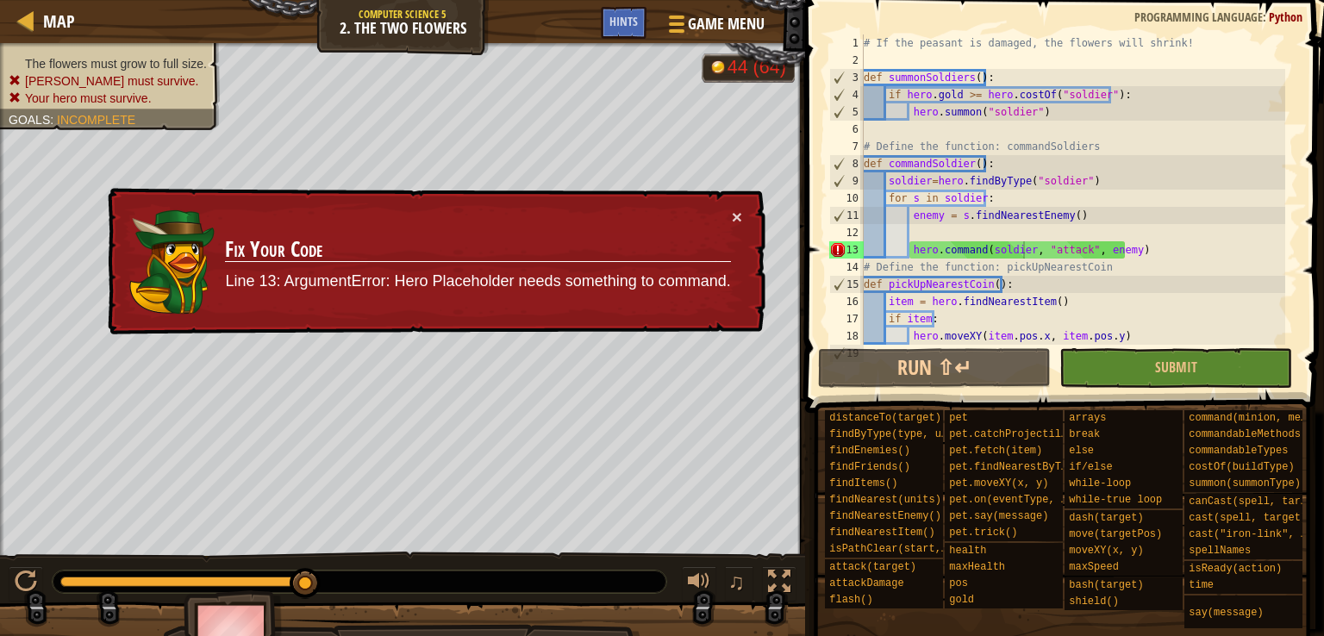
click at [1006, 248] on div "# If the peasant is damaged, the flowers will shrink! def summonSoldiers ( ) : …" at bounding box center [1072, 206] width 425 height 345
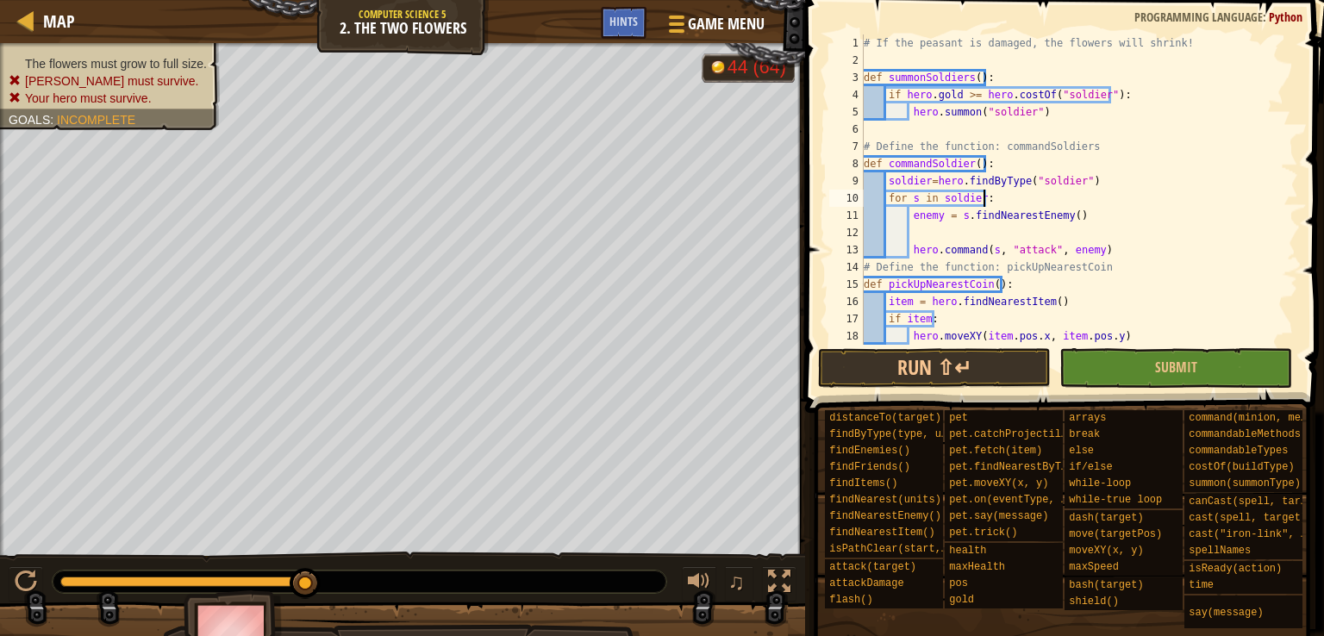
click at [1159, 195] on div "# If the peasant is damaged, the flowers will shrink! def summonSoldiers ( ) : …" at bounding box center [1072, 206] width 425 height 345
type textarea "for s in soldier:"
click at [1171, 372] on span "Submit" at bounding box center [1176, 367] width 42 height 19
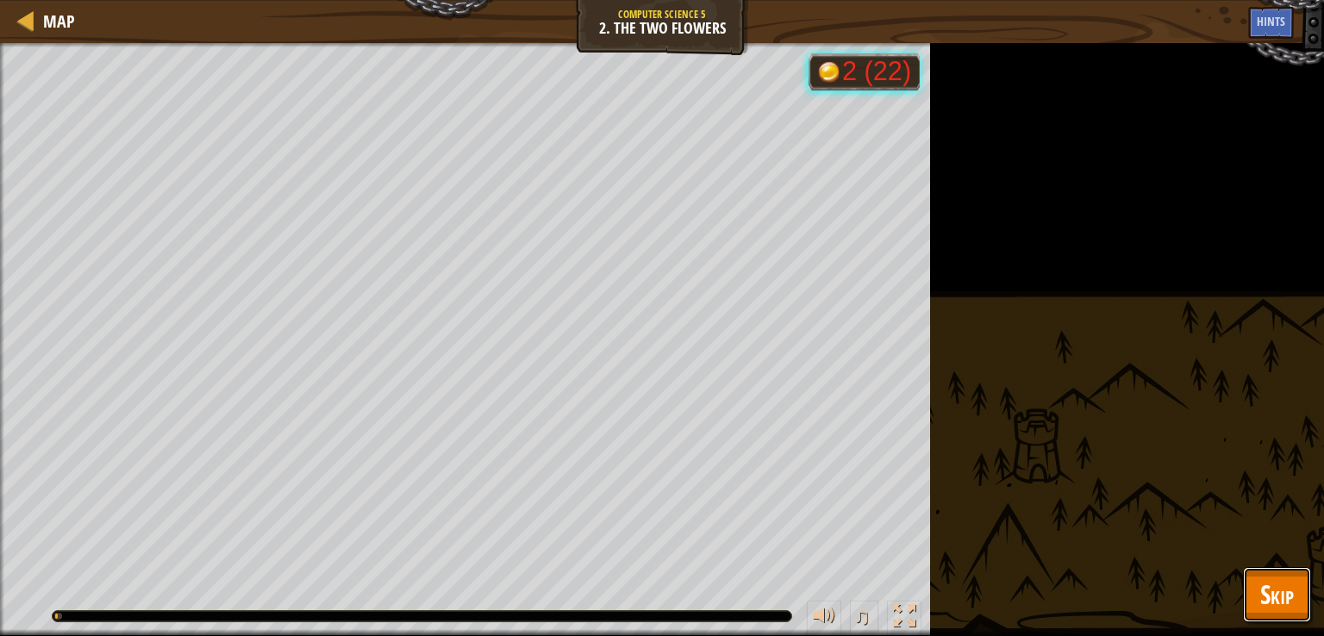
click at [1261, 587] on span "Skip" at bounding box center [1277, 593] width 34 height 35
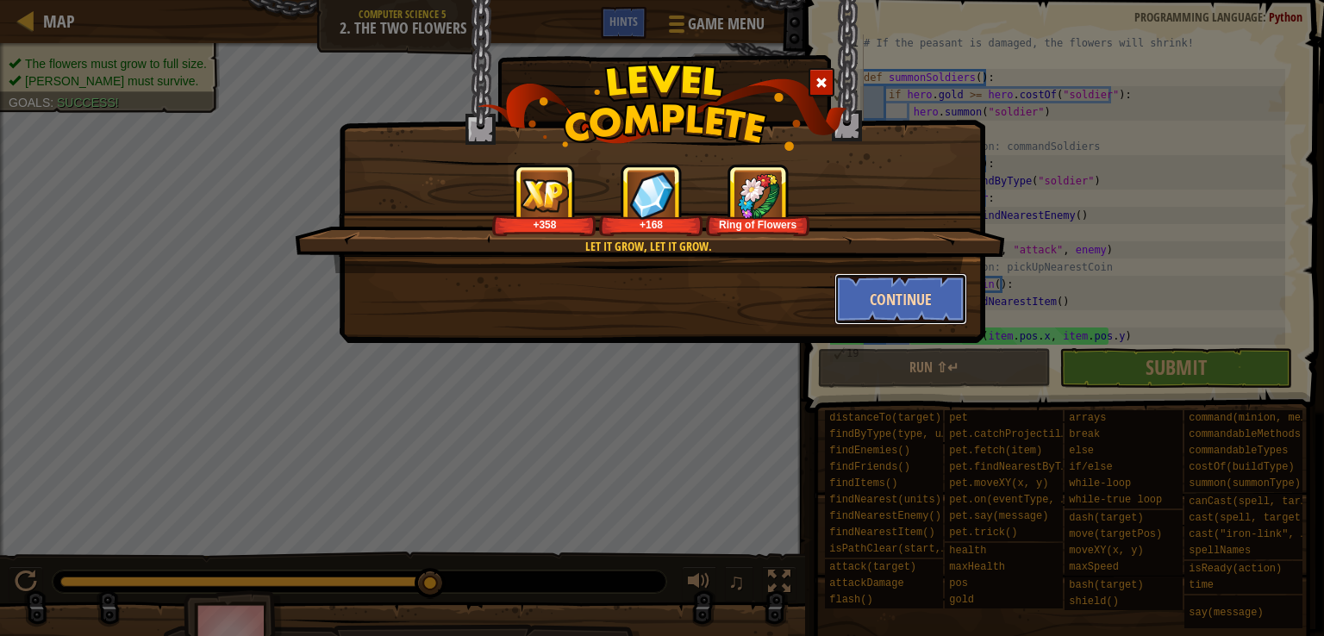
click at [869, 309] on button "Continue" at bounding box center [901, 299] width 134 height 52
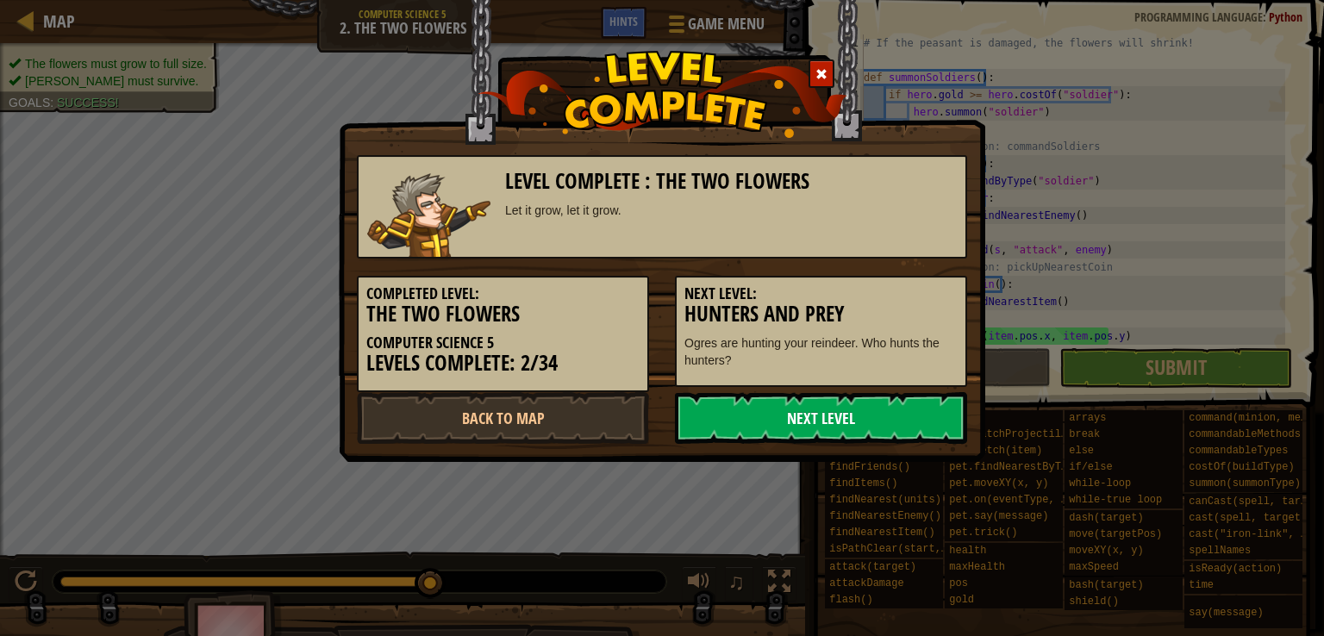
click at [776, 435] on link "Next Level" at bounding box center [821, 418] width 292 height 52
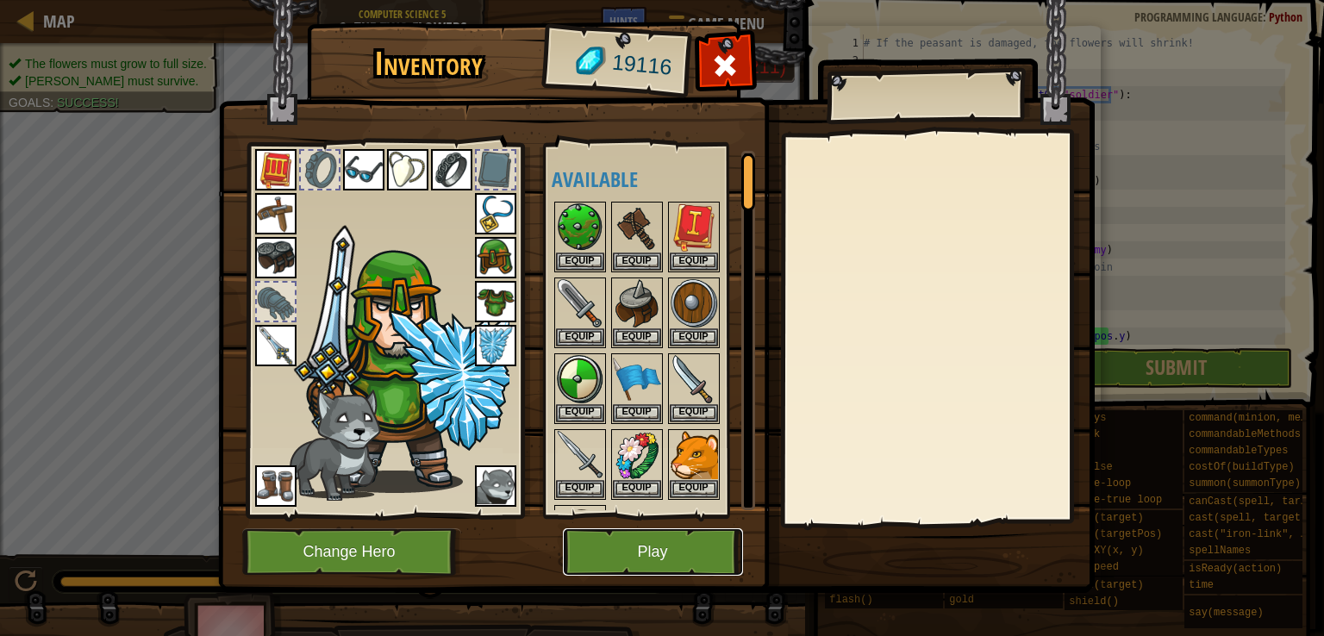
click at [650, 541] on button "Play" at bounding box center [653, 551] width 180 height 47
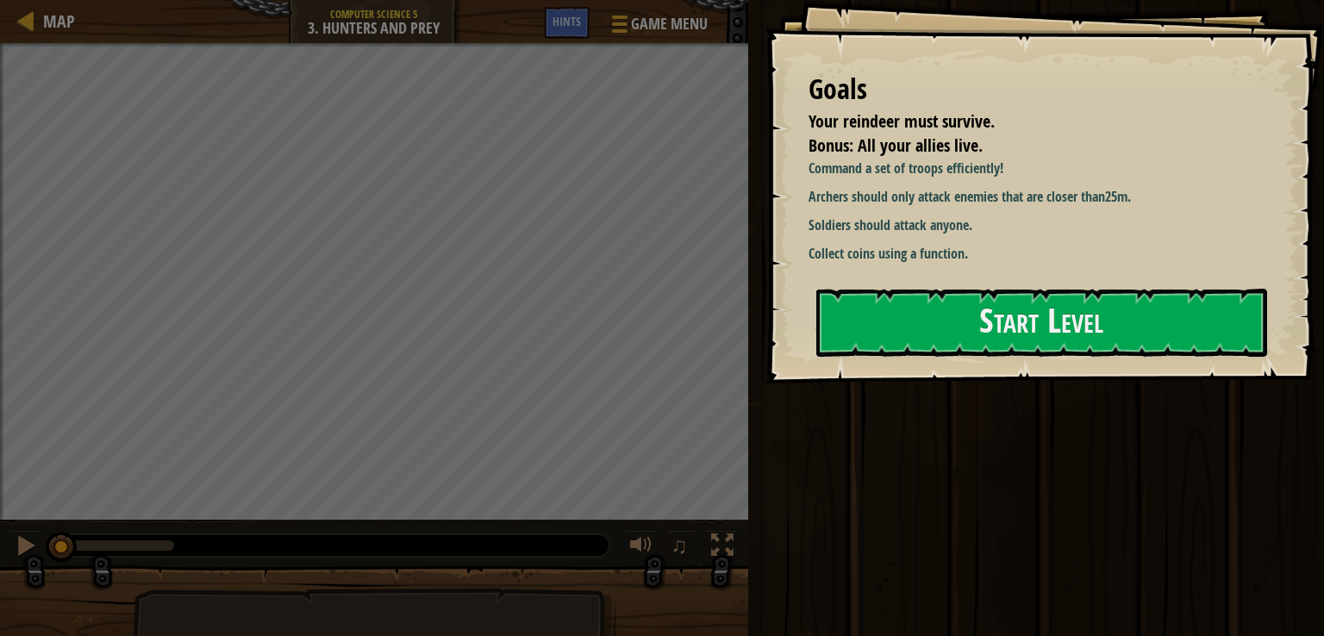
click at [933, 254] on p "Collect coins using a function." at bounding box center [1042, 254] width 468 height 20
click at [889, 360] on div "Goals Your reindeer must survive. Bonus: All your allies live. Command a set of…" at bounding box center [1044, 191] width 558 height 383
click at [937, 339] on button "Start Level" at bounding box center [1041, 323] width 451 height 68
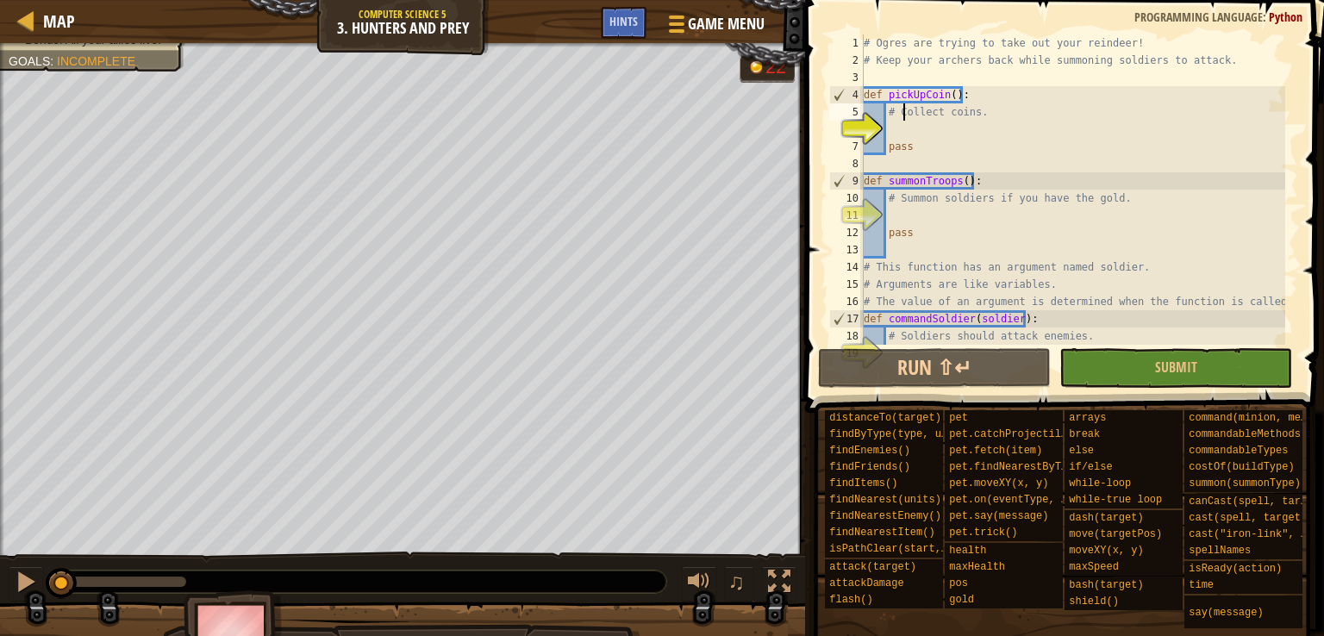
click at [905, 115] on div "# Ogres are trying to take out your reindeer! # Keep your archers back while su…" at bounding box center [1072, 206] width 425 height 345
type textarea "# Collect coins."
click at [896, 122] on div "# Ogres are trying to take out your reindeer! # Keep your archers back while su…" at bounding box center [1072, 206] width 425 height 345
